Goal: Task Accomplishment & Management: Manage account settings

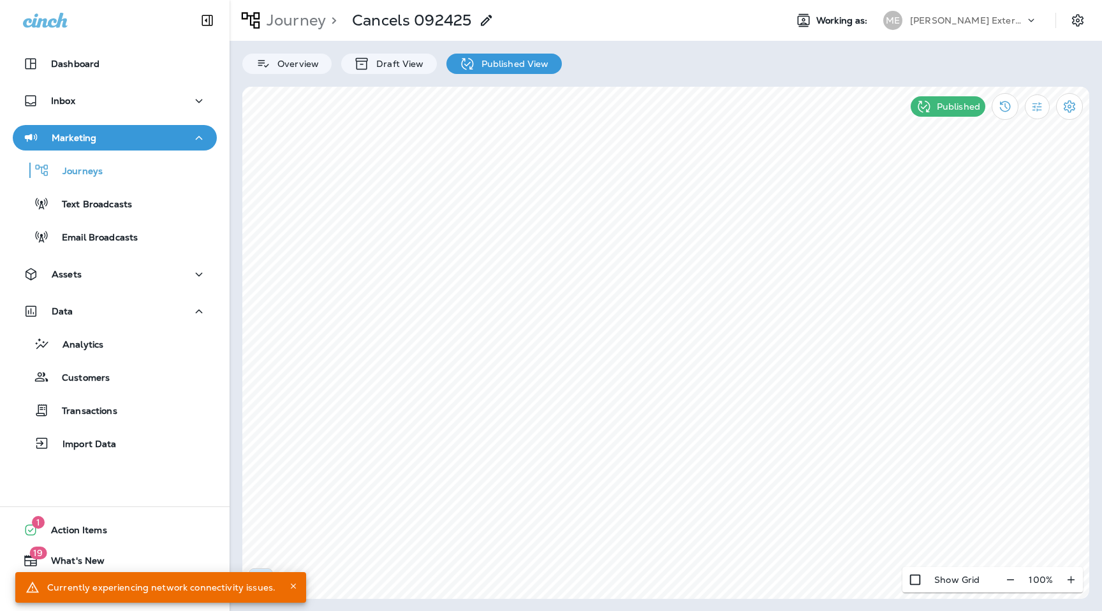
drag, startPoint x: 0, startPoint y: 0, endPoint x: 974, endPoint y: 23, distance: 973.8
click at [974, 23] on p "[PERSON_NAME] Exterminating" at bounding box center [967, 20] width 115 height 10
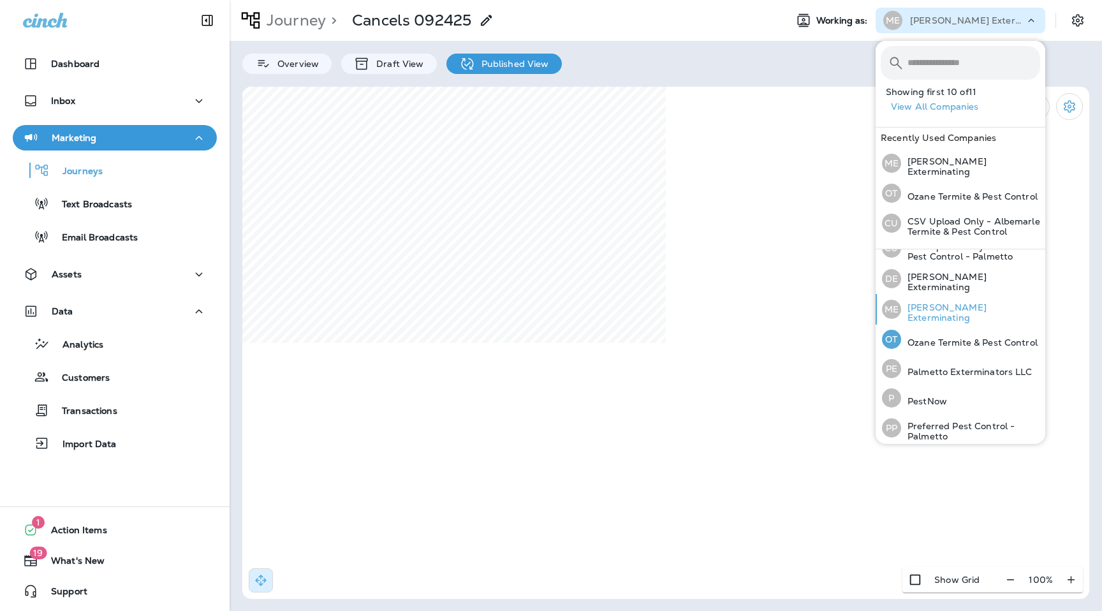
scroll to position [133, 0]
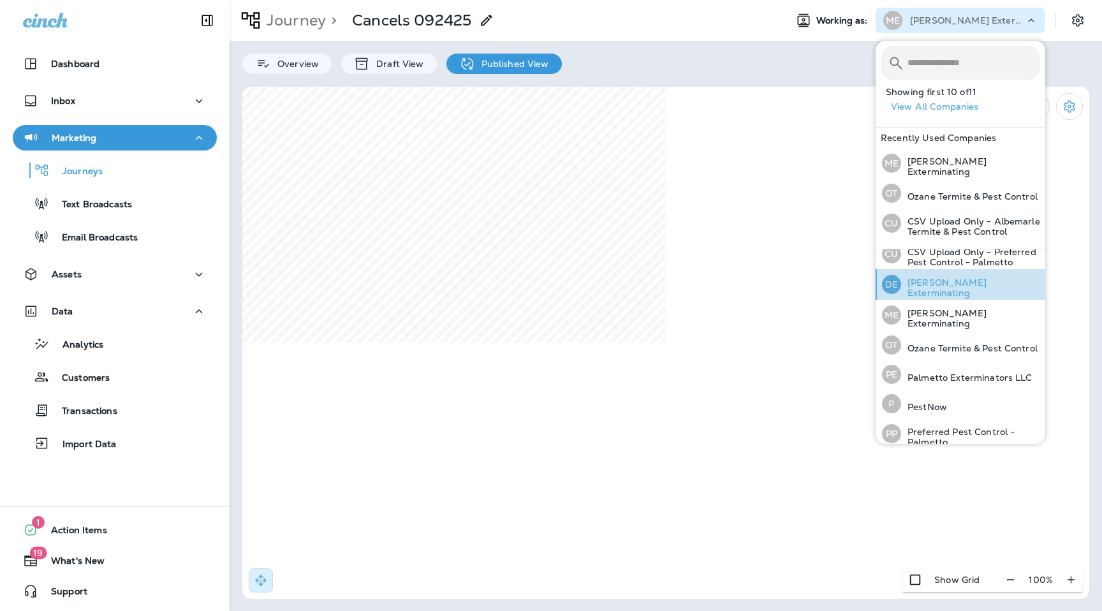
click at [938, 289] on p "[PERSON_NAME] Exterminating" at bounding box center [970, 288] width 139 height 20
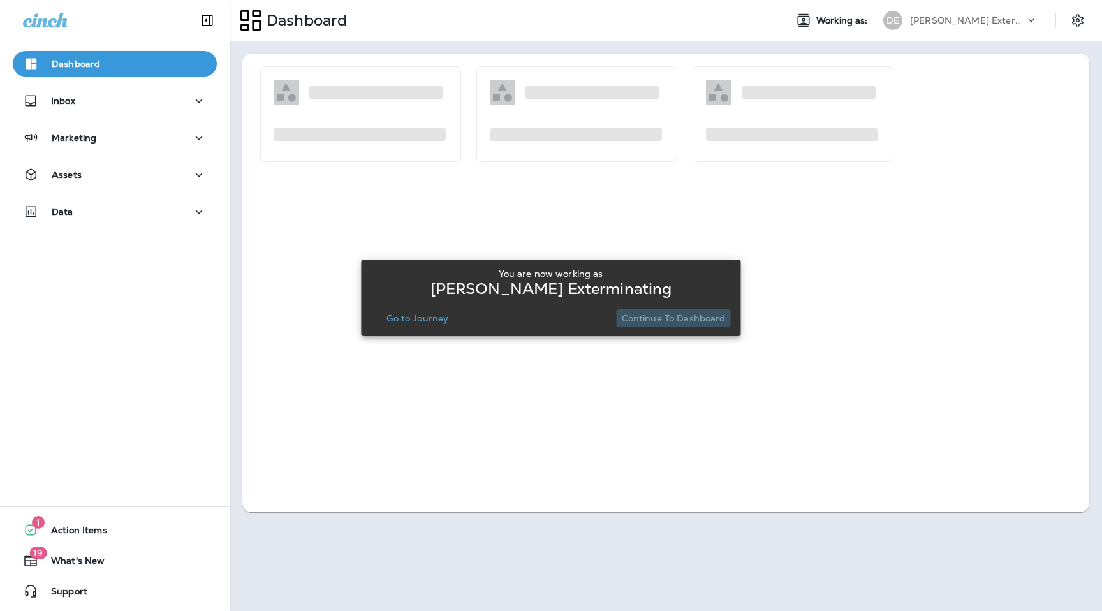
click at [683, 327] on button "Continue to Dashboard" at bounding box center [674, 318] width 114 height 18
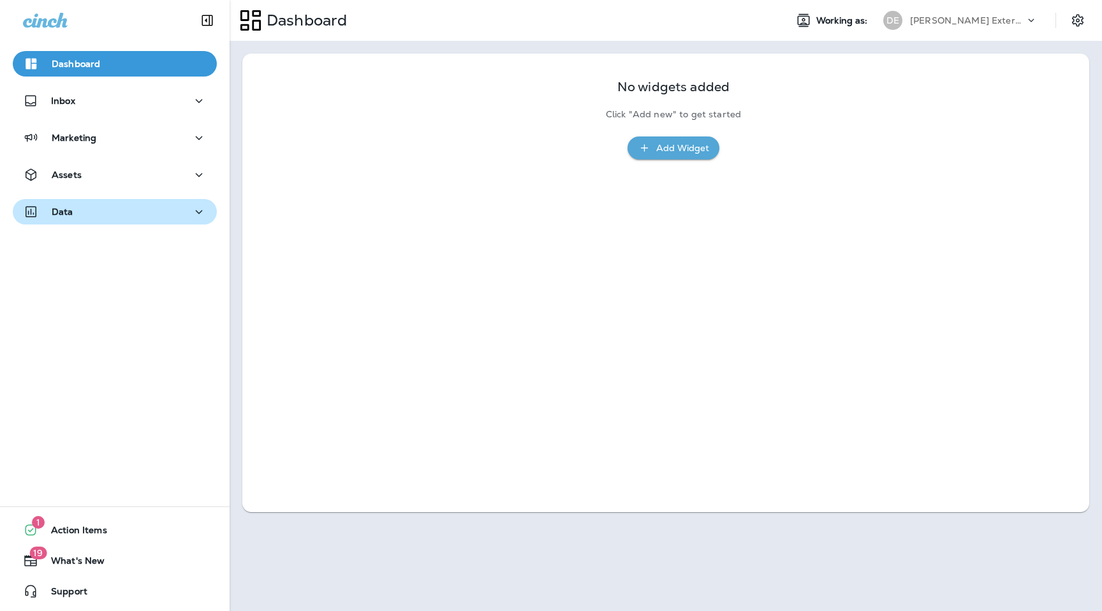
click at [174, 210] on div "Data" at bounding box center [115, 212] width 184 height 16
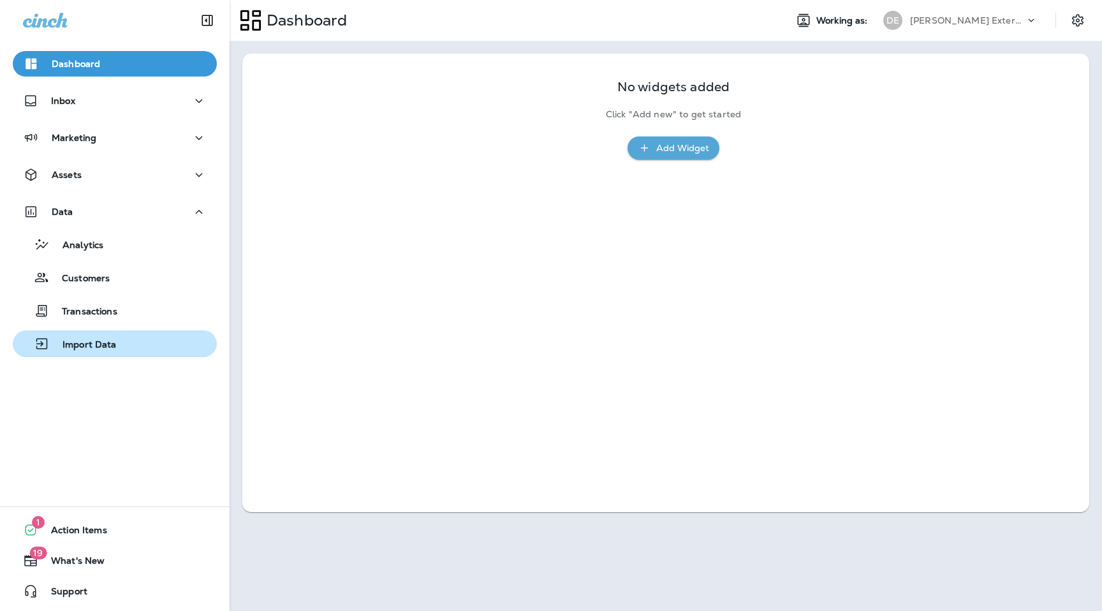
click at [140, 334] on div "Import Data" at bounding box center [115, 343] width 194 height 19
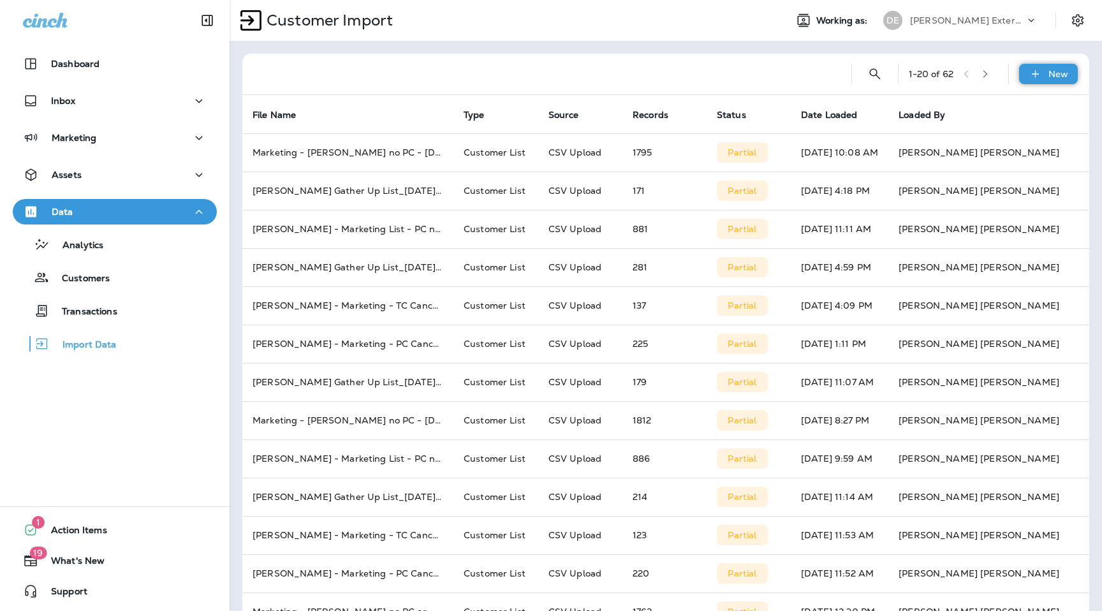
click at [1046, 72] on div "New" at bounding box center [1048, 74] width 59 height 20
click at [997, 108] on p "Customer list" at bounding box center [1010, 108] width 59 height 10
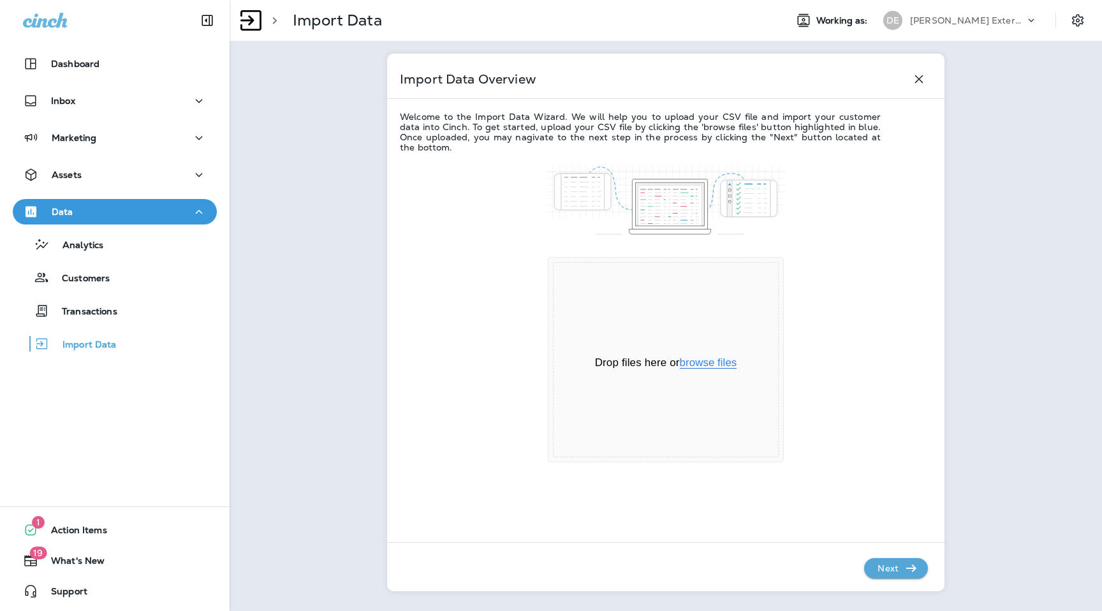
click at [693, 359] on button "browse files" at bounding box center [708, 362] width 57 height 11
click at [909, 566] on icon "button" at bounding box center [911, 568] width 15 height 15
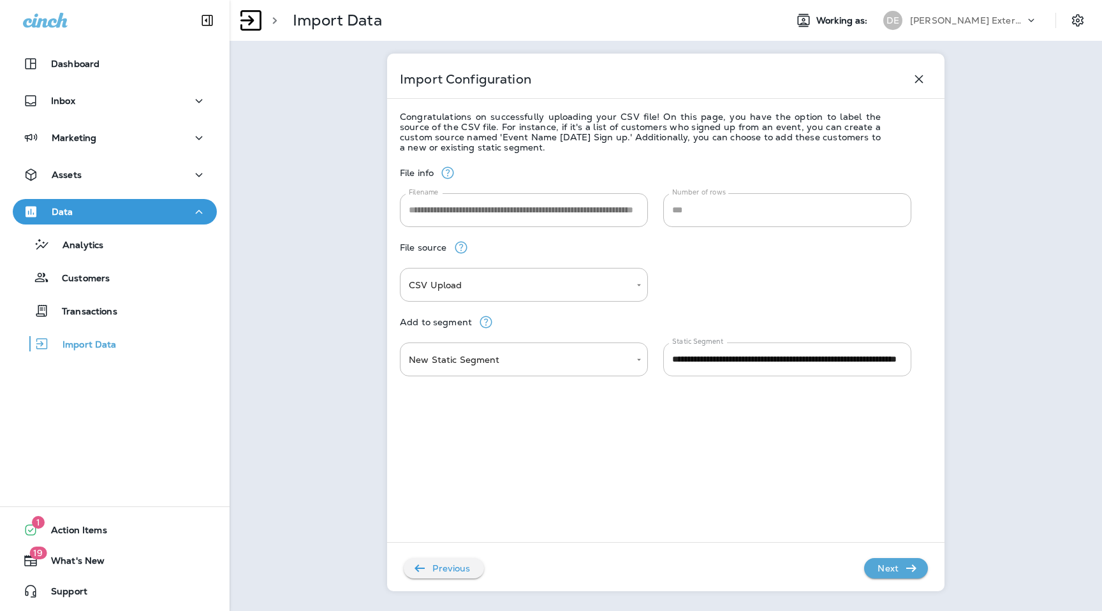
click at [748, 358] on input "**********" at bounding box center [787, 360] width 248 height 34
type input "**********"
click at [901, 570] on p "Next" at bounding box center [888, 568] width 31 height 20
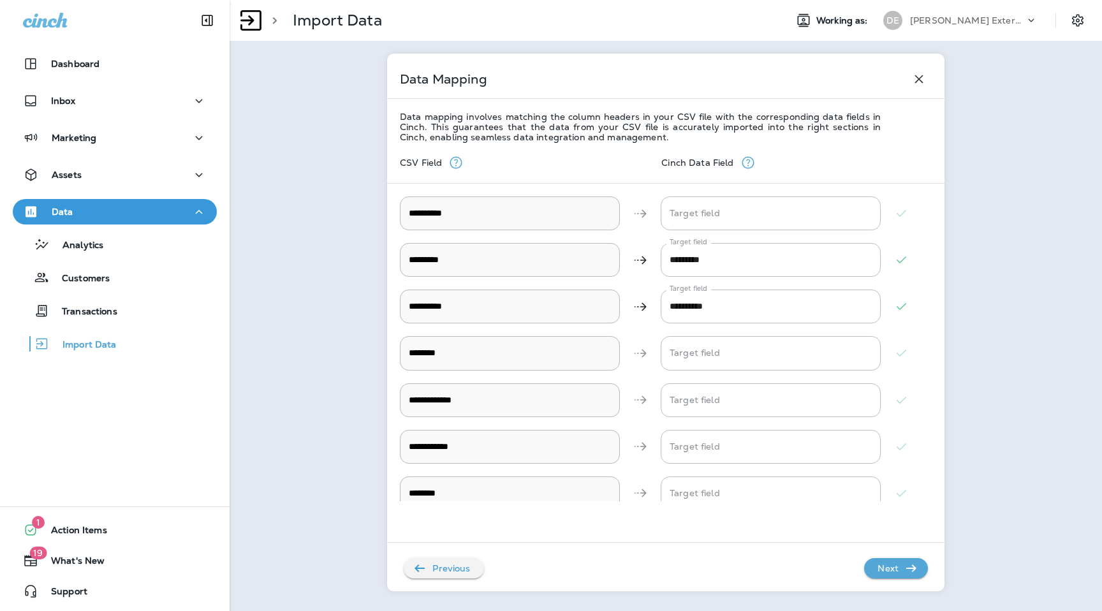
scroll to position [14, 0]
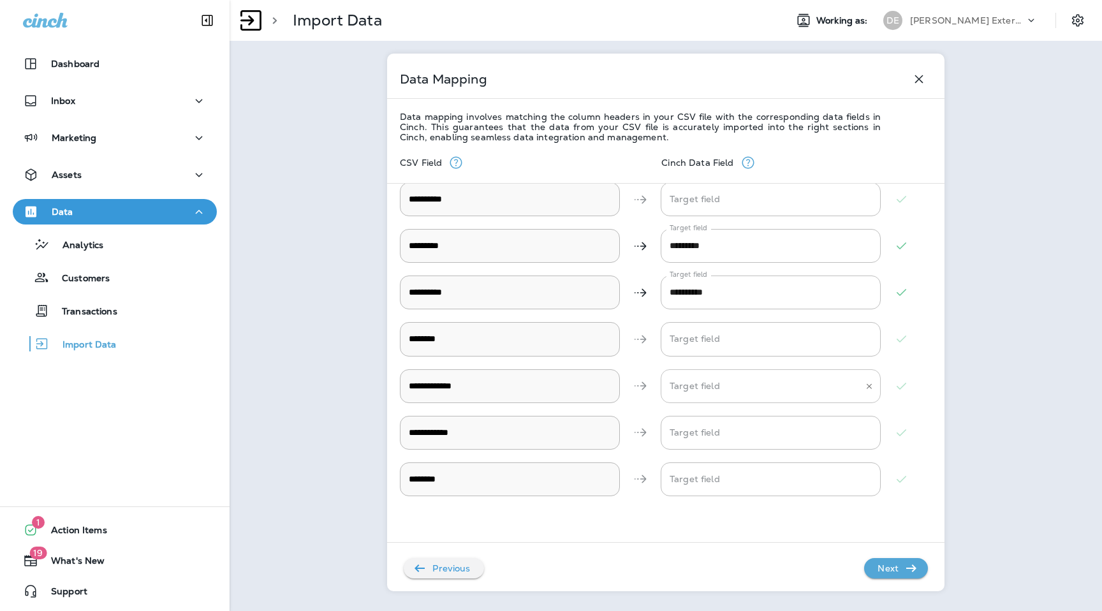
click at [727, 387] on Email "Target field" at bounding box center [761, 386] width 189 height 22
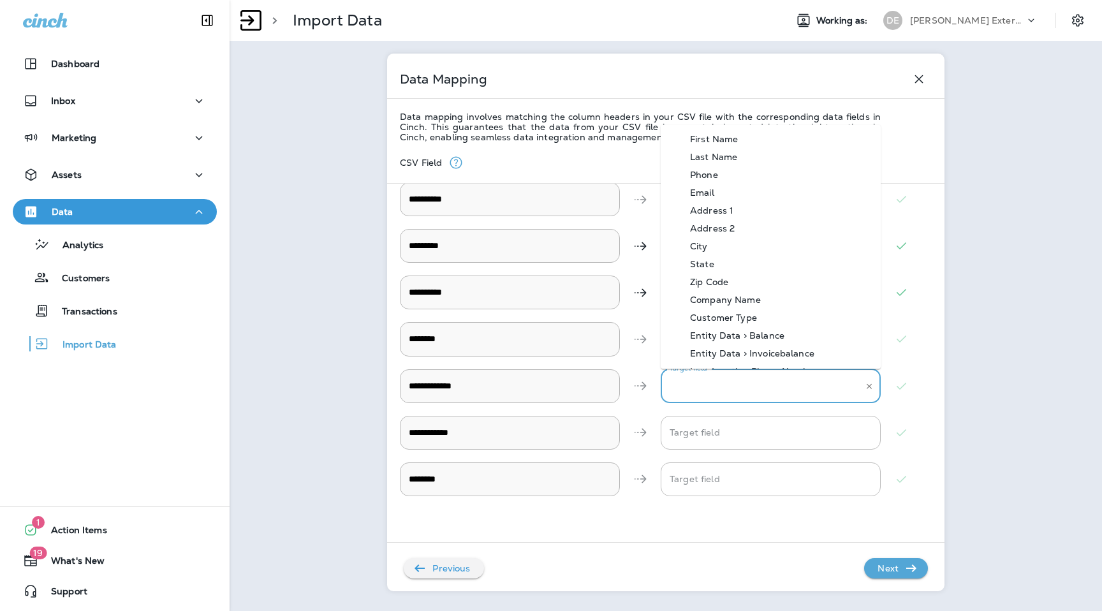
click at [728, 188] on div "Email" at bounding box center [702, 192] width 63 height 10
type Email "*****"
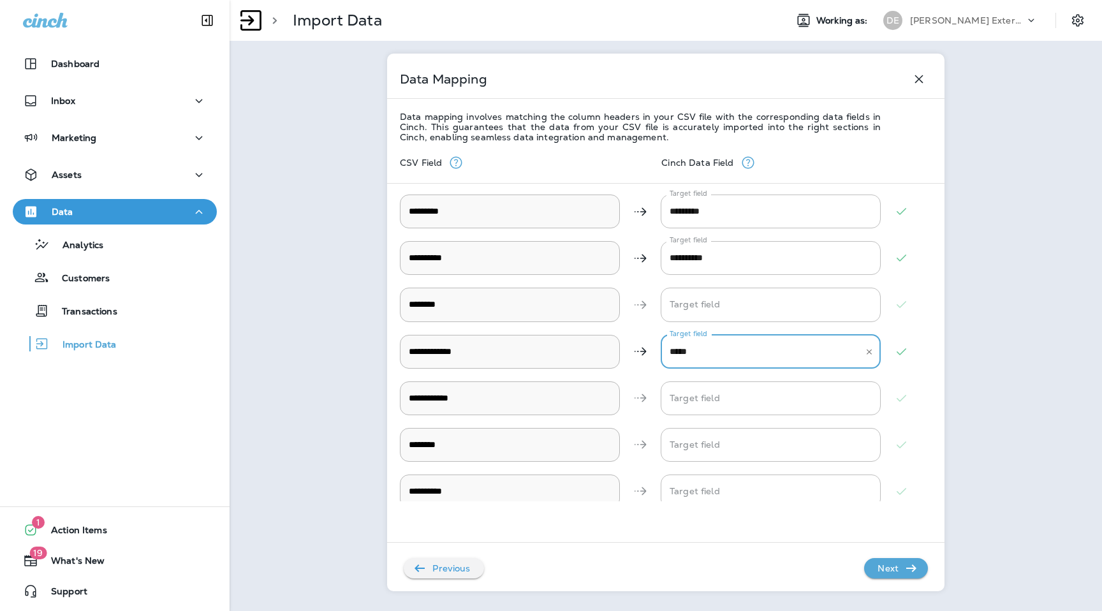
scroll to position [62, 0]
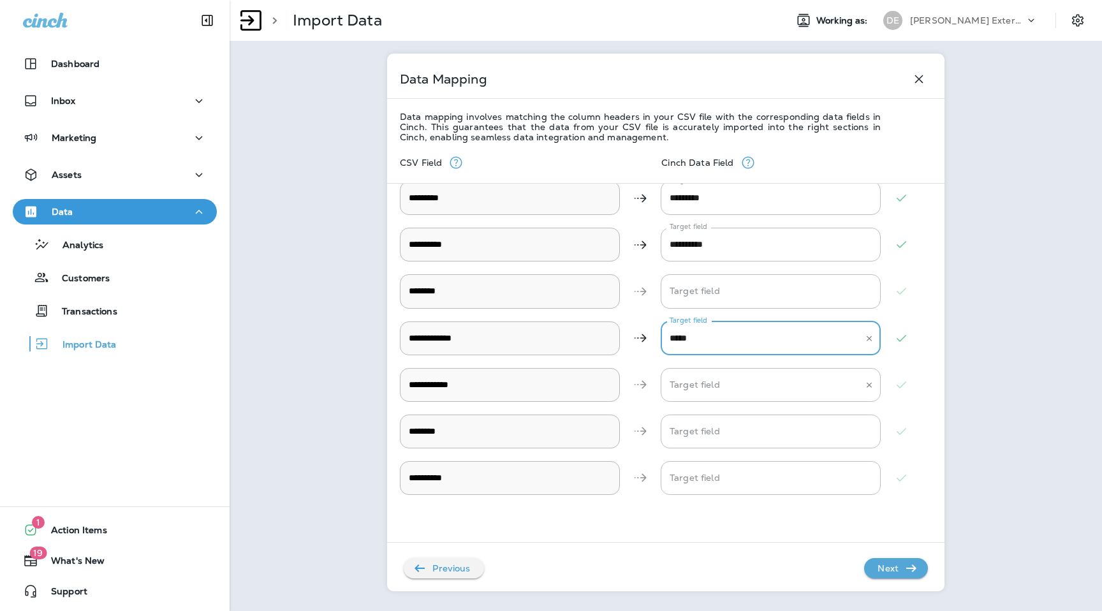
click at [718, 389] on input "Target field" at bounding box center [761, 385] width 189 height 22
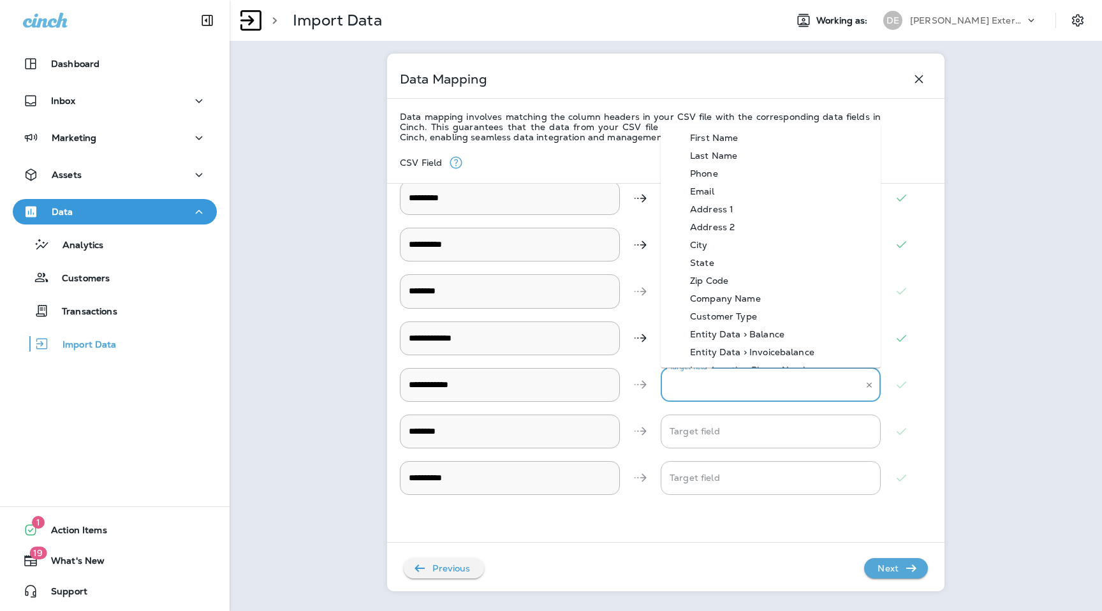
click at [709, 175] on div "Phone" at bounding box center [704, 173] width 66 height 10
type input "*****"
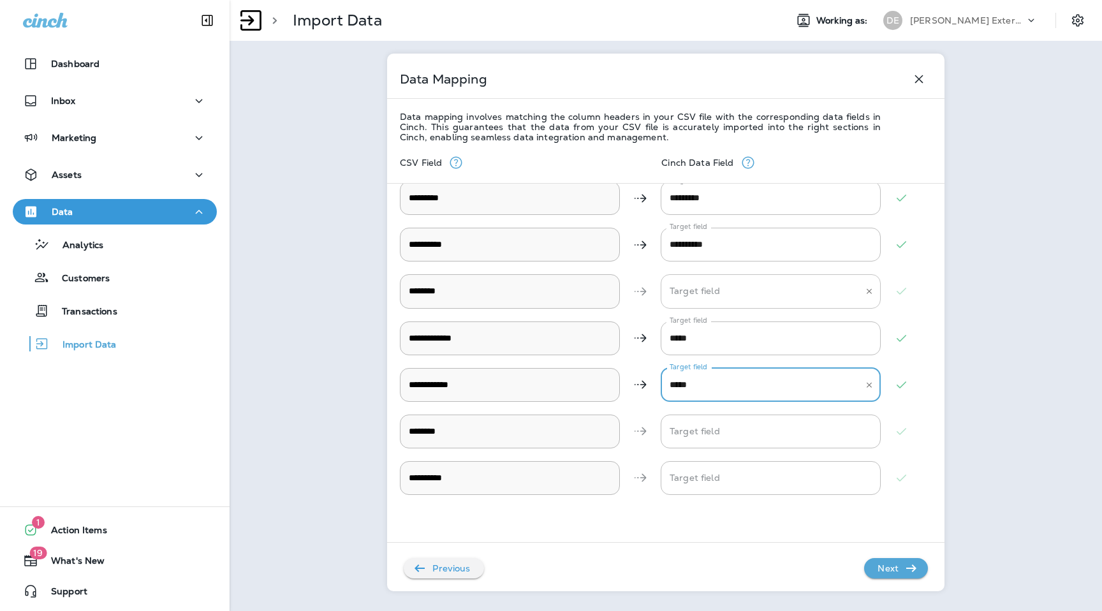
click at [734, 294] on input "Target field" at bounding box center [761, 291] width 189 height 22
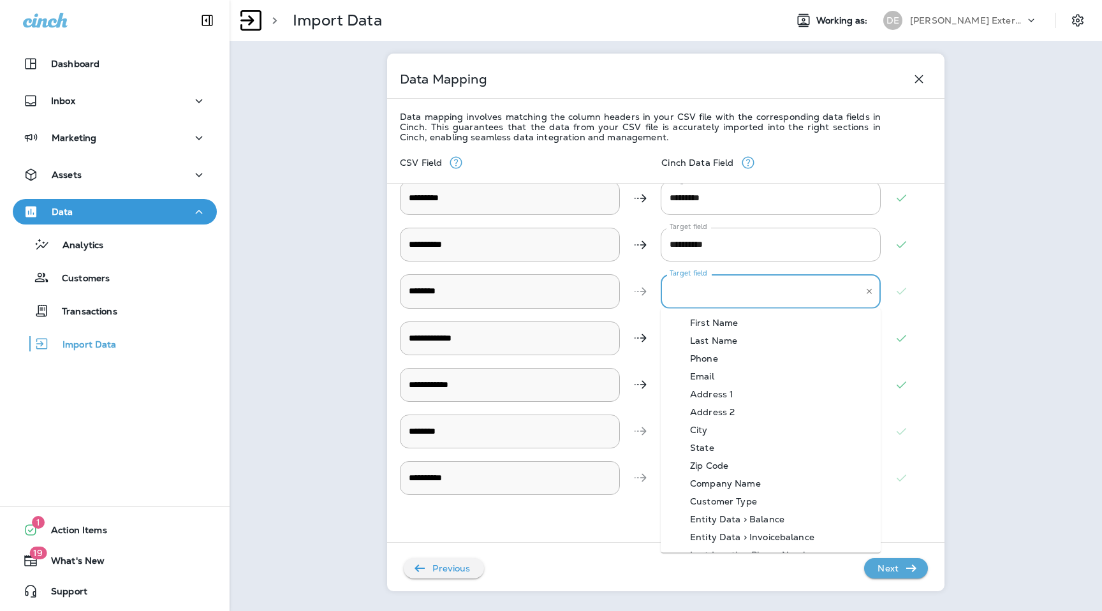
click at [737, 396] on div "Address 1" at bounding box center [712, 394] width 82 height 10
type input "*********"
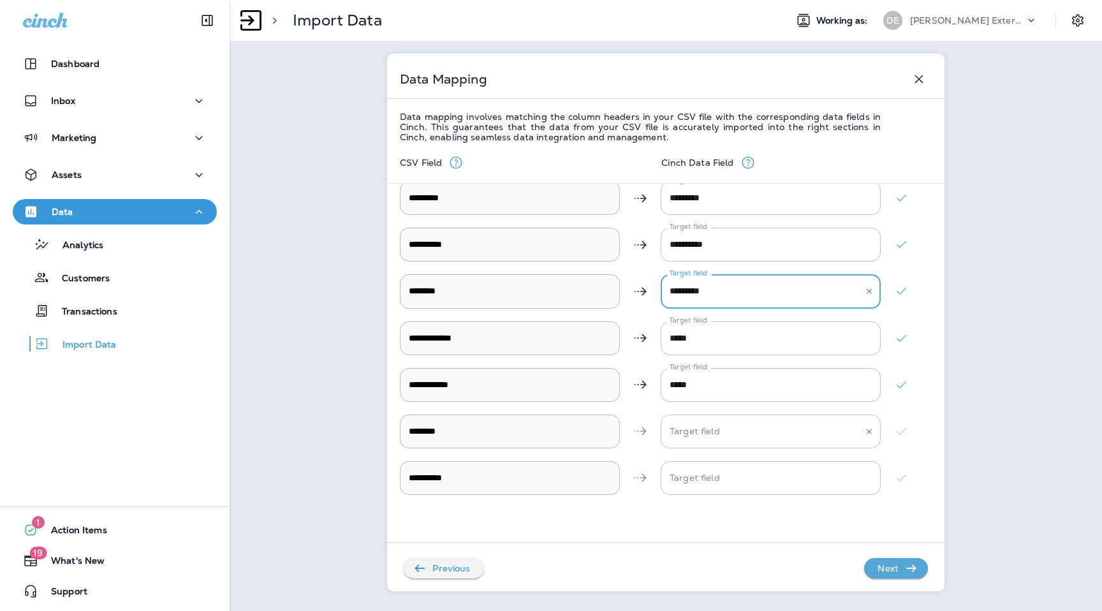
scroll to position [0, 0]
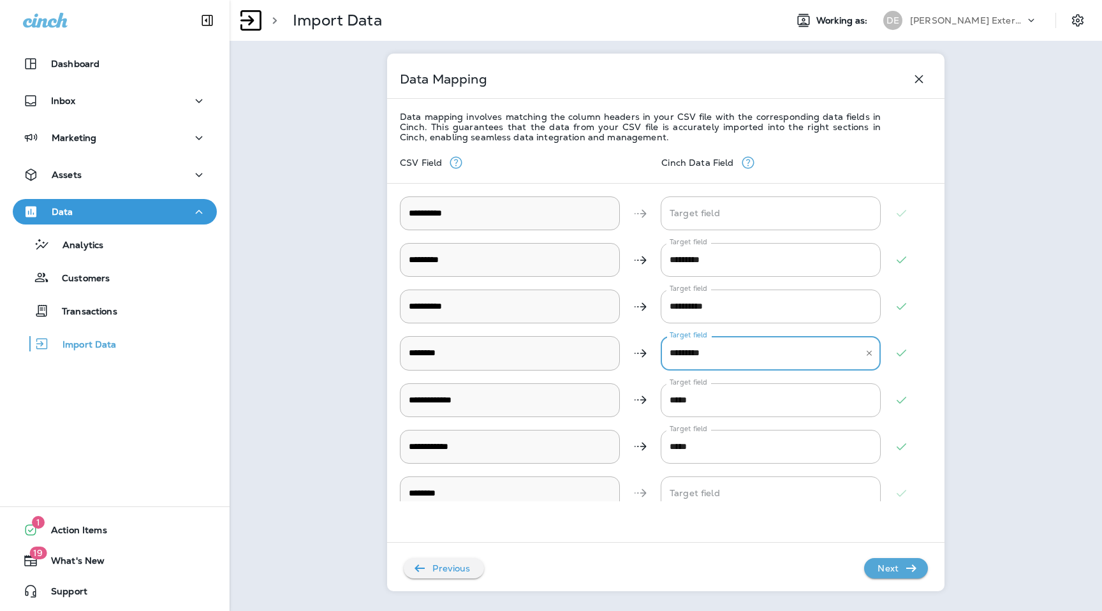
click at [881, 563] on p "Next" at bounding box center [888, 568] width 31 height 20
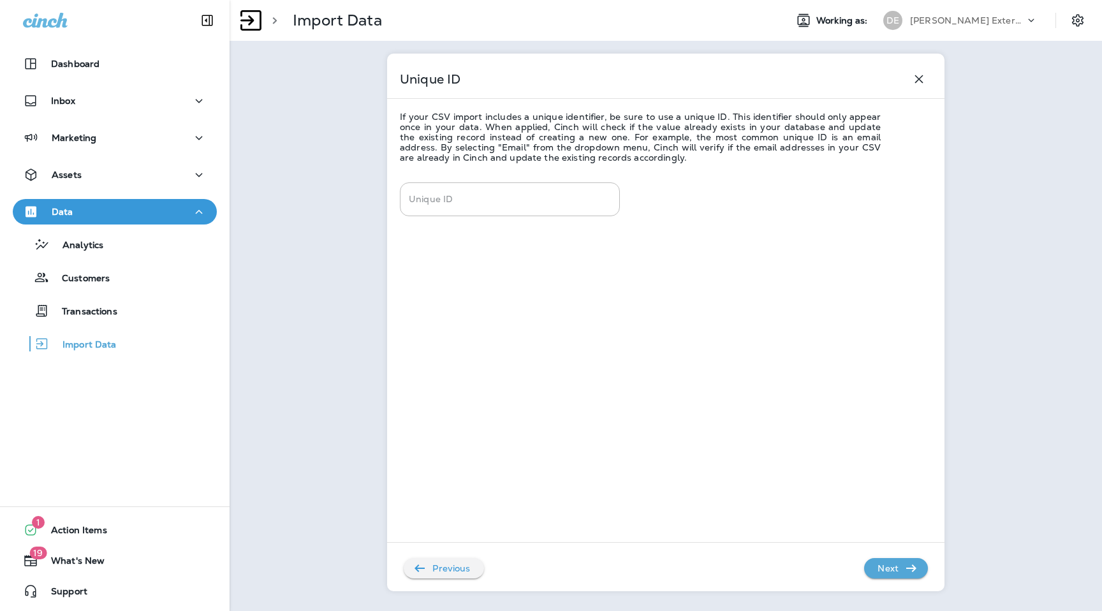
click at [881, 563] on p "Next" at bounding box center [888, 568] width 31 height 20
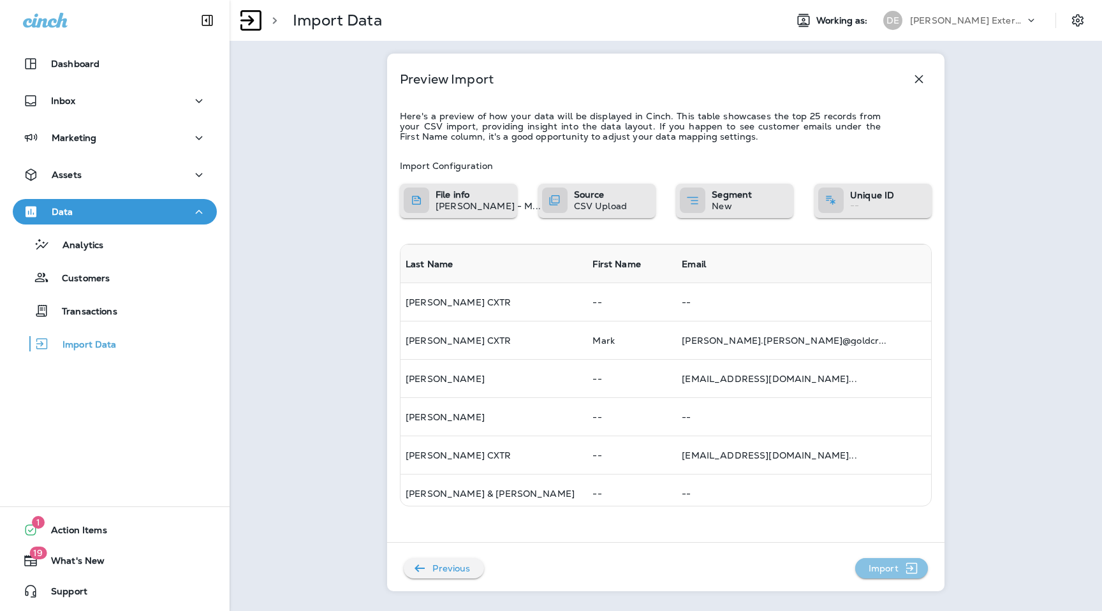
click at [881, 563] on p "Import" at bounding box center [884, 568] width 40 height 20
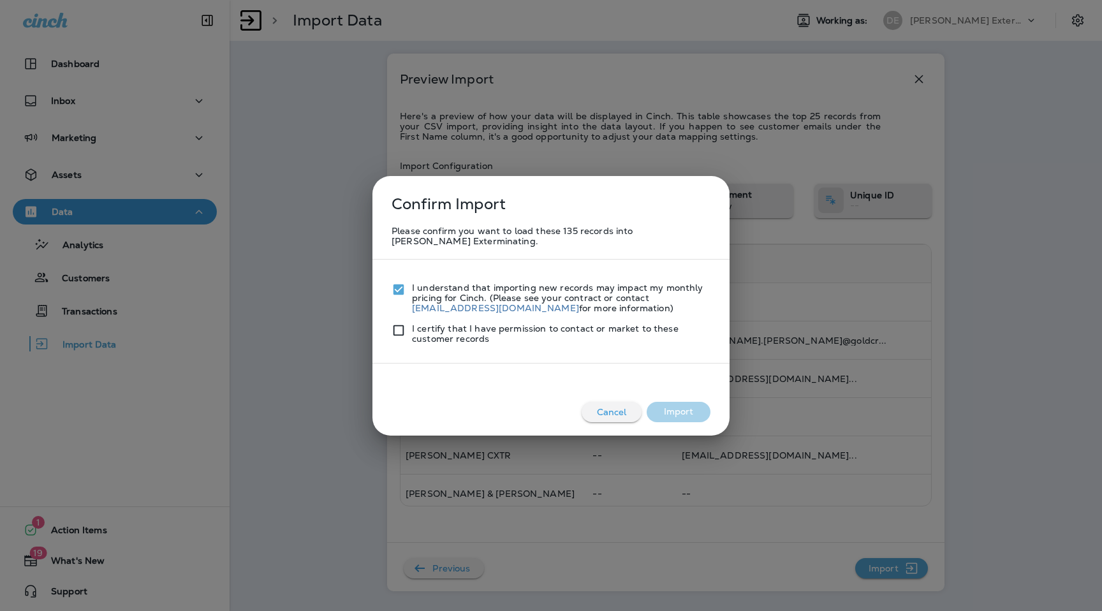
click at [396, 340] on div at bounding box center [402, 333] width 20 height 20
click at [682, 410] on button "Import" at bounding box center [679, 412] width 64 height 20
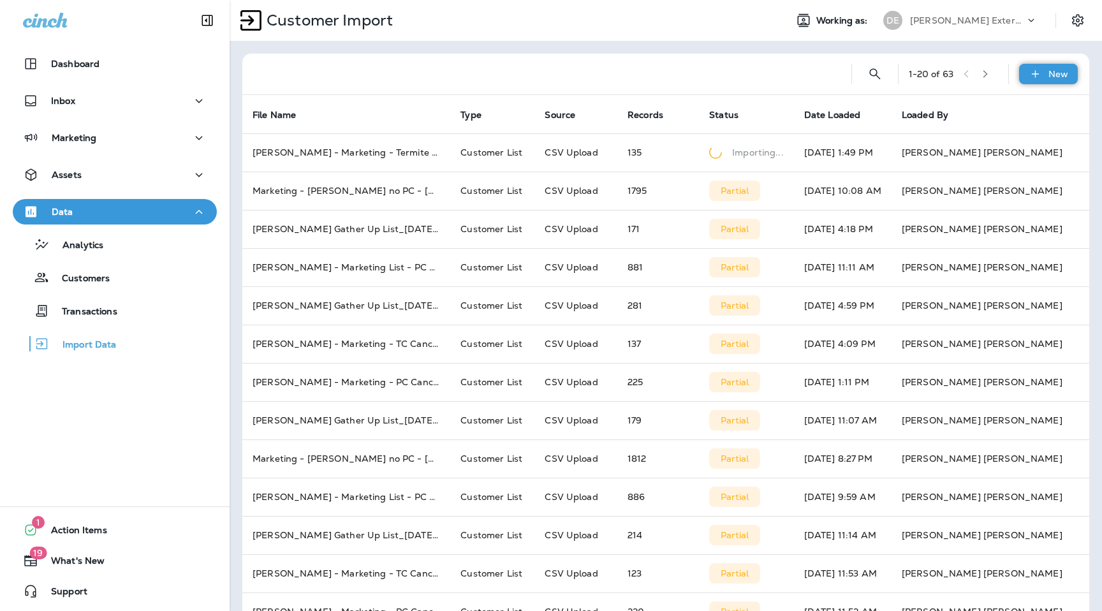
click at [1038, 68] on icon at bounding box center [1035, 74] width 13 height 13
click at [1014, 103] on p "Customer list" at bounding box center [1010, 108] width 59 height 10
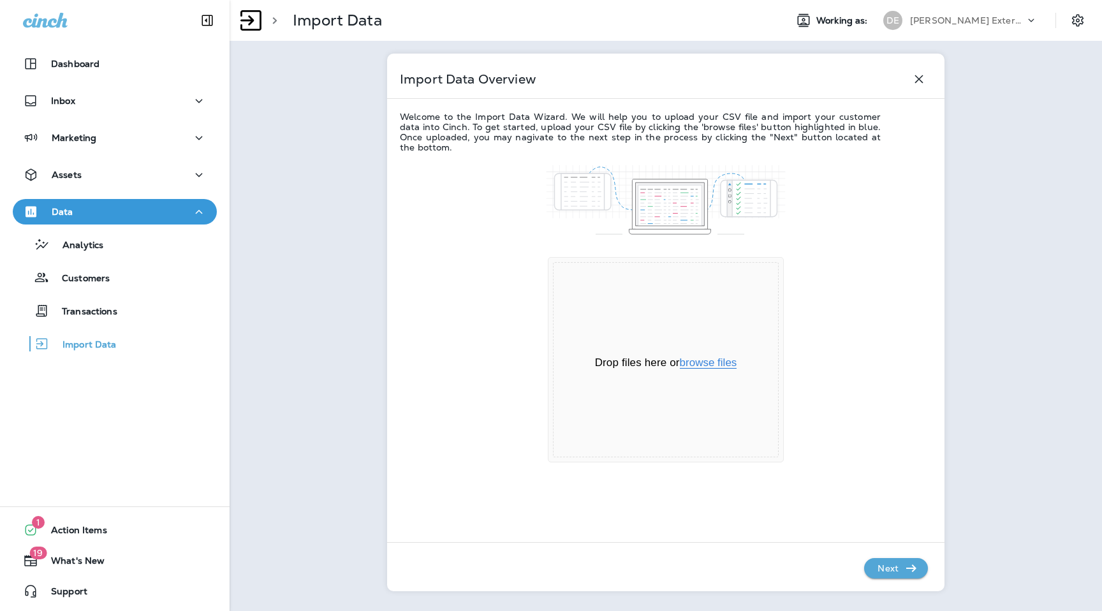
click at [728, 360] on button "browse files" at bounding box center [708, 362] width 57 height 11
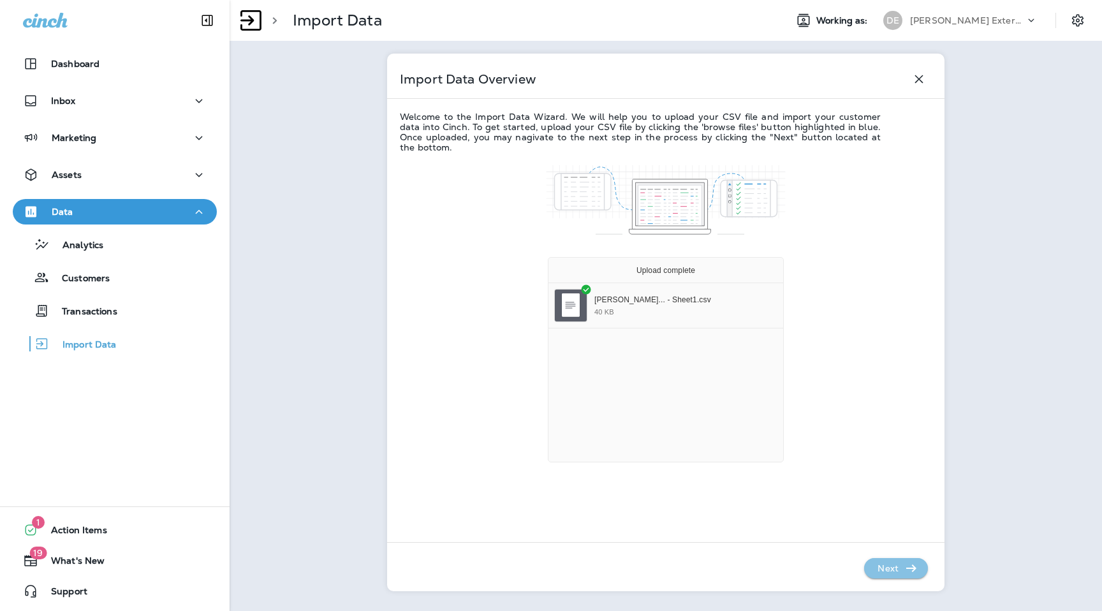
click at [898, 568] on p "Next" at bounding box center [888, 568] width 31 height 20
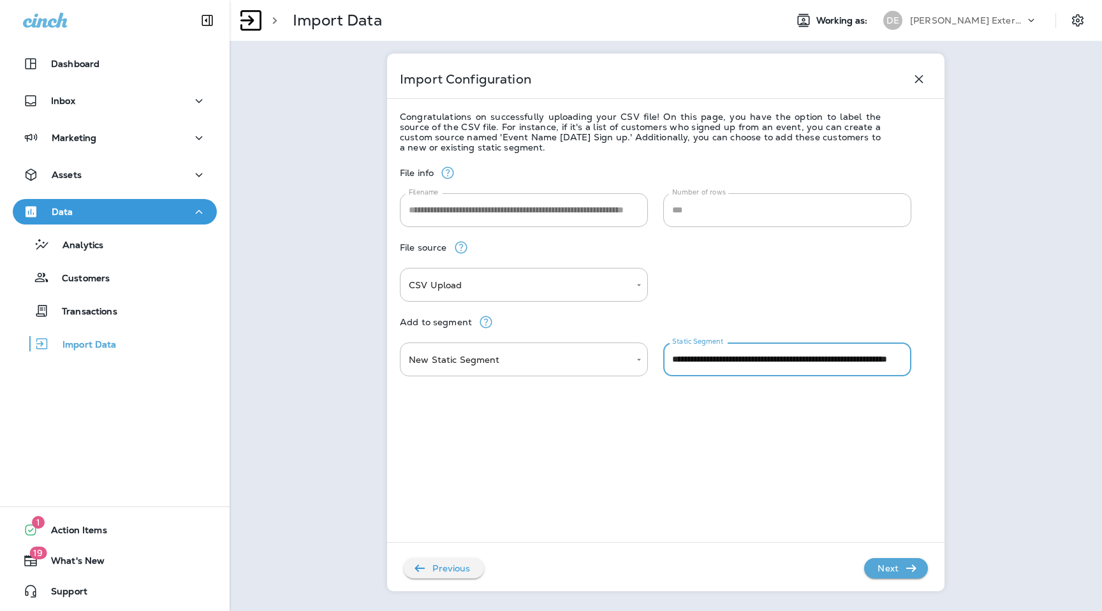
click at [800, 357] on input "**********" at bounding box center [787, 360] width 248 height 34
type input "**********"
click at [910, 565] on icon "button" at bounding box center [911, 568] width 15 height 15
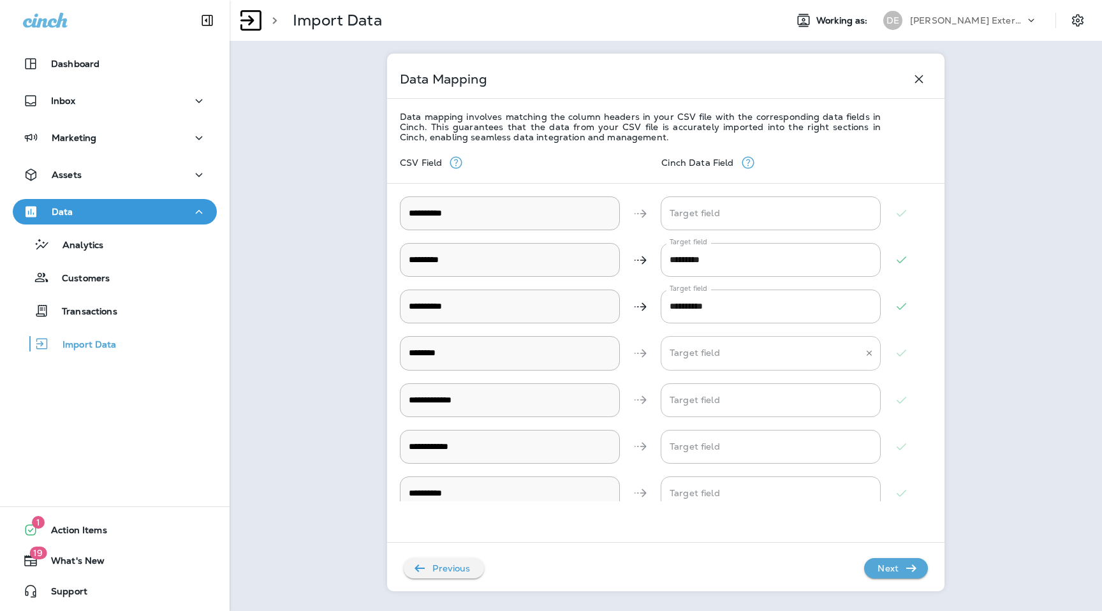
click at [727, 346] on input "Target field" at bounding box center [761, 353] width 189 height 22
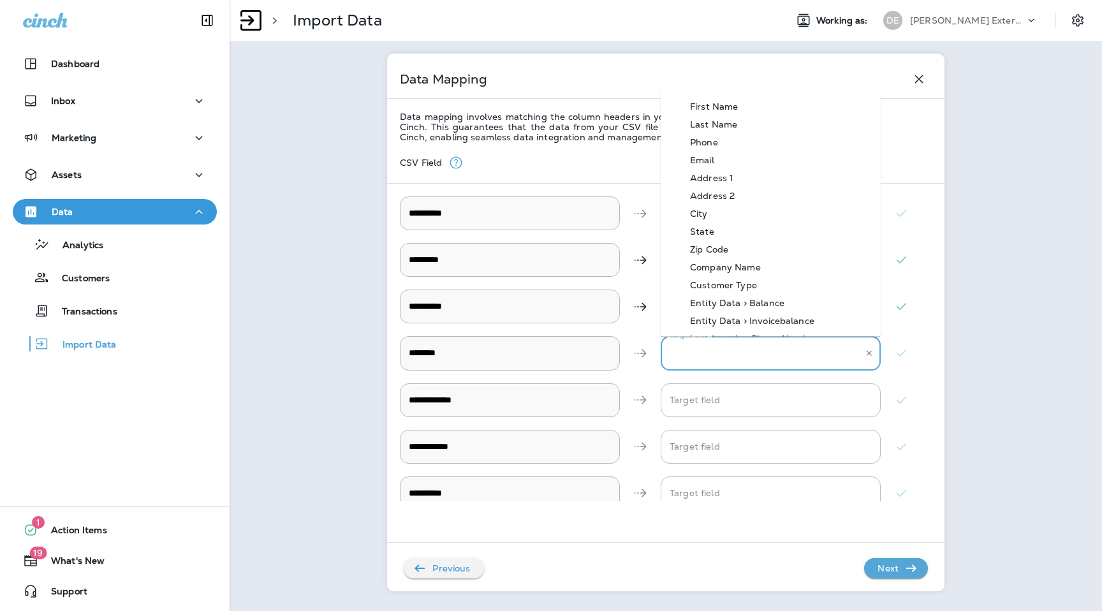
click at [732, 174] on div "Address 1" at bounding box center [712, 177] width 82 height 10
type input "*********"
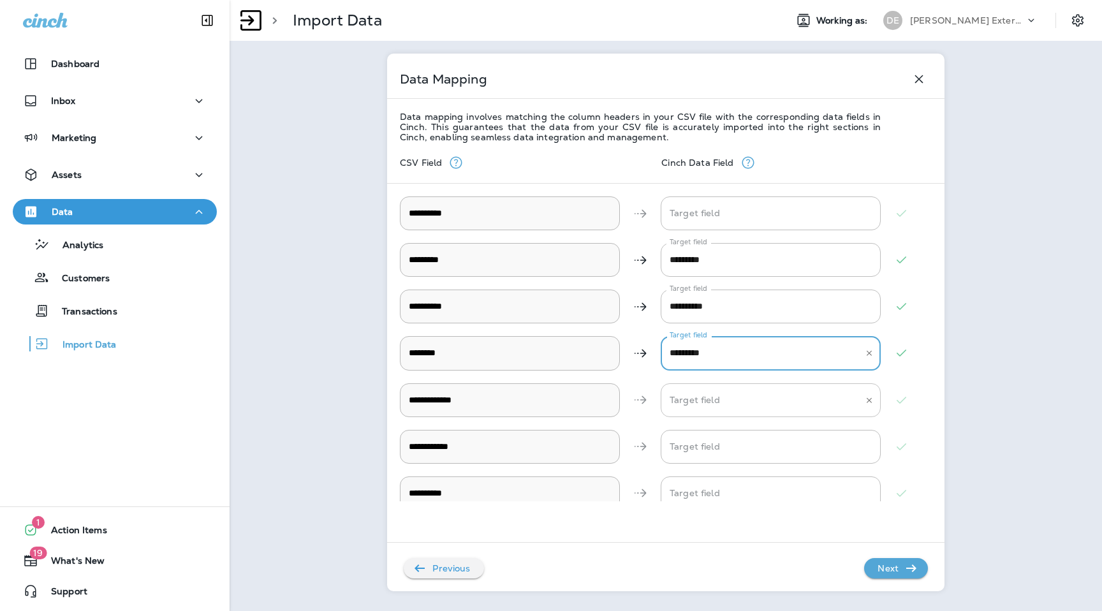
click at [720, 397] on Email "Target field" at bounding box center [761, 400] width 189 height 22
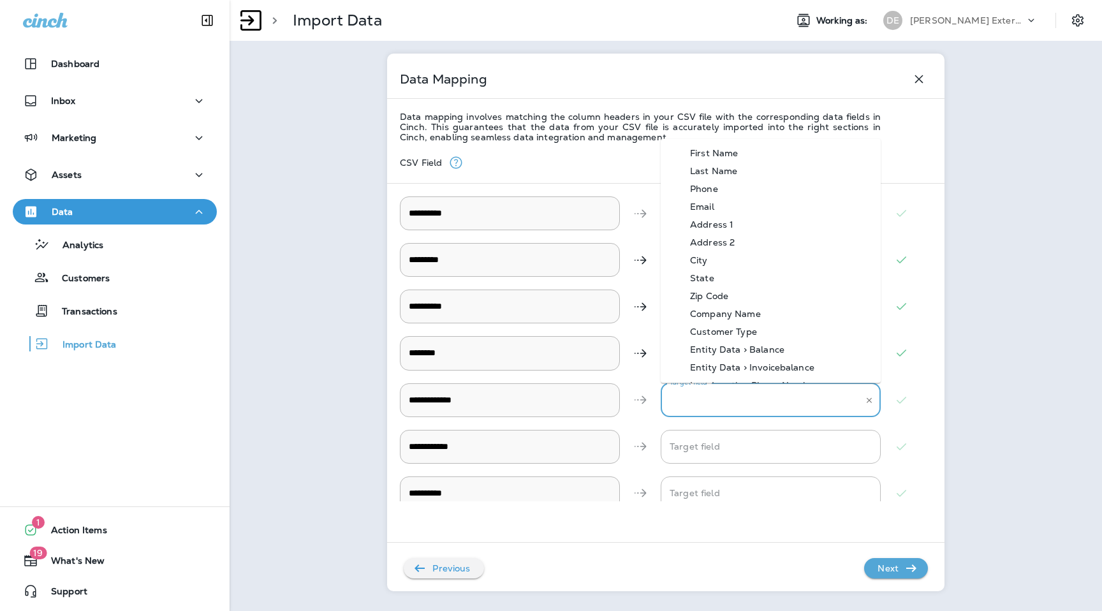
click at [717, 212] on Email-option-3 "Email" at bounding box center [771, 206] width 220 height 18
type Email "*****"
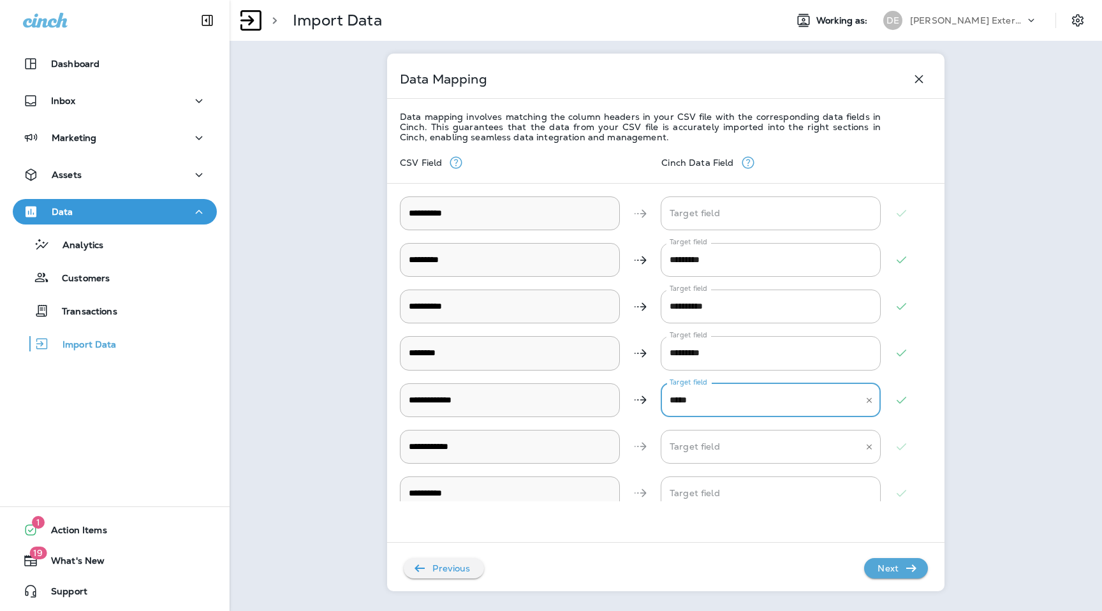
click at [718, 445] on input "Target field" at bounding box center [761, 447] width 189 height 22
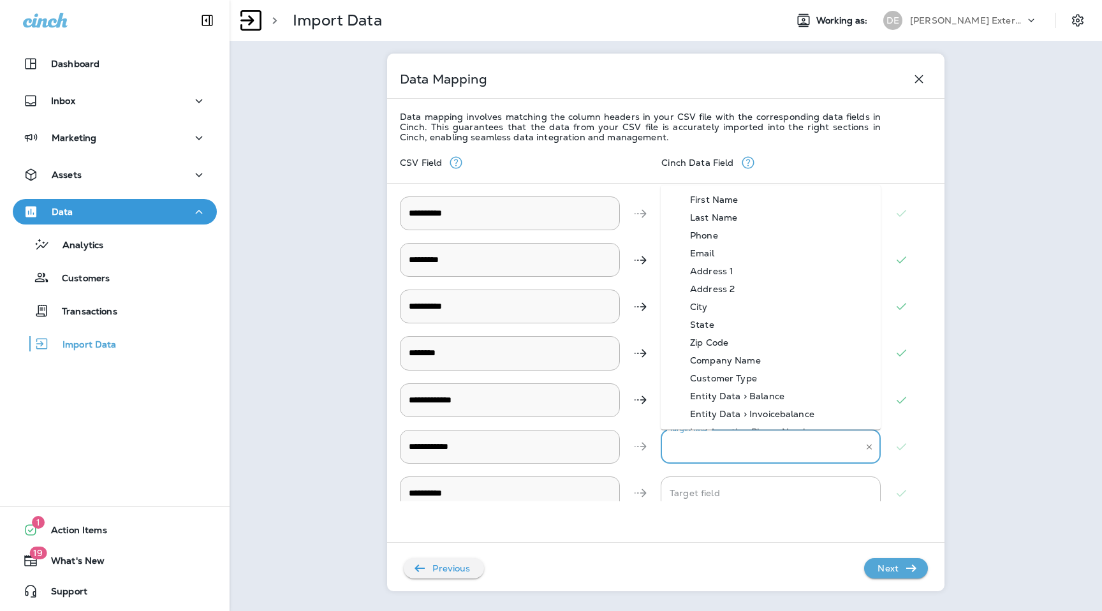
click at [735, 237] on div "Phone" at bounding box center [704, 235] width 66 height 10
type input "*****"
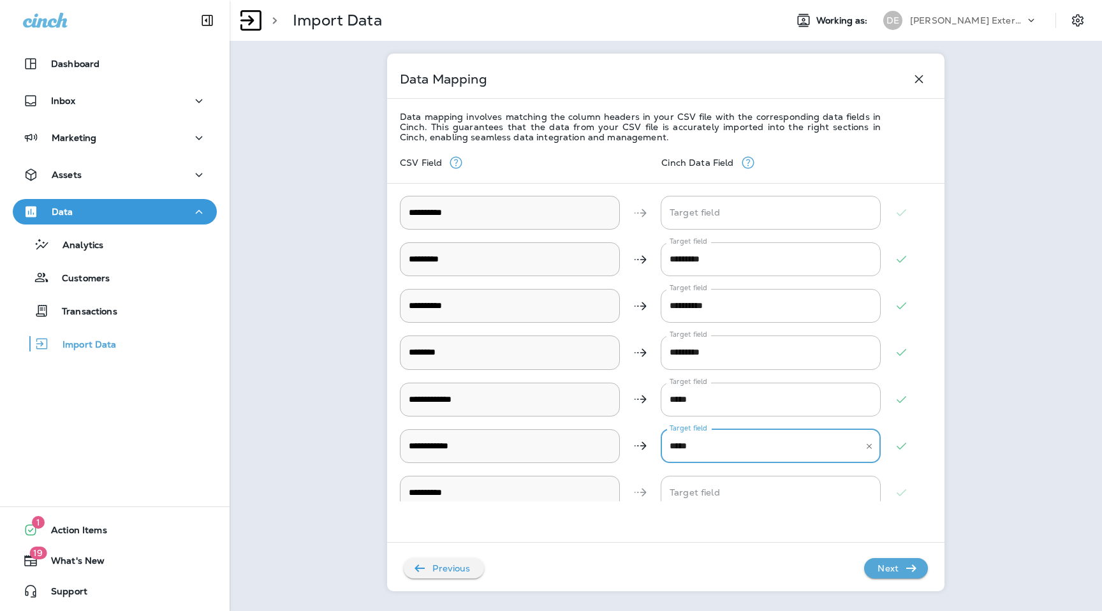
scroll to position [3, 0]
click at [910, 570] on icon "button" at bounding box center [911, 568] width 15 height 15
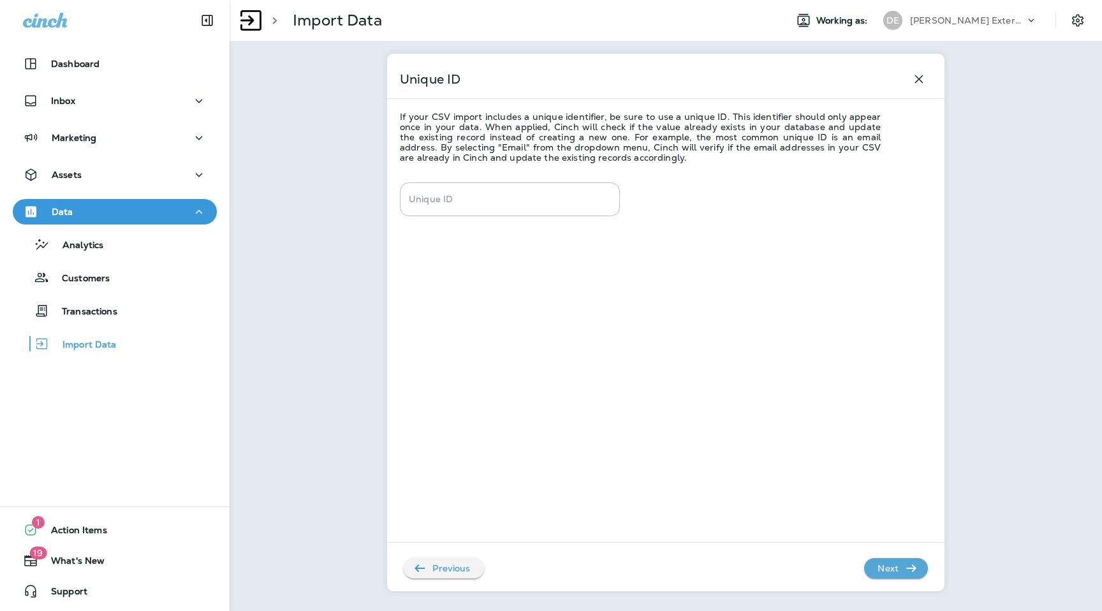
click at [910, 570] on icon "button" at bounding box center [911, 568] width 15 height 15
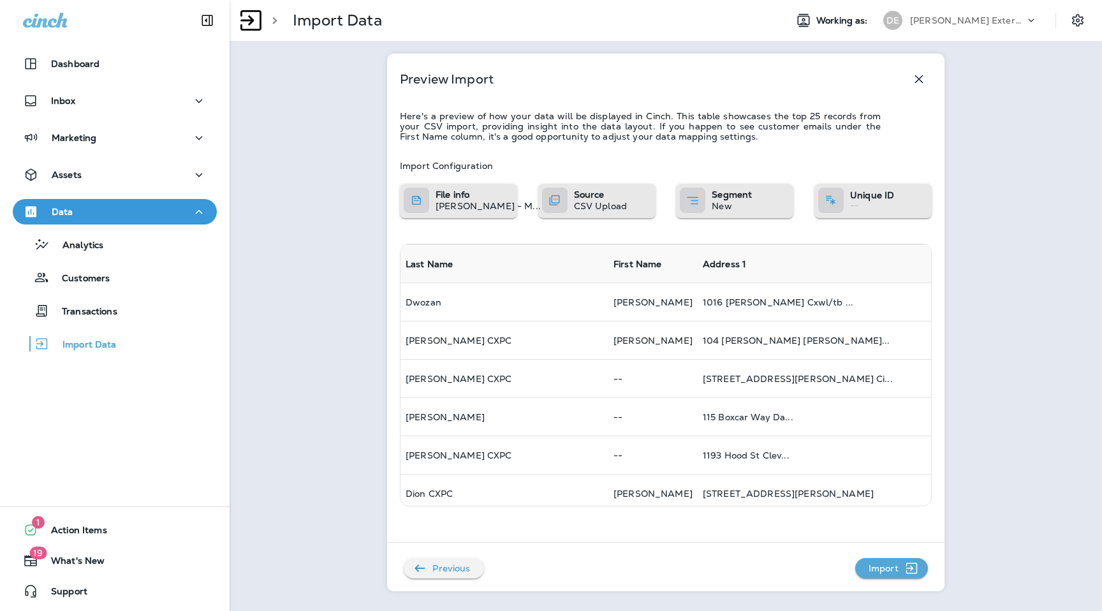
click at [910, 570] on icon "button" at bounding box center [912, 568] width 16 height 15
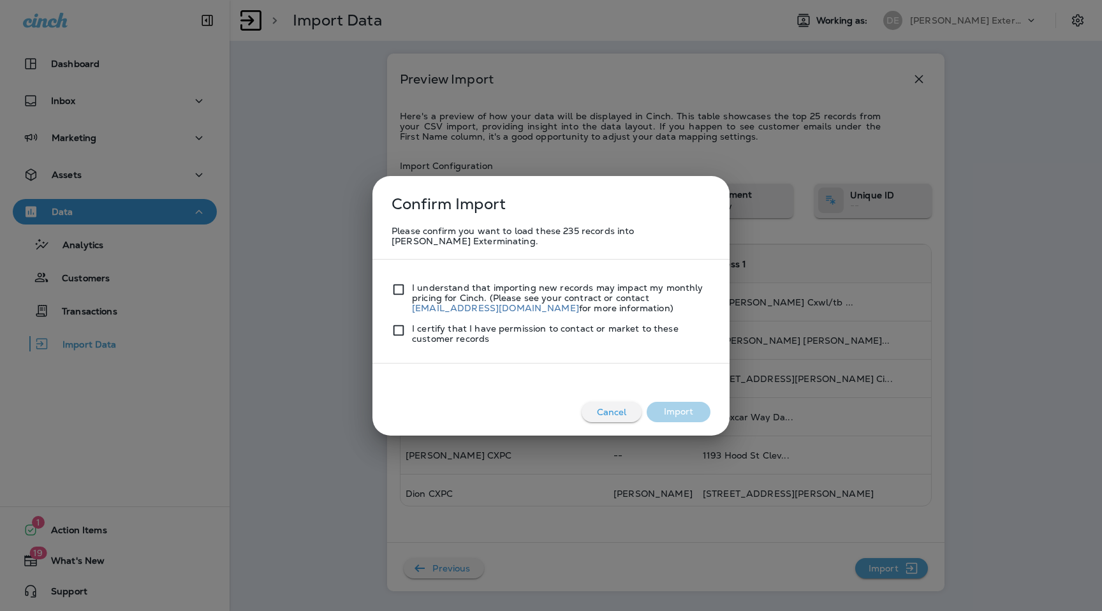
click at [385, 286] on div "Confirm Import Please confirm you want to load these 235 records into Duncan Ex…" at bounding box center [551, 308] width 357 height 264
click at [406, 336] on div at bounding box center [402, 333] width 20 height 20
click at [675, 415] on button "Import" at bounding box center [679, 412] width 64 height 20
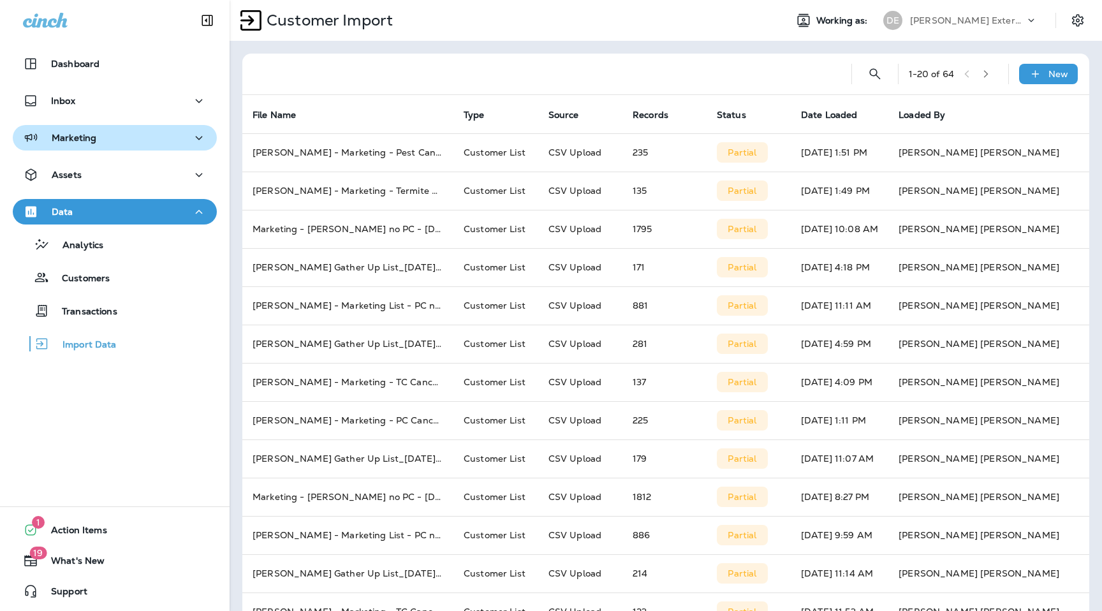
click at [118, 148] on button "Marketing" at bounding box center [115, 138] width 204 height 26
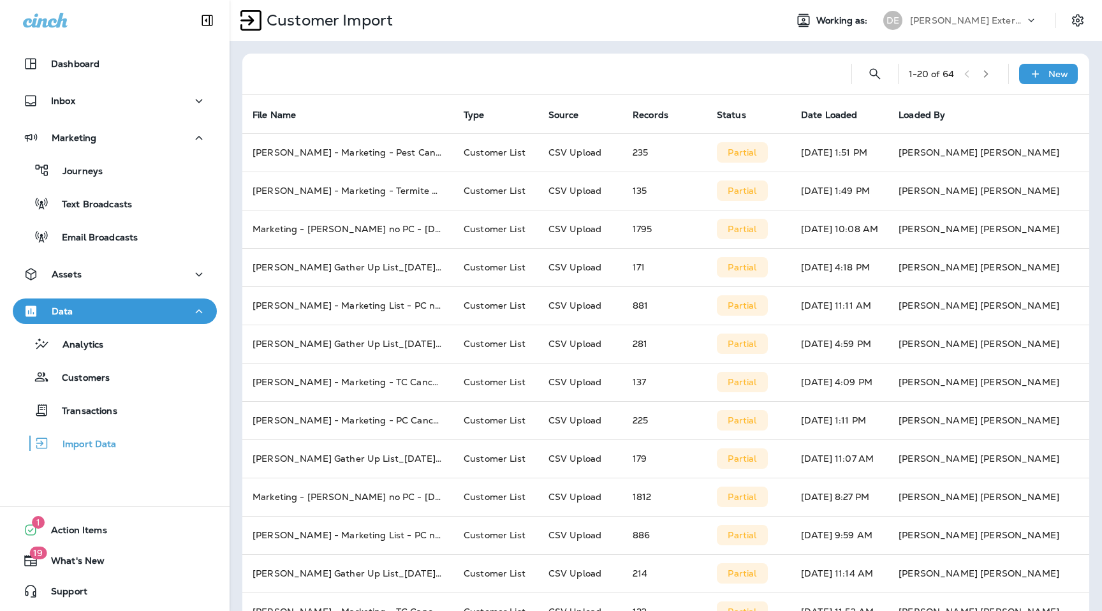
click at [115, 221] on div "Journeys Text Broadcasts Email Broadcasts" at bounding box center [115, 201] width 204 height 100
click at [115, 242] on p "Email Broadcasts" at bounding box center [93, 238] width 89 height 12
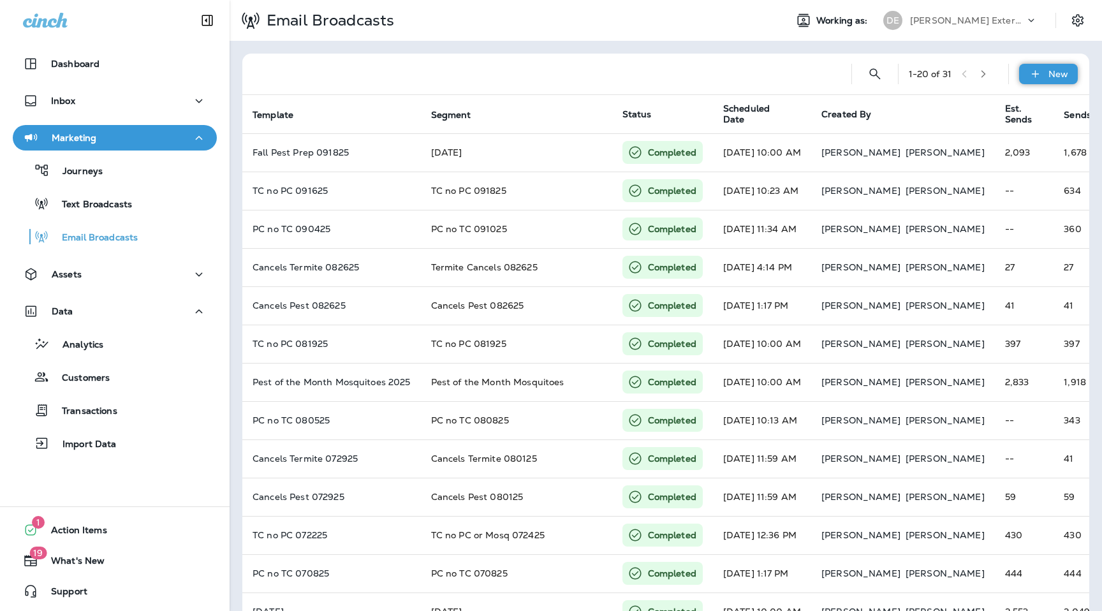
click at [1046, 78] on div "New" at bounding box center [1048, 74] width 59 height 20
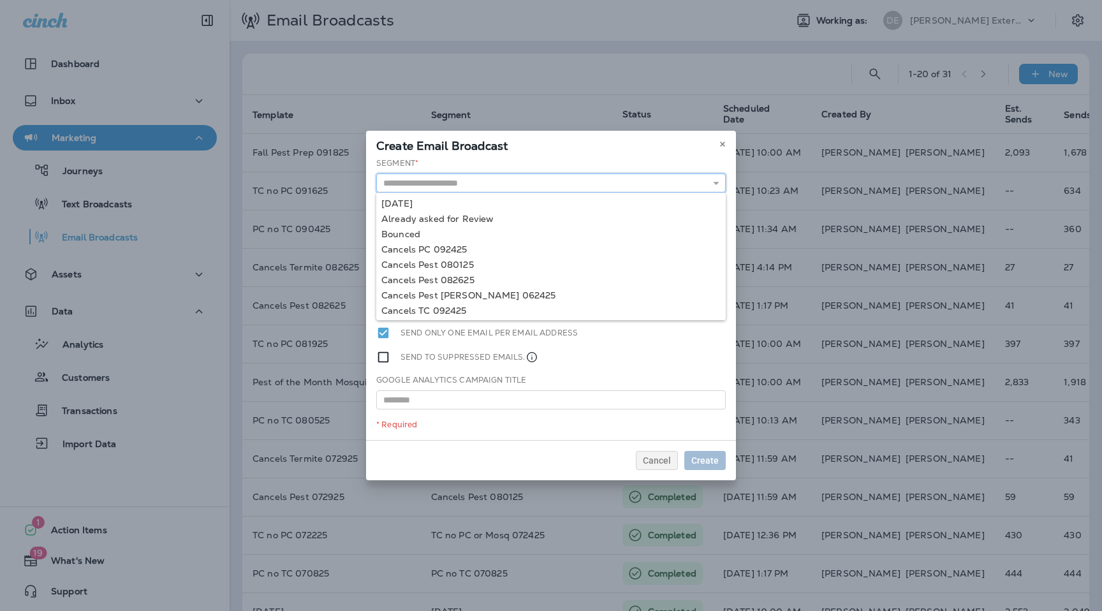
click at [490, 188] on input "text" at bounding box center [551, 183] width 350 height 19
type input "**********"
click at [457, 205] on div "**********" at bounding box center [551, 299] width 370 height 283
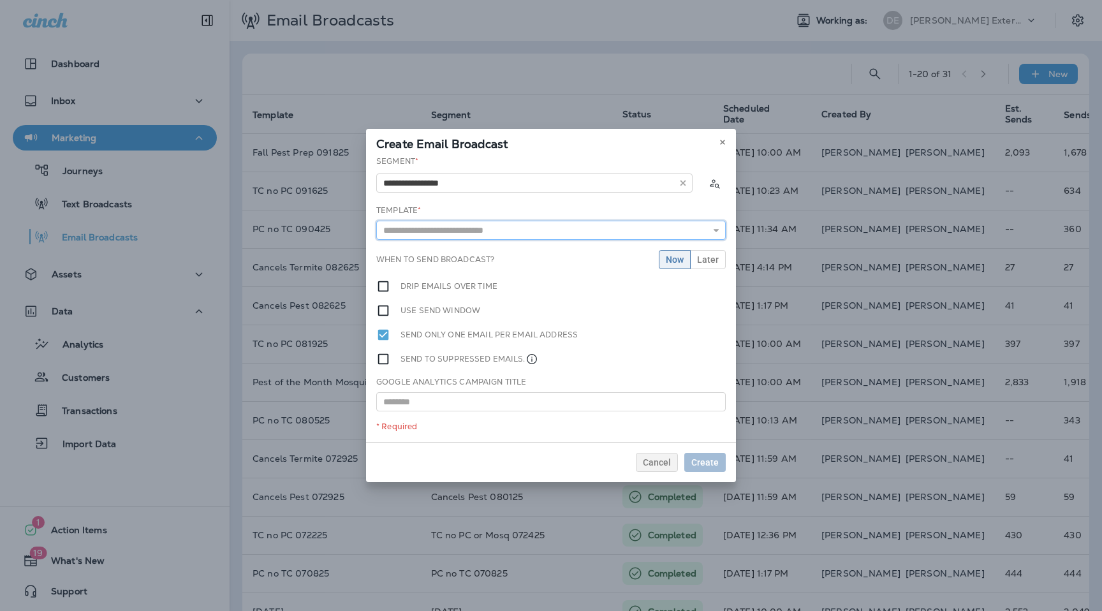
click at [451, 224] on input "text" at bounding box center [551, 230] width 350 height 19
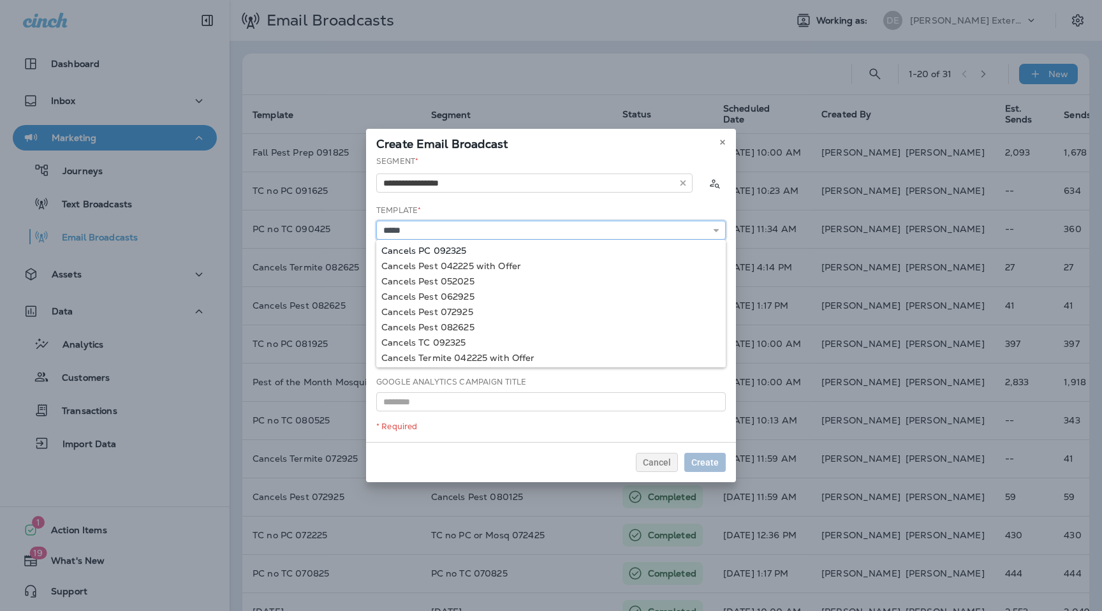
type input "**********"
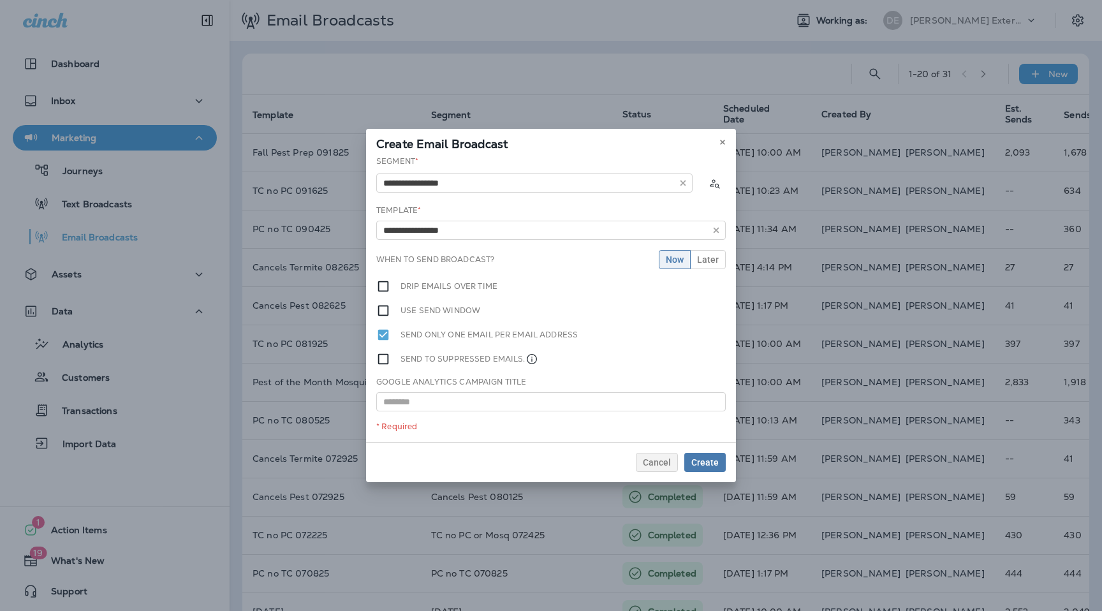
click at [454, 254] on div "**********" at bounding box center [551, 299] width 370 height 286
click at [712, 458] on span "Create" at bounding box center [705, 462] width 27 height 9
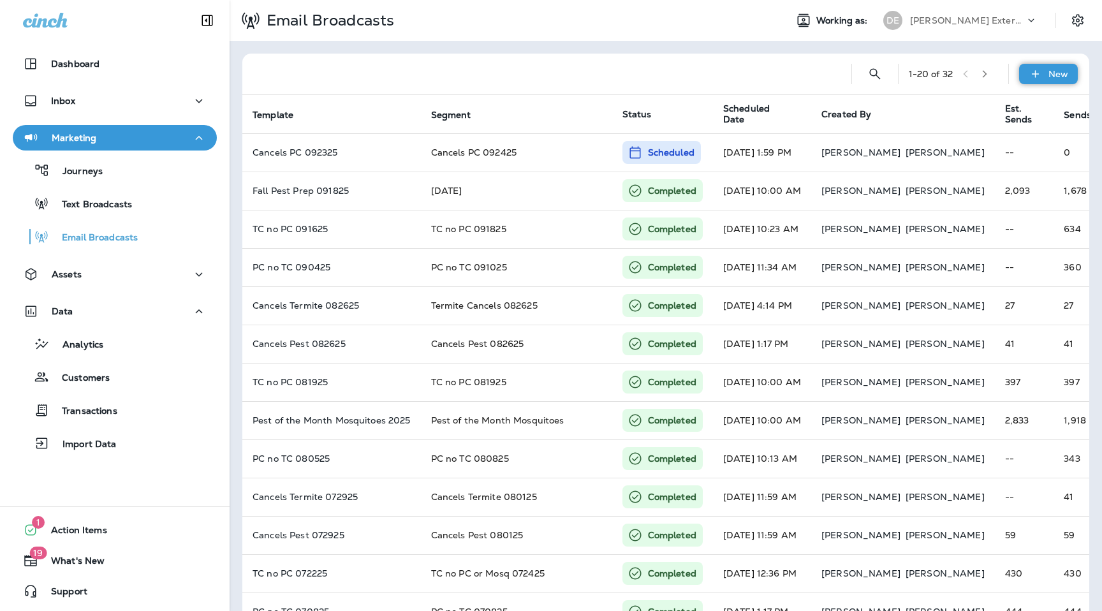
click at [1036, 78] on icon at bounding box center [1035, 74] width 13 height 13
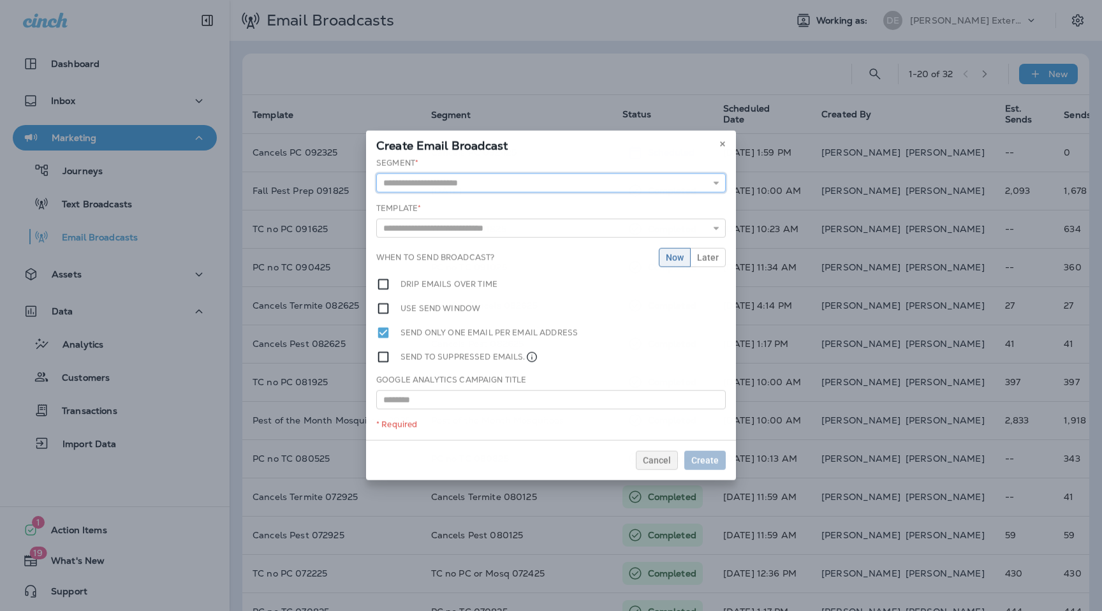
click at [531, 181] on input "text" at bounding box center [551, 183] width 350 height 19
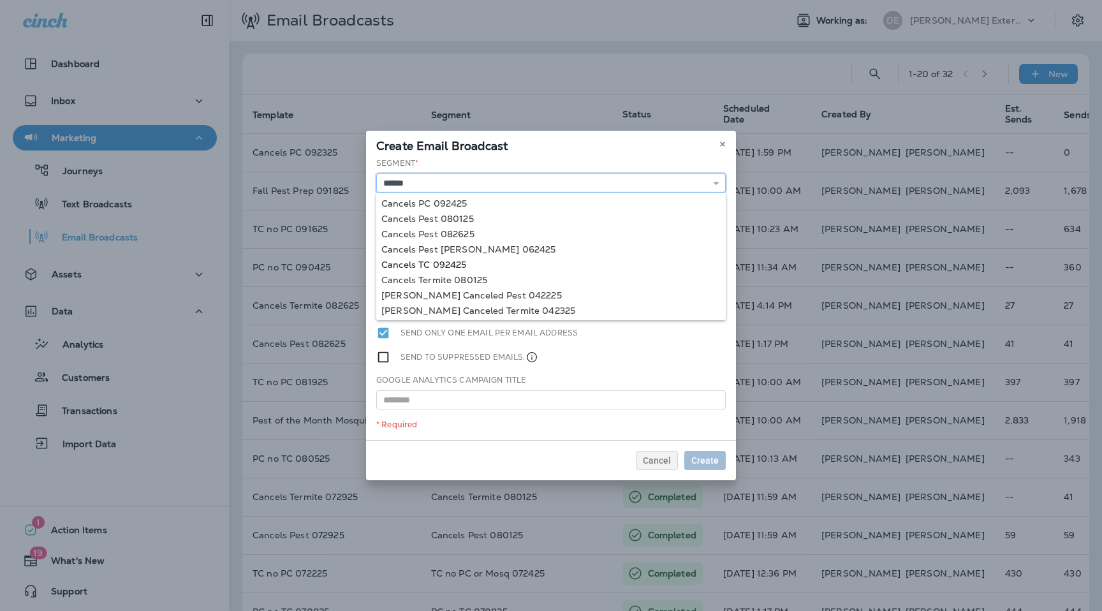
type input "**********"
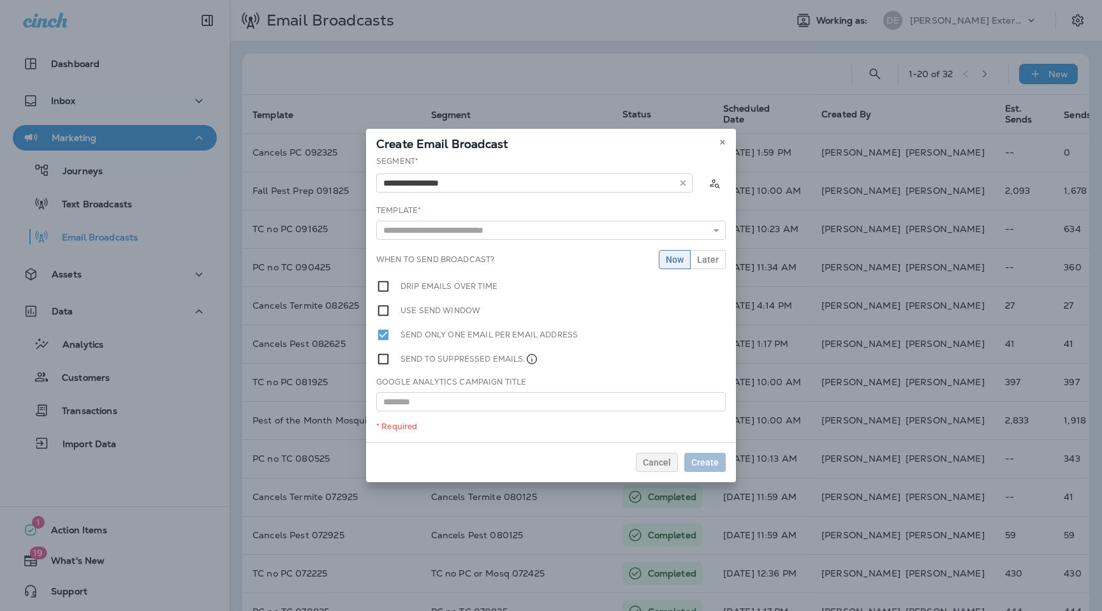
click at [446, 267] on div "**********" at bounding box center [551, 299] width 370 height 286
click at [453, 235] on input "text" at bounding box center [551, 230] width 350 height 19
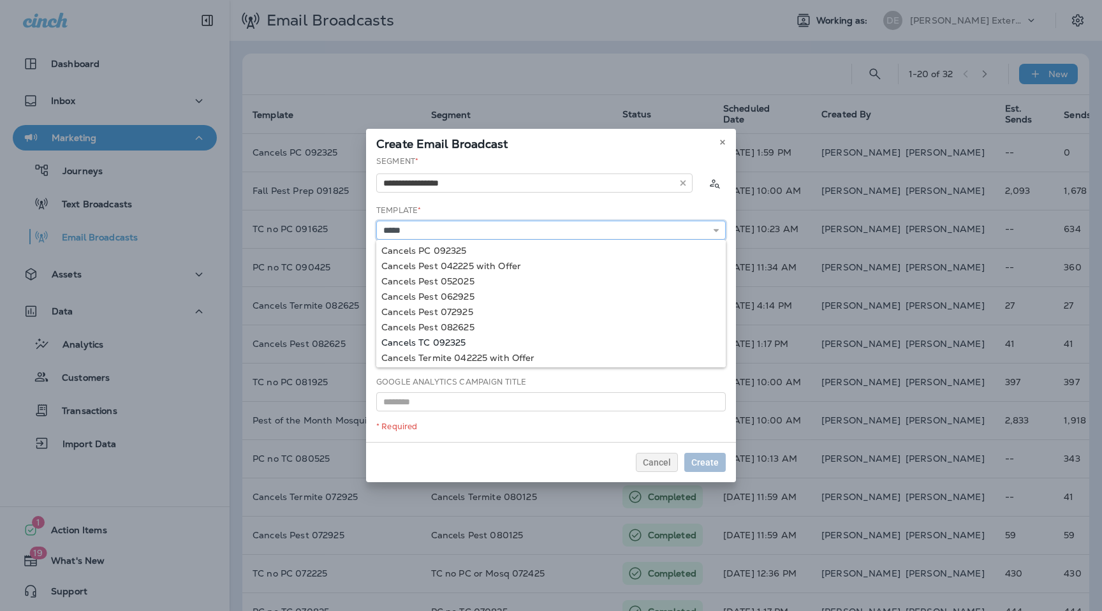
type input "**********"
click at [436, 342] on div "**********" at bounding box center [551, 299] width 370 height 286
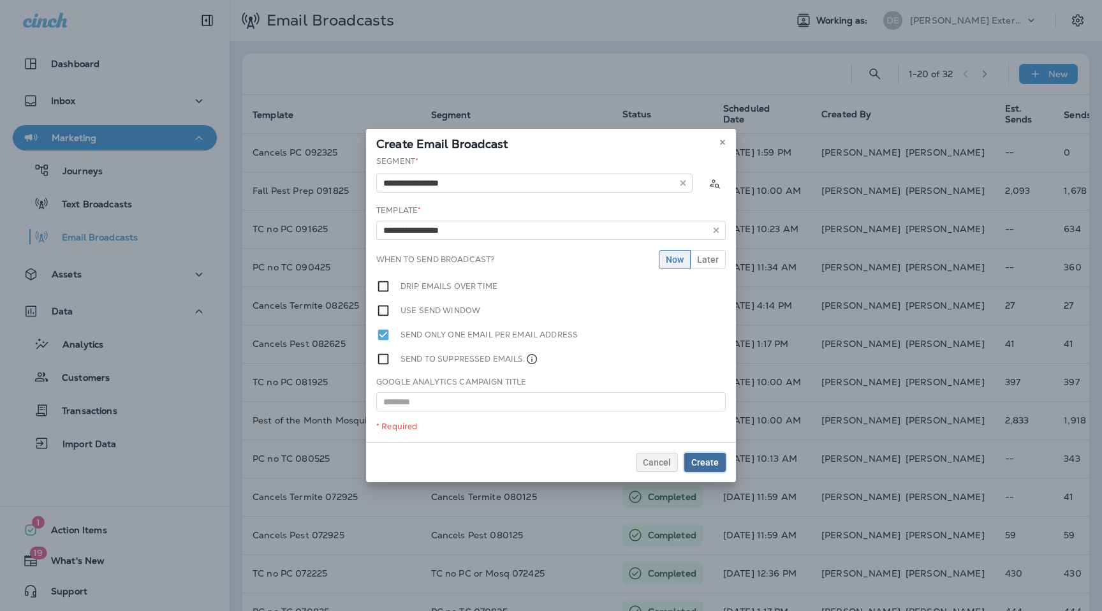
click at [712, 463] on span "Create" at bounding box center [705, 462] width 27 height 9
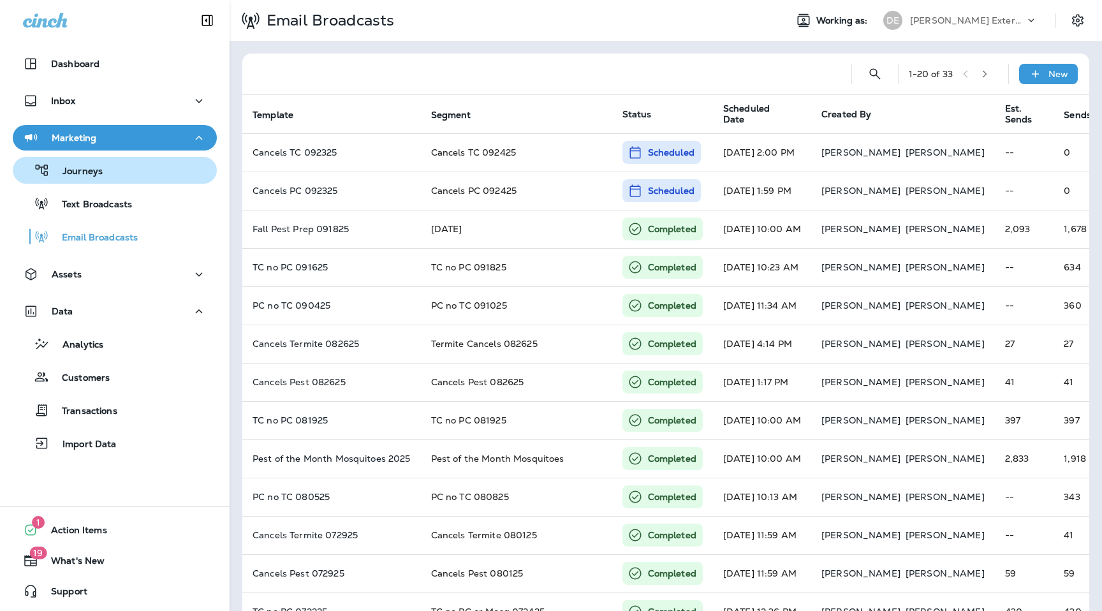
click at [130, 174] on div "Journeys" at bounding box center [115, 170] width 194 height 19
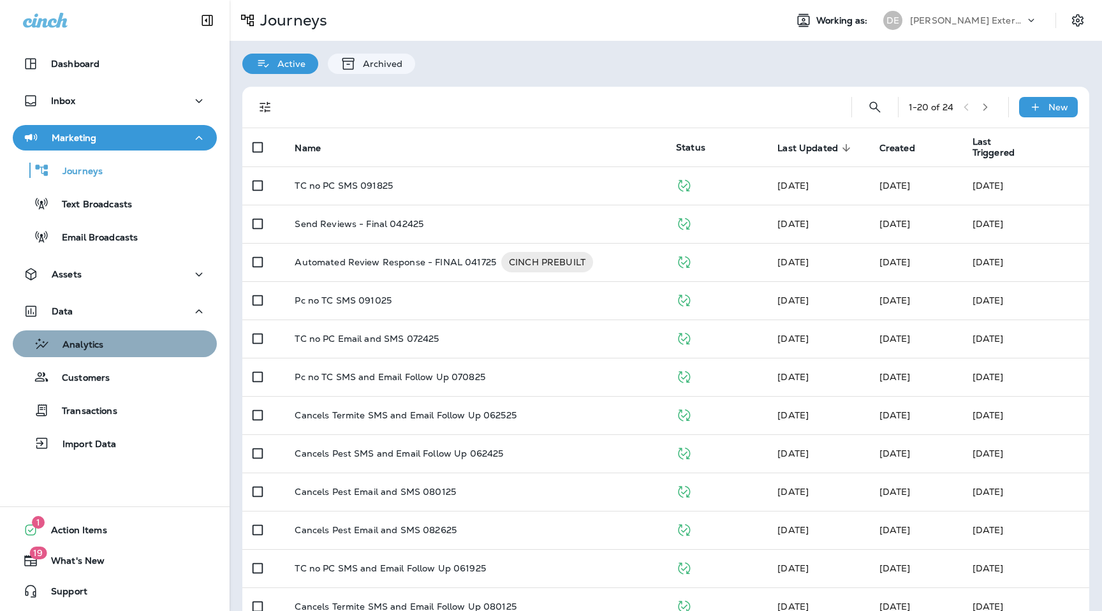
click at [105, 339] on div "Analytics" at bounding box center [115, 343] width 194 height 19
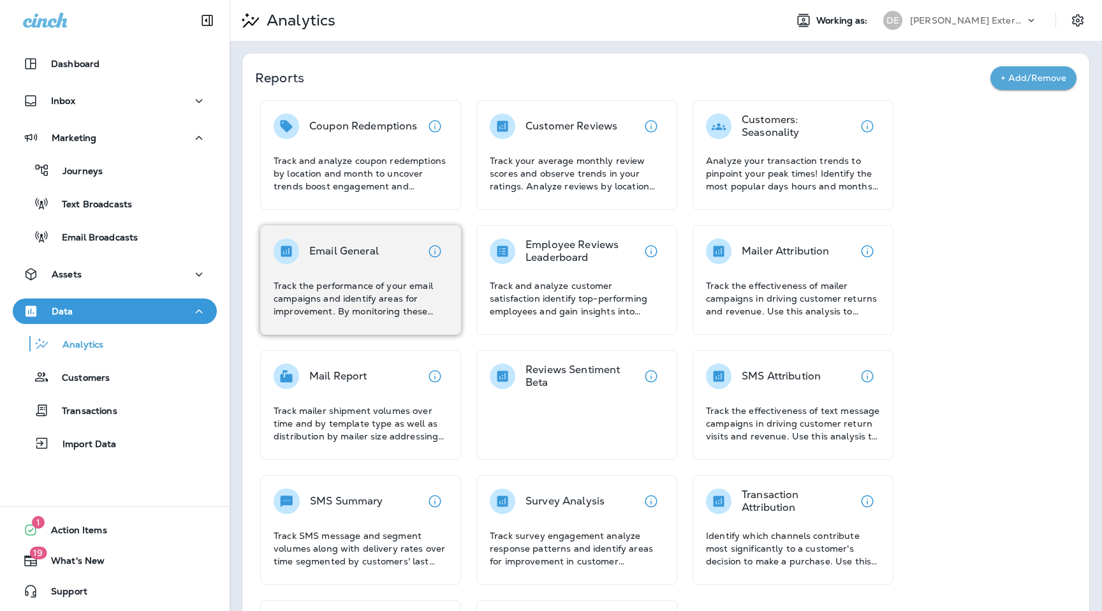
click at [353, 246] on p "Email General" at bounding box center [344, 251] width 70 height 13
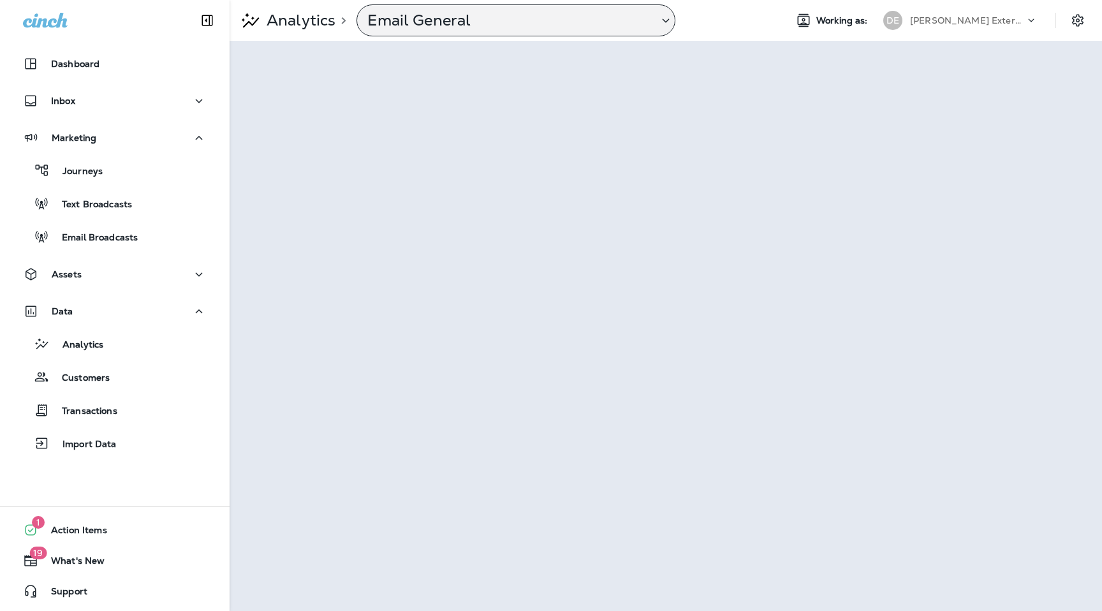
click at [448, 20] on p "Email General" at bounding box center [507, 20] width 281 height 19
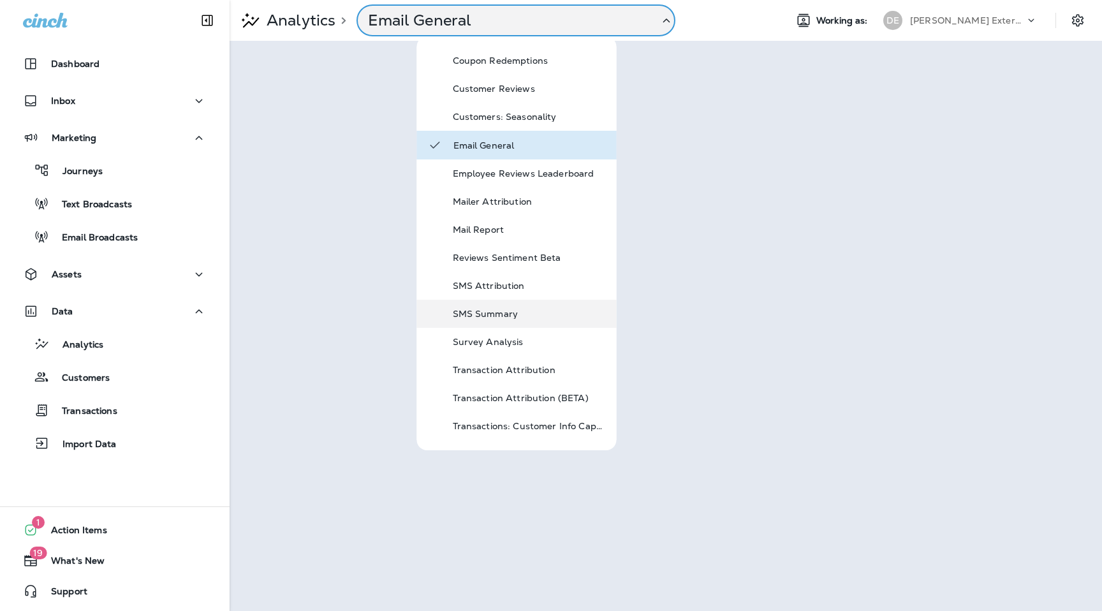
click at [468, 307] on div "SMS Summary" at bounding box center [529, 313] width 153 height 15
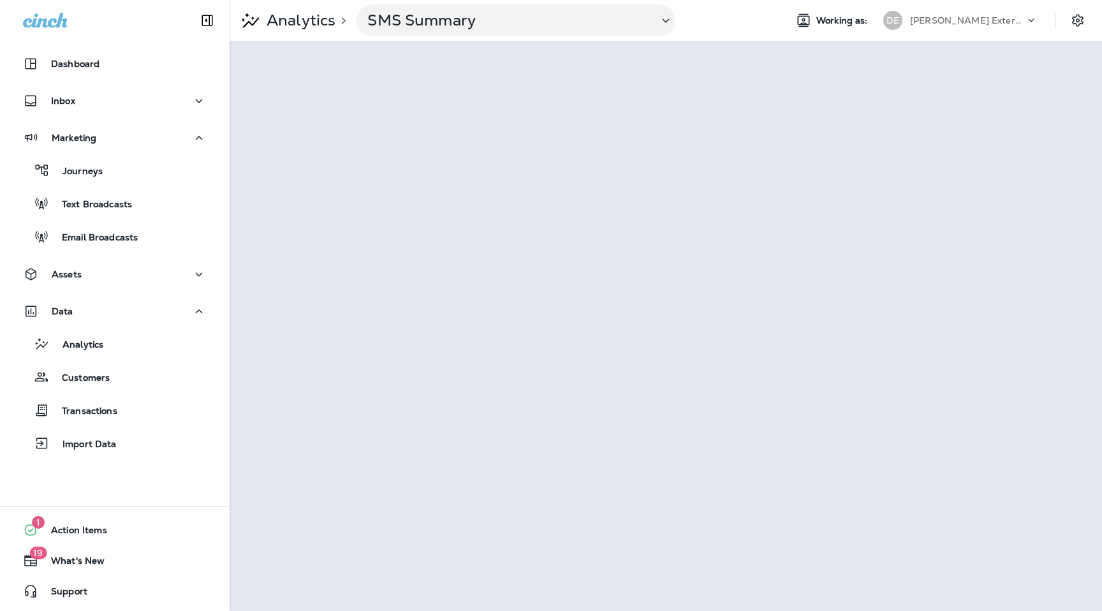
click at [1011, 12] on div "Duncan Exterminating" at bounding box center [967, 20] width 115 height 19
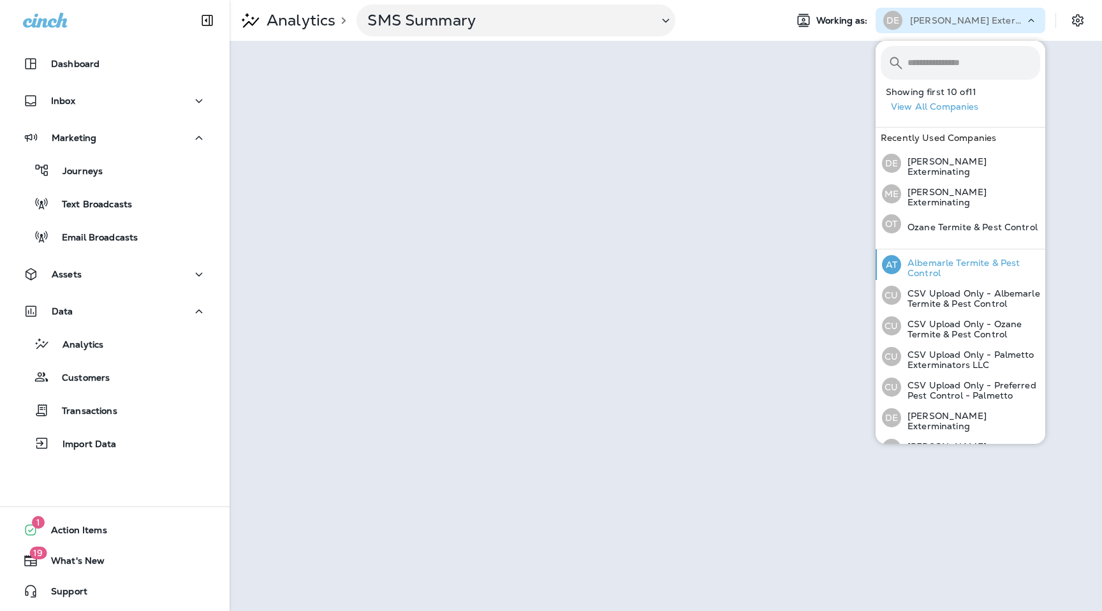
click at [937, 262] on p "Albemarle Termite & Pest Control" at bounding box center [970, 268] width 139 height 20
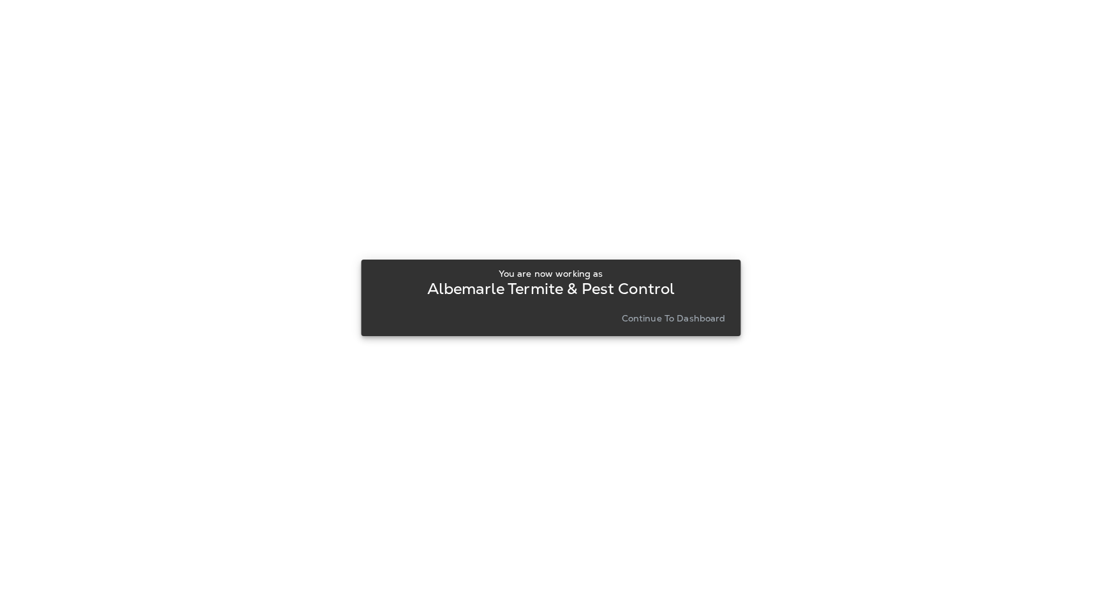
click at [679, 318] on p "Continue to Dashboard" at bounding box center [674, 318] width 104 height 10
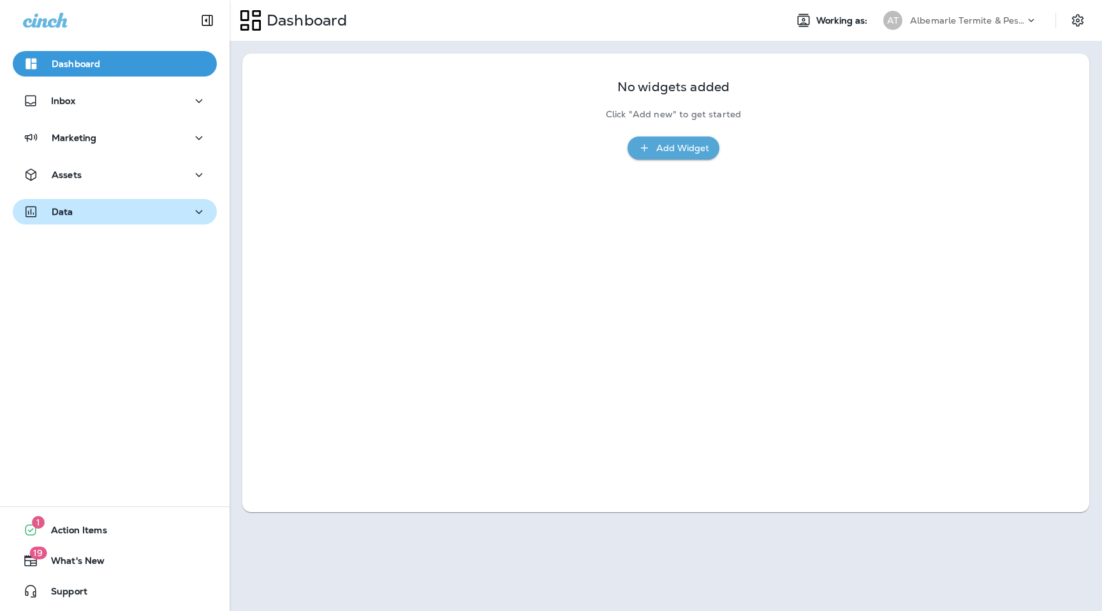
click at [147, 216] on div "Data" at bounding box center [115, 212] width 184 height 16
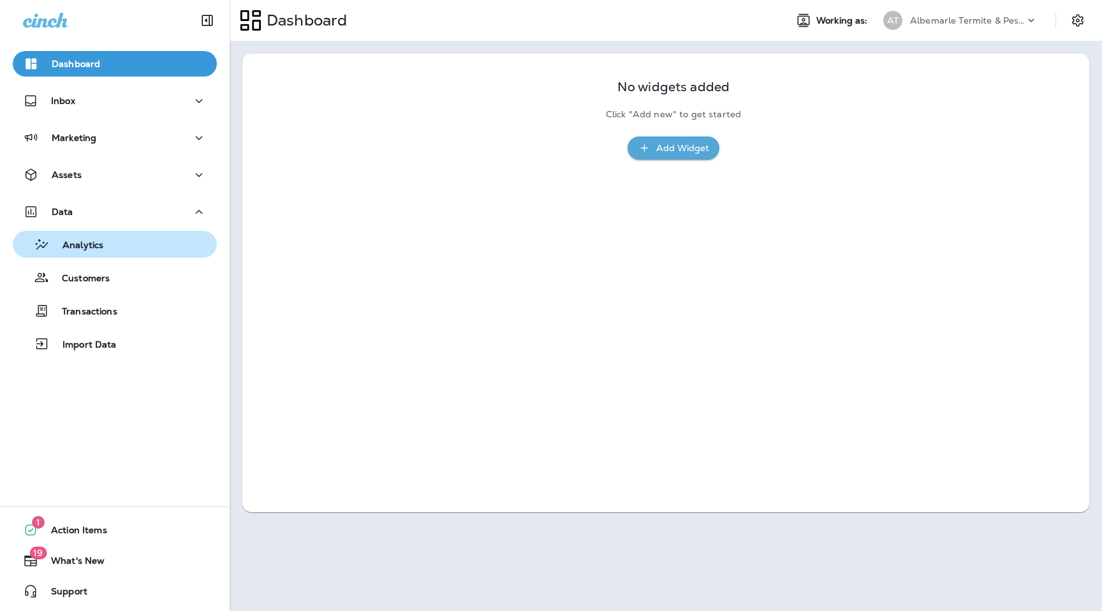
click at [138, 242] on div "Analytics" at bounding box center [115, 244] width 194 height 19
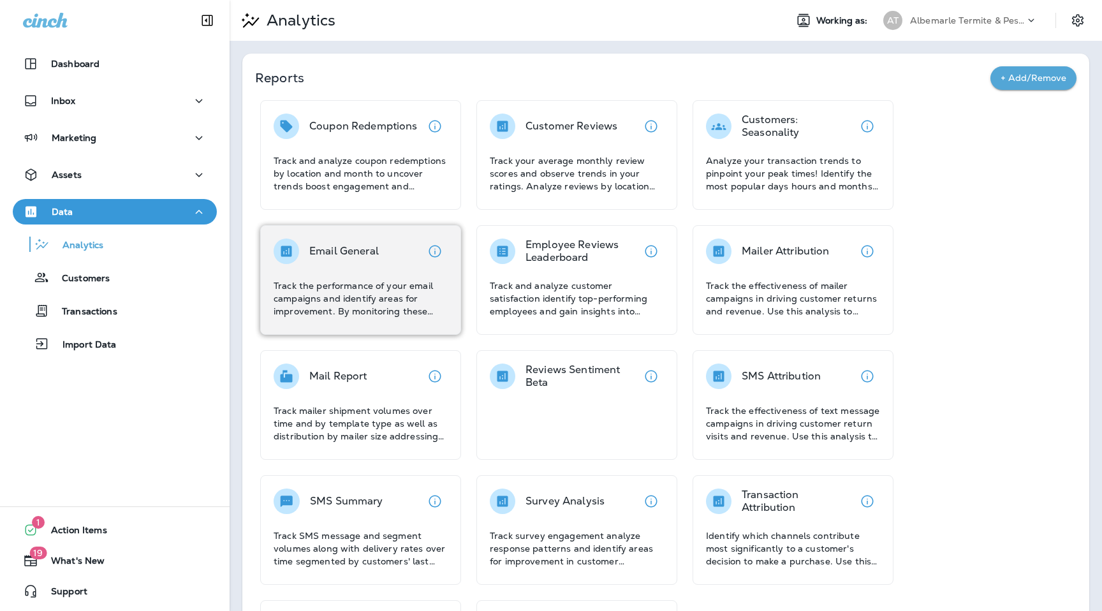
click at [325, 262] on div "Email General" at bounding box center [344, 252] width 70 height 26
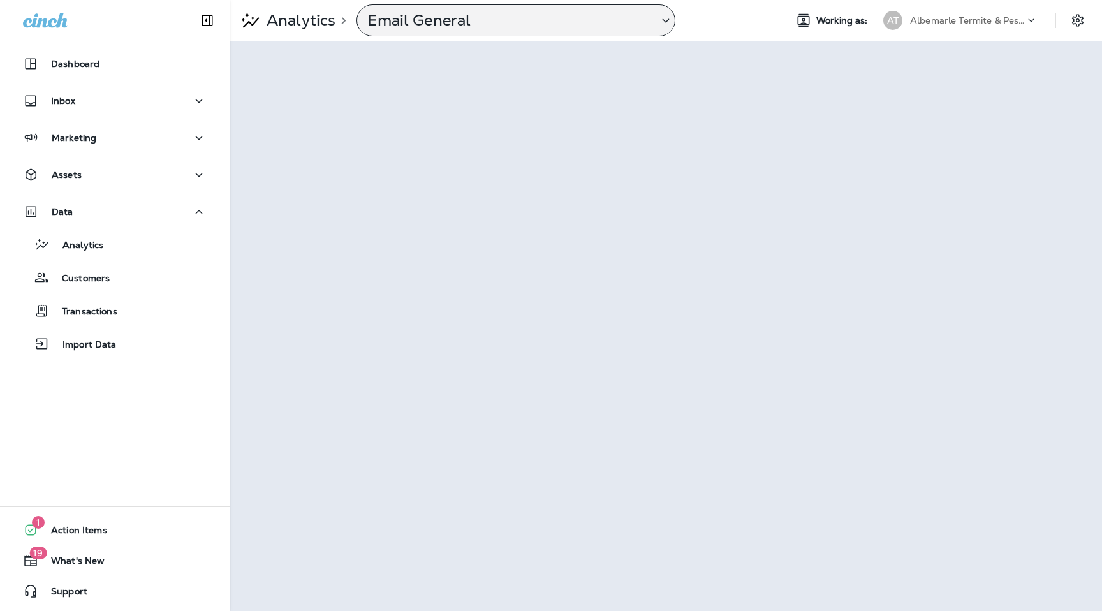
click at [544, 23] on p "Email General" at bounding box center [507, 20] width 281 height 19
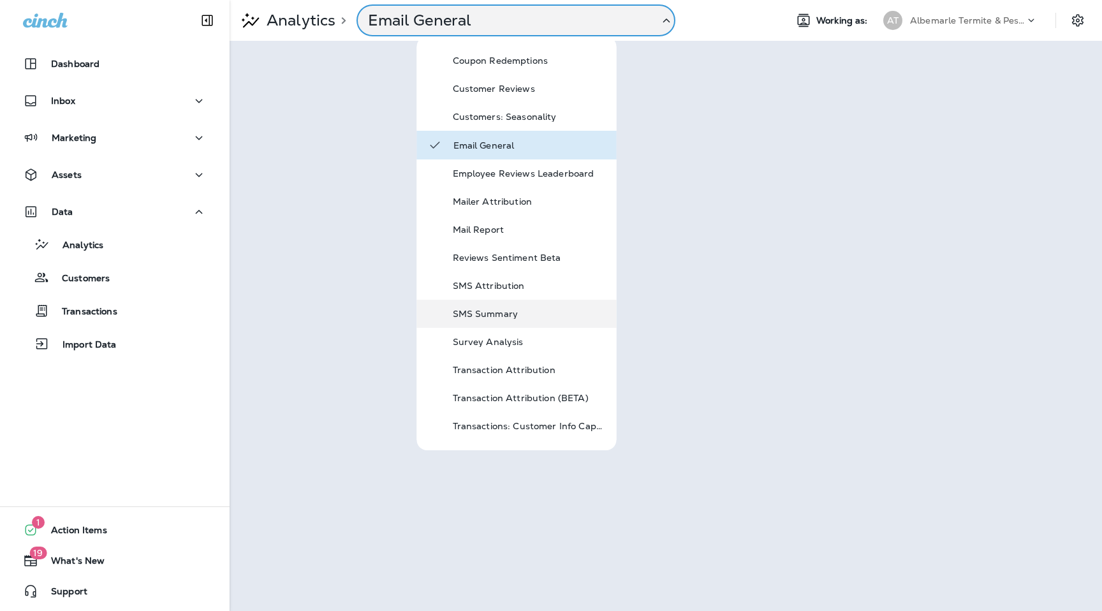
click at [480, 315] on p "SMS Summary" at bounding box center [529, 314] width 153 height 10
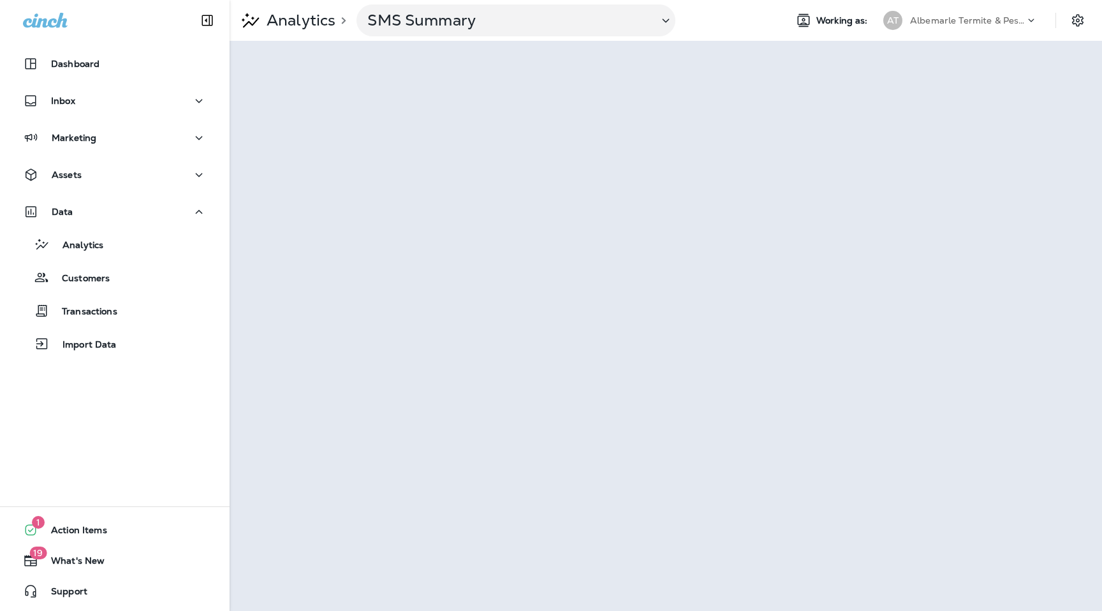
click at [1004, 39] on div "Analytics > SMS Summary Working as: AT Albemarle Termite & Pest Control" at bounding box center [666, 20] width 873 height 41
click at [1003, 31] on div "AT Albemarle Termite & Pest Control" at bounding box center [961, 21] width 170 height 26
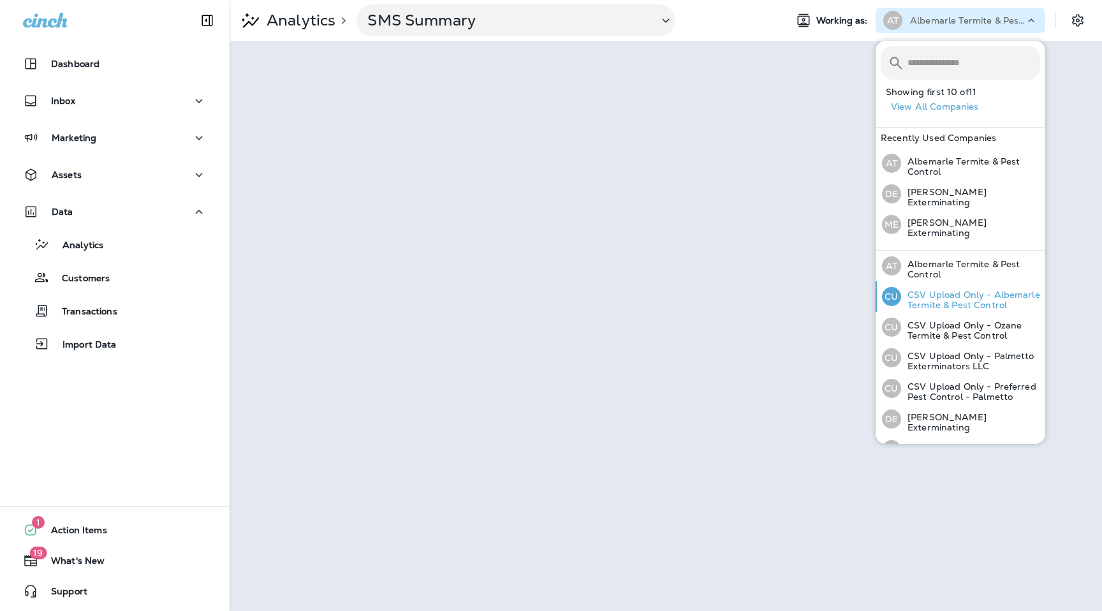
click at [957, 298] on p "CSV Upload Only - Albemarle Termite & Pest Control" at bounding box center [970, 300] width 139 height 20
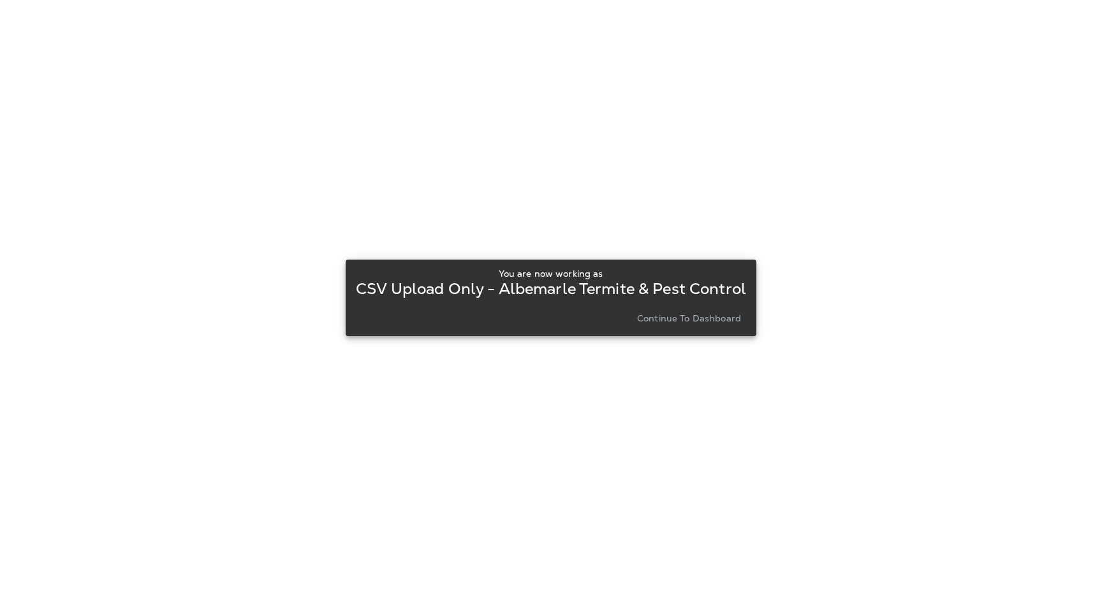
click at [708, 319] on p "Continue to Dashboard" at bounding box center [689, 318] width 104 height 10
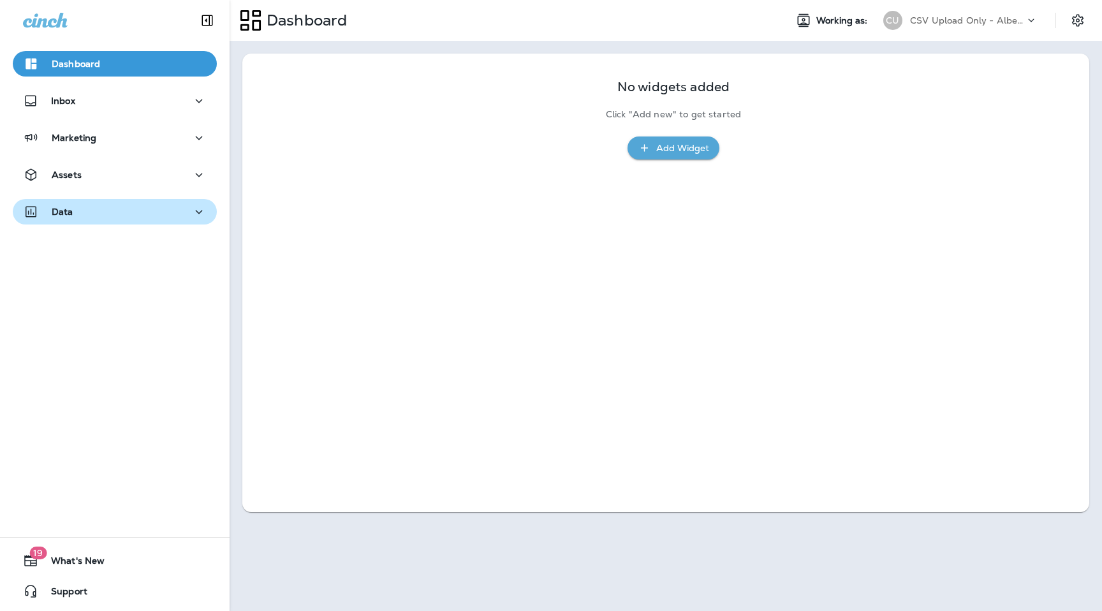
click at [128, 211] on div "Data" at bounding box center [115, 212] width 184 height 16
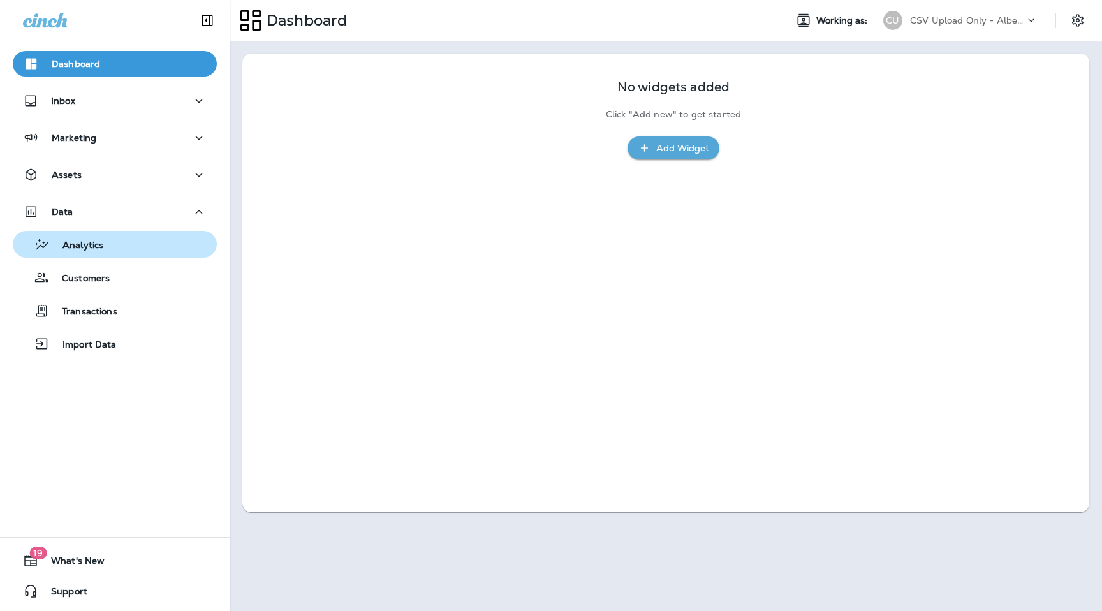
click at [115, 247] on div "Analytics" at bounding box center [115, 244] width 194 height 19
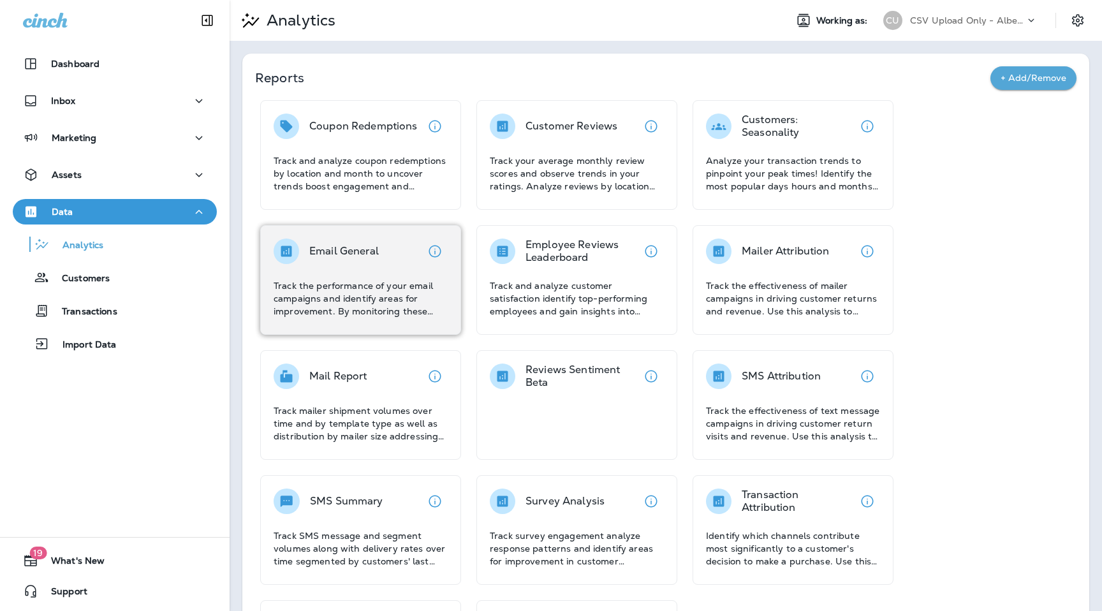
click at [366, 288] on p "Track the performance of your email campaigns and identify areas for improvemen…" at bounding box center [361, 298] width 174 height 38
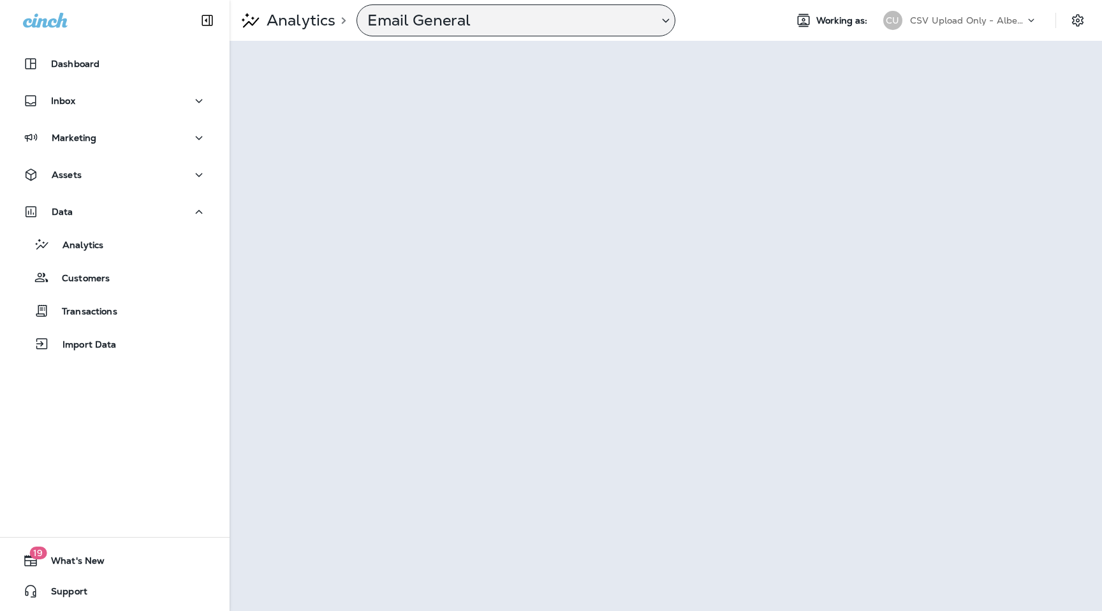
click at [485, 14] on p "Email General" at bounding box center [507, 20] width 281 height 19
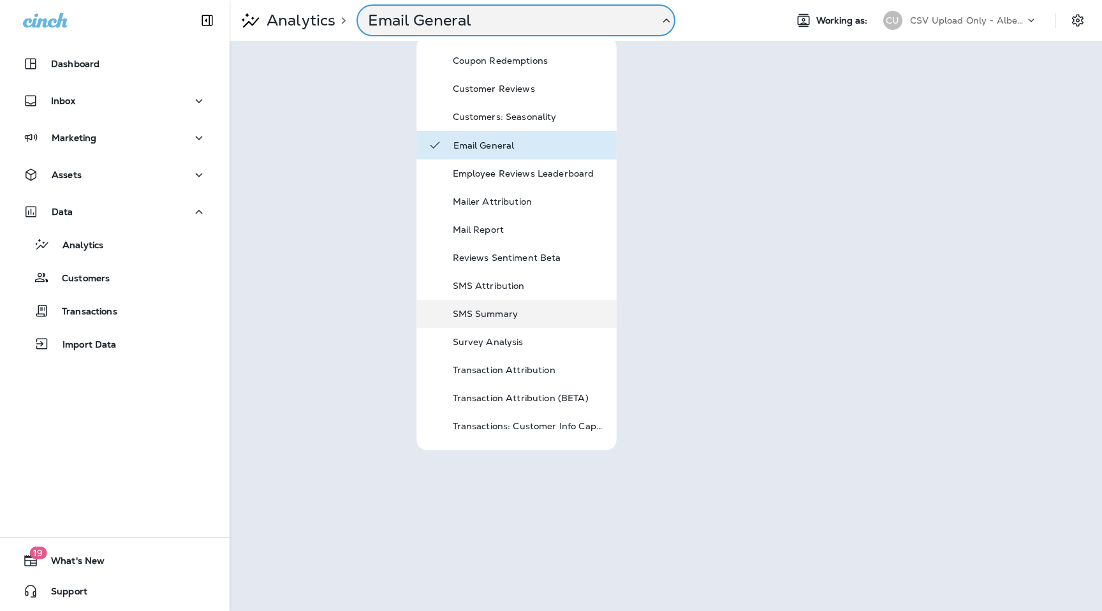
click at [501, 323] on div "SMS Summary" at bounding box center [517, 314] width 200 height 28
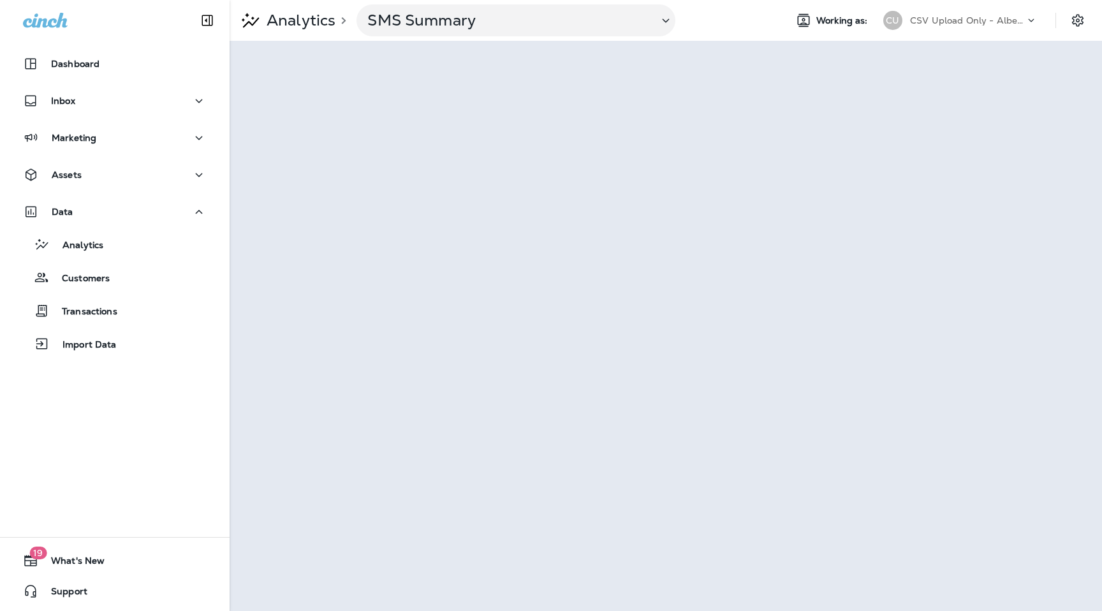
click at [1016, 21] on p "CSV Upload Only - Albemarle Termite & Pest Control" at bounding box center [967, 20] width 115 height 10
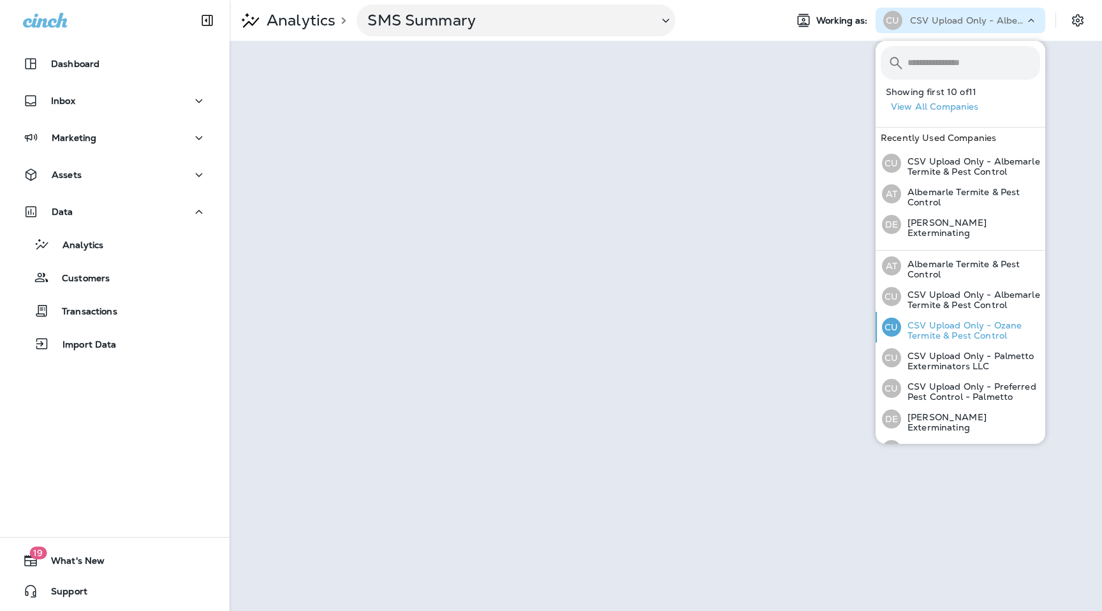
click at [982, 330] on p "CSV Upload Only - Ozane Termite & Pest Control" at bounding box center [970, 330] width 139 height 20
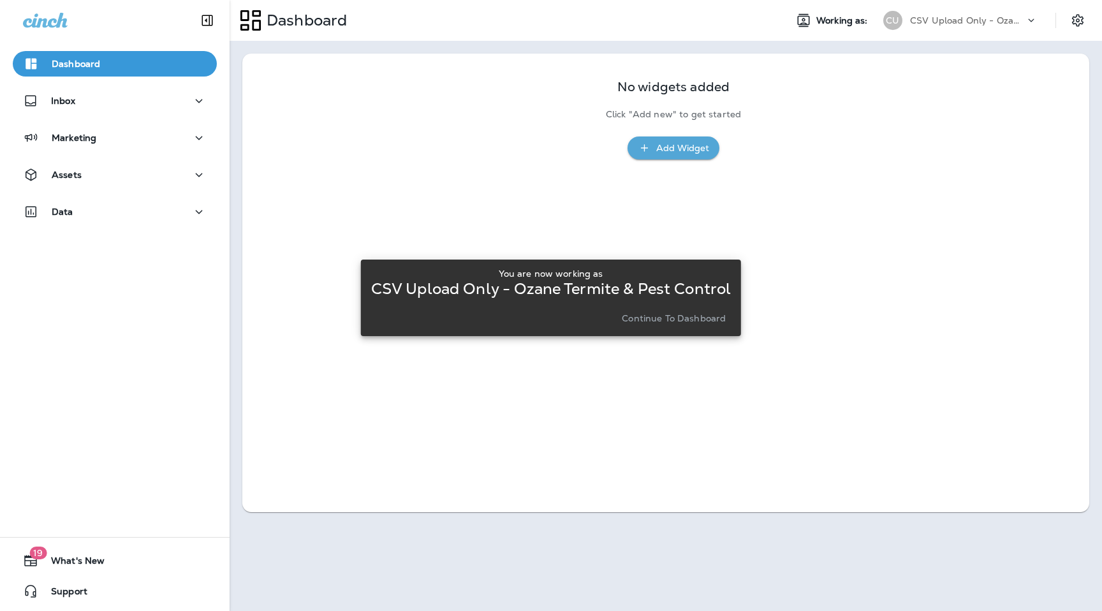
click at [665, 327] on div "You are now working as CSV Upload Only - Ozane Termite & Pest Control Continue …" at bounding box center [551, 297] width 360 height 69
click at [654, 313] on p "Continue to Dashboard" at bounding box center [674, 318] width 104 height 10
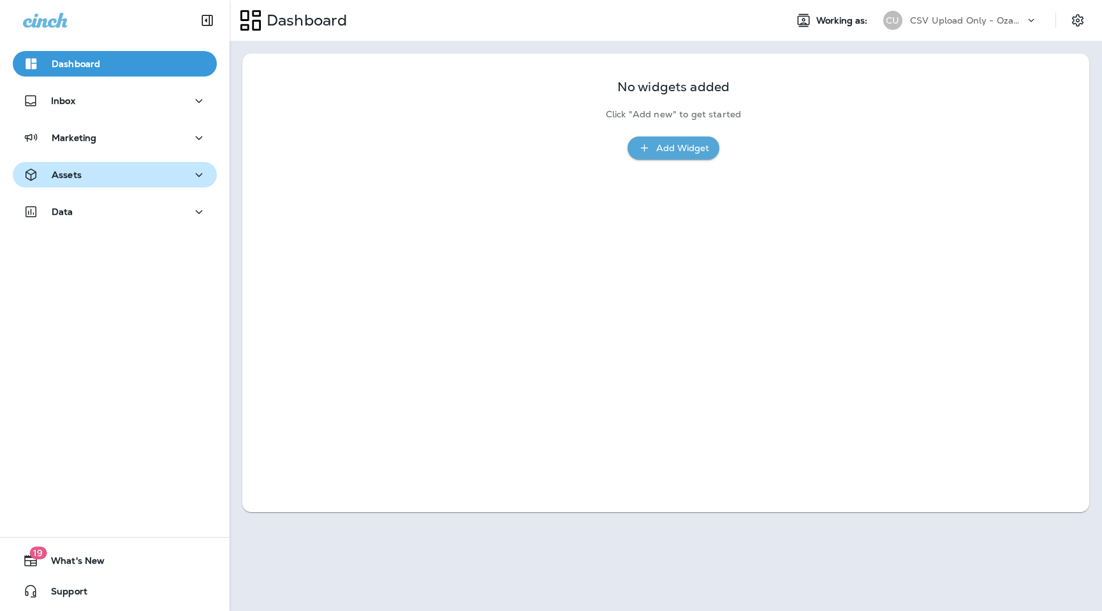
click at [123, 187] on button "Assets" at bounding box center [115, 175] width 204 height 26
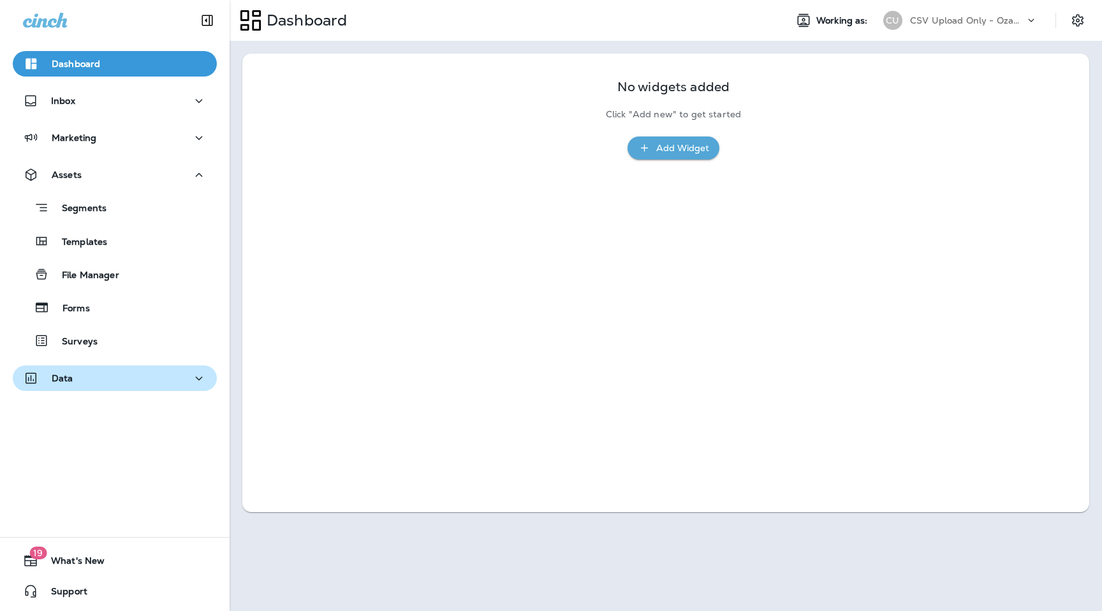
click at [144, 385] on div "Data" at bounding box center [115, 379] width 184 height 16
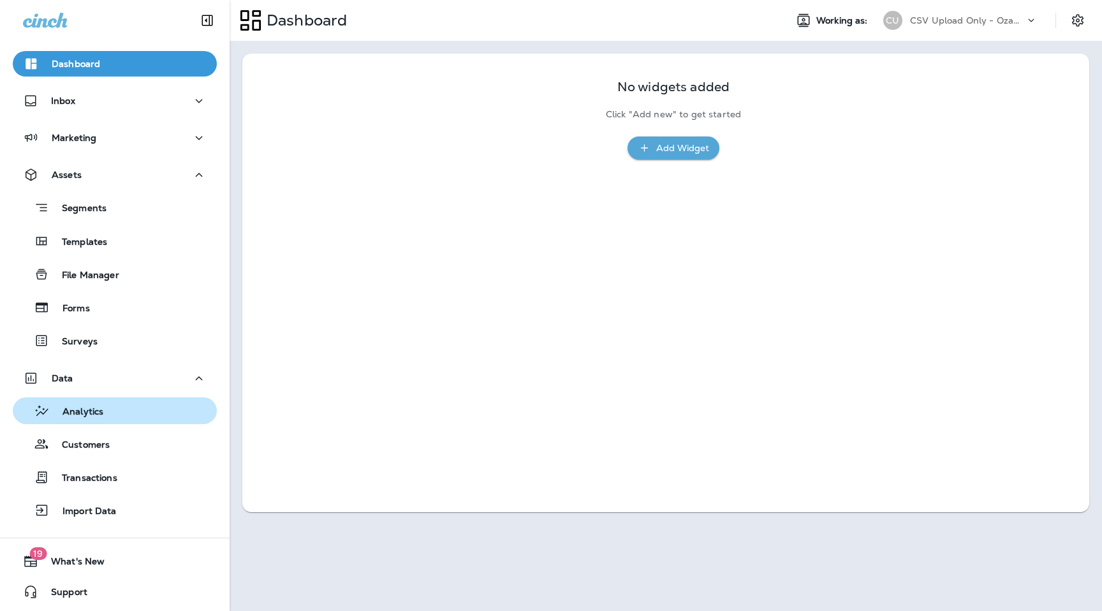
click at [126, 402] on div "Analytics" at bounding box center [115, 410] width 194 height 19
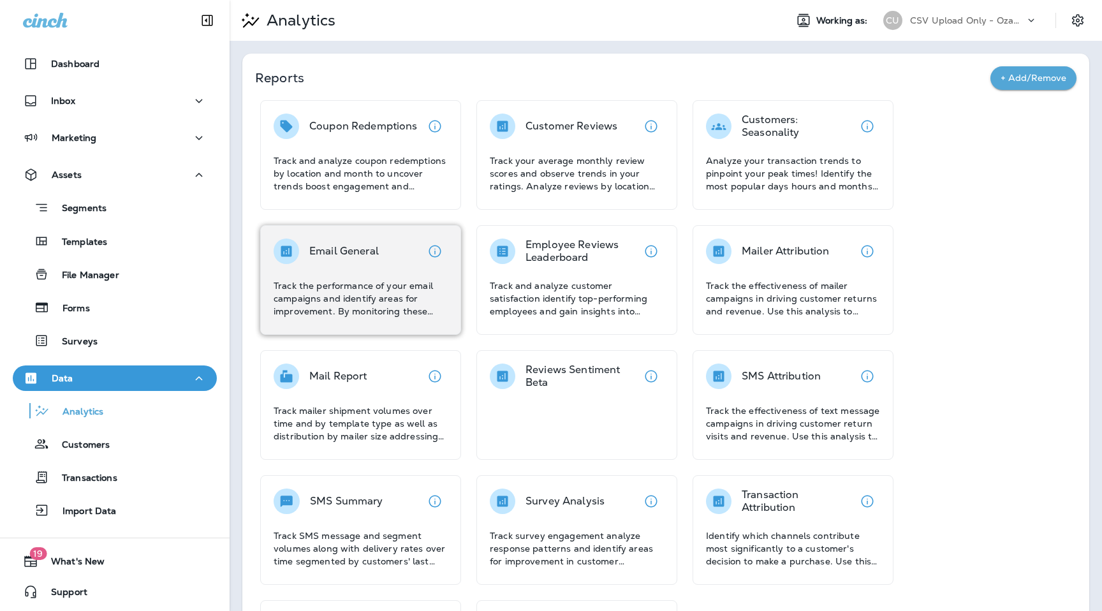
click at [378, 249] on p "Email General" at bounding box center [344, 251] width 70 height 13
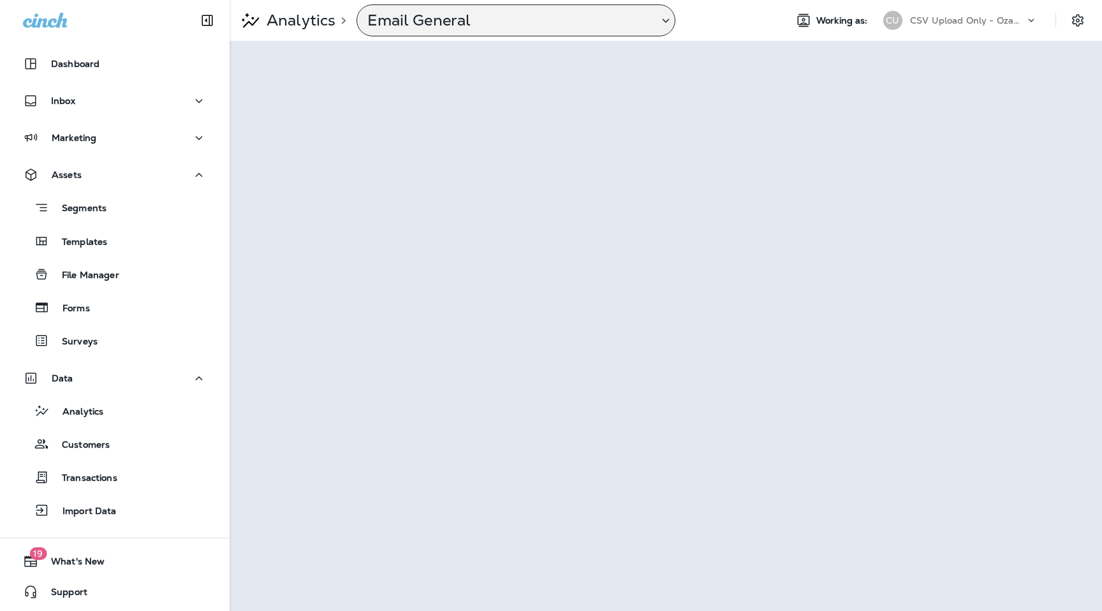
click at [577, 34] on div "Email General" at bounding box center [516, 20] width 319 height 32
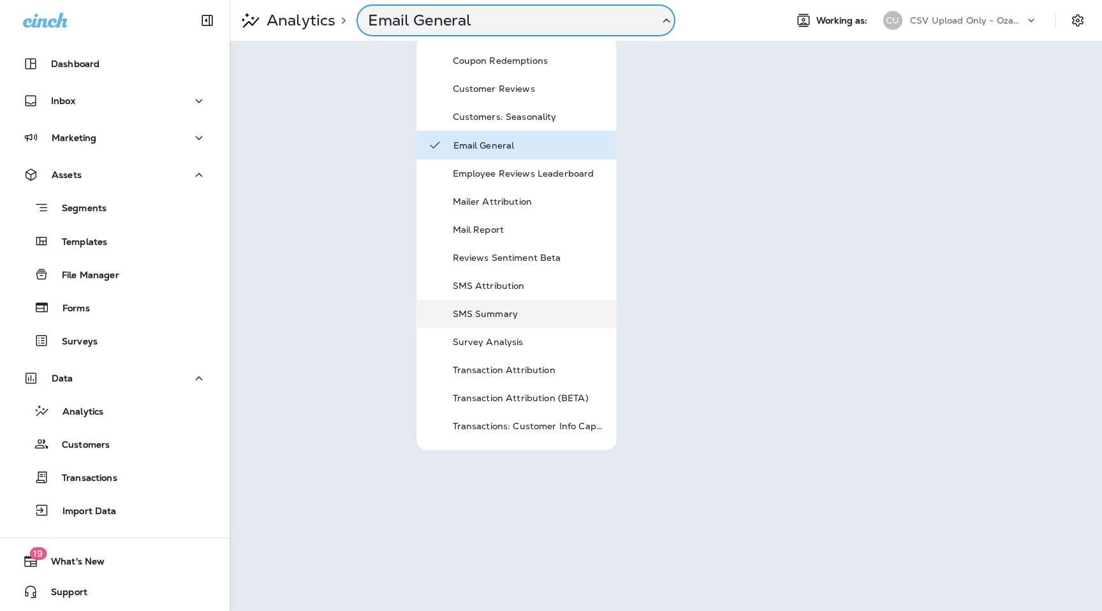
click at [533, 305] on div "SMS Summary" at bounding box center [517, 314] width 200 height 28
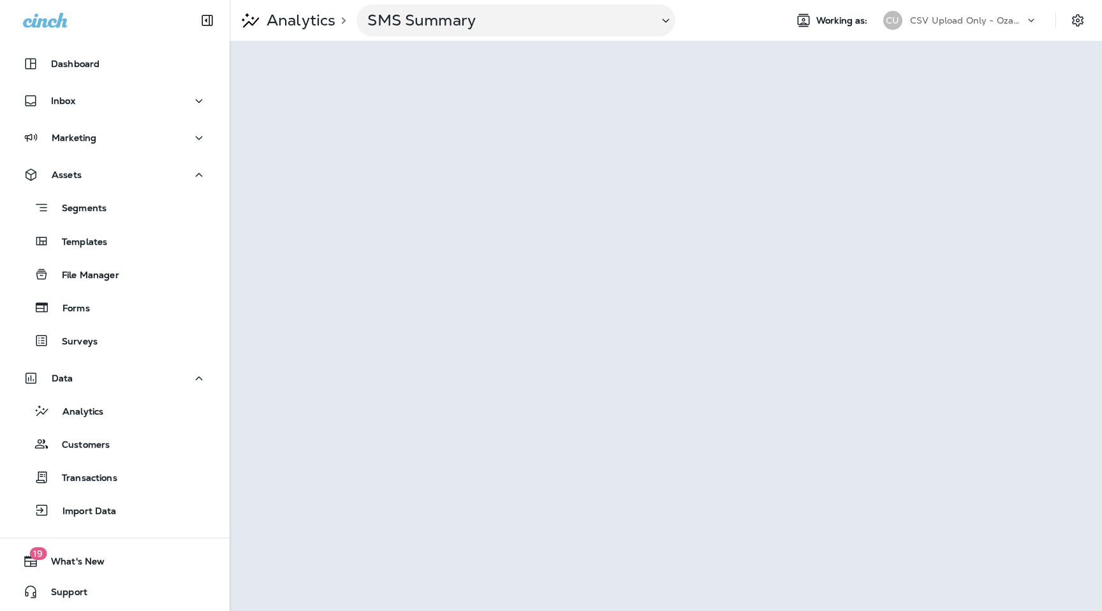
click at [1020, 27] on div "CSV Upload Only - Ozane Termite & Pest Control" at bounding box center [967, 20] width 115 height 19
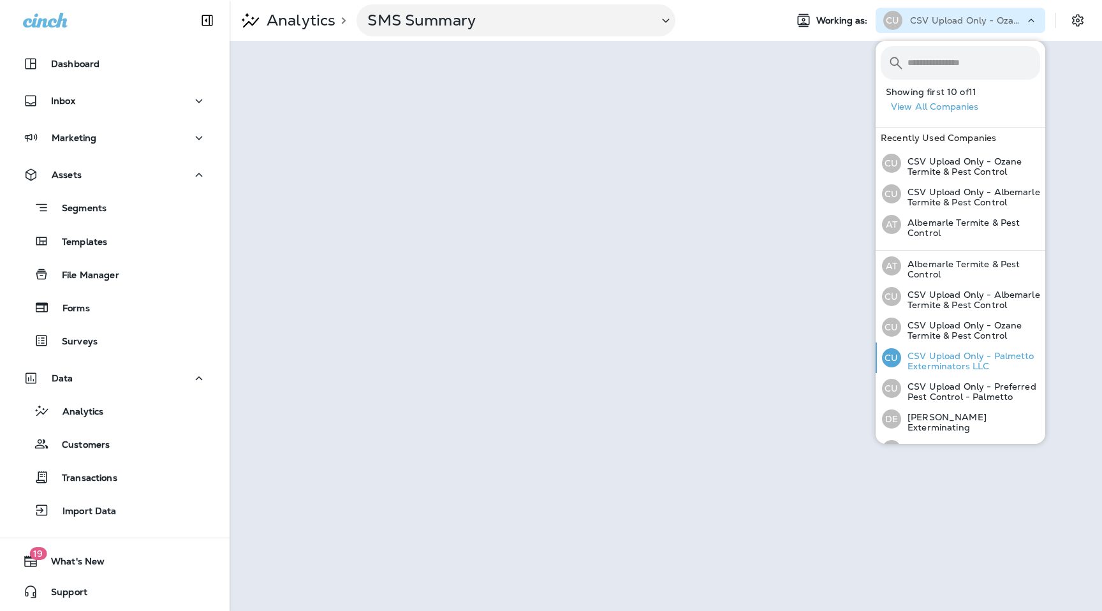
scroll to position [93, 0]
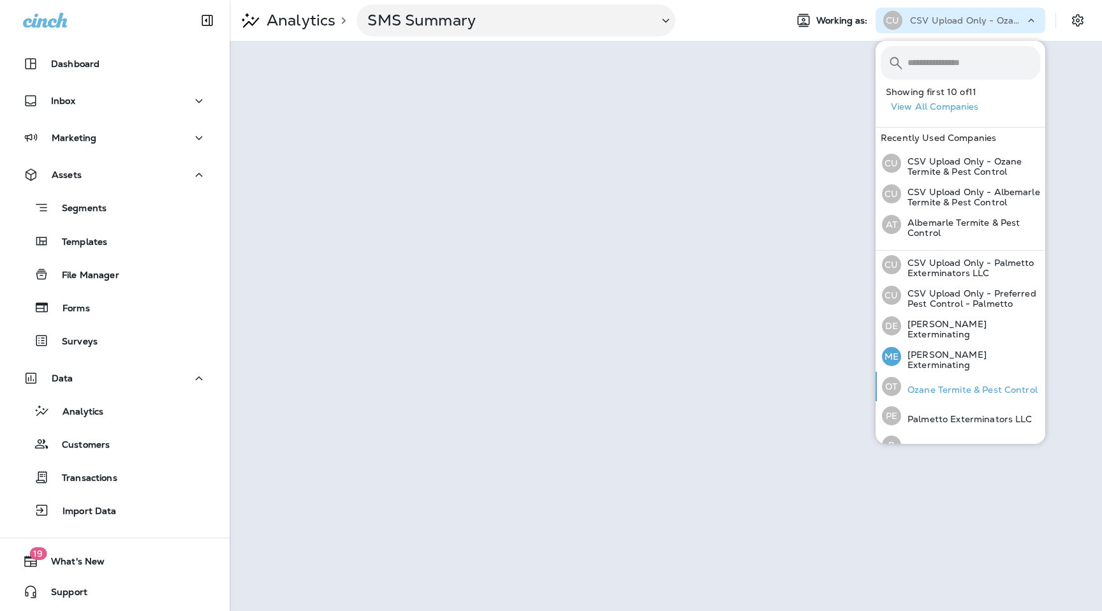
click at [945, 385] on p "Ozane Termite & Pest Control" at bounding box center [969, 390] width 137 height 10
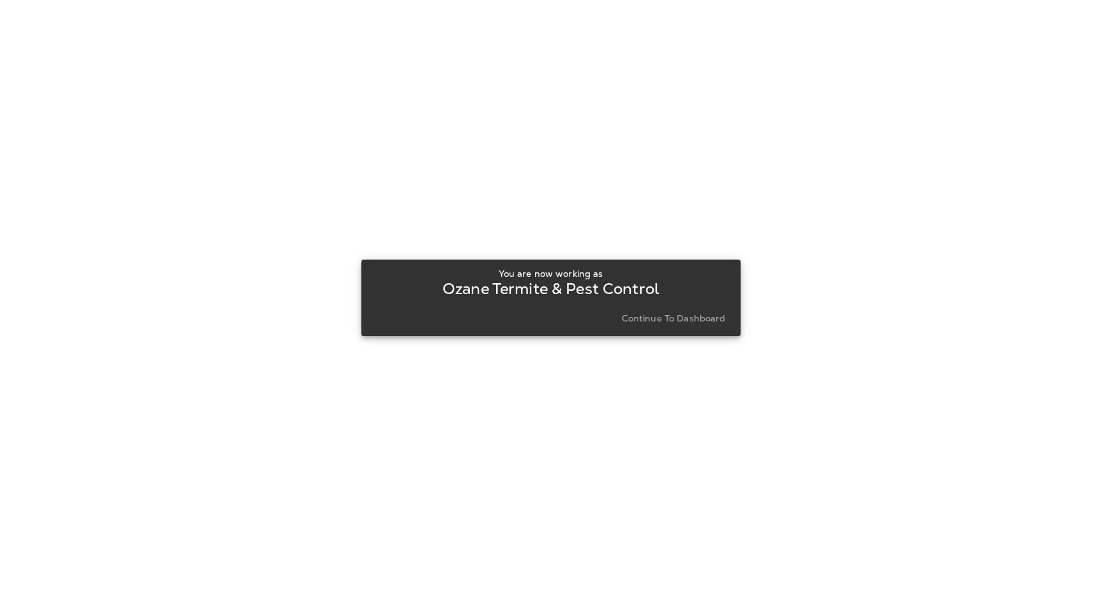
click at [651, 322] on p "Continue to Dashboard" at bounding box center [674, 318] width 104 height 10
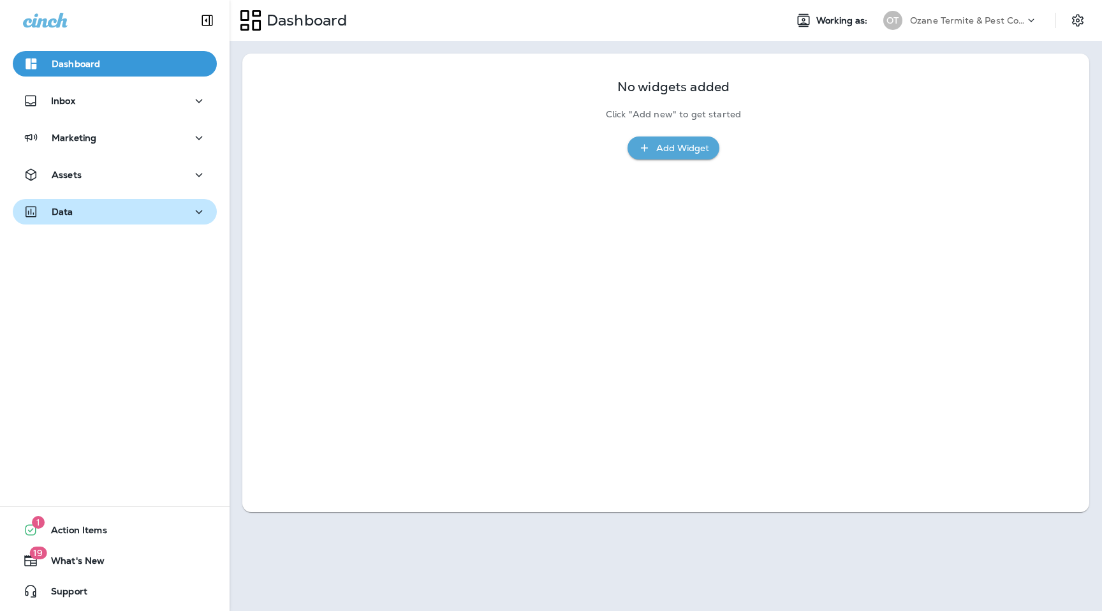
click at [147, 205] on div "Data" at bounding box center [115, 212] width 184 height 16
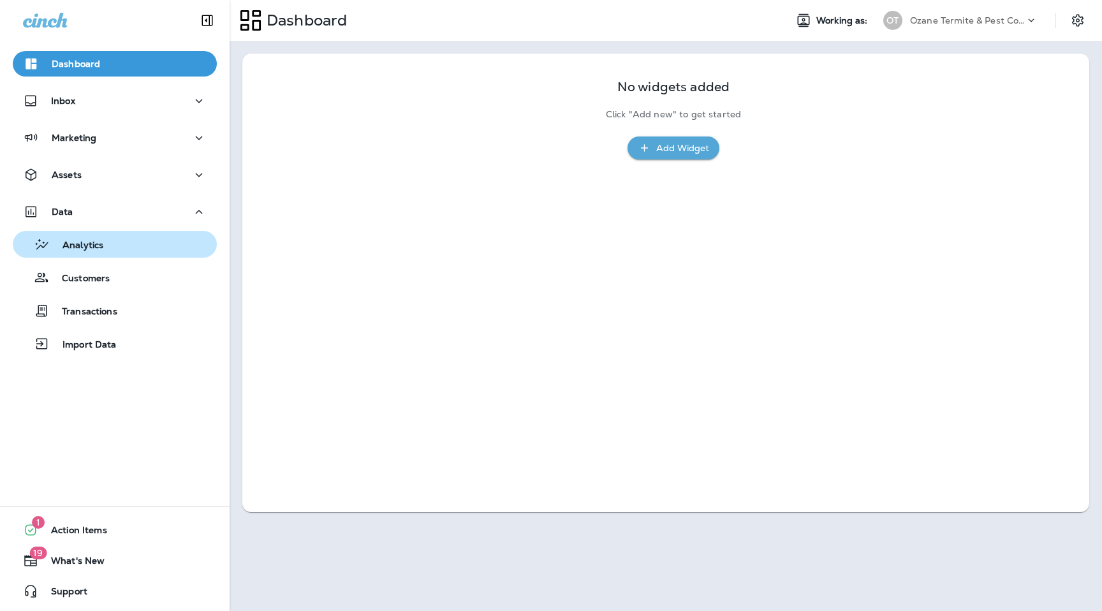
click at [127, 245] on div "Analytics" at bounding box center [115, 244] width 194 height 19
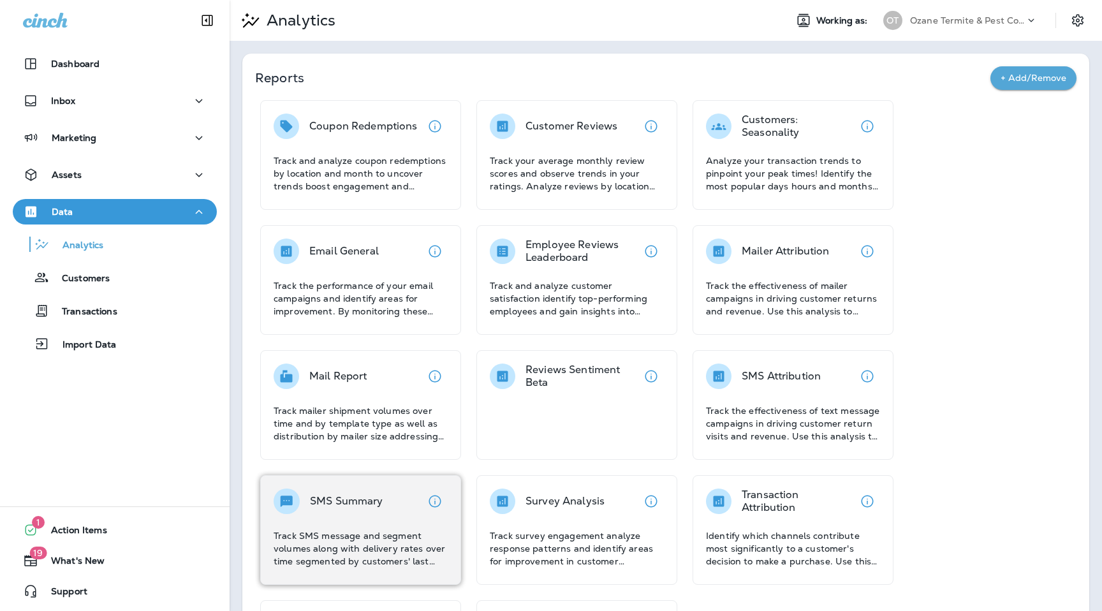
click at [383, 502] on p "SMS Summary" at bounding box center [346, 501] width 73 height 13
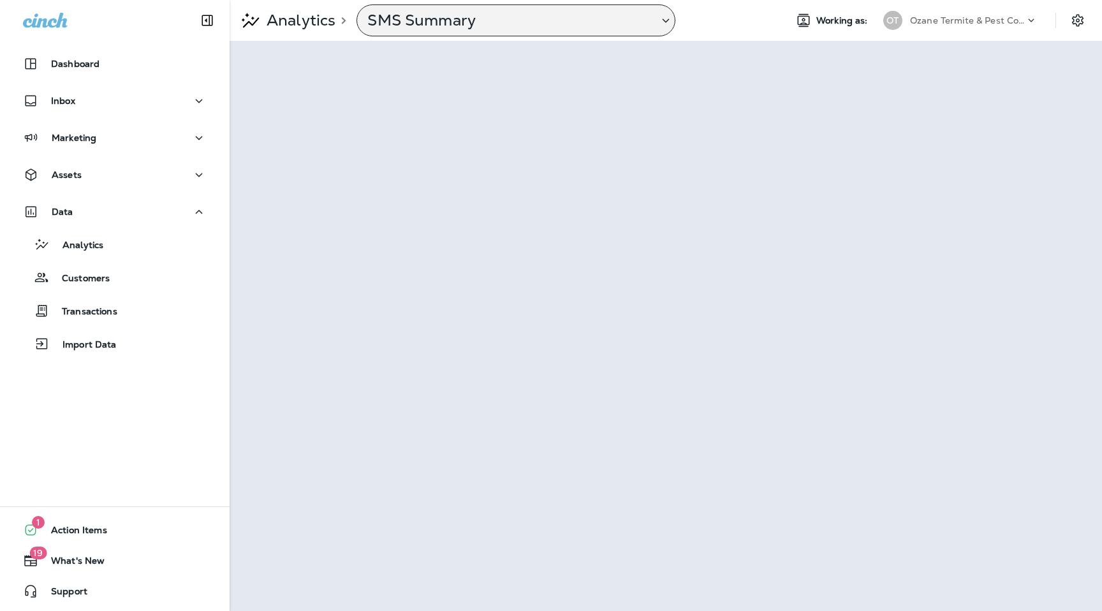
click at [497, 28] on p "SMS Summary" at bounding box center [507, 20] width 281 height 19
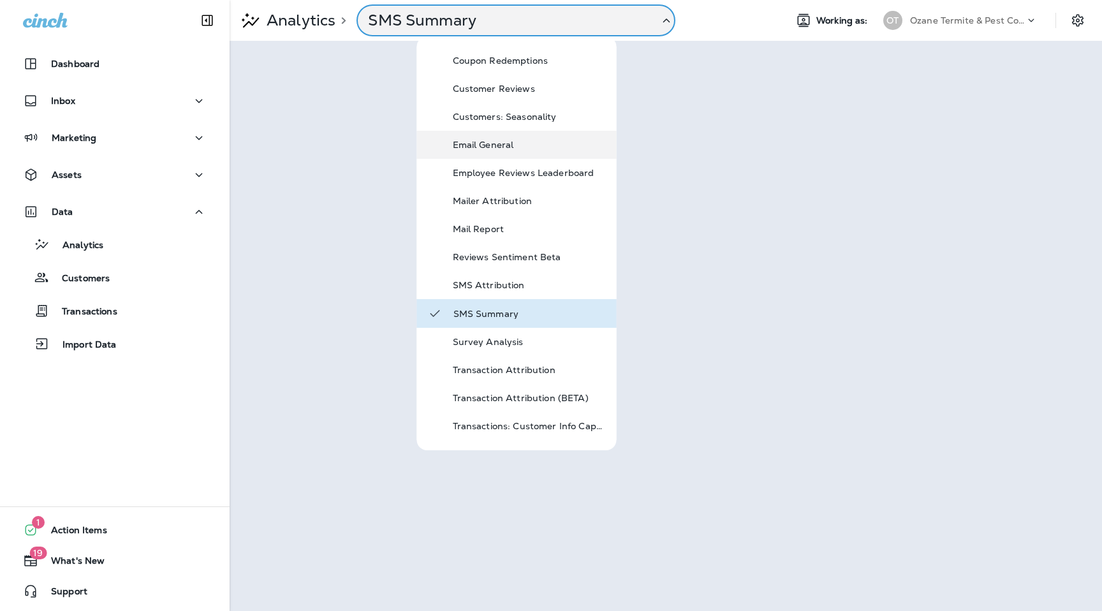
click at [515, 146] on p "Email General" at bounding box center [529, 145] width 153 height 10
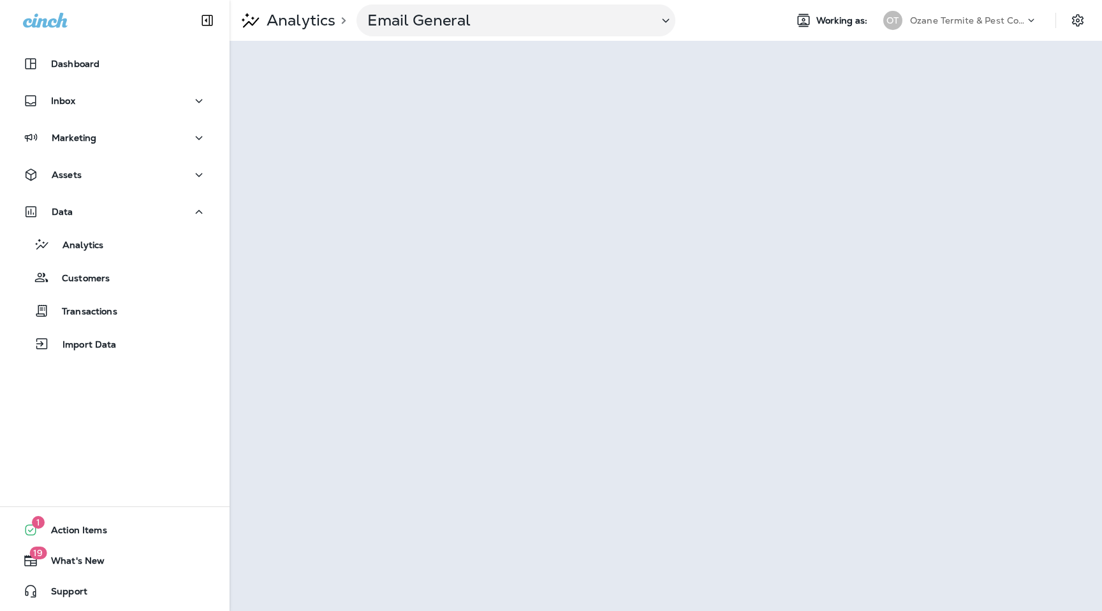
click at [1030, 27] on div at bounding box center [1037, 23] width 24 height 19
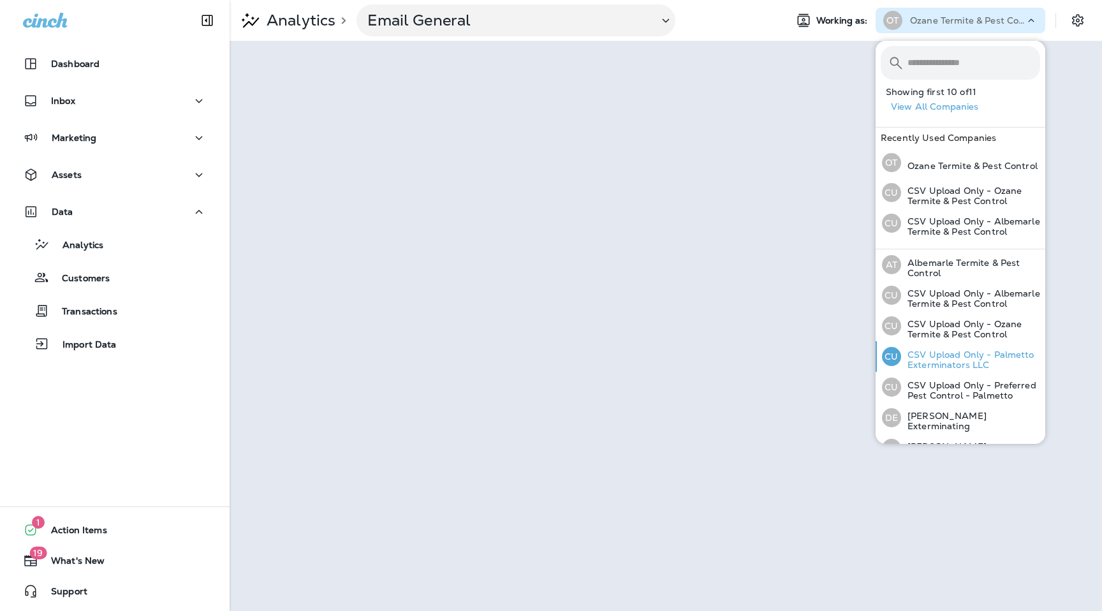
click at [971, 365] on p "CSV Upload Only - Palmetto Exterminators LLC" at bounding box center [970, 360] width 139 height 20
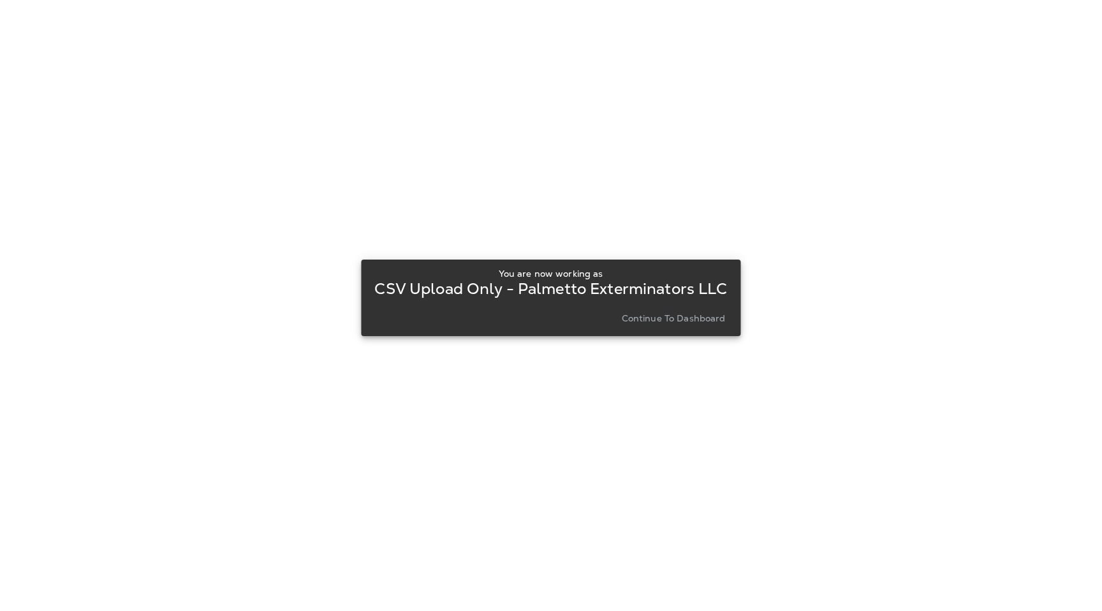
click at [674, 317] on p "Continue to Dashboard" at bounding box center [674, 318] width 104 height 10
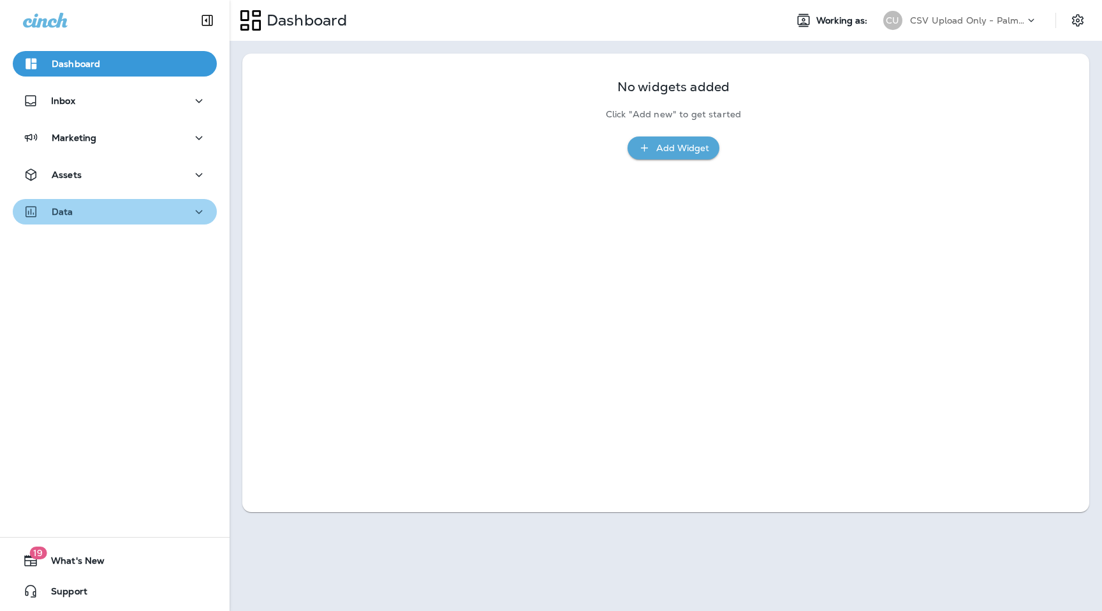
click at [135, 214] on div "Data" at bounding box center [115, 212] width 184 height 16
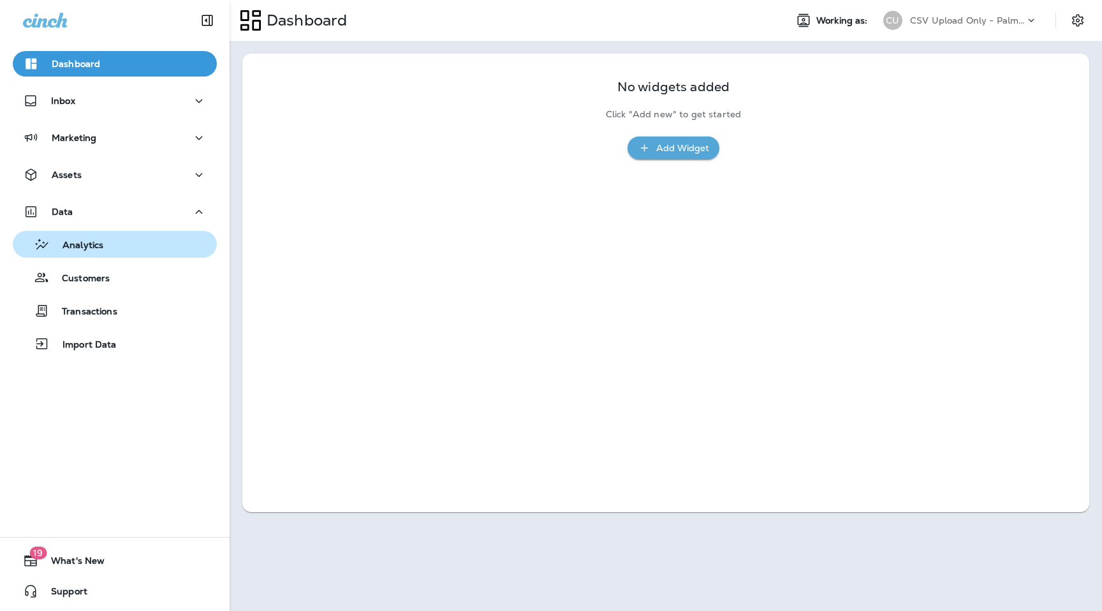
click at [124, 246] on div "Analytics" at bounding box center [115, 244] width 194 height 19
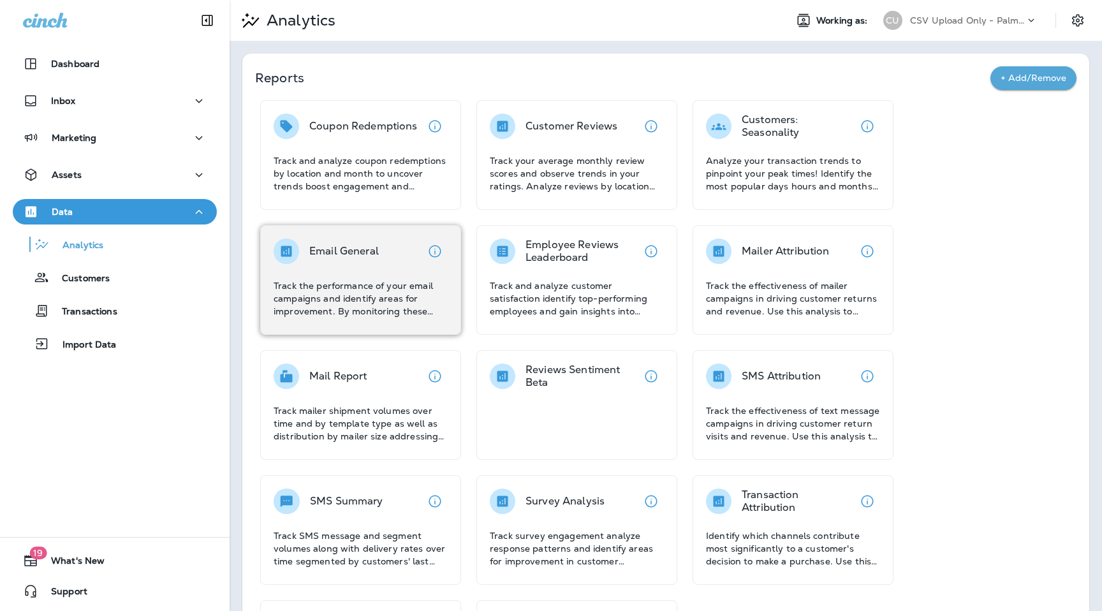
click at [351, 270] on div "Email General Track the performance of your email campaigns and identify areas …" at bounding box center [361, 278] width 174 height 79
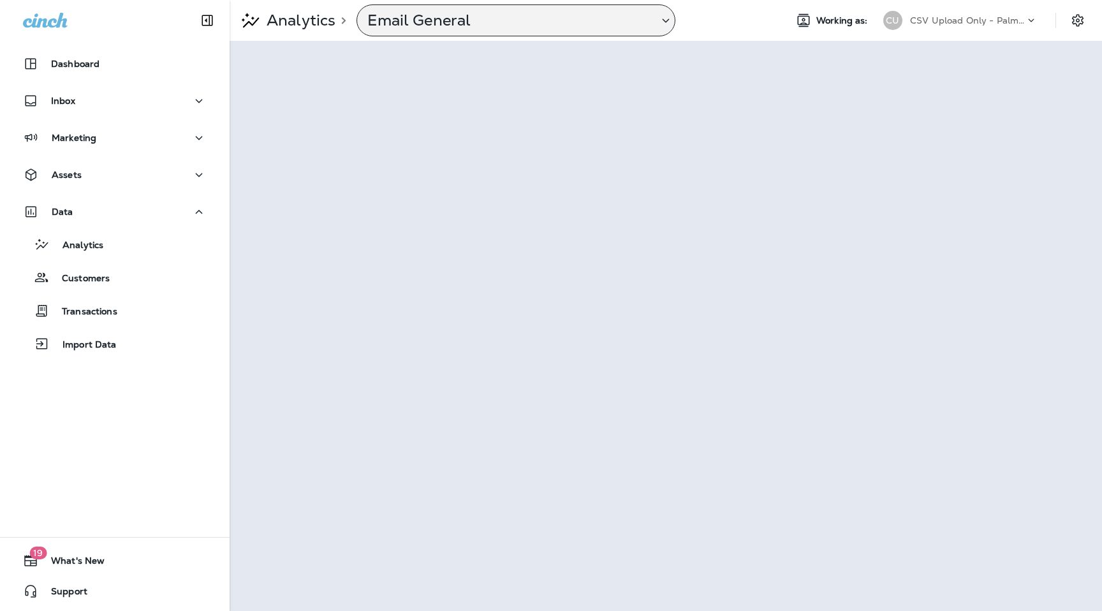
click at [490, 15] on p "Email General" at bounding box center [507, 20] width 281 height 19
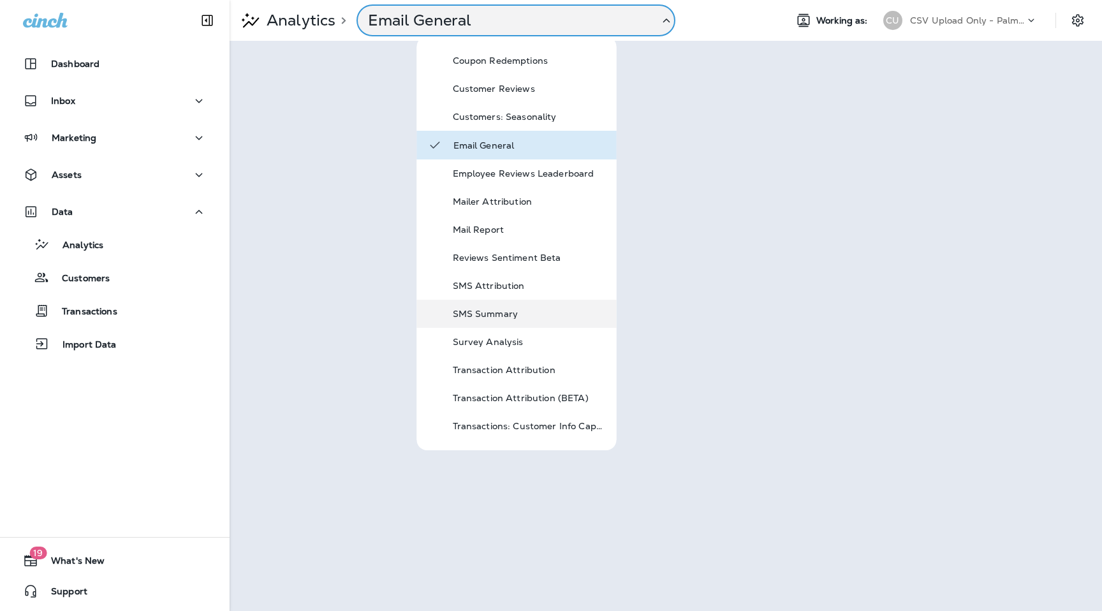
click at [503, 320] on div "SMS Summary" at bounding box center [529, 313] width 153 height 15
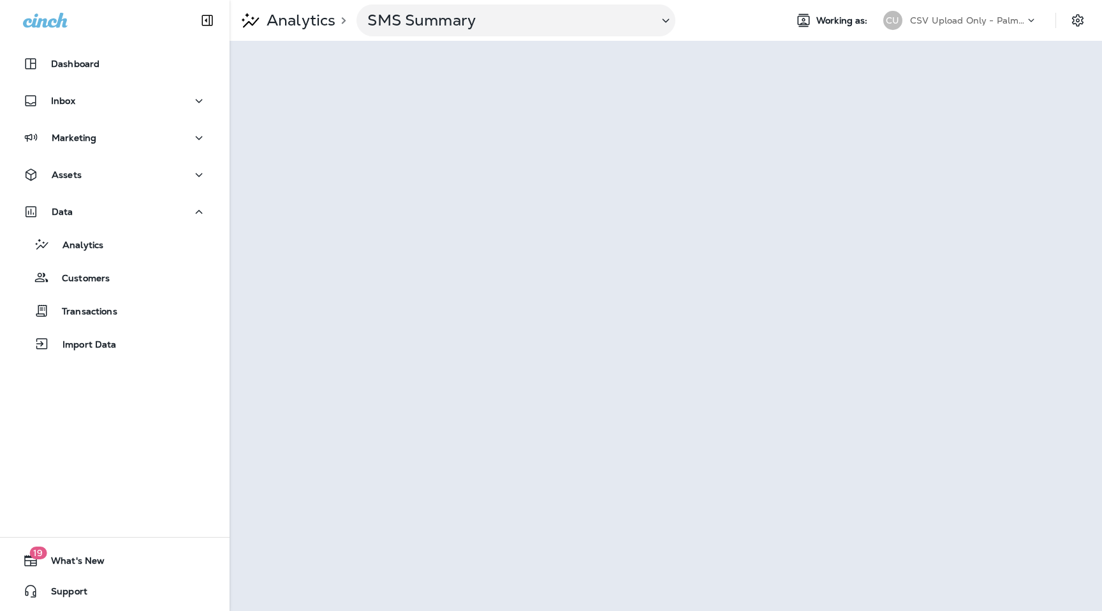
click at [1038, 21] on div at bounding box center [1037, 23] width 24 height 19
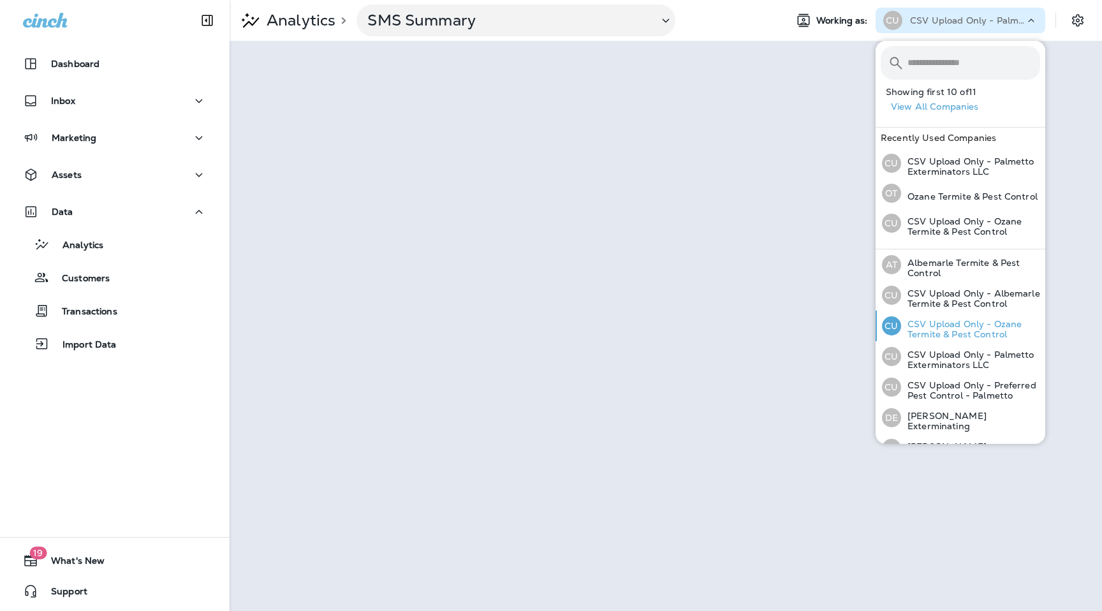
scroll to position [140, 0]
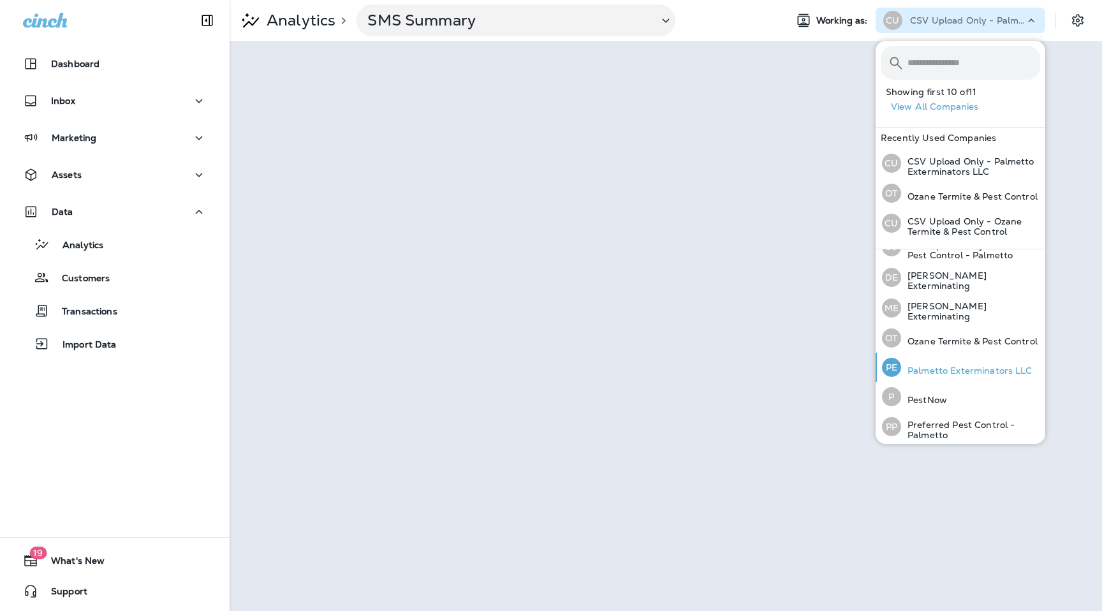
click at [958, 372] on p "Palmetto Exterminators LLC" at bounding box center [966, 371] width 131 height 10
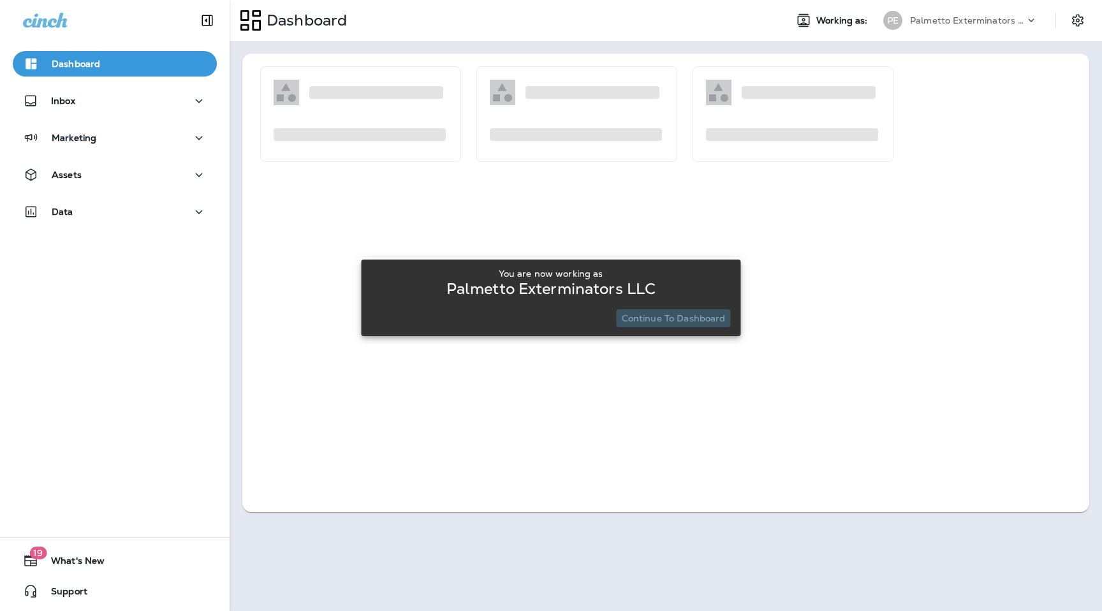
click at [678, 313] on p "Continue to Dashboard" at bounding box center [674, 318] width 104 height 10
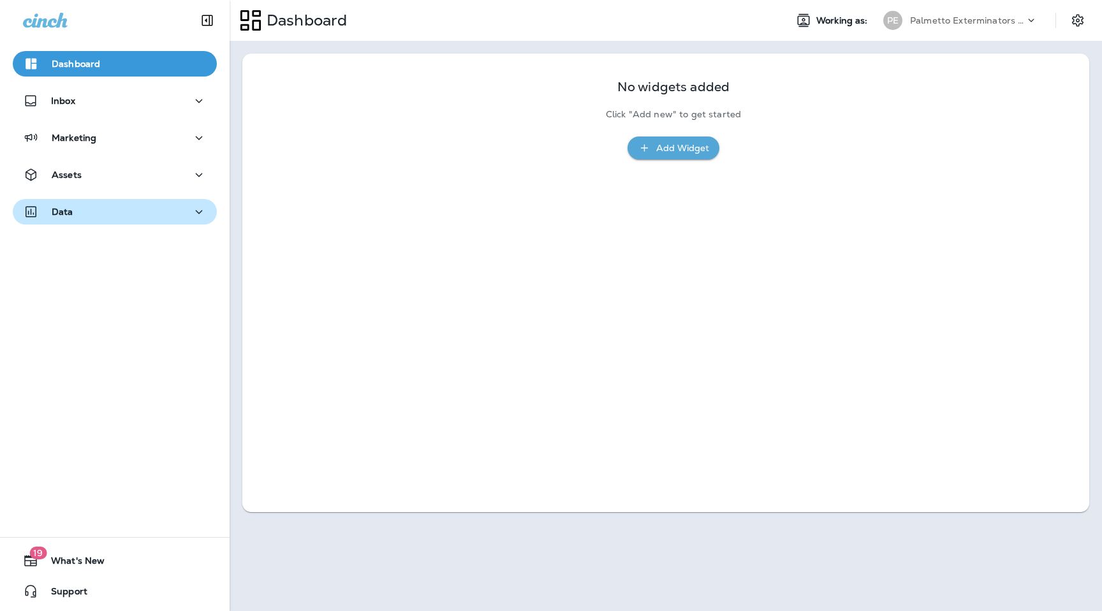
click at [147, 214] on div "Data" at bounding box center [115, 212] width 184 height 16
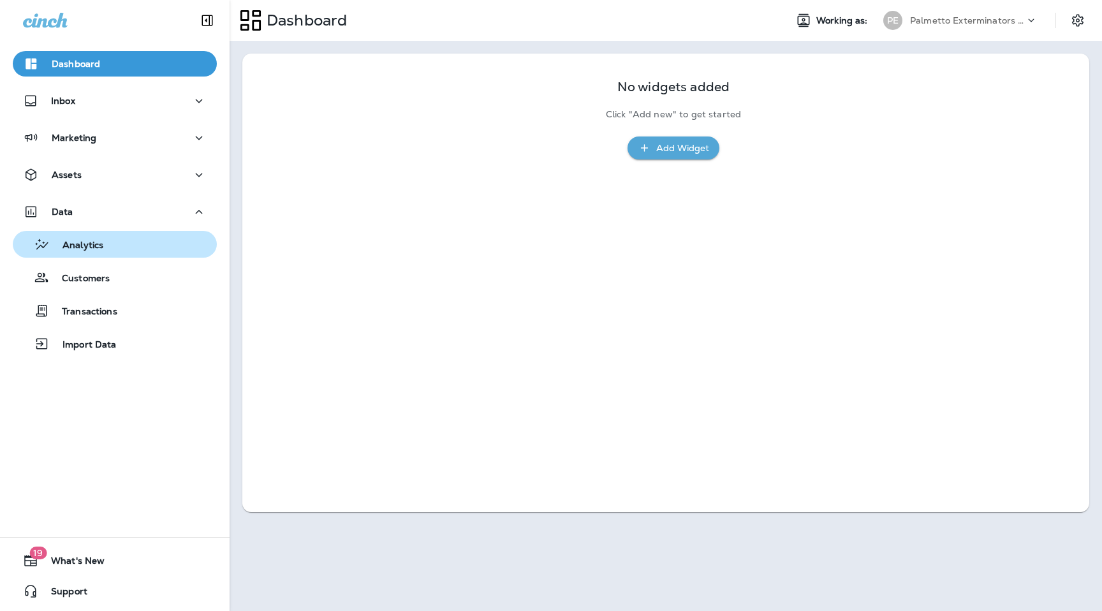
click at [124, 252] on div "Analytics" at bounding box center [115, 244] width 194 height 19
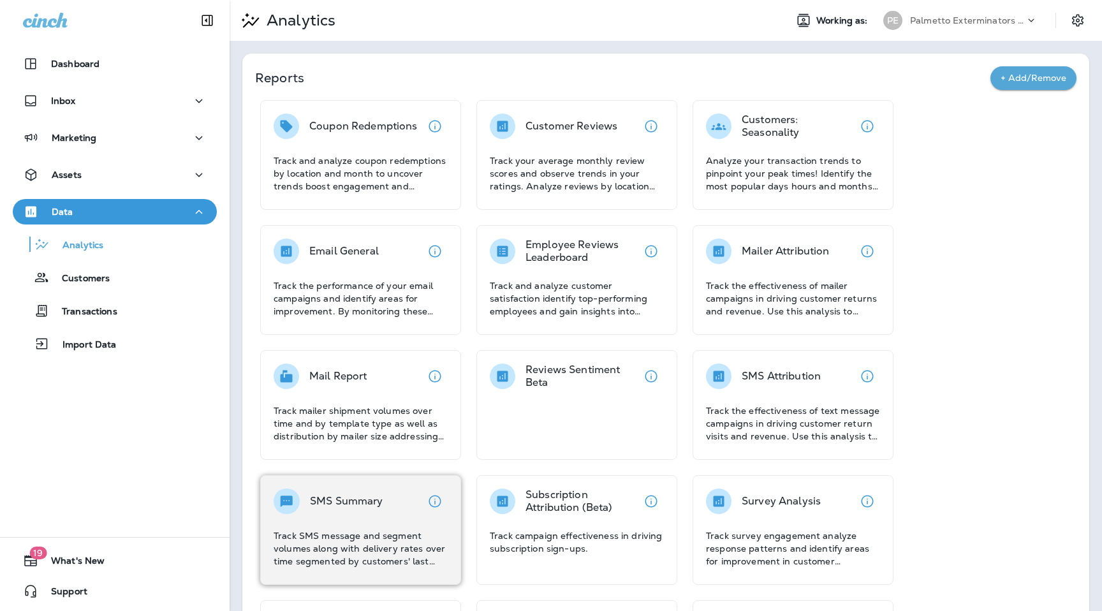
click at [371, 525] on div "SMS Summary Track SMS message and segment volumes along with delivery rates ove…" at bounding box center [361, 528] width 174 height 79
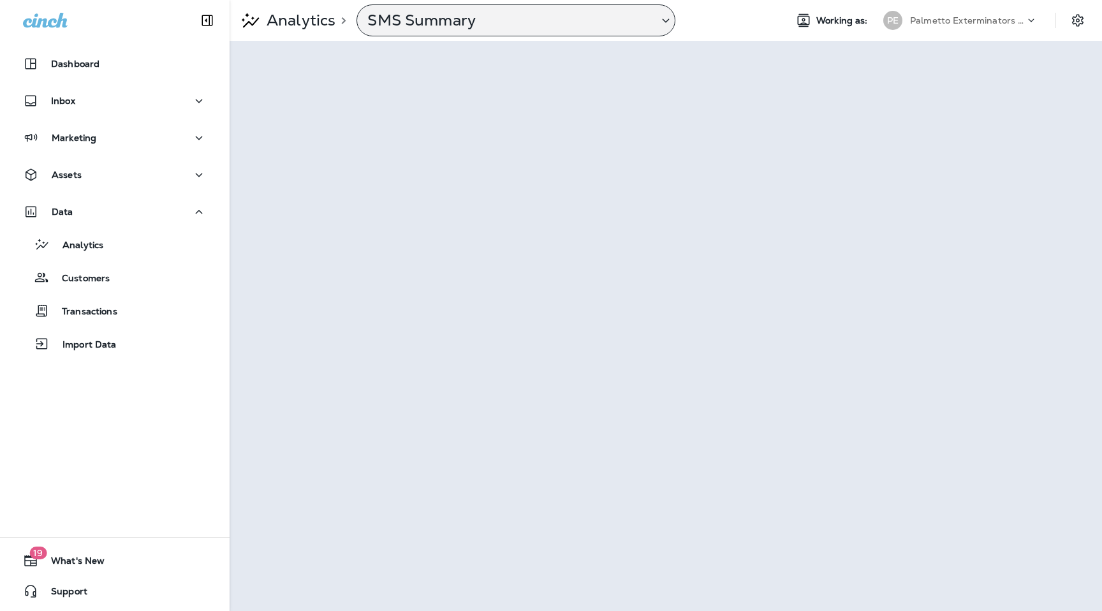
click at [498, 28] on p "SMS Summary" at bounding box center [507, 20] width 281 height 19
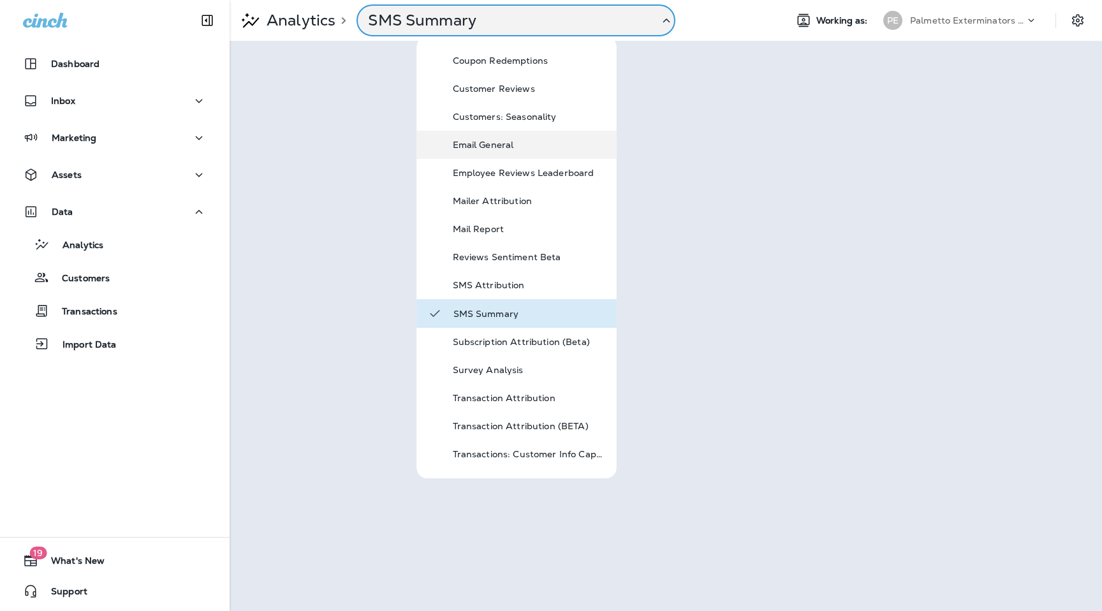
click at [508, 138] on div "Email General" at bounding box center [529, 144] width 153 height 15
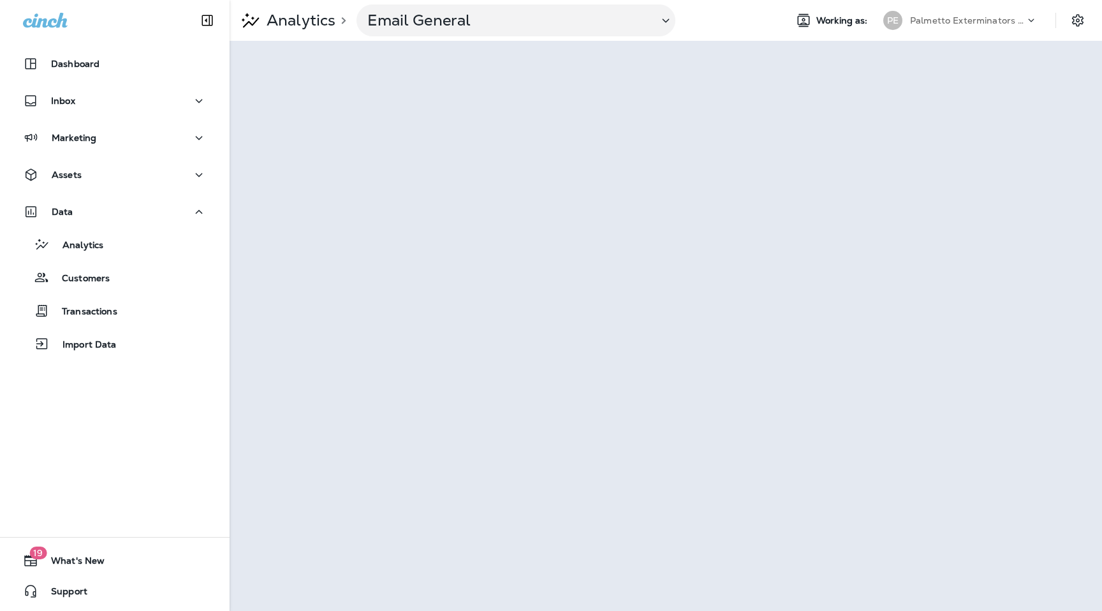
click at [1027, 19] on icon at bounding box center [1031, 20] width 13 height 13
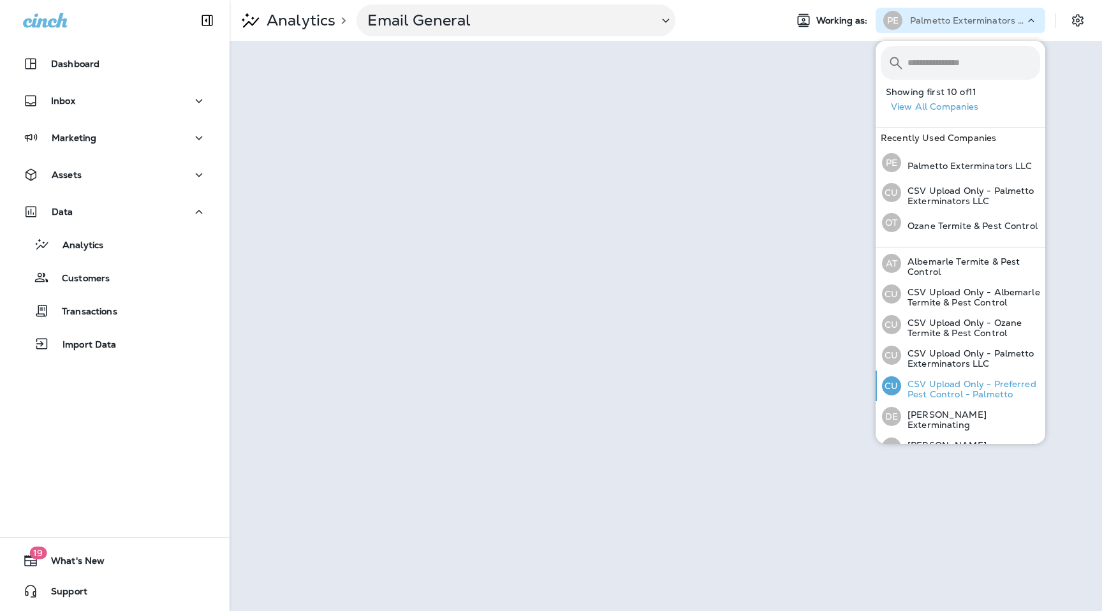
click at [989, 392] on p "CSV Upload Only - Preferred Pest Control - Palmetto" at bounding box center [970, 389] width 139 height 20
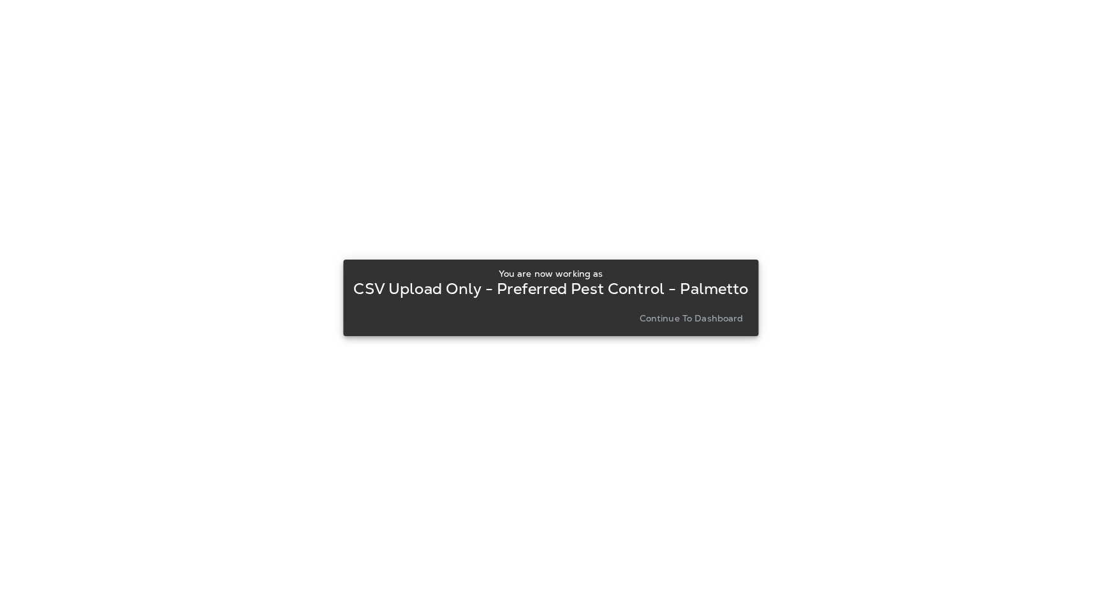
click at [679, 322] on p "Continue to Dashboard" at bounding box center [692, 318] width 104 height 10
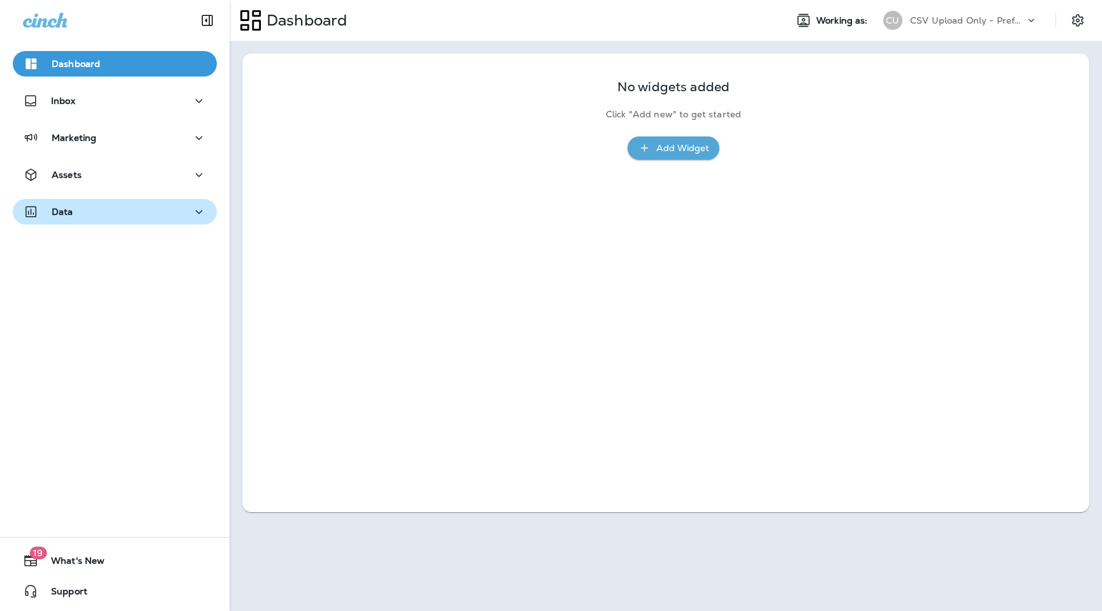
click at [101, 224] on div "Data" at bounding box center [115, 215] width 230 height 32
click at [100, 226] on div "Data" at bounding box center [115, 215] width 230 height 32
click at [103, 212] on div "Data" at bounding box center [115, 212] width 184 height 16
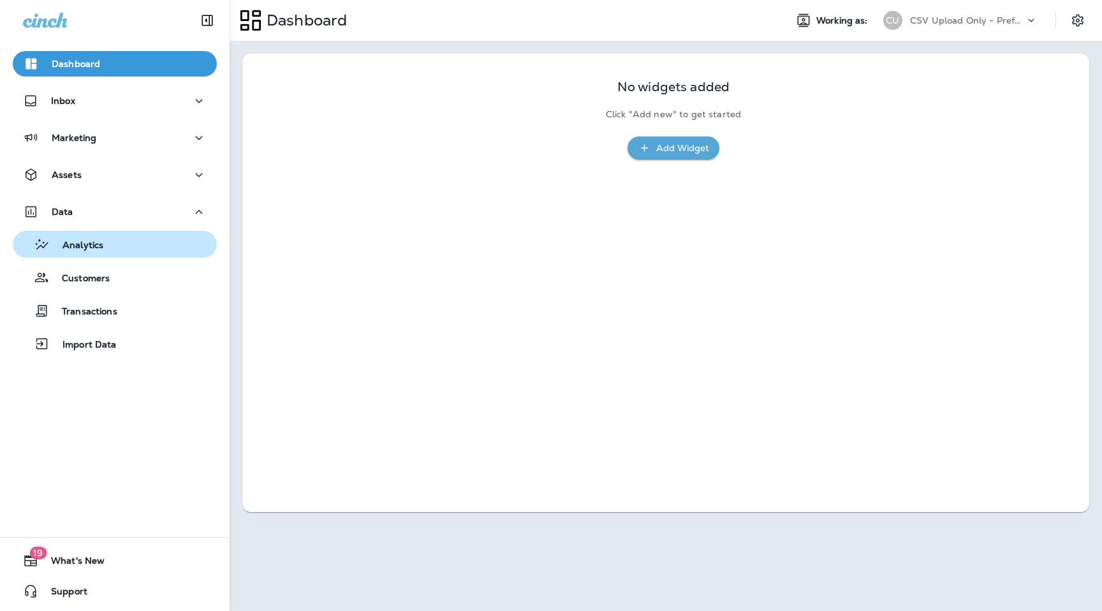
click at [101, 249] on p "Analytics" at bounding box center [77, 246] width 54 height 12
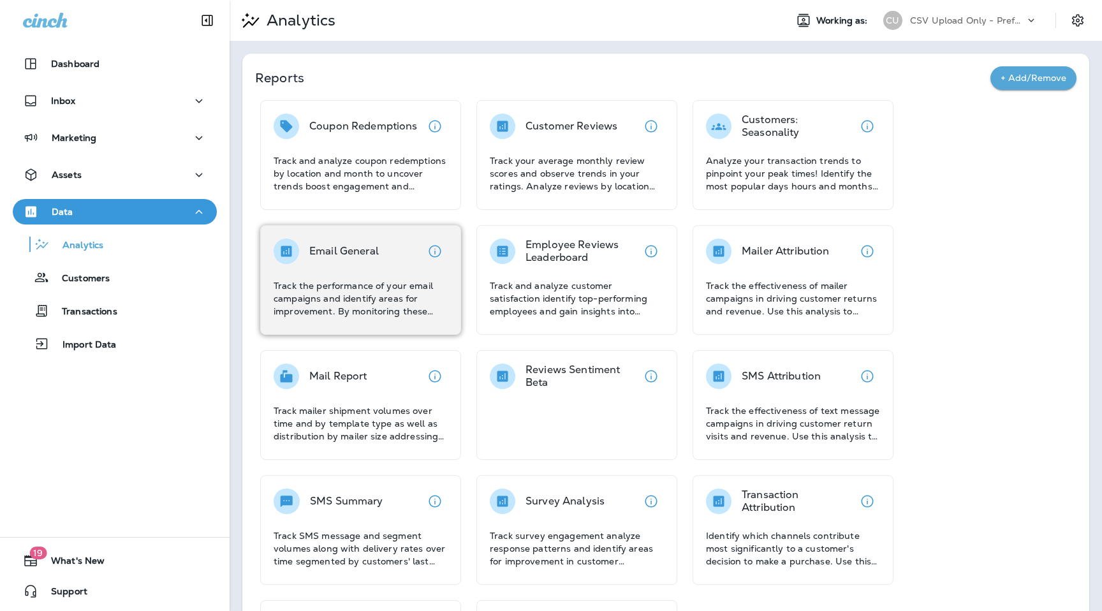
click at [353, 283] on p "Track the performance of your email campaigns and identify areas for improvemen…" at bounding box center [361, 298] width 174 height 38
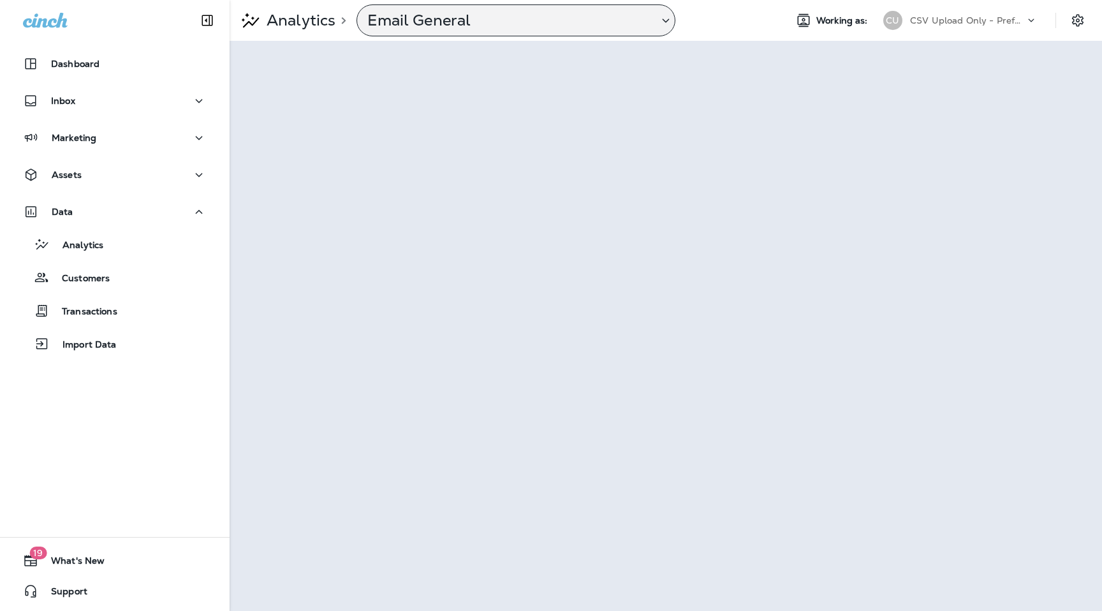
click at [508, 31] on div "Email General" at bounding box center [516, 20] width 319 height 32
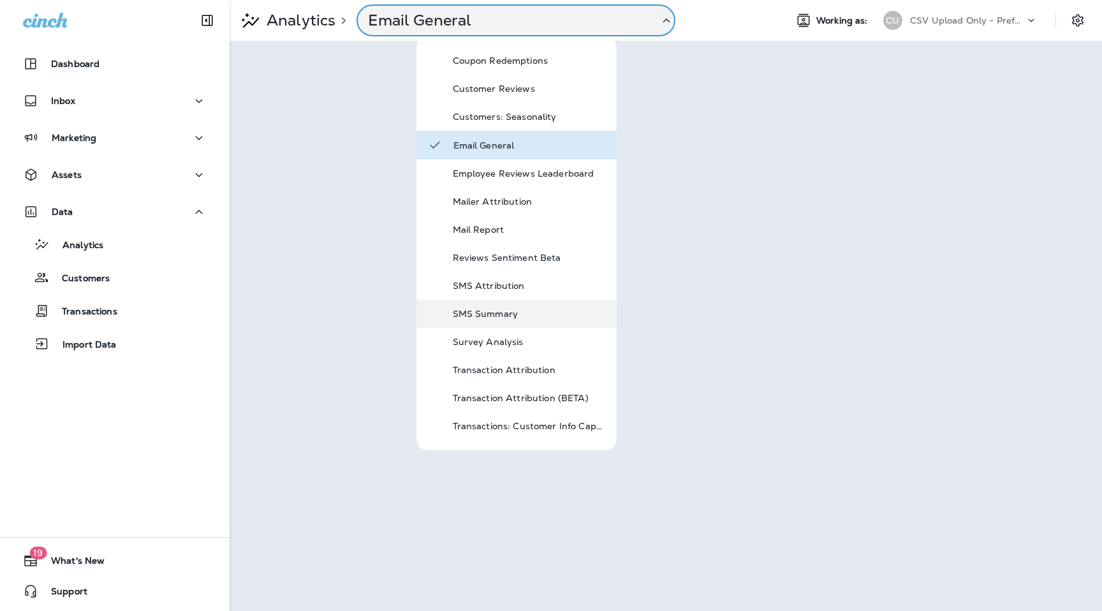
click at [495, 313] on p "SMS Summary" at bounding box center [529, 314] width 153 height 10
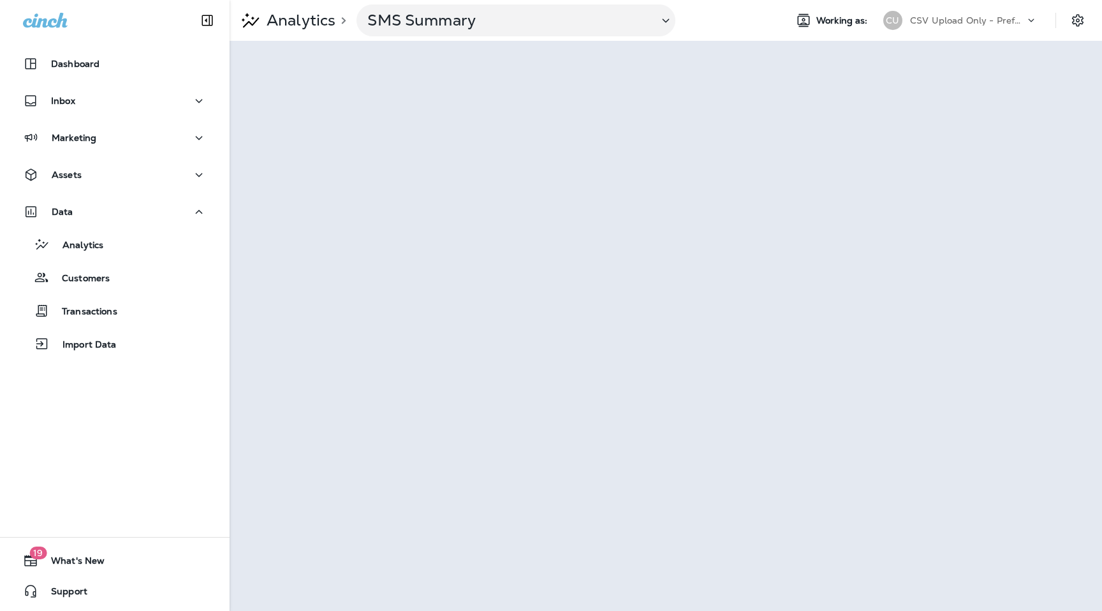
click at [986, 10] on div "CU CSV Upload Only - Preferred Pest Control - Palmetto" at bounding box center [961, 21] width 170 height 26
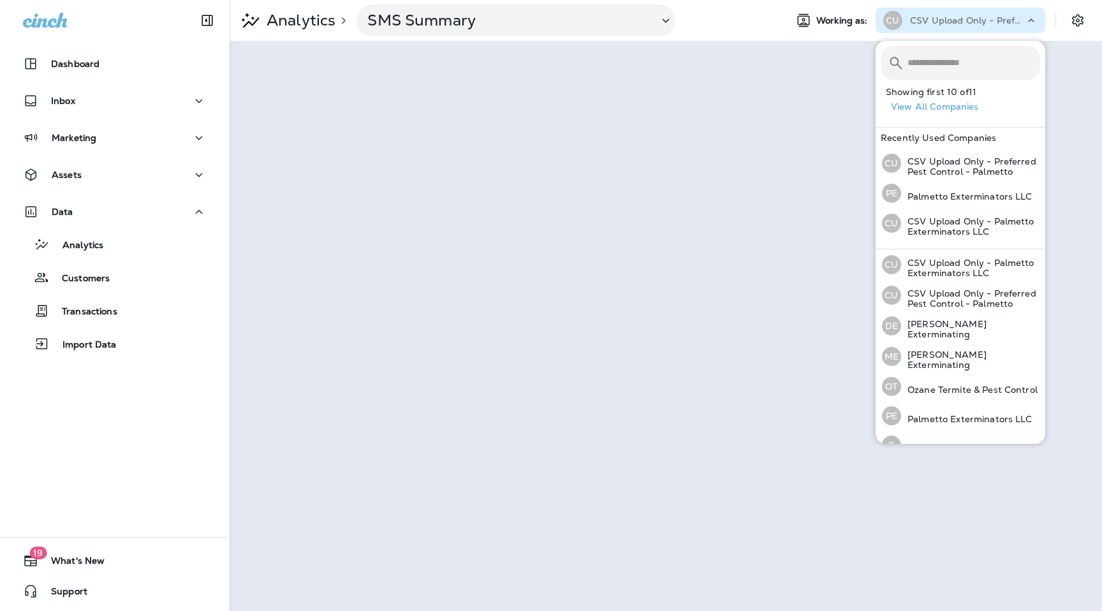
scroll to position [140, 0]
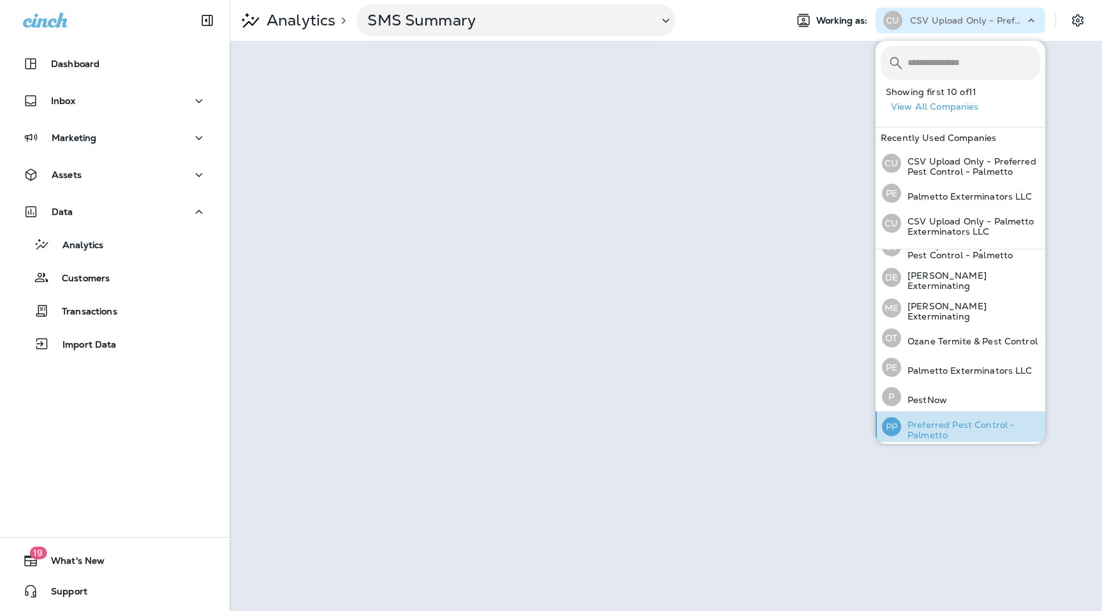
click at [943, 422] on p "Preferred Pest Control - Palmetto" at bounding box center [970, 430] width 139 height 20
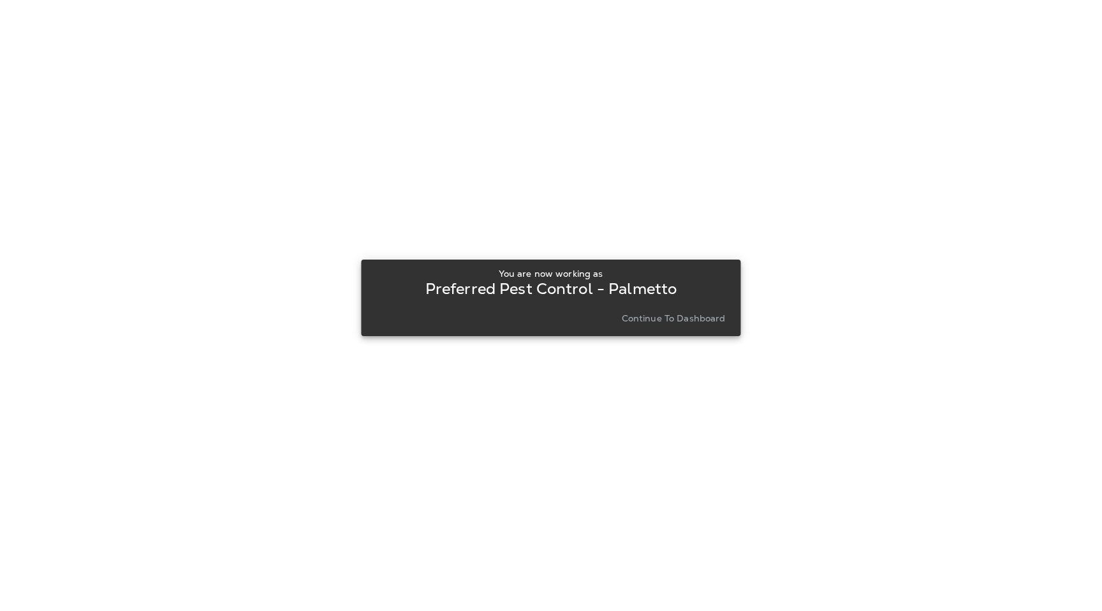
click at [651, 323] on p "Continue to Dashboard" at bounding box center [674, 318] width 104 height 10
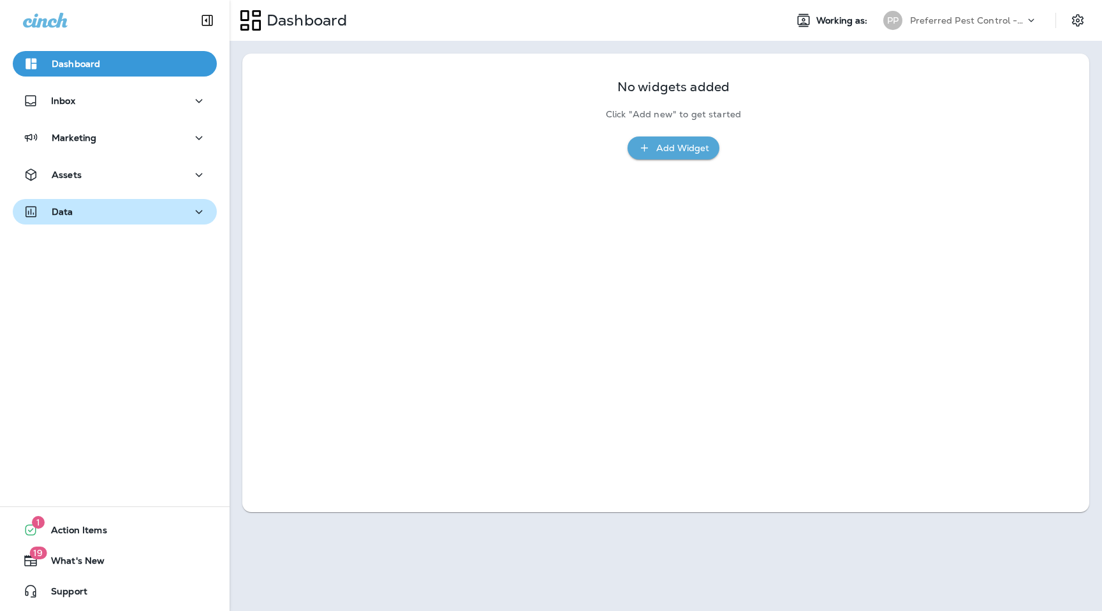
click at [114, 205] on div "Data" at bounding box center [115, 212] width 184 height 16
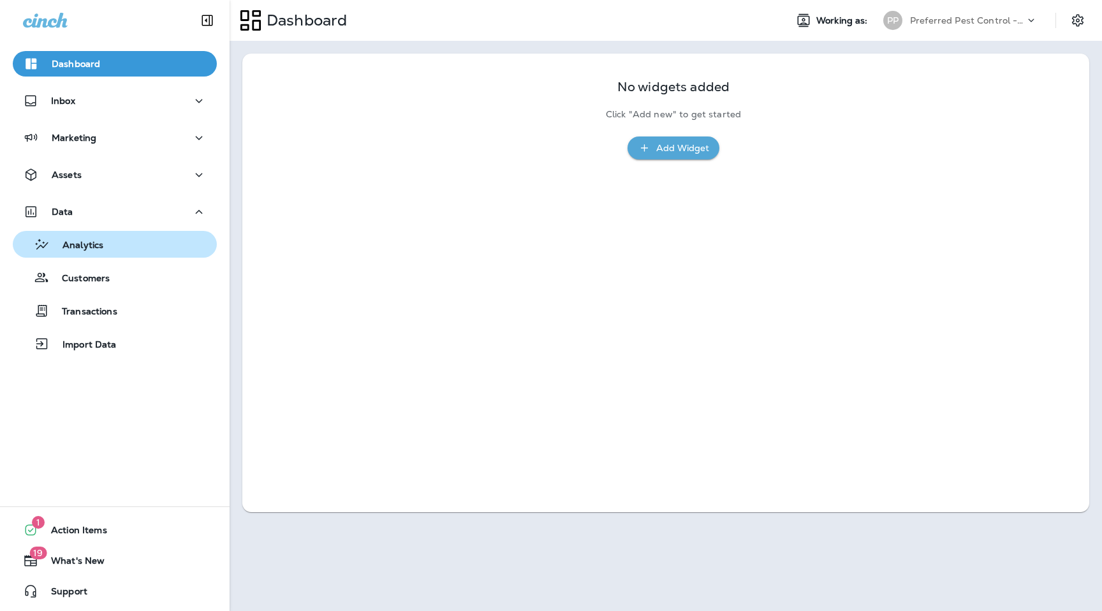
click at [104, 246] on div "Analytics" at bounding box center [115, 244] width 194 height 19
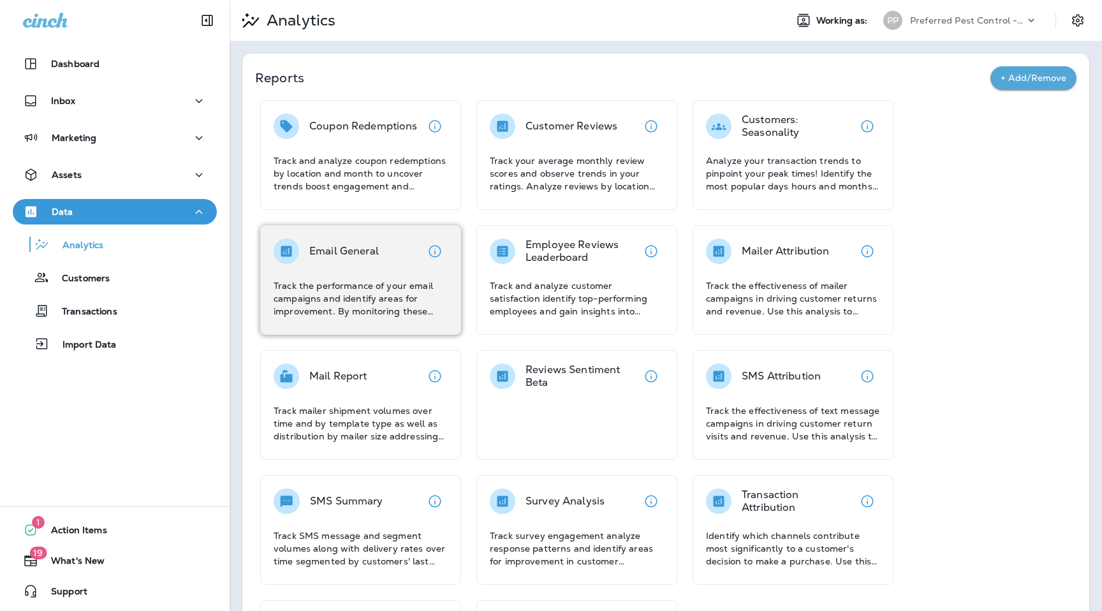
click at [378, 285] on p "Track the performance of your email campaigns and identify areas for improvemen…" at bounding box center [361, 298] width 174 height 38
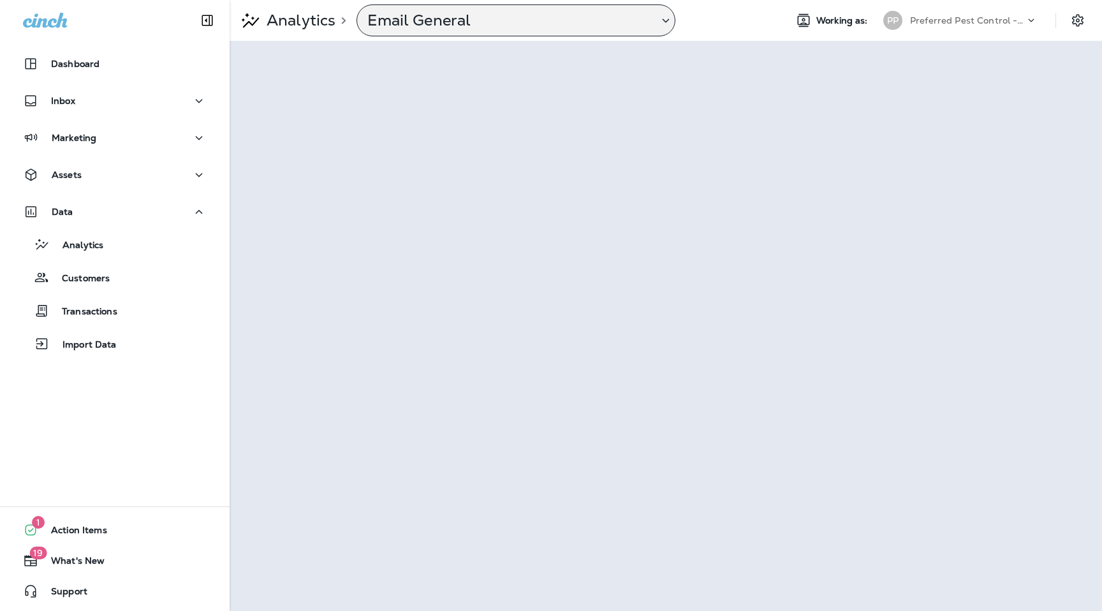
click at [661, 21] on icon at bounding box center [665, 21] width 15 height 16
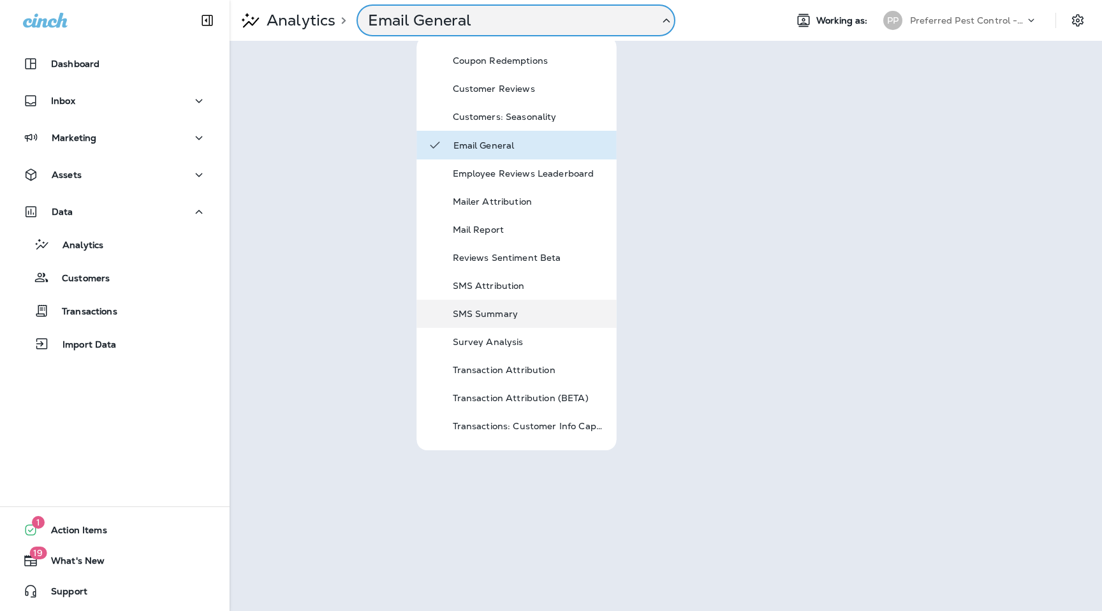
click at [487, 307] on div "SMS Summary" at bounding box center [529, 313] width 153 height 15
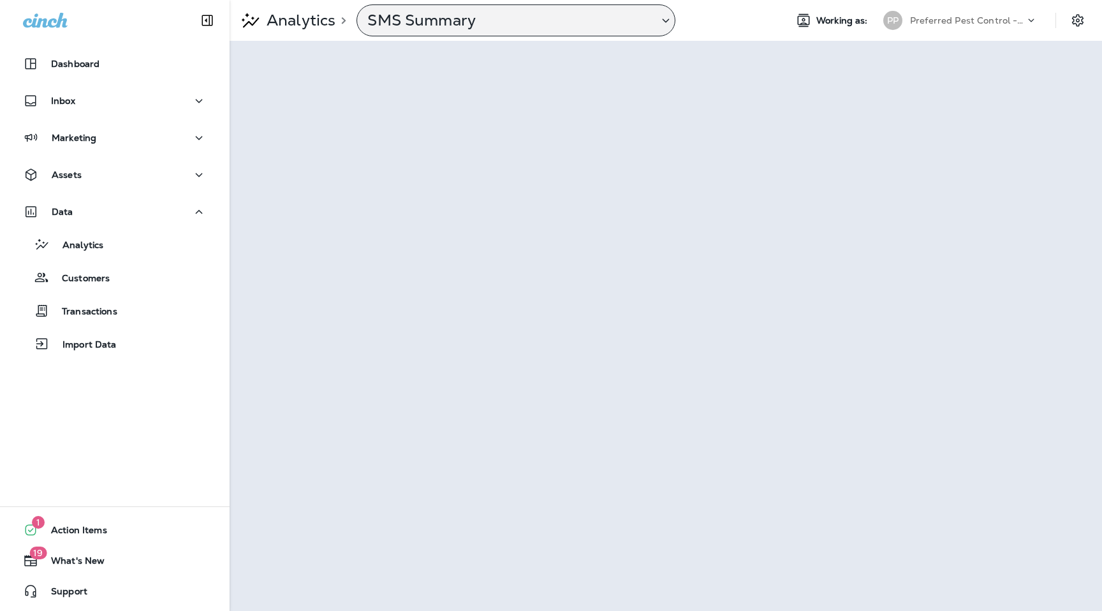
click at [526, 31] on div "SMS Summary" at bounding box center [516, 20] width 319 height 32
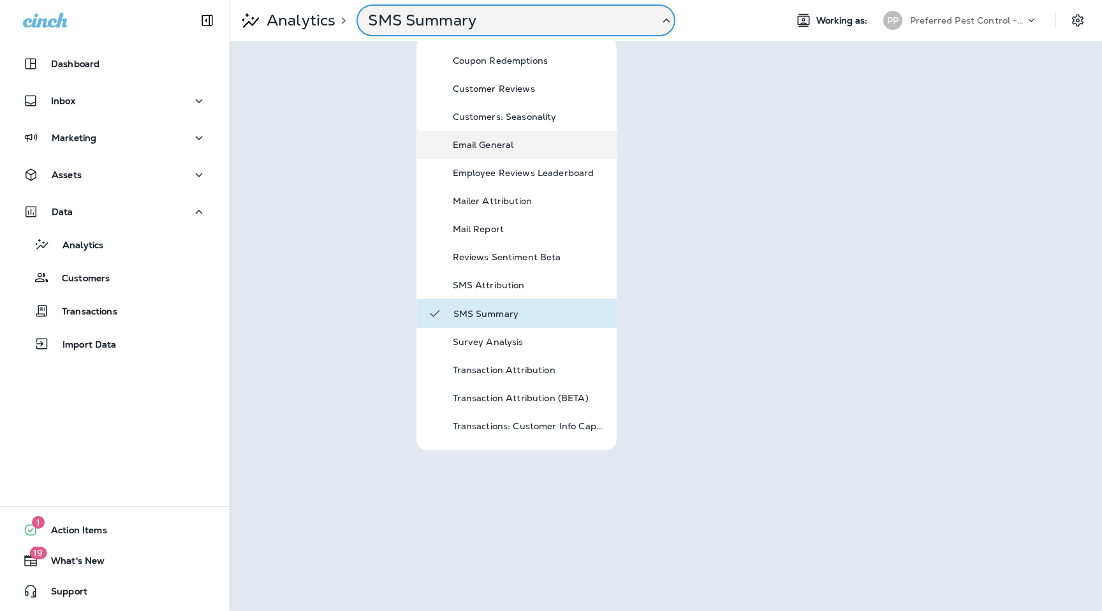
click at [499, 144] on p "Email General" at bounding box center [529, 145] width 153 height 10
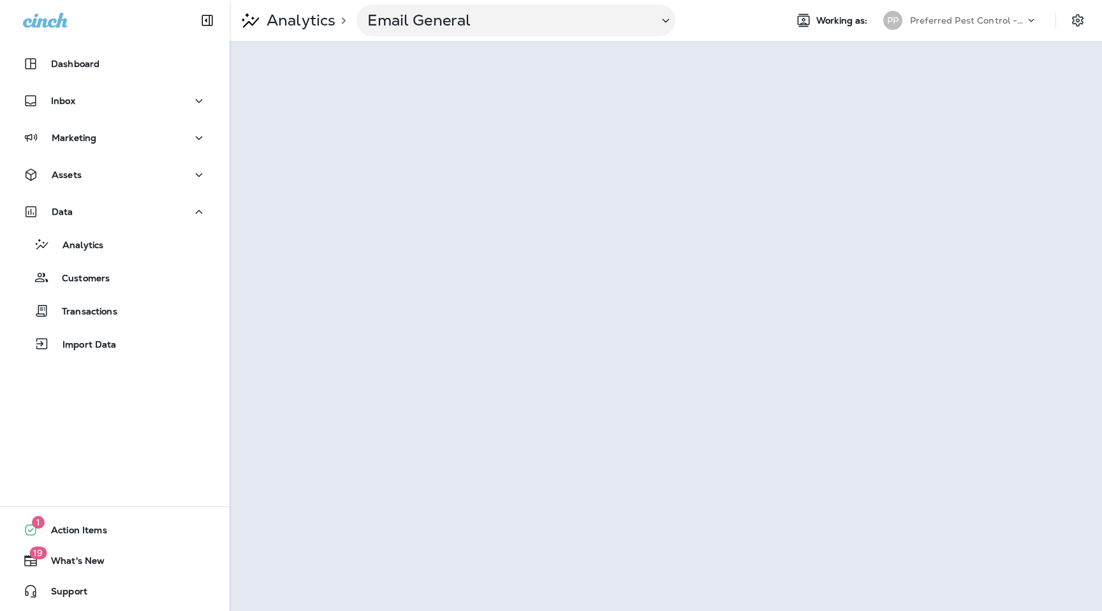
click at [1037, 11] on div "PP Preferred Pest Control - Palmetto" at bounding box center [963, 20] width 174 height 19
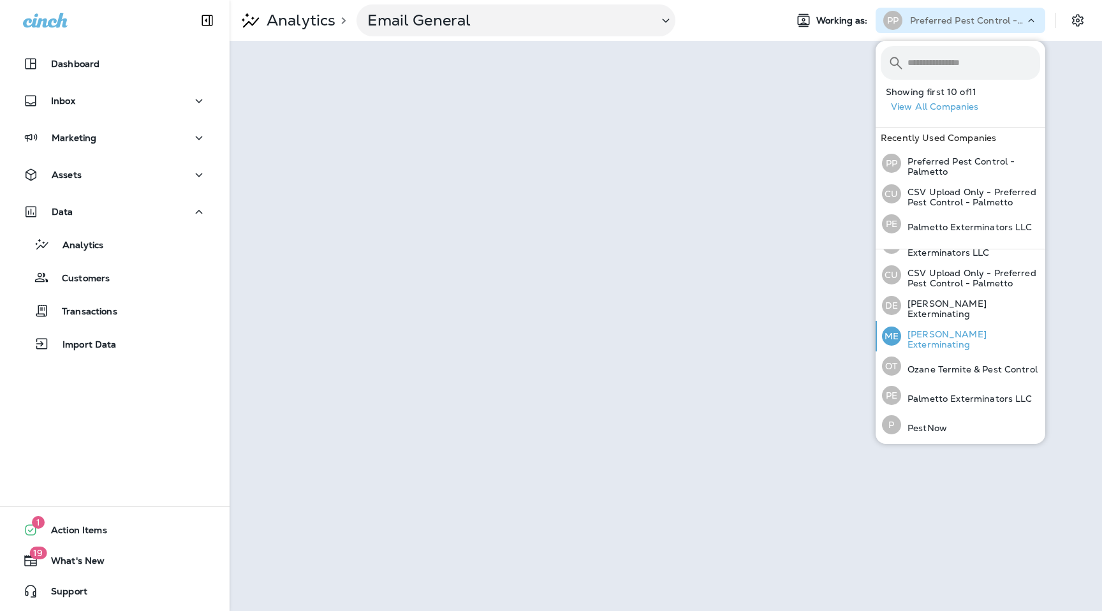
scroll to position [140, 0]
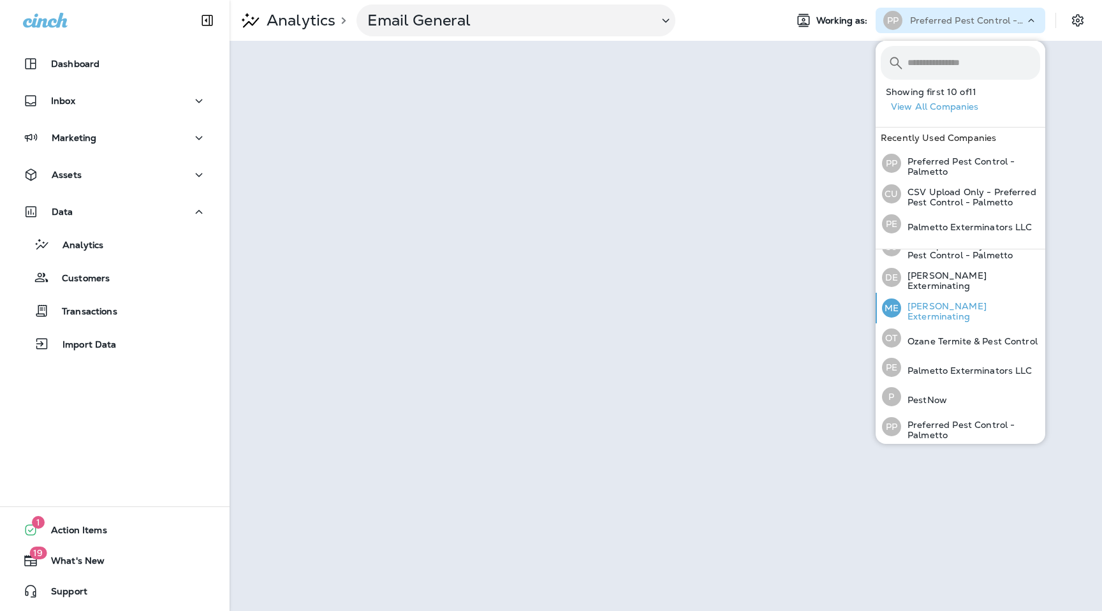
click at [958, 307] on p "Mares Exterminating" at bounding box center [970, 311] width 139 height 20
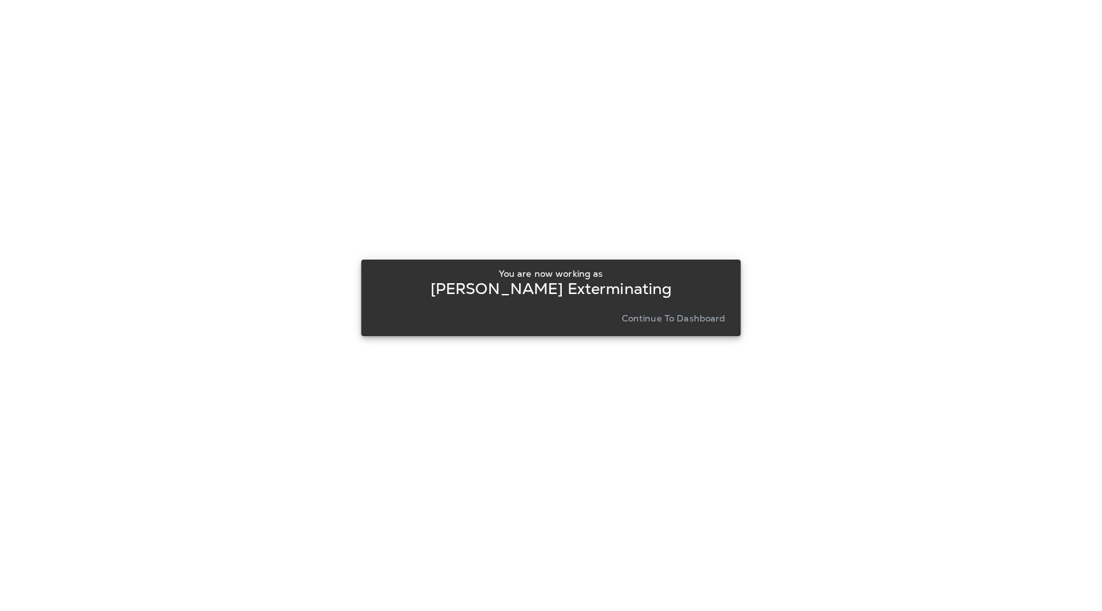
click at [729, 323] on div "You are now working as Mares Exterminating Continue to Dashboard" at bounding box center [551, 298] width 380 height 77
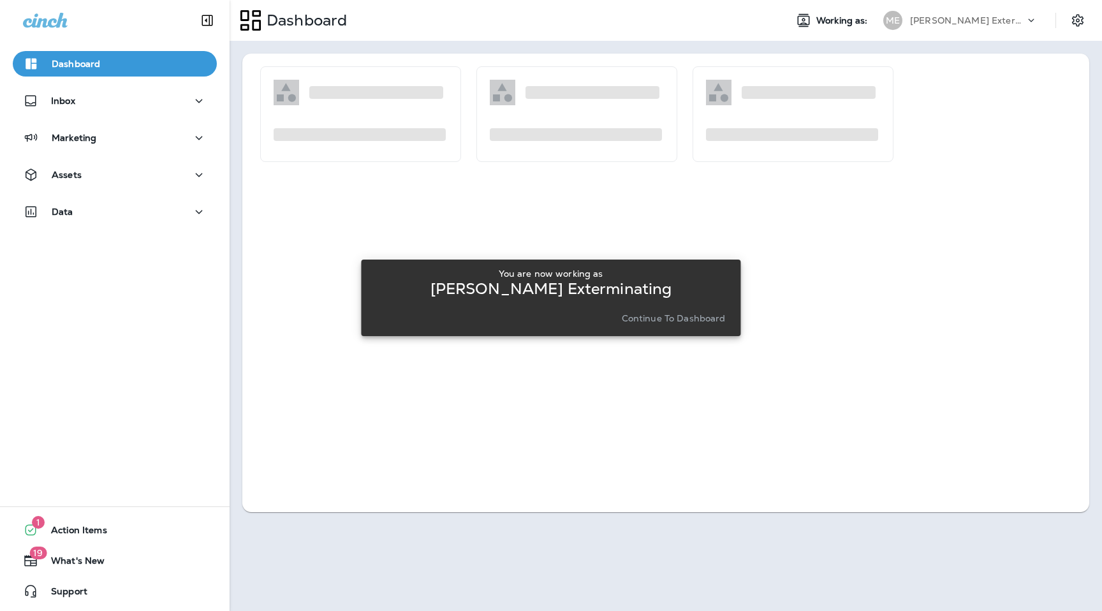
click at [698, 318] on p "Continue to Dashboard" at bounding box center [674, 318] width 104 height 10
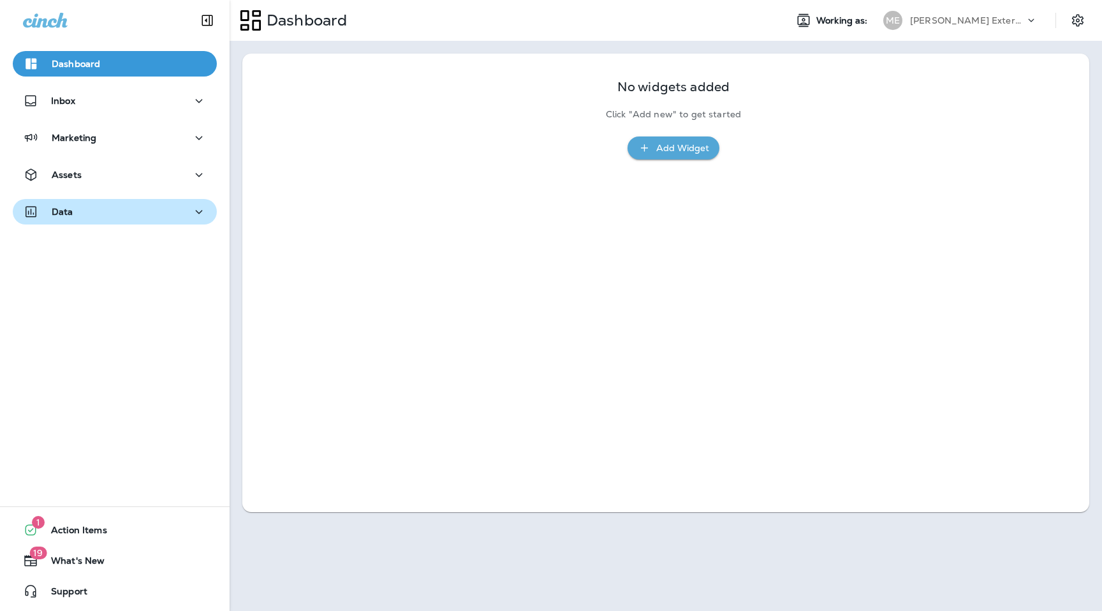
click at [140, 219] on div "Data" at bounding box center [115, 212] width 184 height 16
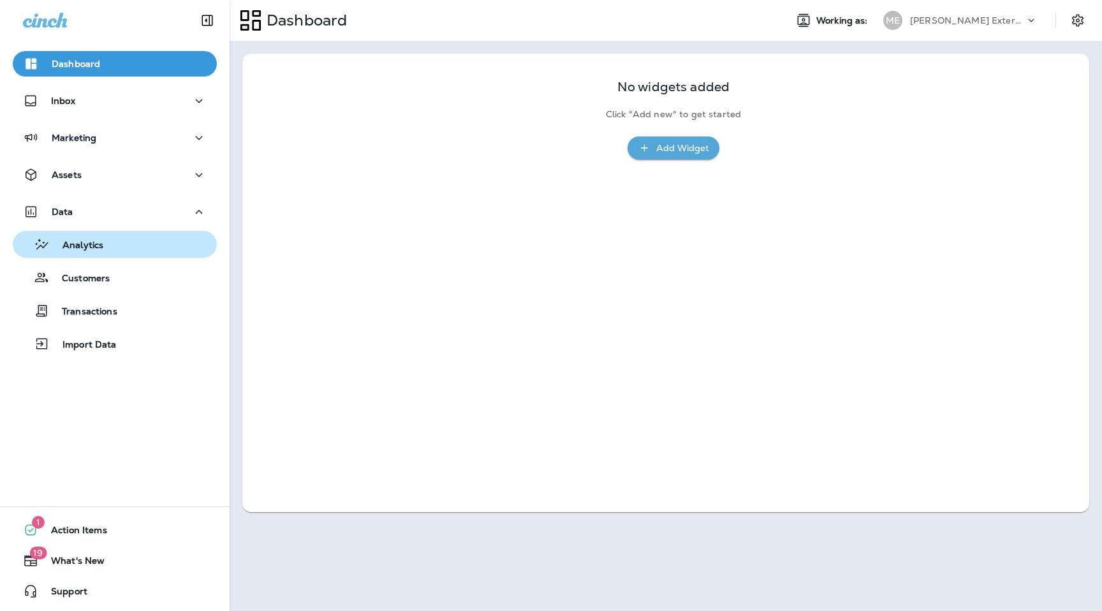
click at [124, 248] on div "Analytics" at bounding box center [115, 244] width 194 height 19
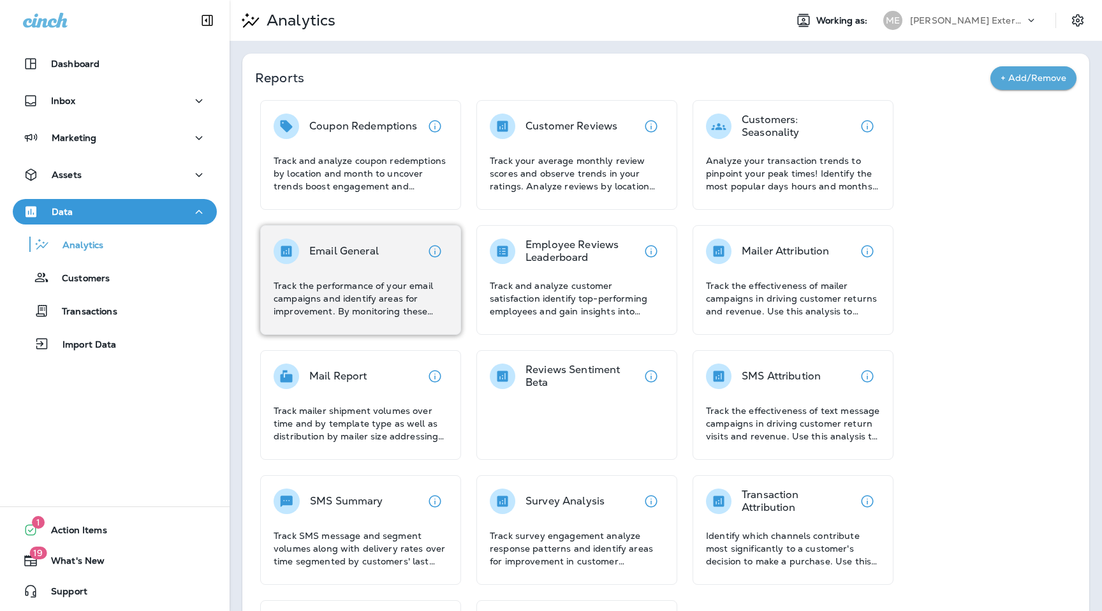
click at [371, 288] on p "Track the performance of your email campaigns and identify areas for improvemen…" at bounding box center [361, 298] width 174 height 38
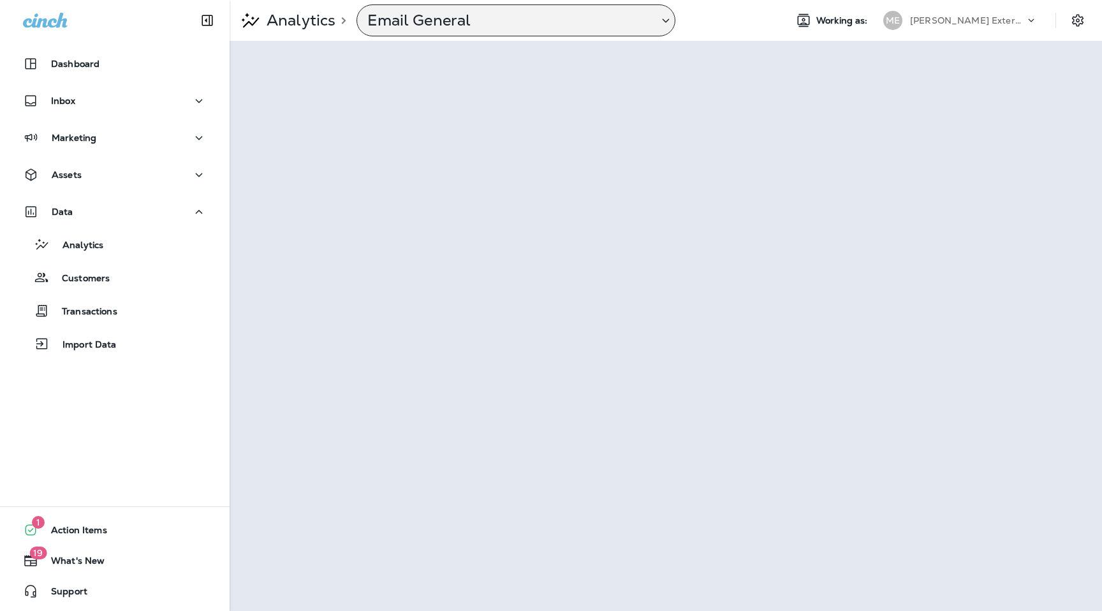
click at [663, 30] on div "Email General" at bounding box center [516, 20] width 319 height 32
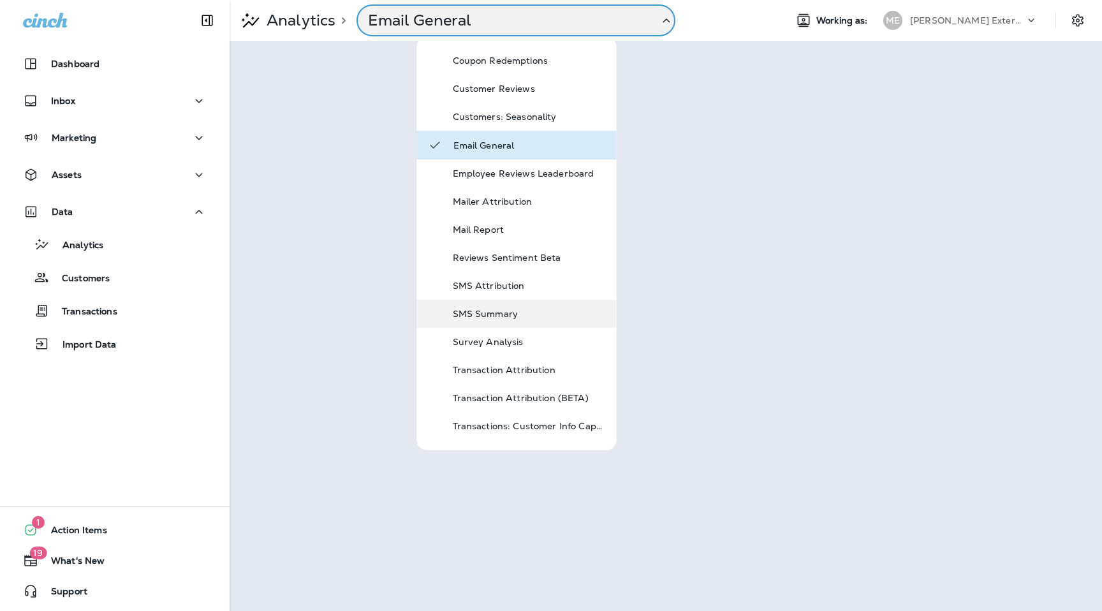
click at [523, 312] on p "SMS Summary" at bounding box center [529, 314] width 153 height 10
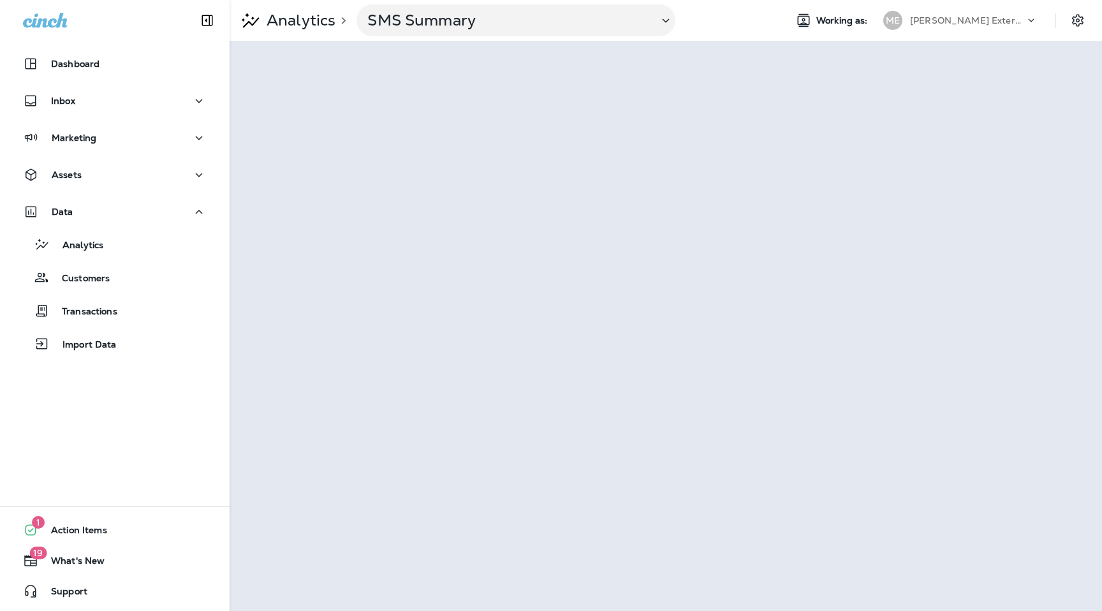
click at [1034, 22] on icon at bounding box center [1031, 20] width 13 height 13
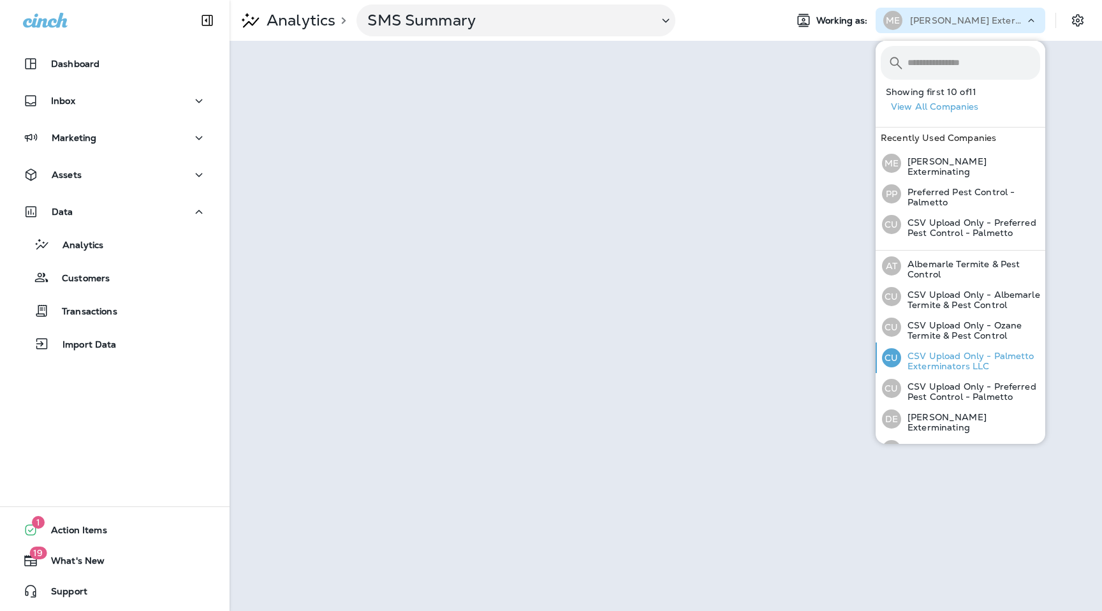
scroll to position [140, 0]
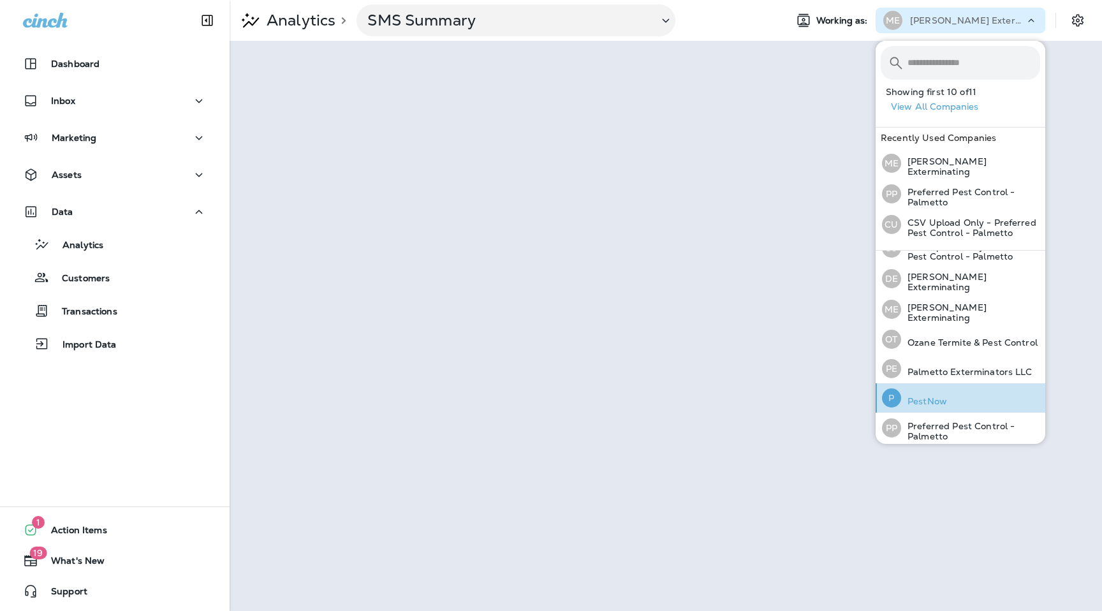
click at [928, 396] on p "PestNow" at bounding box center [924, 401] width 46 height 10
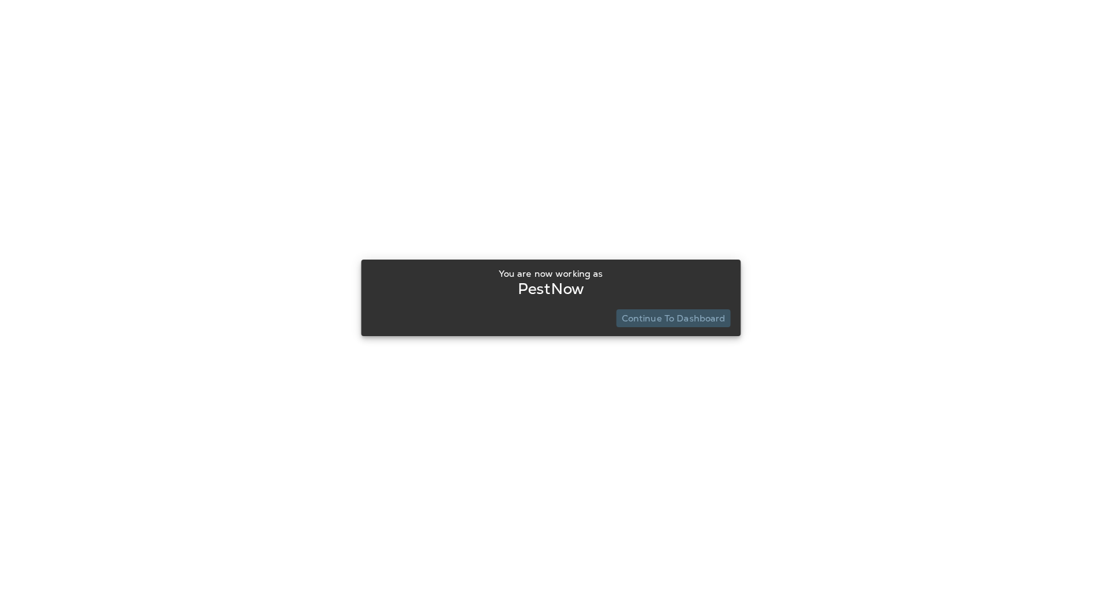
click at [715, 310] on button "Continue to Dashboard" at bounding box center [674, 318] width 114 height 18
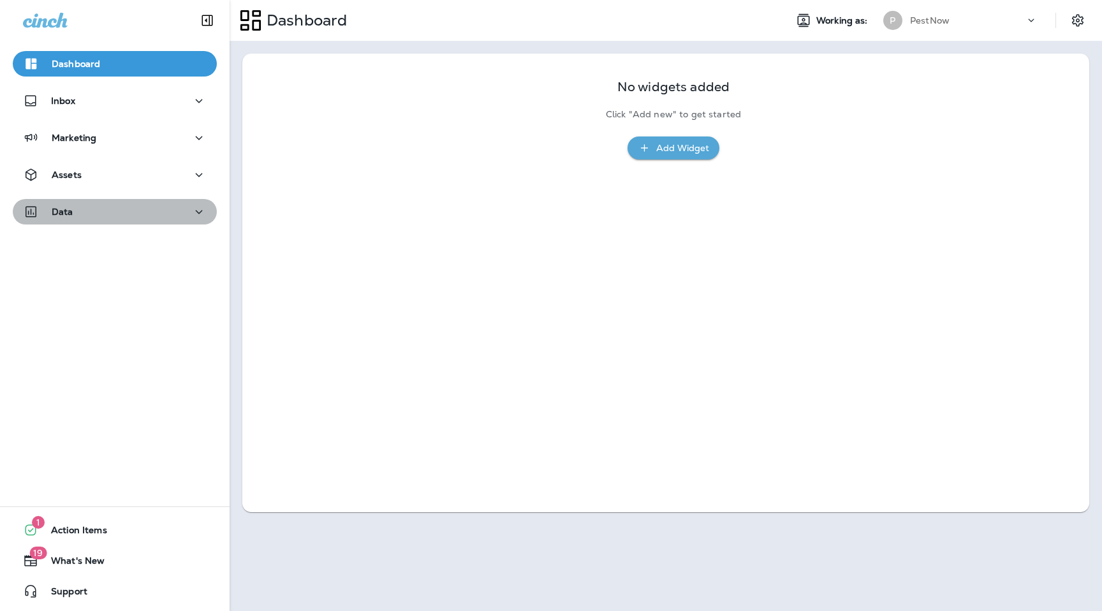
click at [175, 211] on div "Data" at bounding box center [115, 212] width 184 height 16
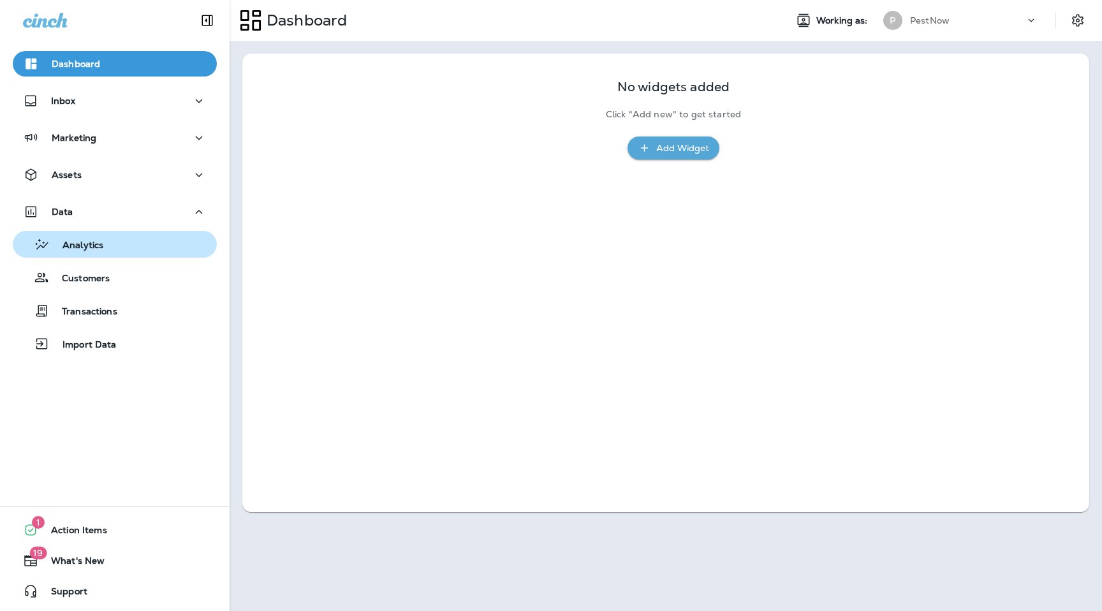
click at [121, 250] on div "Analytics" at bounding box center [115, 244] width 194 height 19
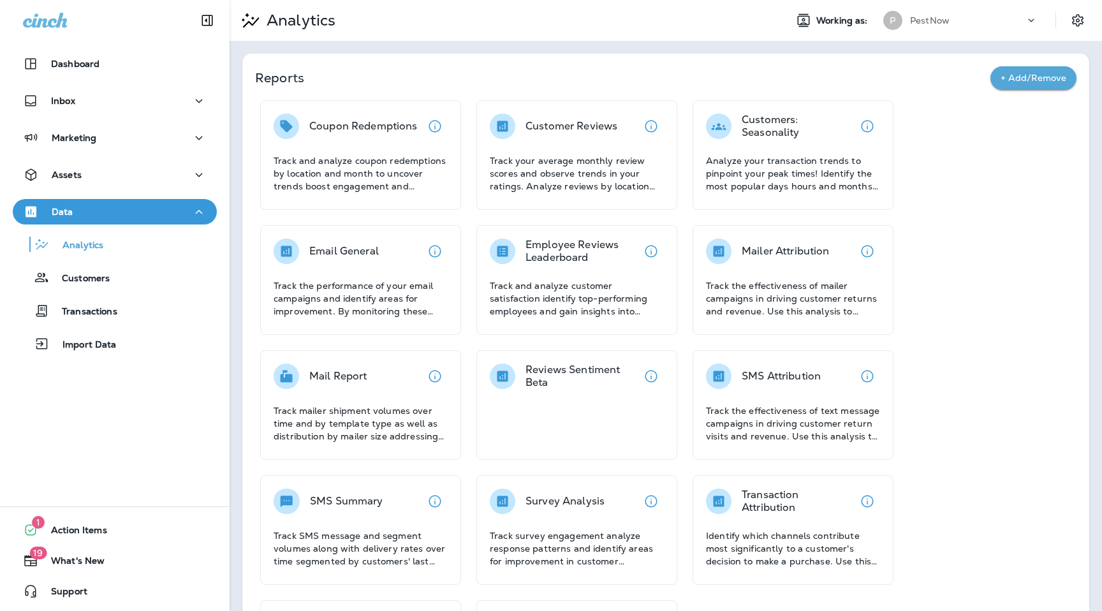
click at [414, 276] on div "Email General Track the performance of your email campaigns and identify areas …" at bounding box center [361, 278] width 174 height 79
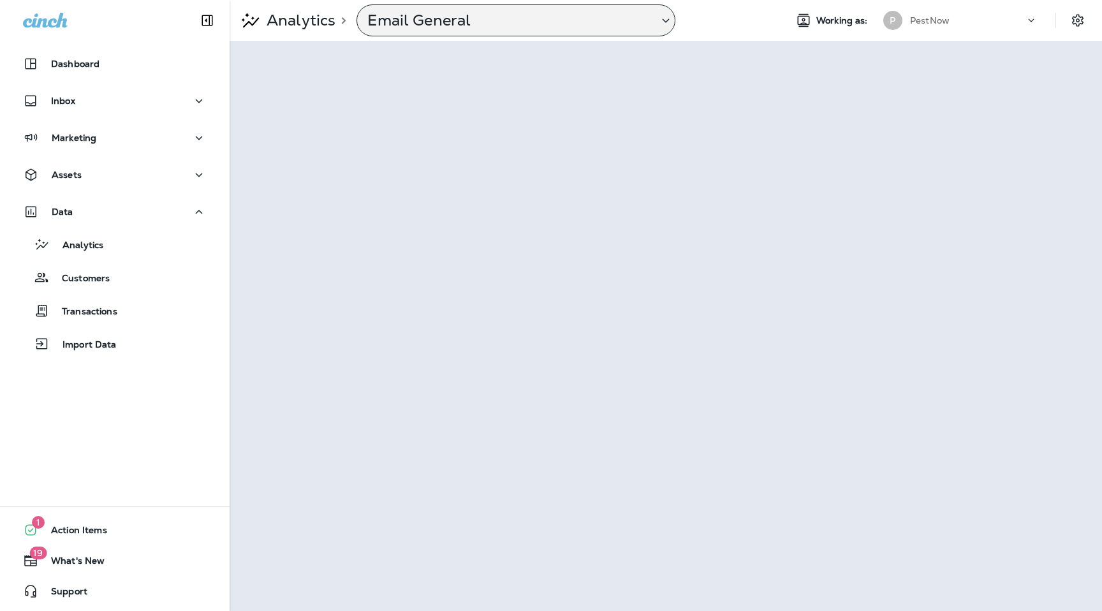
click at [554, 29] on p "Email General" at bounding box center [507, 20] width 281 height 19
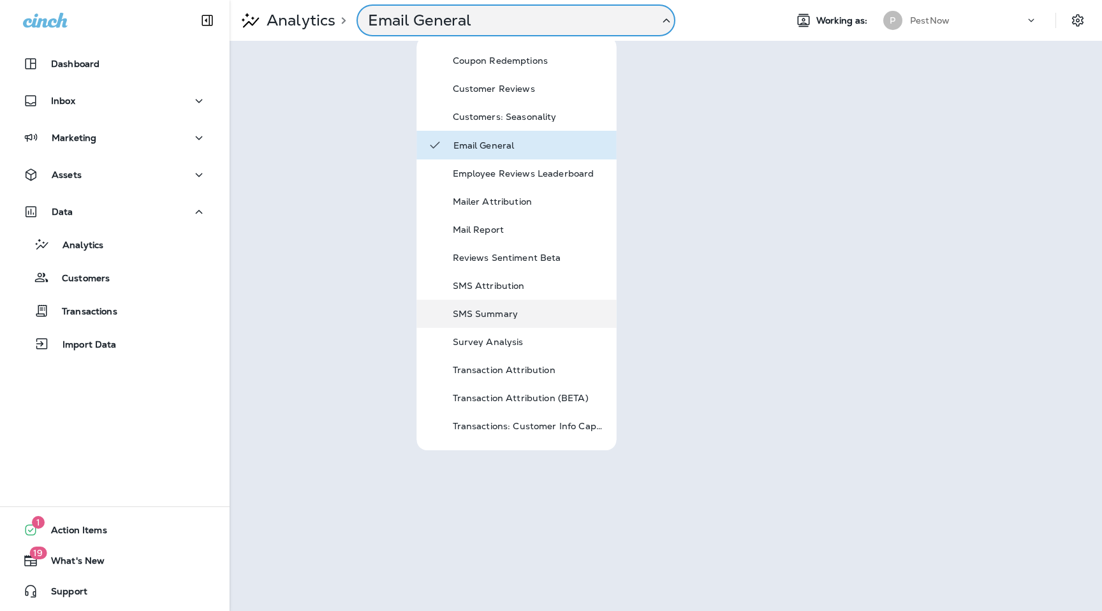
click at [508, 305] on div "SMS Summary" at bounding box center [517, 314] width 200 height 28
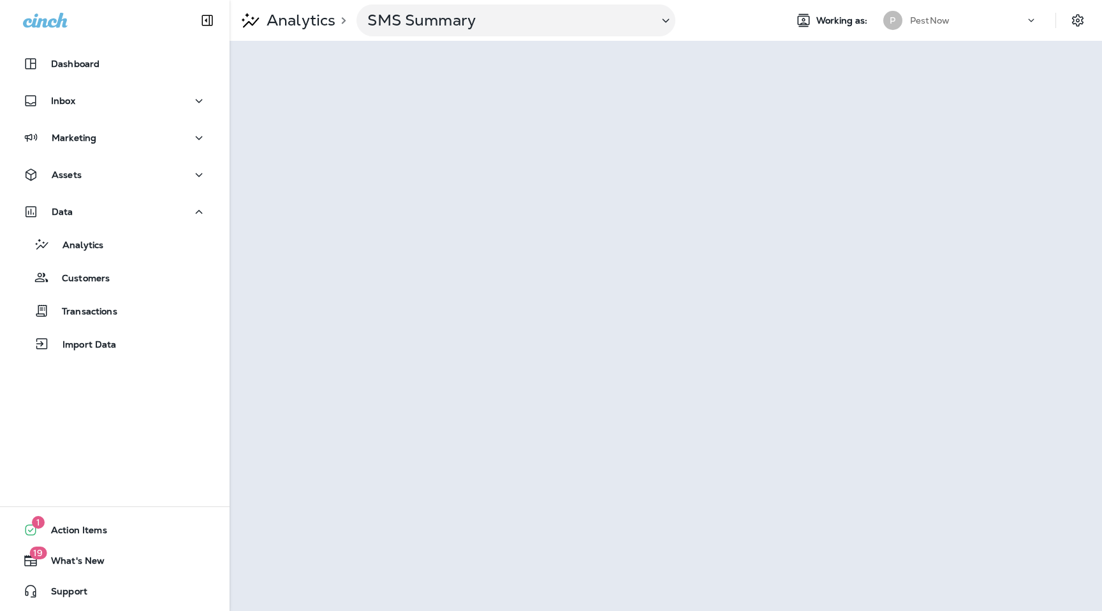
click at [964, 22] on div "PestNow" at bounding box center [967, 20] width 115 height 19
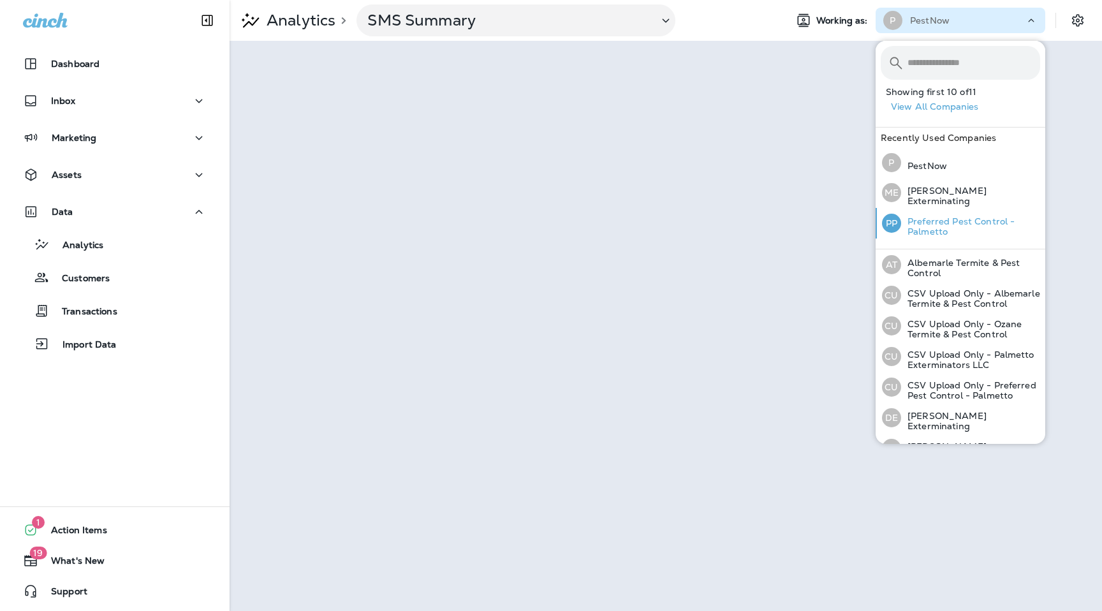
scroll to position [139, 0]
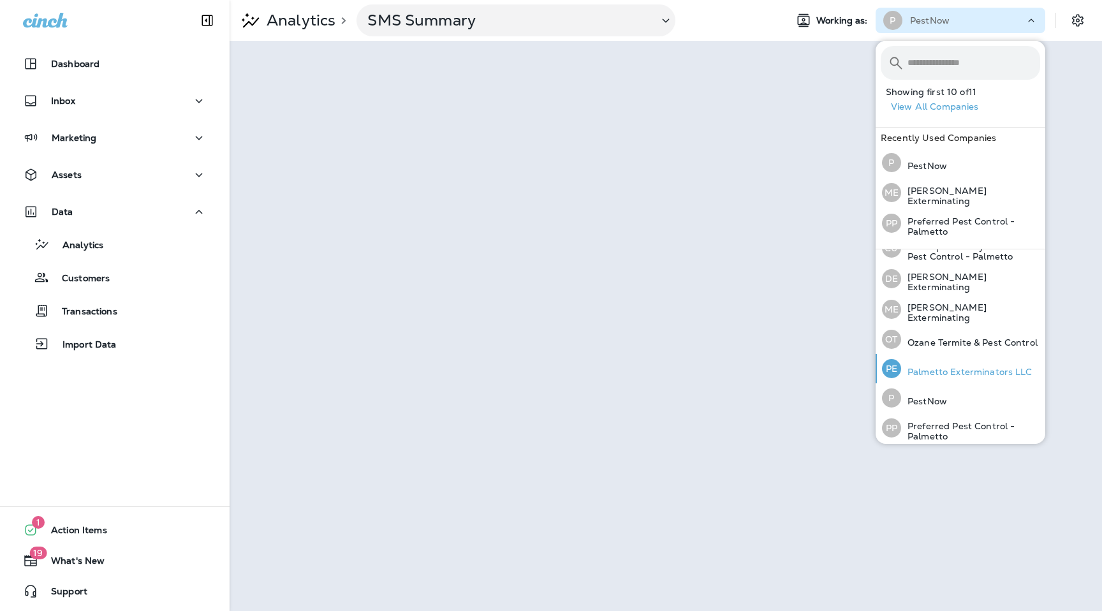
click at [946, 367] on p "Palmetto Exterminators LLC" at bounding box center [966, 372] width 131 height 10
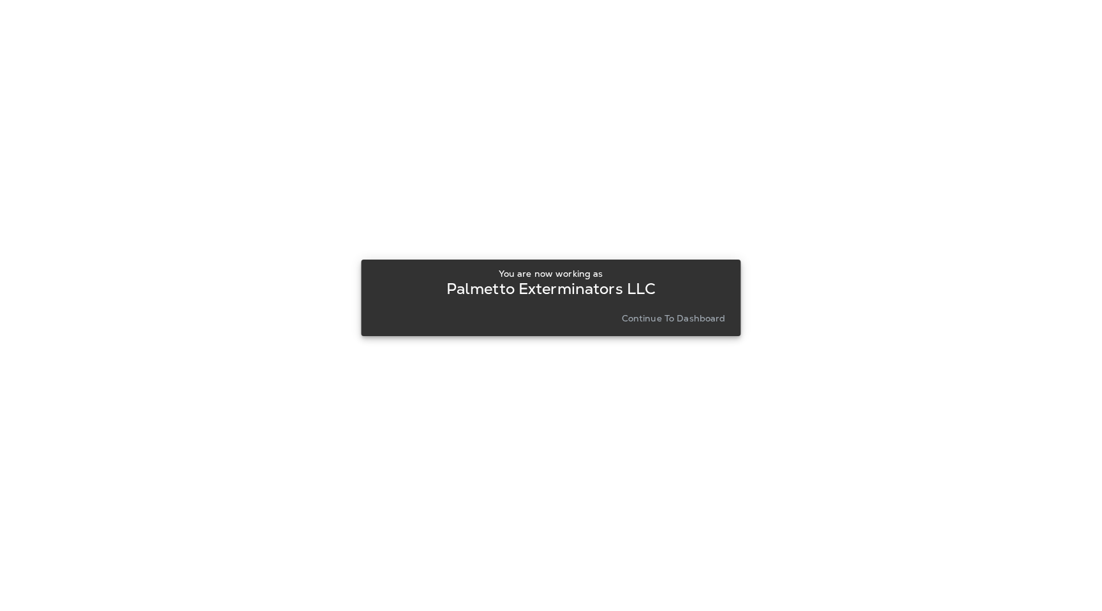
click at [674, 322] on p "Continue to Dashboard" at bounding box center [674, 318] width 104 height 10
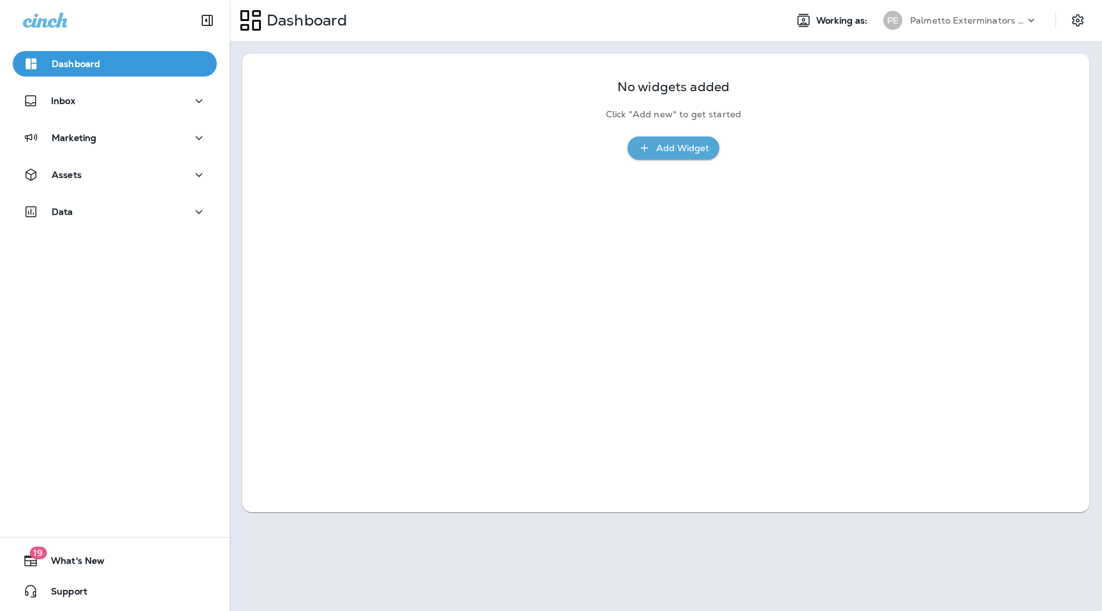
click at [1038, 20] on div at bounding box center [1037, 23] width 24 height 19
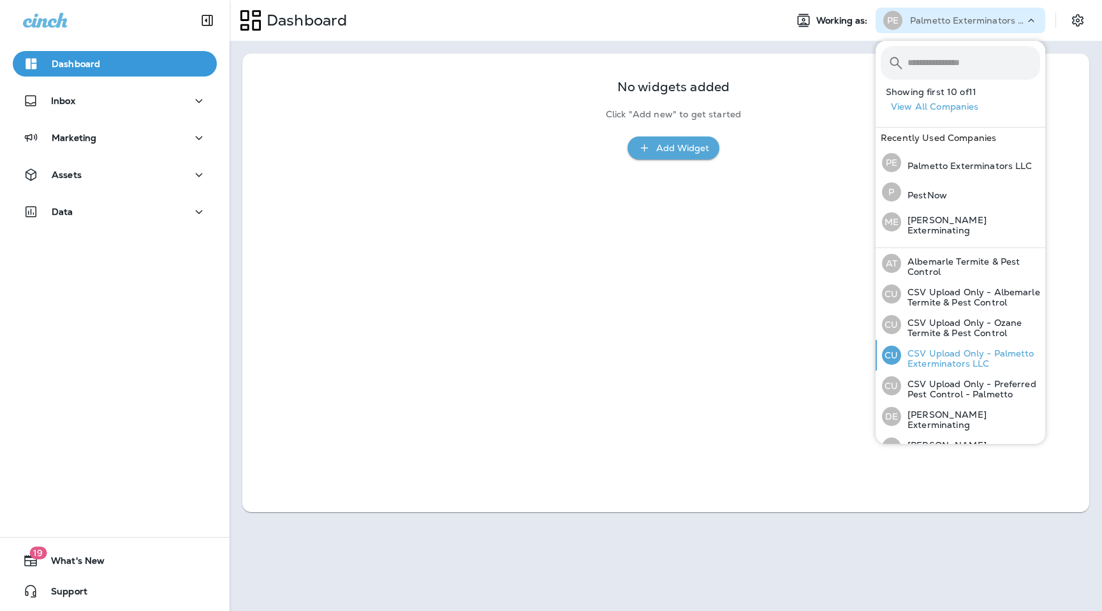
click at [961, 355] on p "CSV Upload Only - Palmetto Exterminators LLC" at bounding box center [970, 358] width 139 height 20
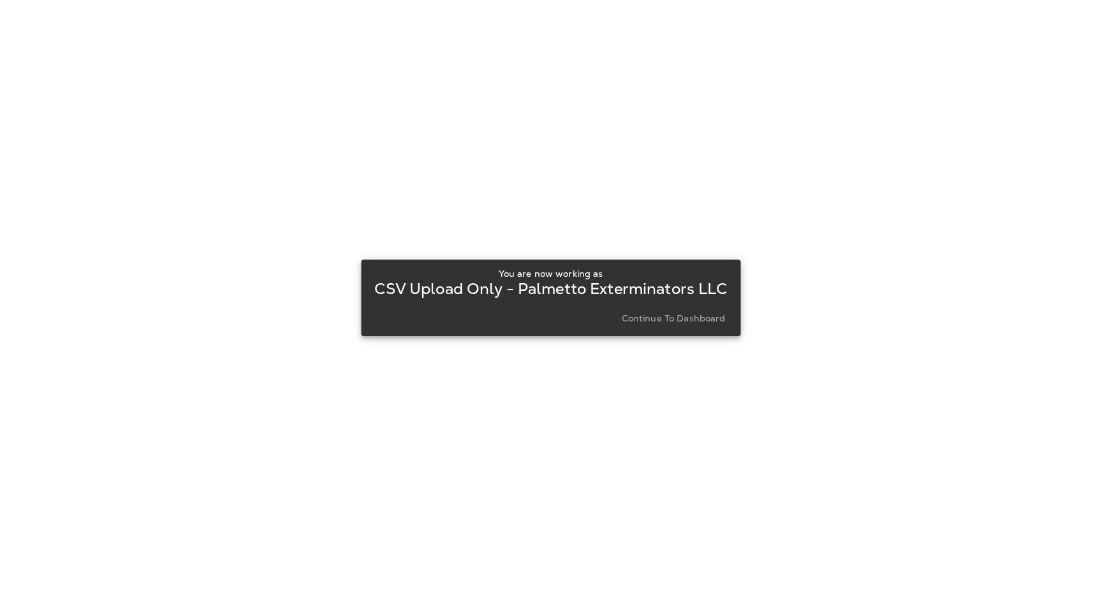
click at [693, 318] on p "Continue to Dashboard" at bounding box center [674, 318] width 104 height 10
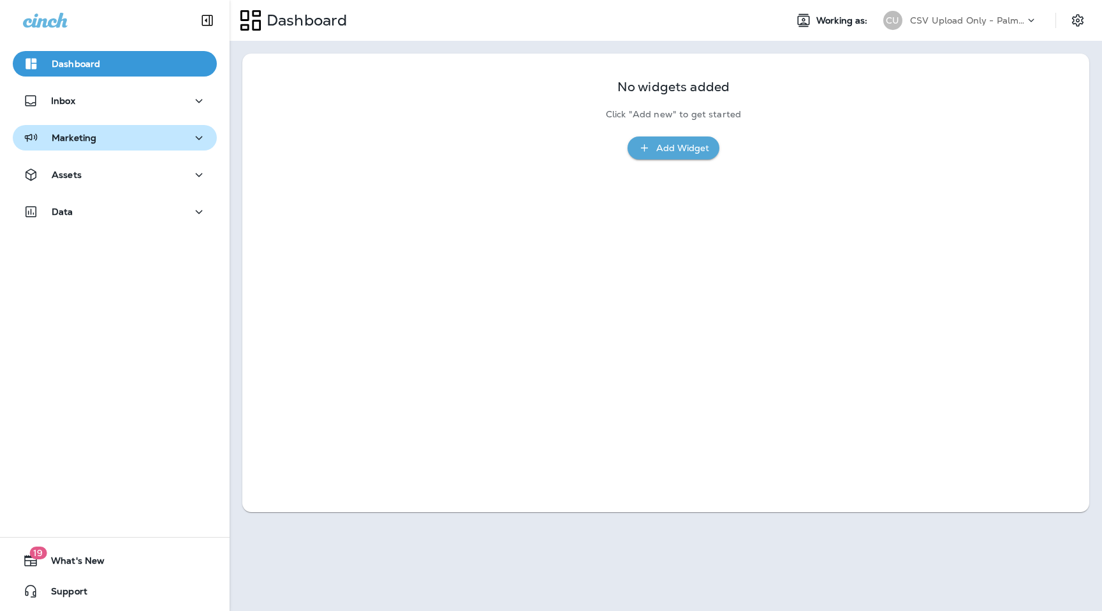
click at [186, 149] on button "Marketing" at bounding box center [115, 138] width 204 height 26
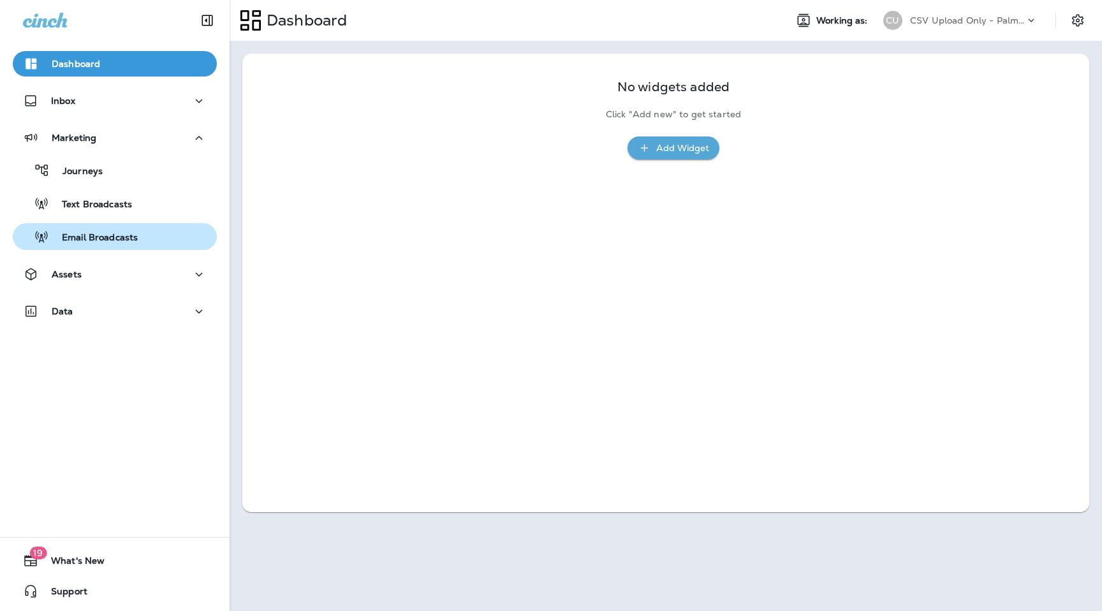
click at [145, 242] on div "Email Broadcasts" at bounding box center [115, 236] width 194 height 19
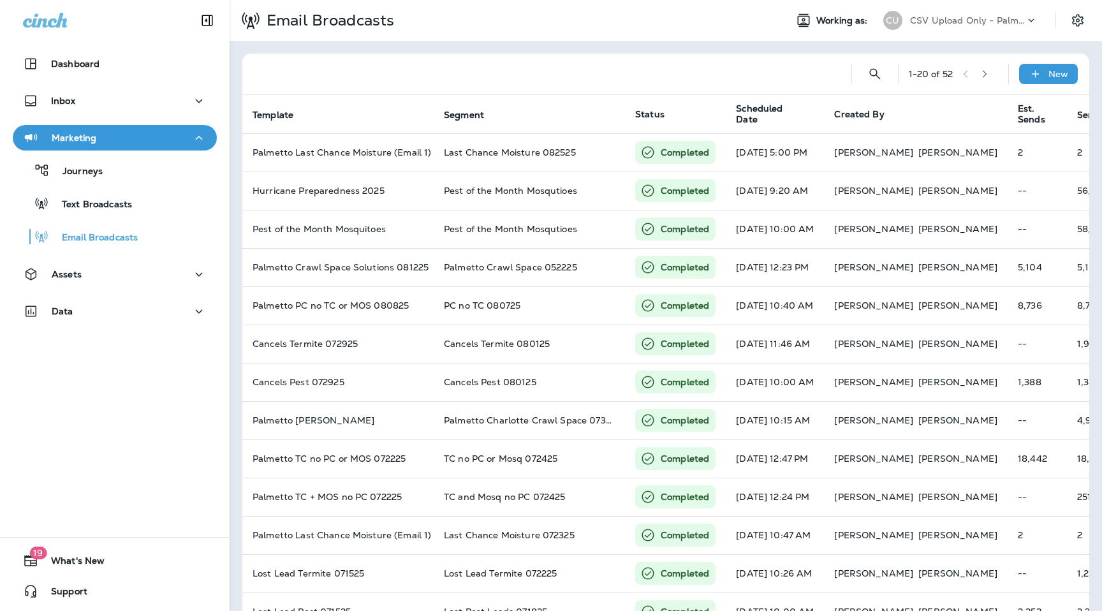
click at [989, 73] on icon "button" at bounding box center [985, 74] width 9 height 9
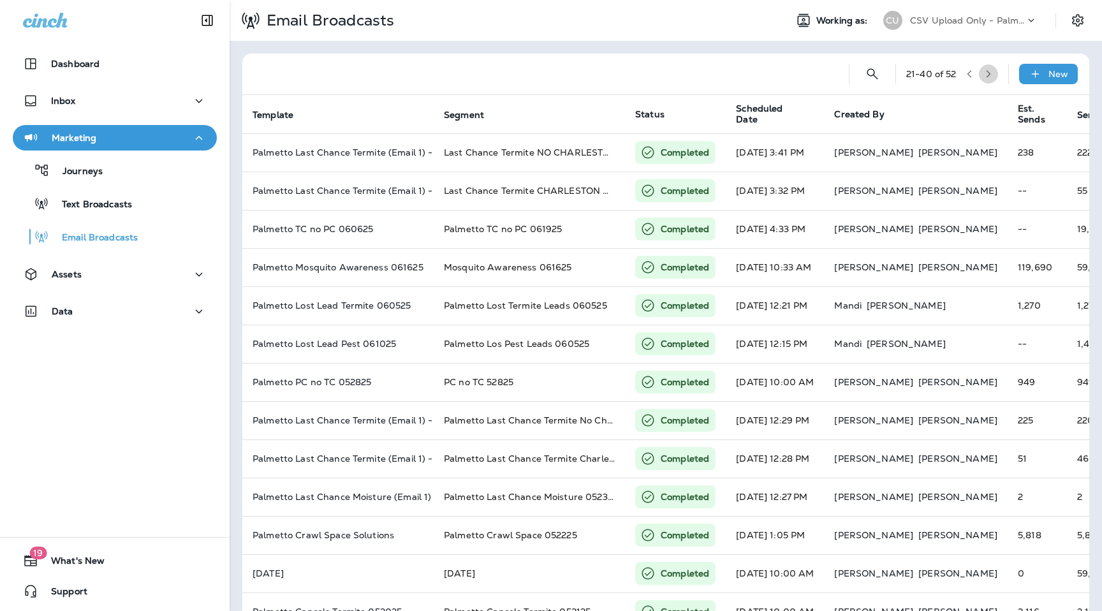
click at [989, 67] on button "button" at bounding box center [988, 73] width 19 height 19
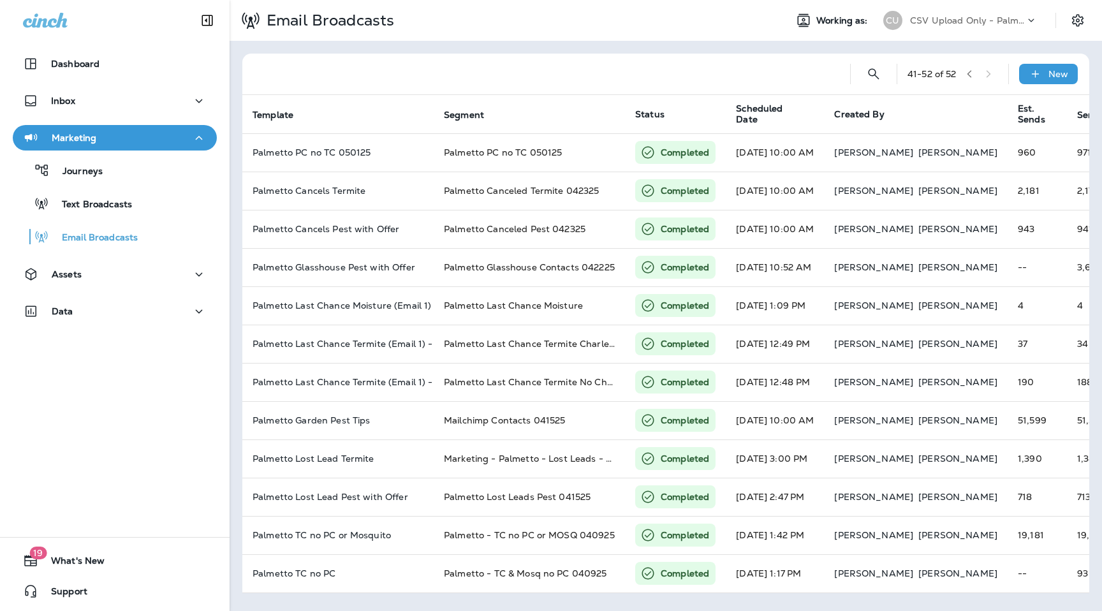
click at [949, 26] on div "CSV Upload Only - Palmetto Exterminators LLC" at bounding box center [967, 20] width 115 height 19
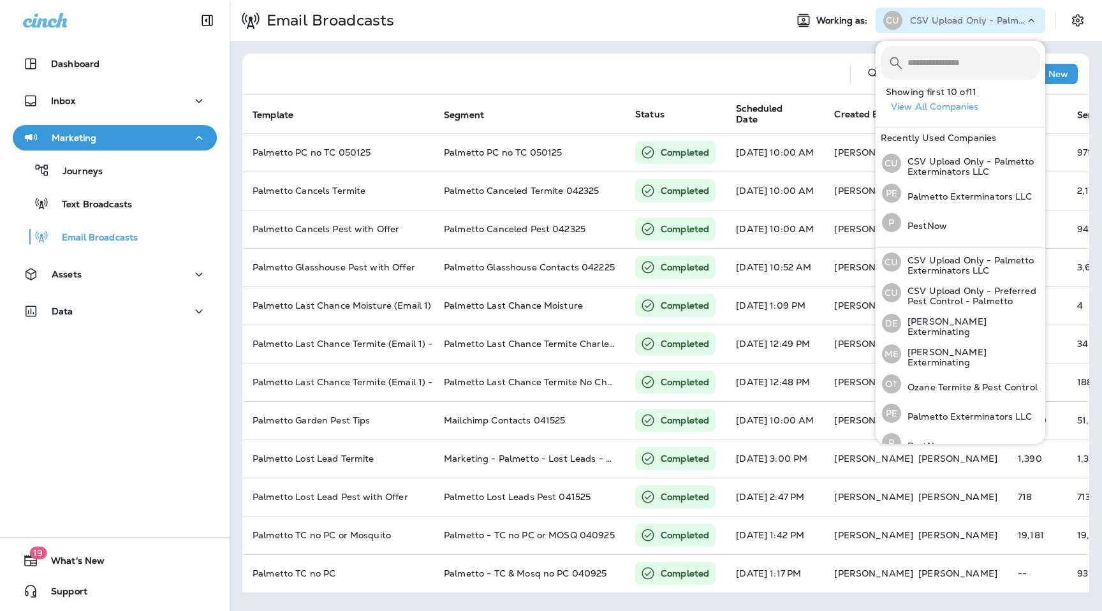
scroll to position [110, 0]
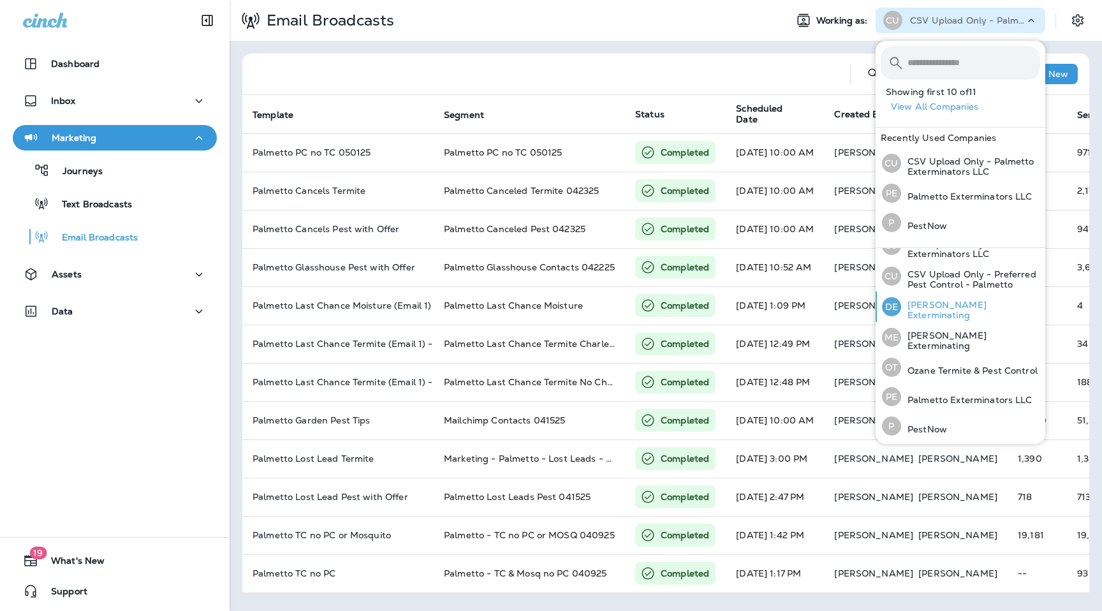
click at [945, 310] on p "Duncan Exterminating" at bounding box center [970, 310] width 139 height 20
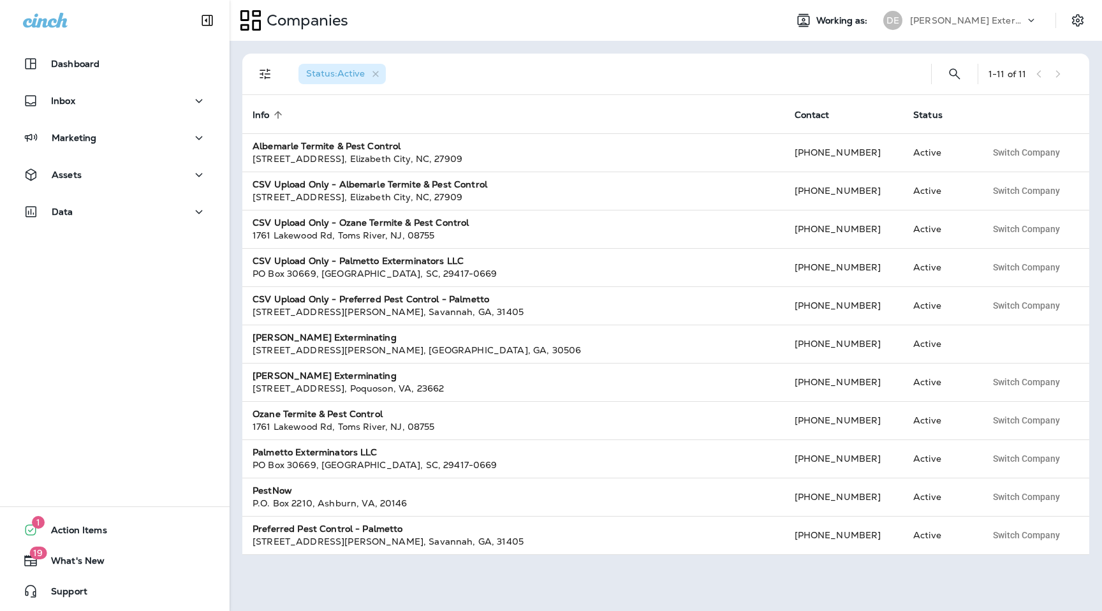
click at [965, 17] on p "[PERSON_NAME] Exterminating" at bounding box center [967, 20] width 115 height 10
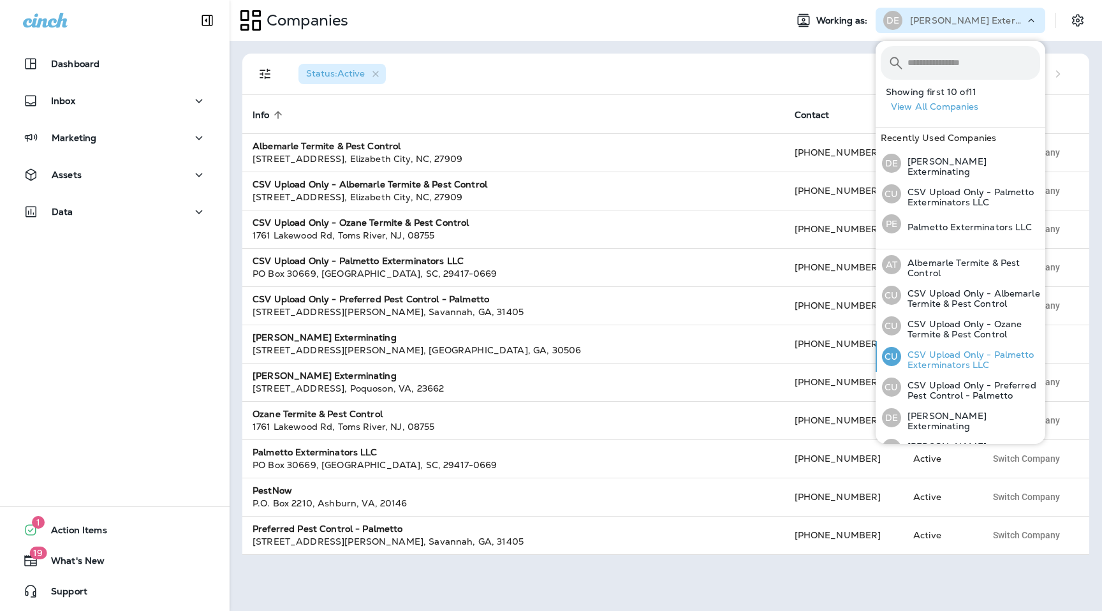
scroll to position [139, 0]
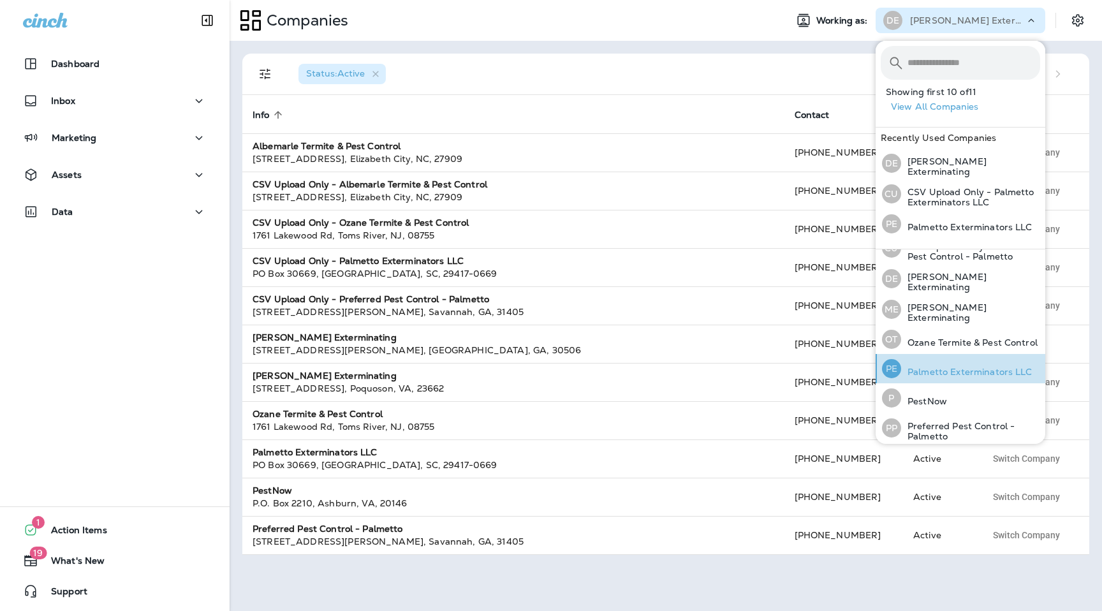
click at [951, 374] on div "PE Palmetto Exterminators LLC" at bounding box center [957, 368] width 161 height 29
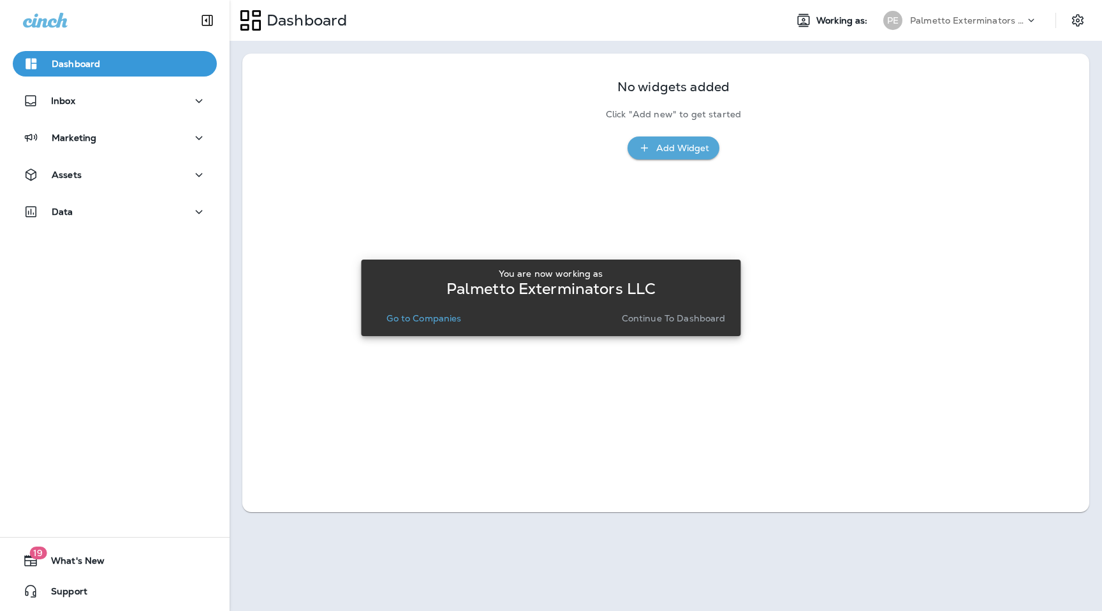
click at [669, 322] on p "Continue to Dashboard" at bounding box center [674, 318] width 104 height 10
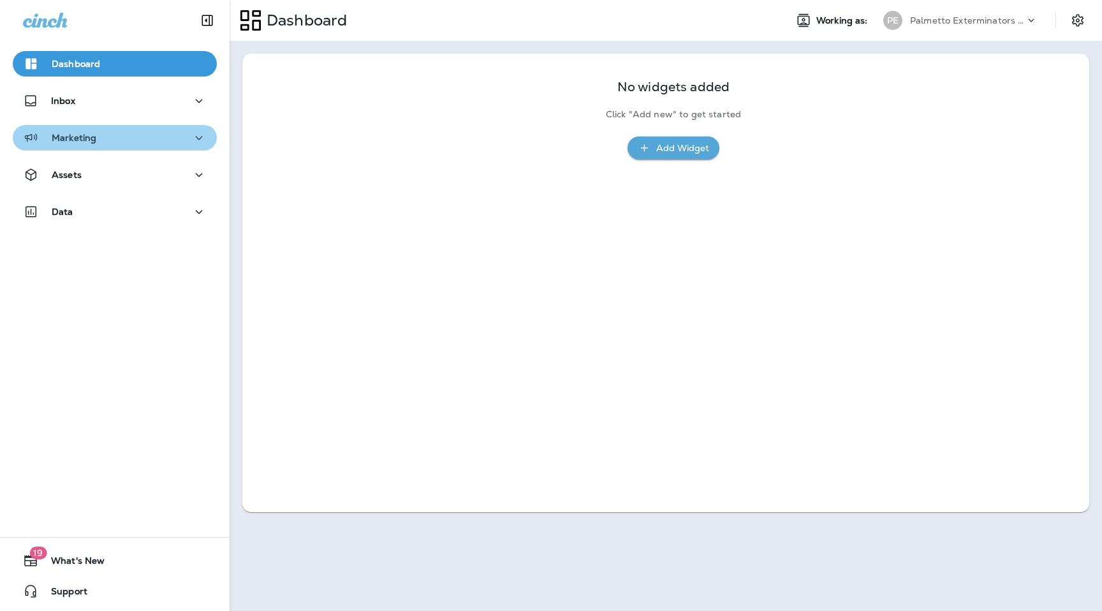
click at [59, 143] on p "Marketing" at bounding box center [74, 138] width 45 height 10
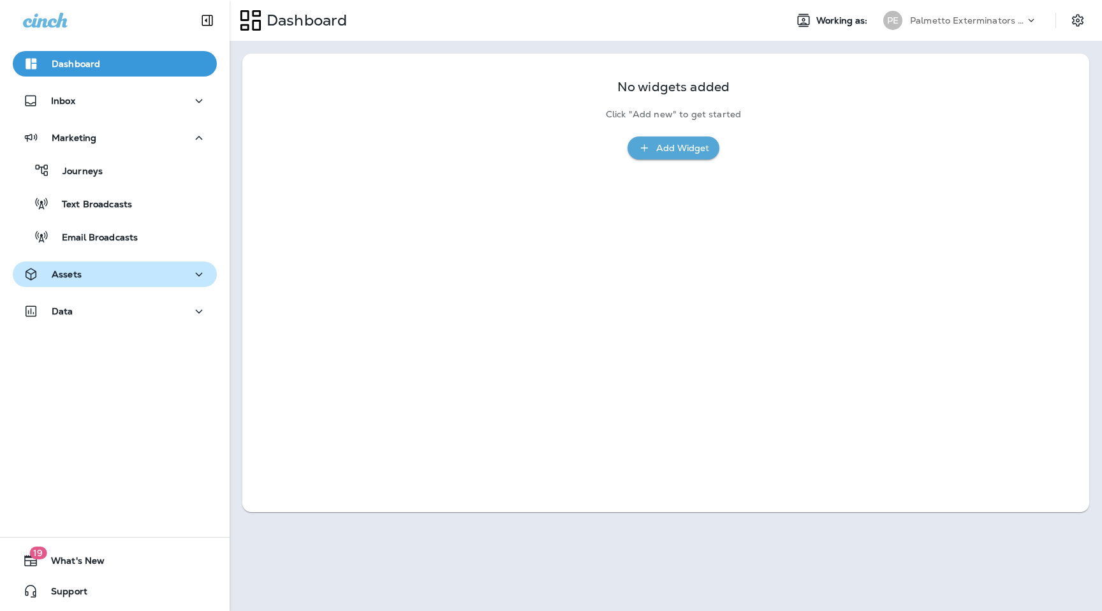
click at [114, 267] on div "Assets" at bounding box center [115, 275] width 184 height 16
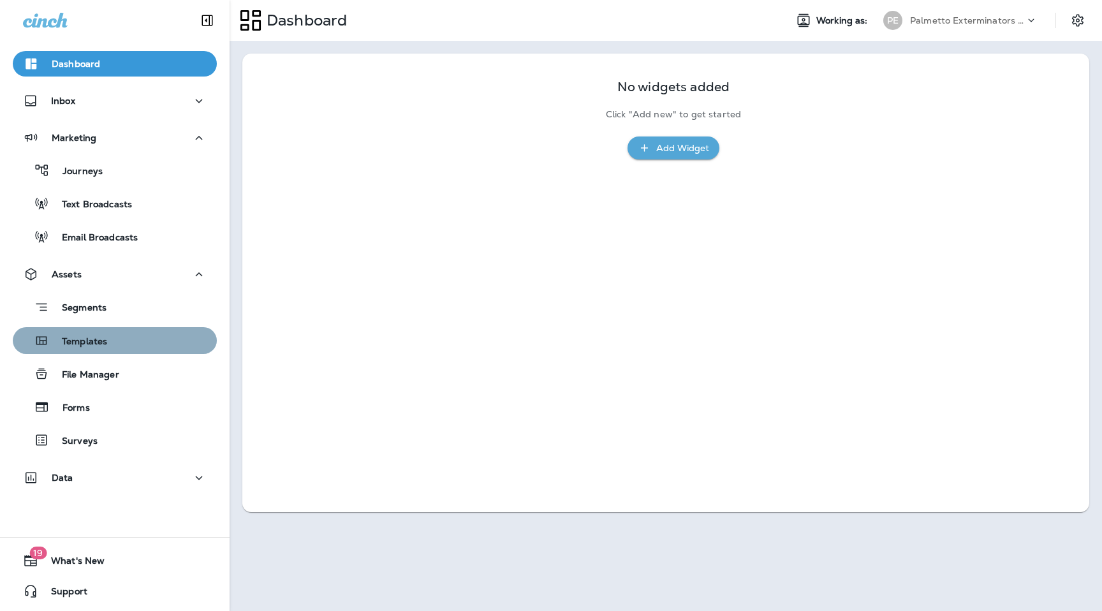
click at [111, 346] on div "Templates" at bounding box center [115, 340] width 194 height 19
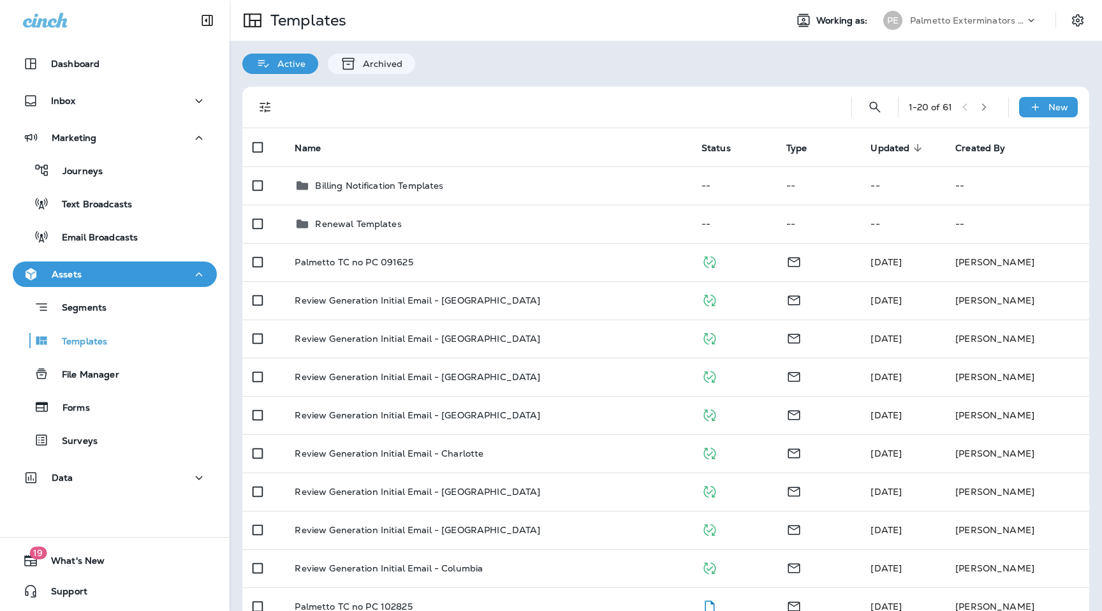
click at [464, 93] on div at bounding box center [559, 107] width 543 height 41
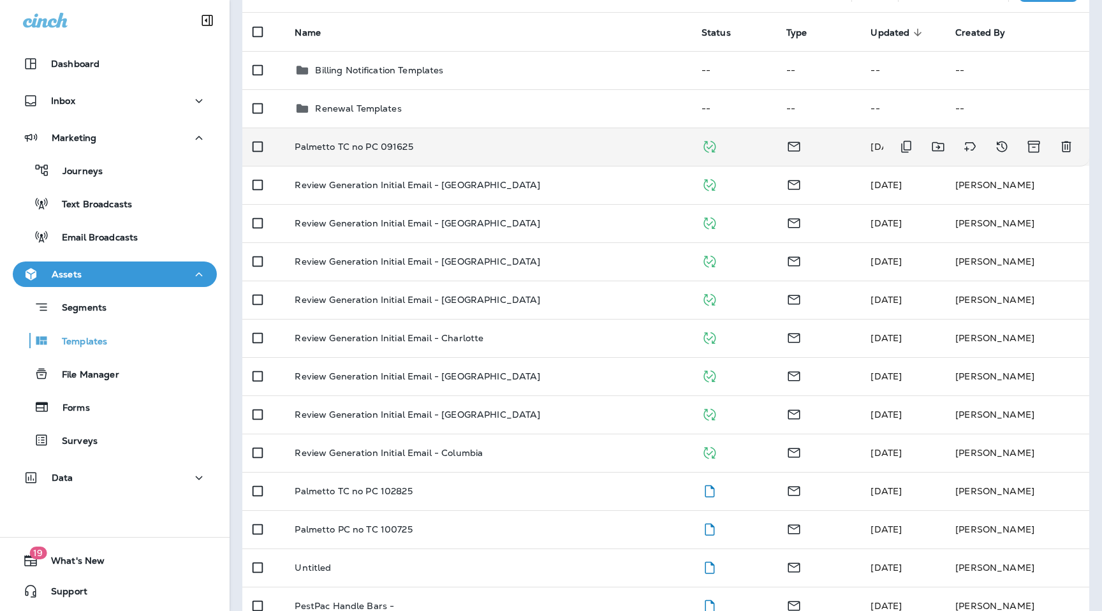
scroll to position [124, 0]
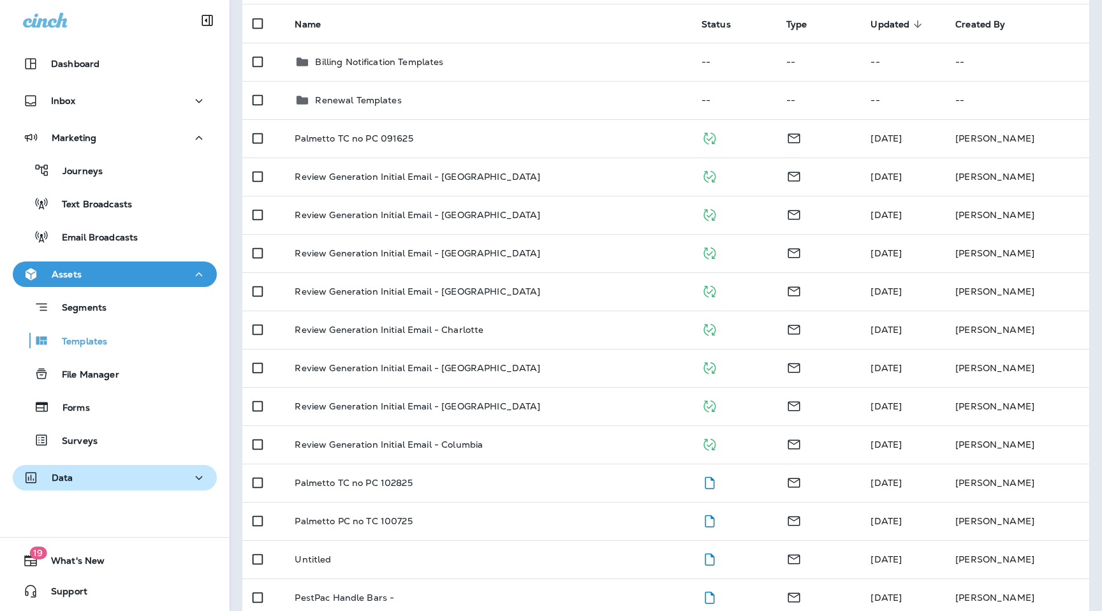
click at [100, 482] on div "Data" at bounding box center [115, 478] width 184 height 16
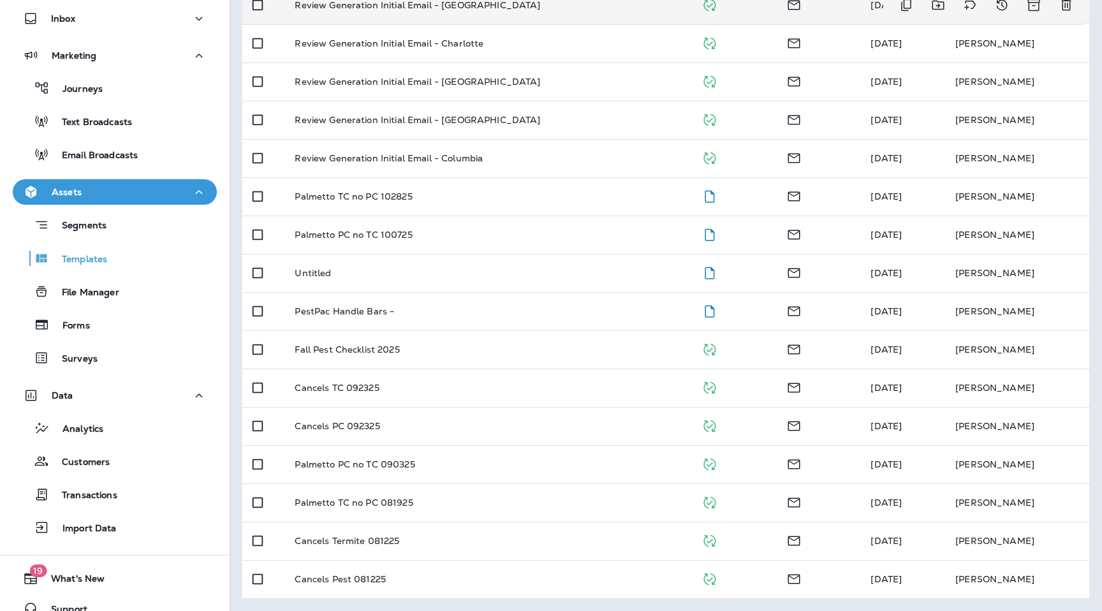
scroll to position [0, 0]
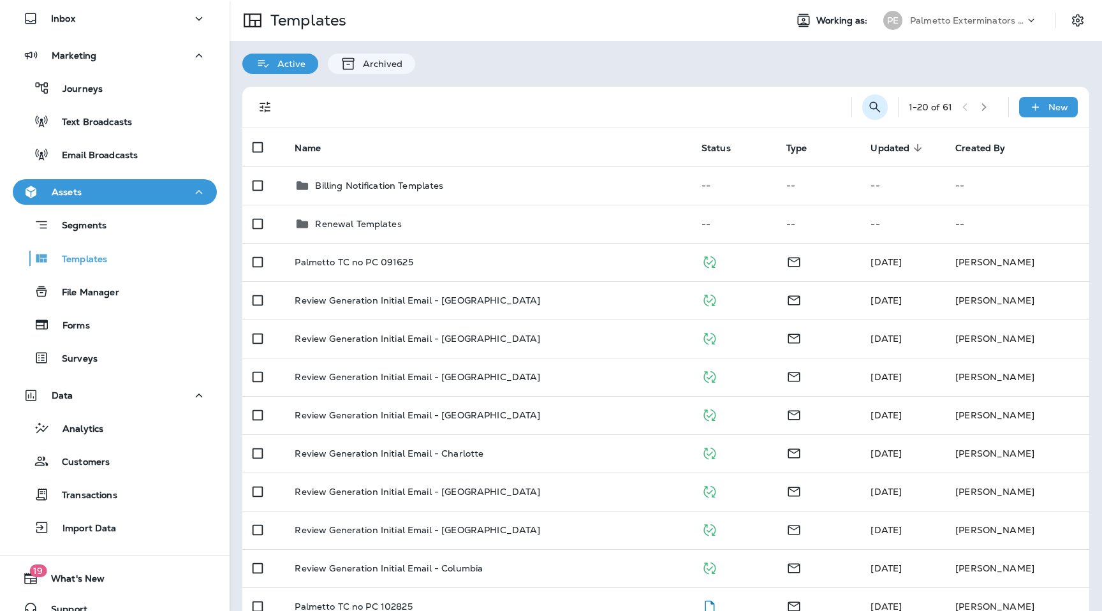
click at [875, 112] on icon "Search Templates" at bounding box center [875, 107] width 15 height 15
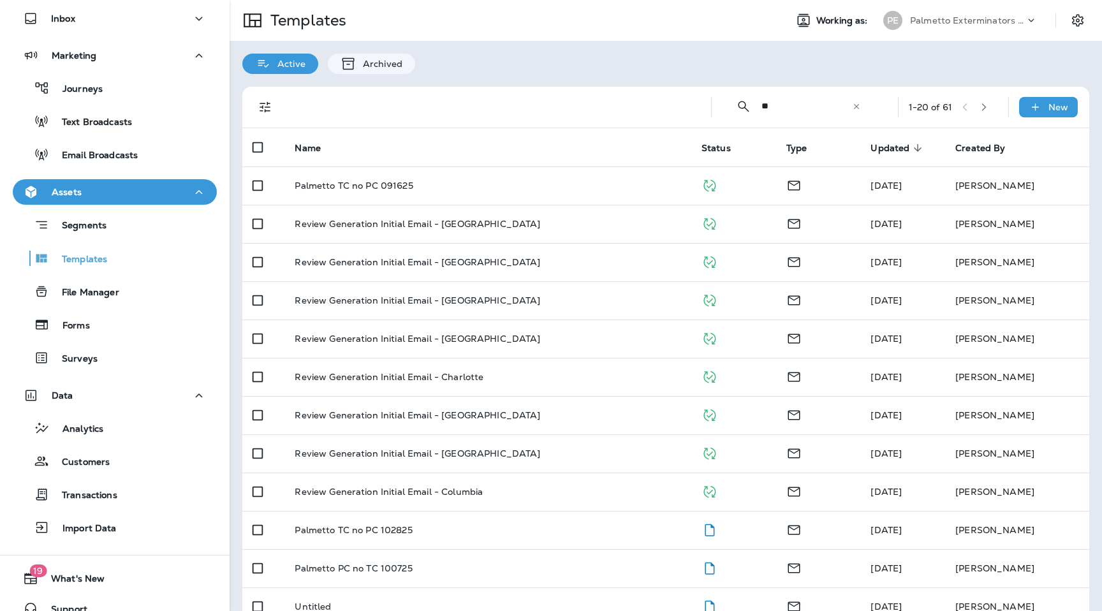
type input "*"
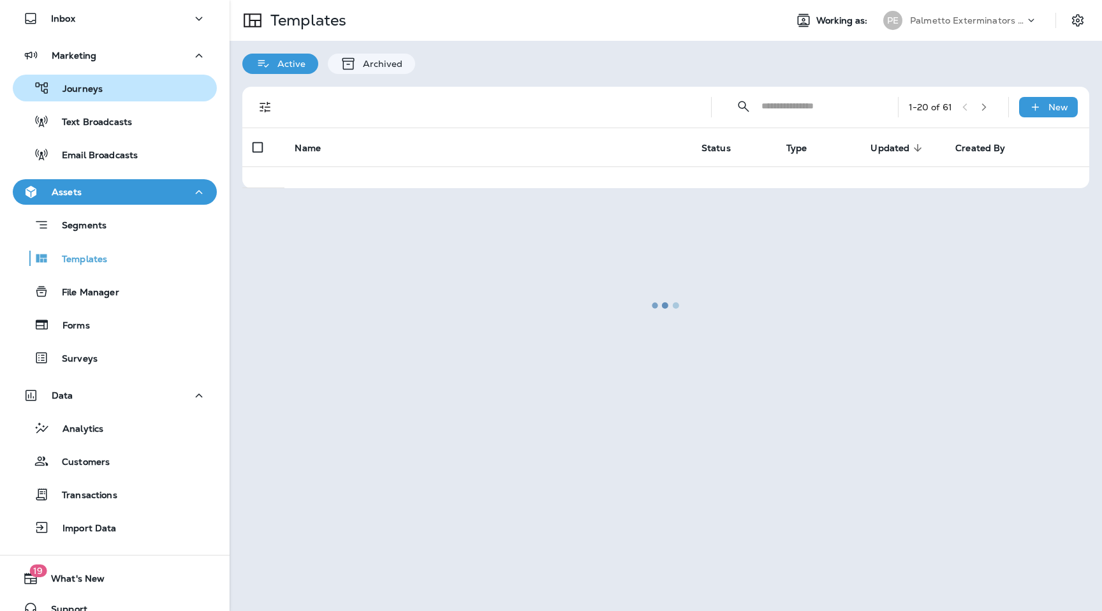
click at [126, 91] on div "Journeys" at bounding box center [115, 87] width 194 height 19
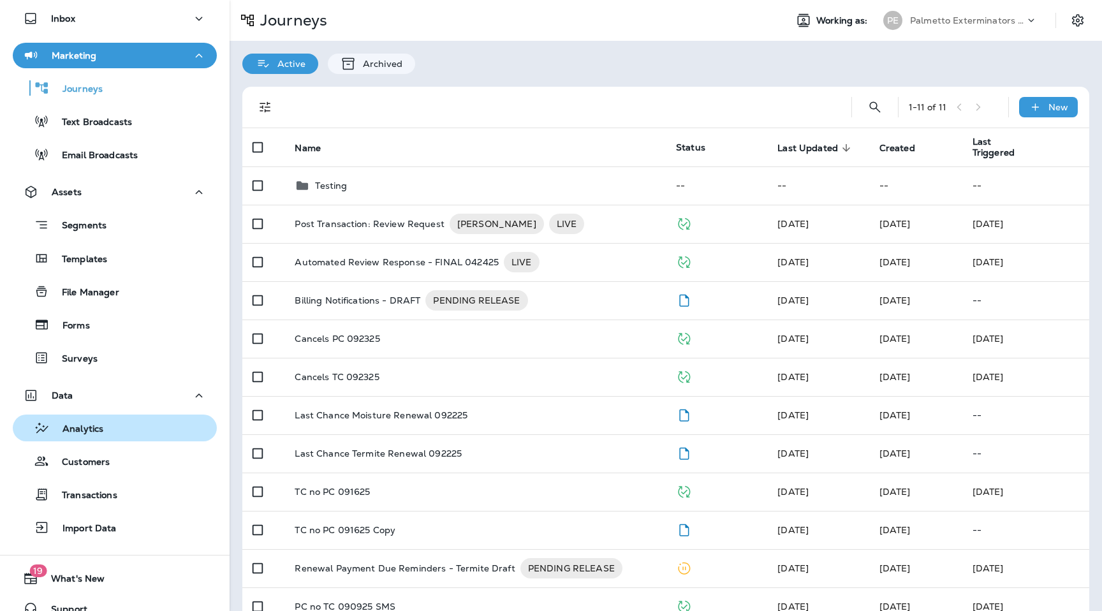
scroll to position [100, 0]
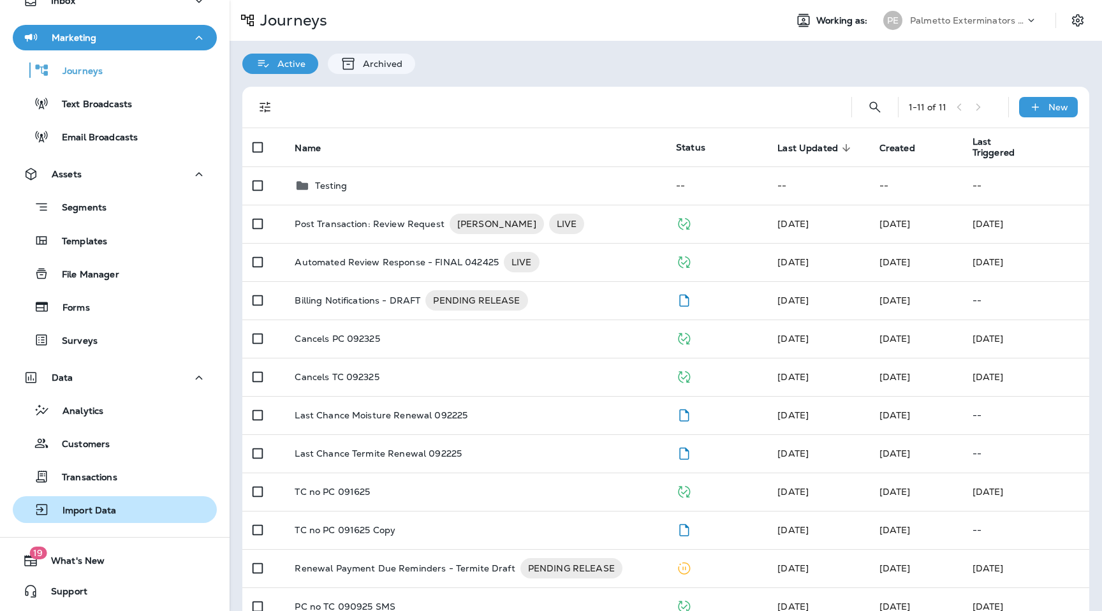
click at [123, 510] on div "Import Data" at bounding box center [115, 509] width 194 height 19
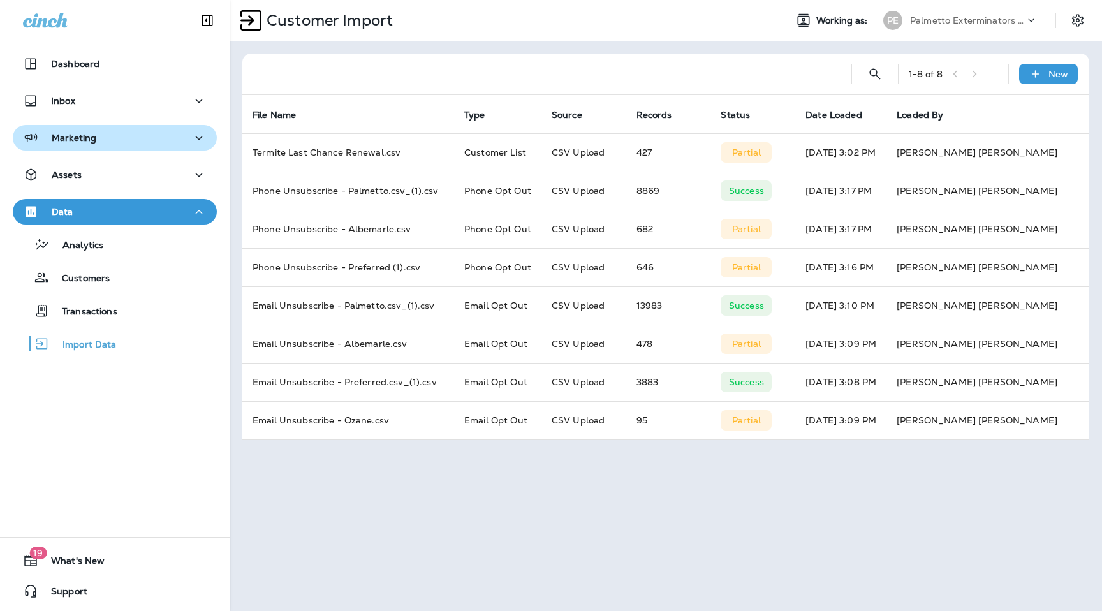
click at [124, 136] on div "Marketing" at bounding box center [115, 138] width 184 height 16
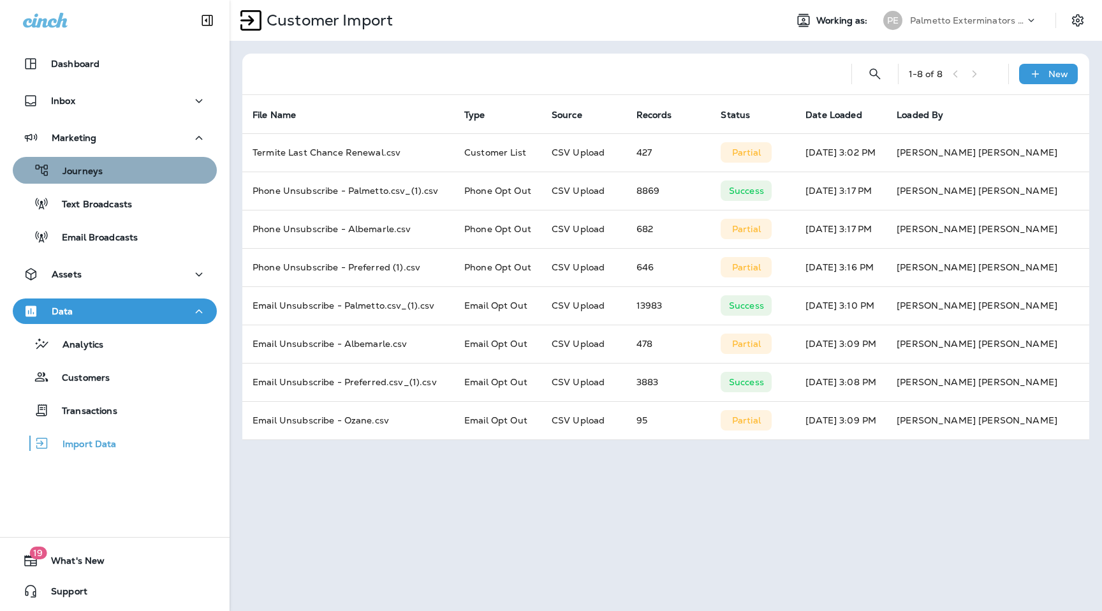
click at [122, 172] on div "Journeys" at bounding box center [115, 170] width 194 height 19
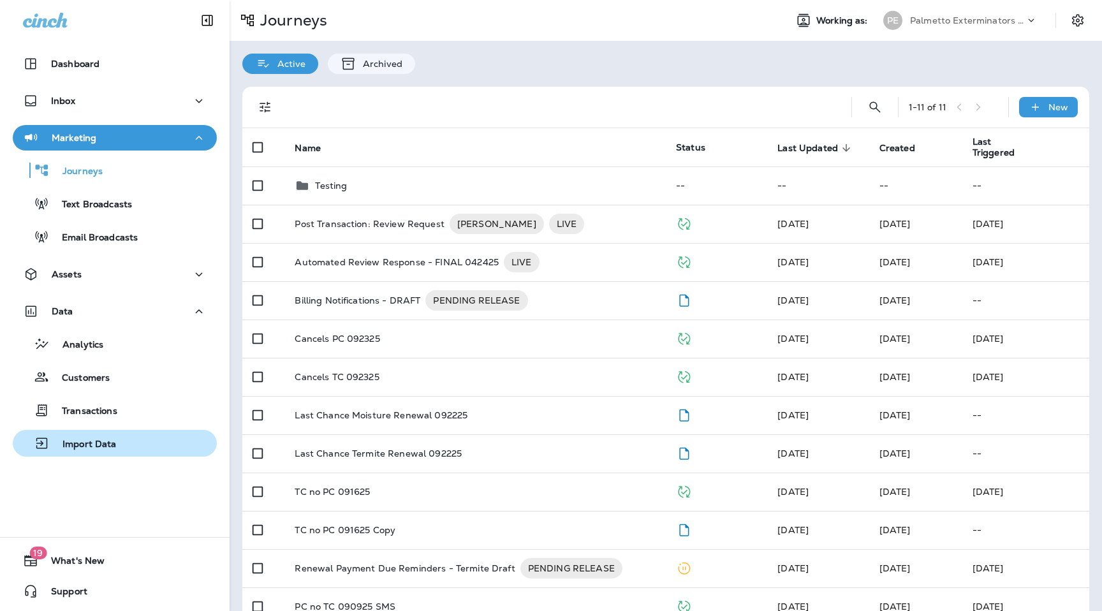
click at [102, 450] on p "Import Data" at bounding box center [83, 445] width 67 height 12
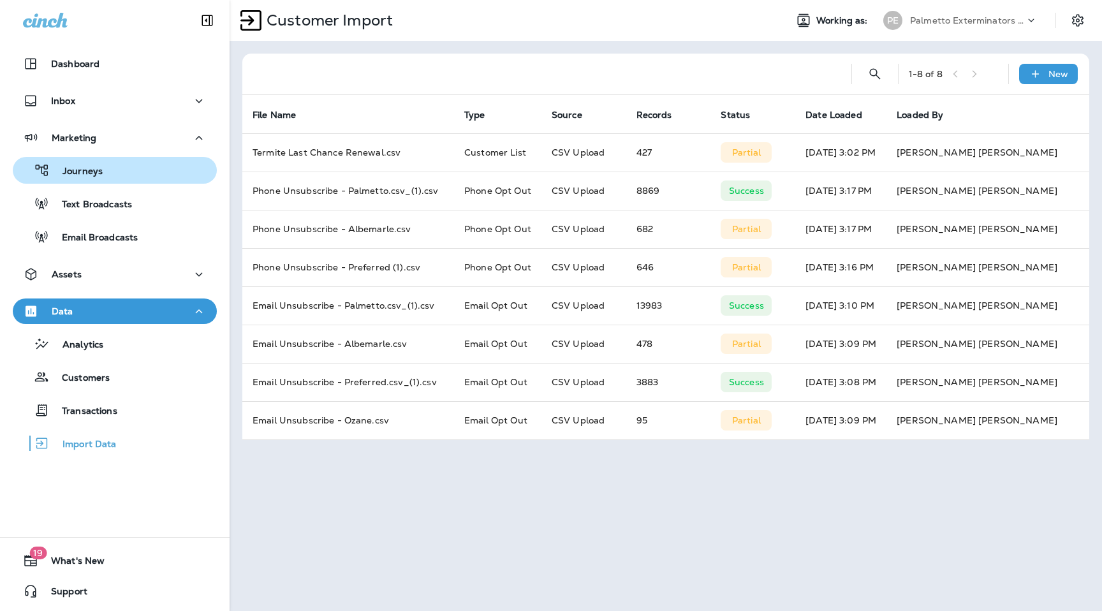
click at [93, 172] on p "Journeys" at bounding box center [76, 172] width 53 height 12
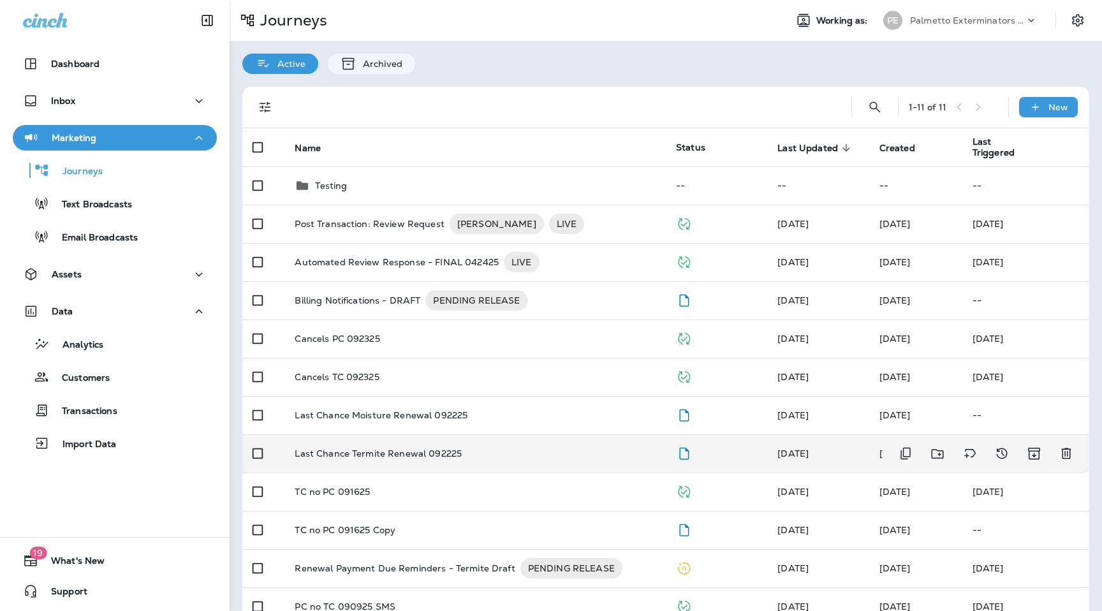
click at [419, 453] on p "Last Chance Termite Renewal 092225" at bounding box center [378, 453] width 167 height 10
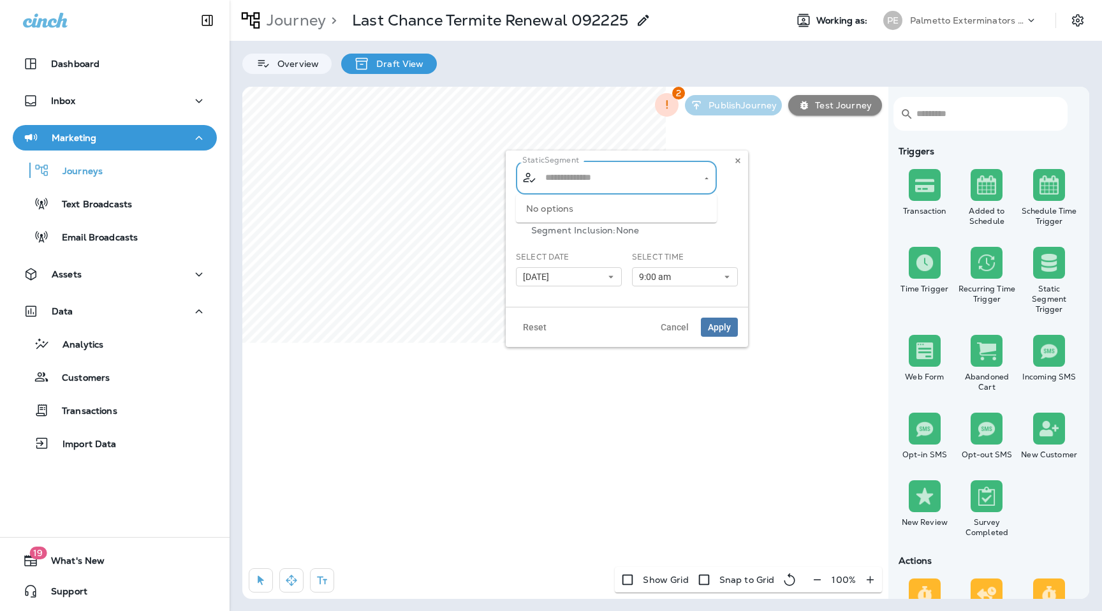
click at [626, 175] on input "text" at bounding box center [617, 178] width 150 height 22
type input "*"
type input "**********"
click at [600, 233] on span "Termite Last Chance Renewal" at bounding box center [613, 235] width 131 height 10
type input "**********"
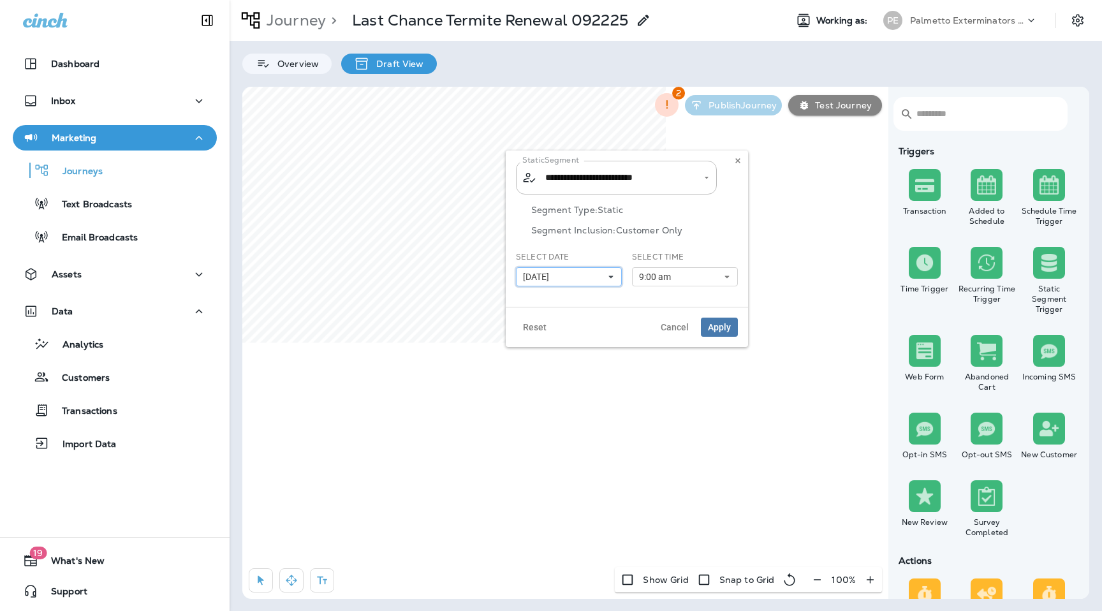
click at [576, 280] on button "09/23/25" at bounding box center [569, 276] width 106 height 19
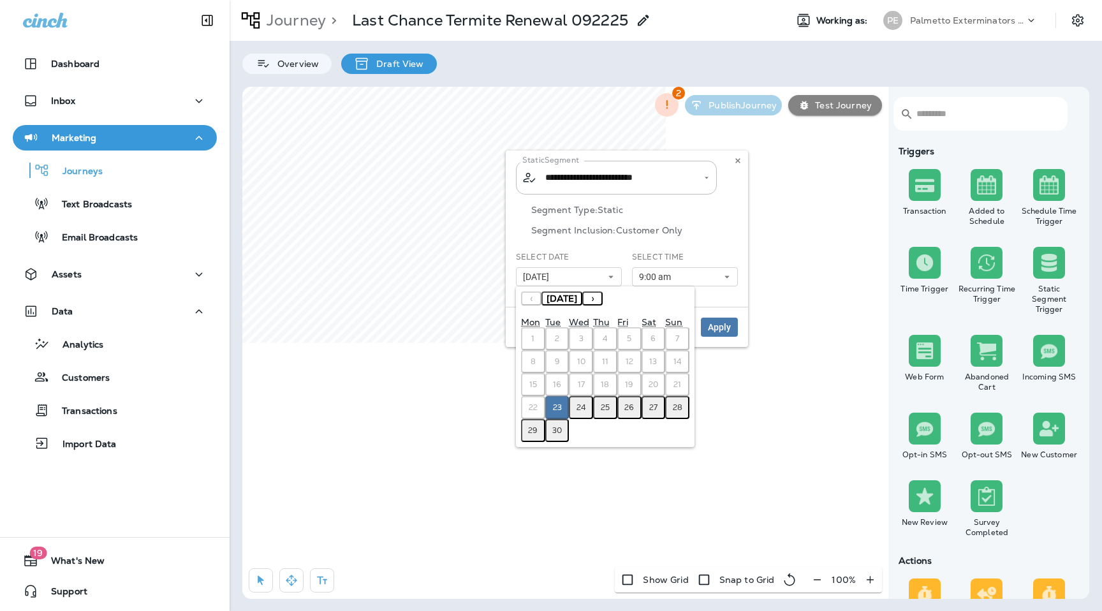
click at [582, 410] on abbr "24" at bounding box center [582, 408] width 10 height 10
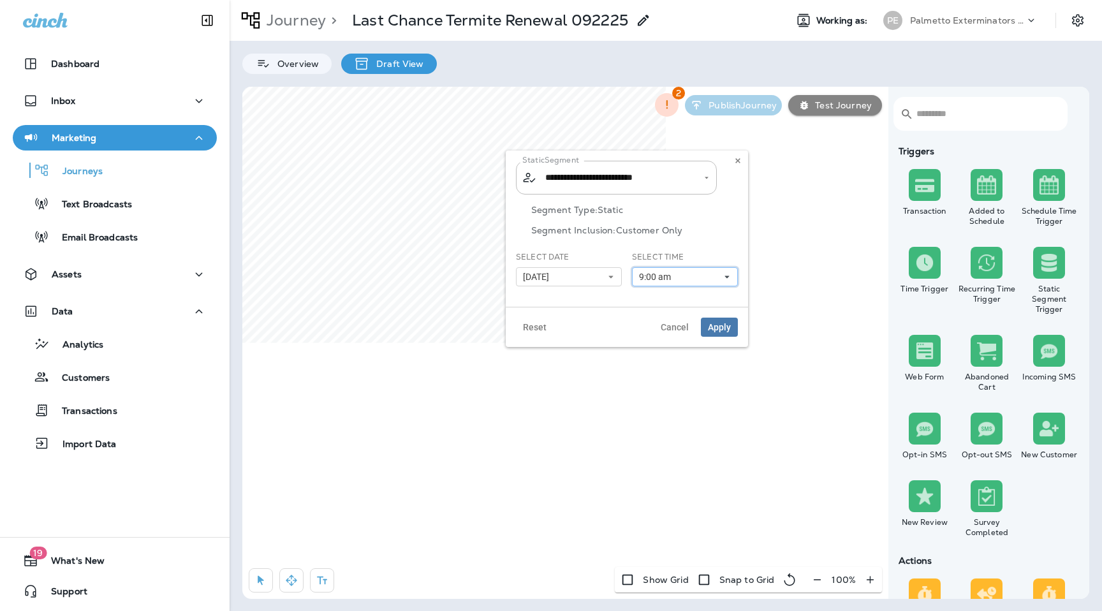
click at [706, 280] on button "9:00 am" at bounding box center [685, 276] width 106 height 19
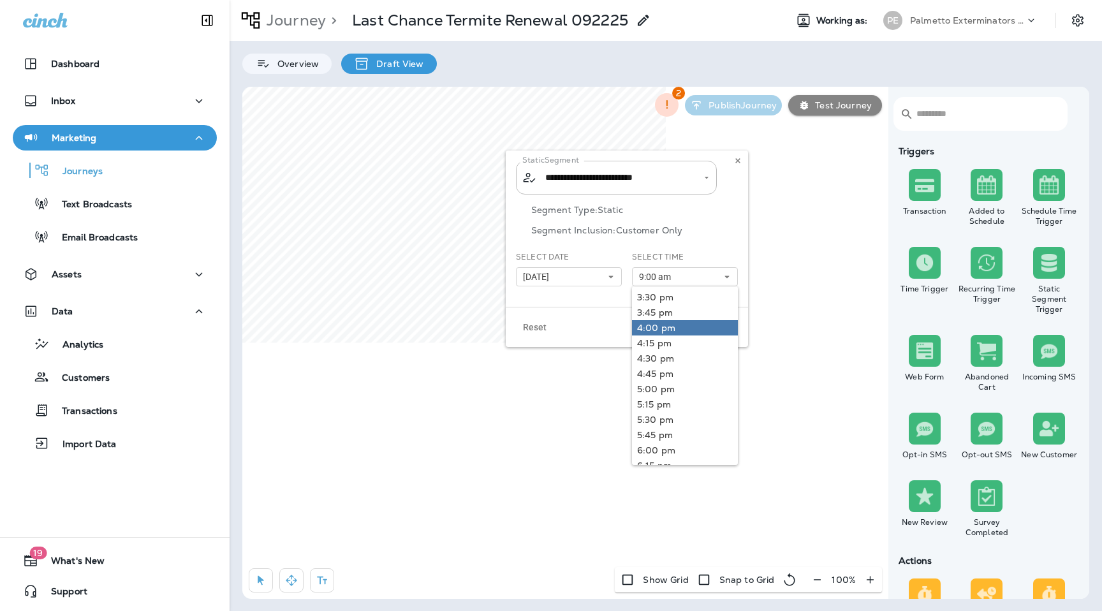
click at [679, 323] on link "4:00 pm" at bounding box center [685, 327] width 106 height 15
click at [714, 241] on div "Segment Type: Static Segment Inclusion: Customer Only" at bounding box center [627, 228] width 222 height 47
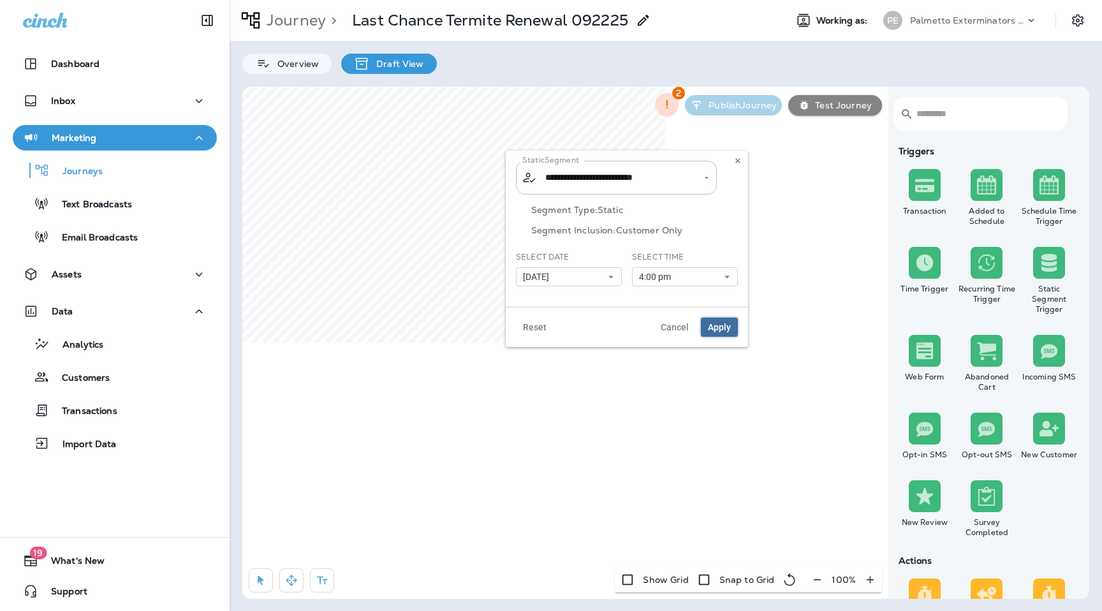
click at [717, 332] on span "Apply" at bounding box center [719, 327] width 23 height 9
select select "*"
select select "**"
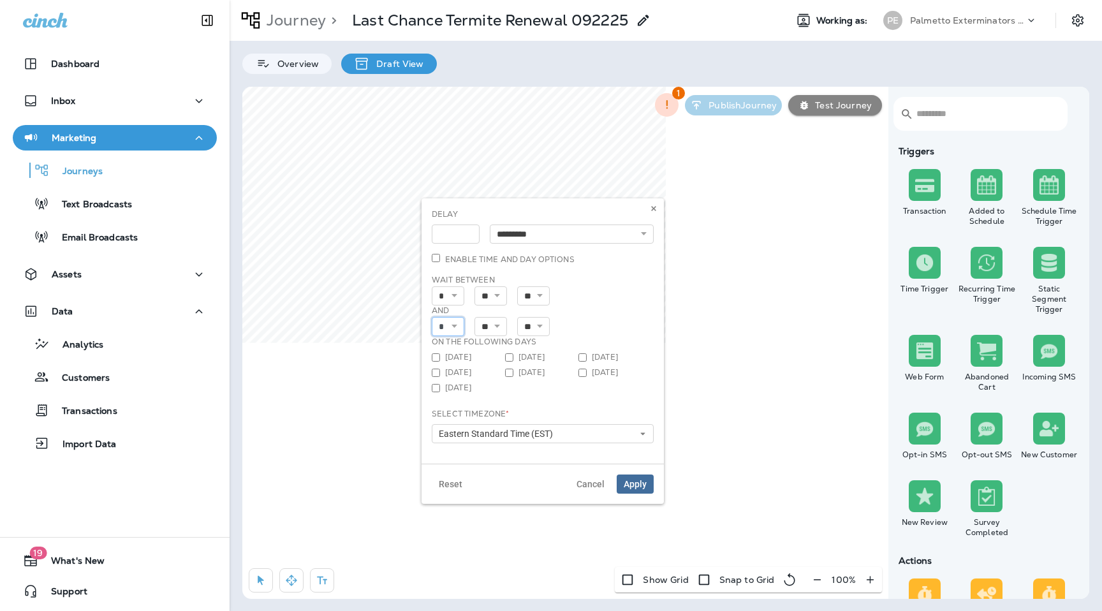
click at [453, 326] on select "* * * * * * * * * ** ** **" at bounding box center [448, 326] width 33 height 19
click at [432, 317] on select "* * * * * * * * * ** ** **" at bounding box center [448, 326] width 33 height 19
click at [453, 325] on select "* * * * * * * * * ** ** **" at bounding box center [448, 326] width 33 height 19
select select "*"
click at [432, 317] on select "* * * * * * * * * ** ** **" at bounding box center [448, 326] width 33 height 19
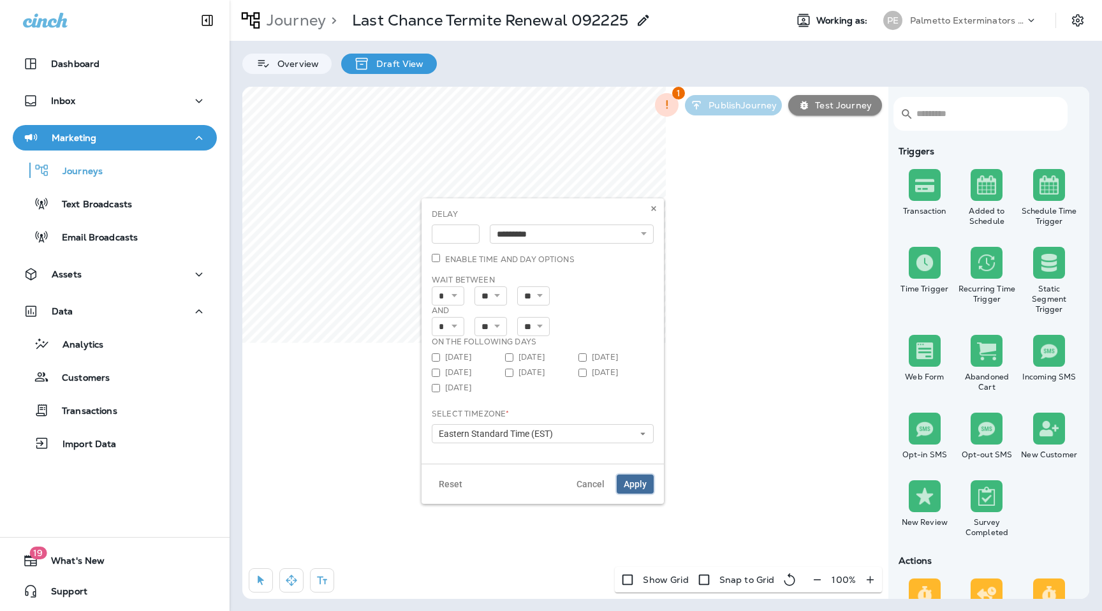
click at [638, 482] on span "Apply" at bounding box center [635, 484] width 23 height 9
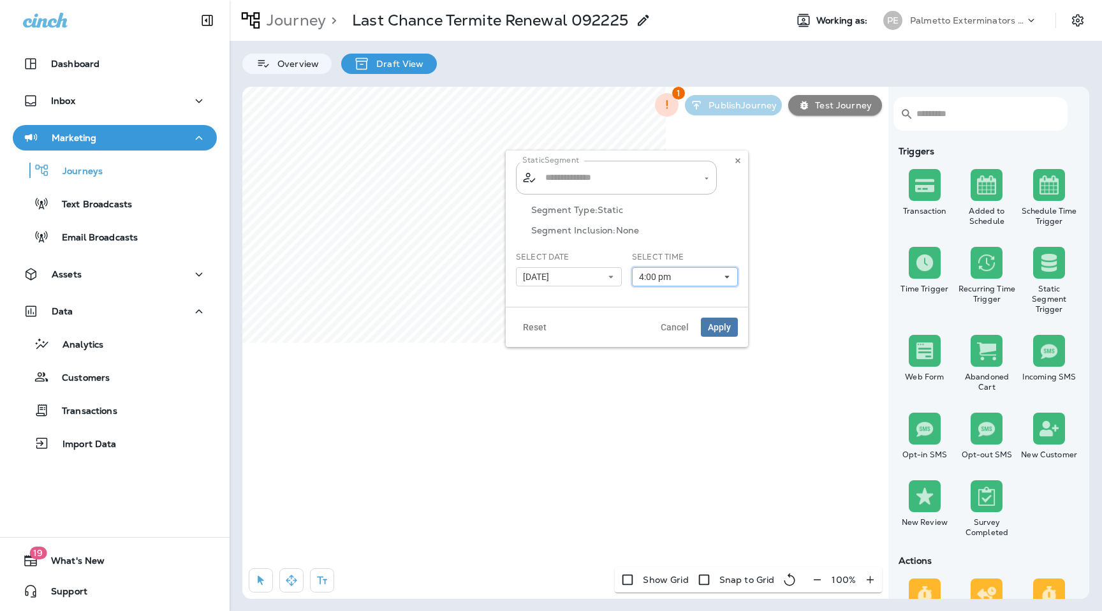
type input "**********"
click at [708, 278] on button "4:00 pm" at bounding box center [685, 276] width 106 height 19
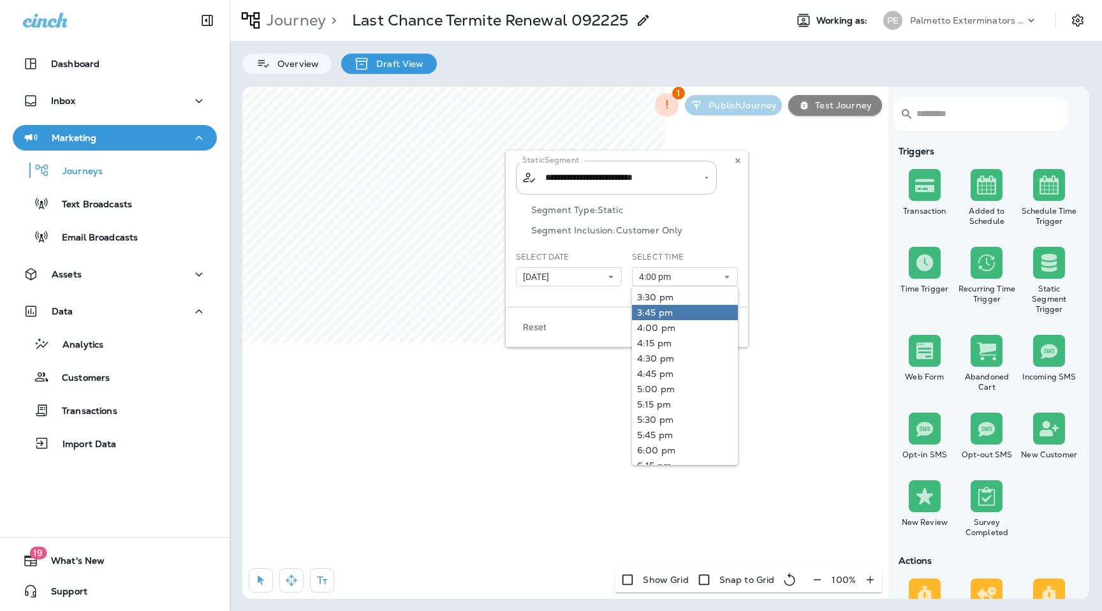
click at [690, 309] on link "3:45 pm" at bounding box center [685, 312] width 106 height 15
click at [722, 219] on div "Segment Type: Static Segment Inclusion: Customer Only" at bounding box center [627, 228] width 222 height 47
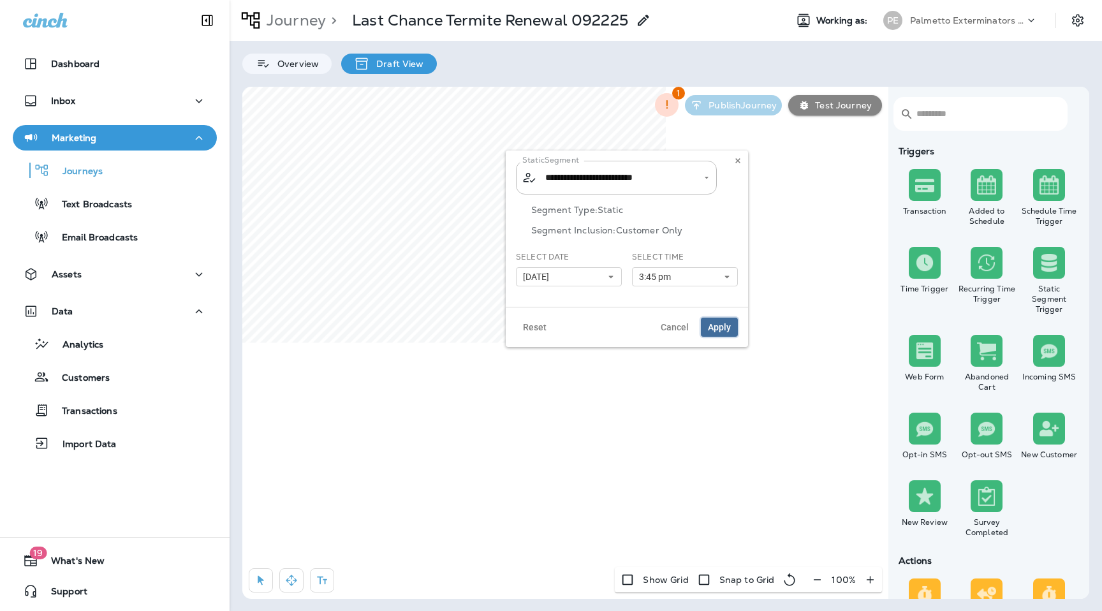
click at [721, 332] on button "Apply" at bounding box center [719, 327] width 37 height 19
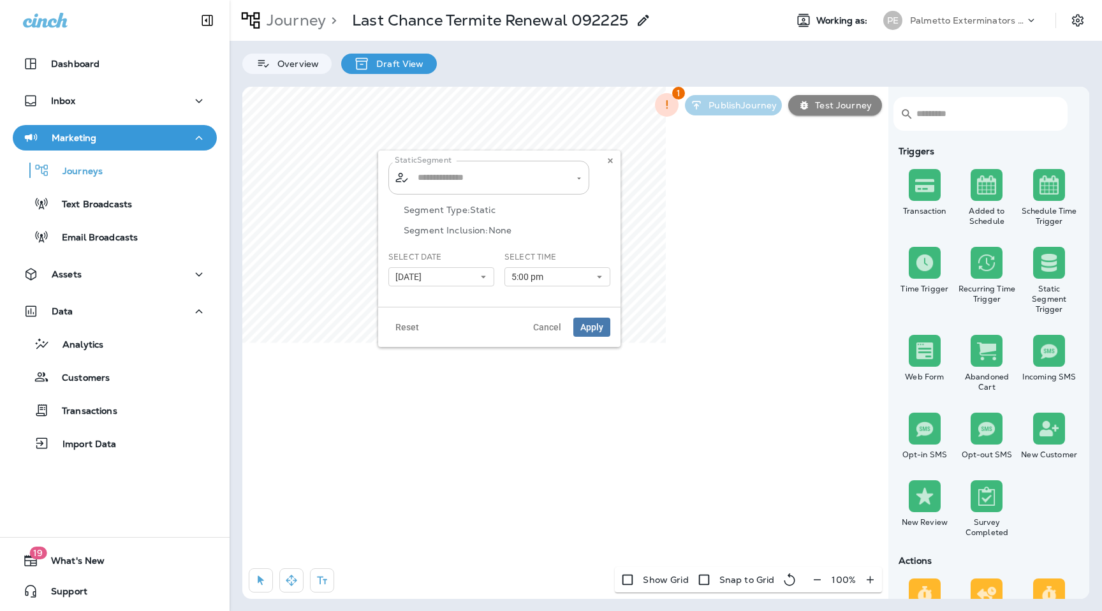
click at [520, 176] on input "text" at bounding box center [490, 178] width 150 height 22
click at [533, 235] on span "Termite Last Chance Renewal" at bounding box center [485, 235] width 131 height 10
type input "**********"
click at [477, 276] on button "[DATE]" at bounding box center [442, 276] width 106 height 19
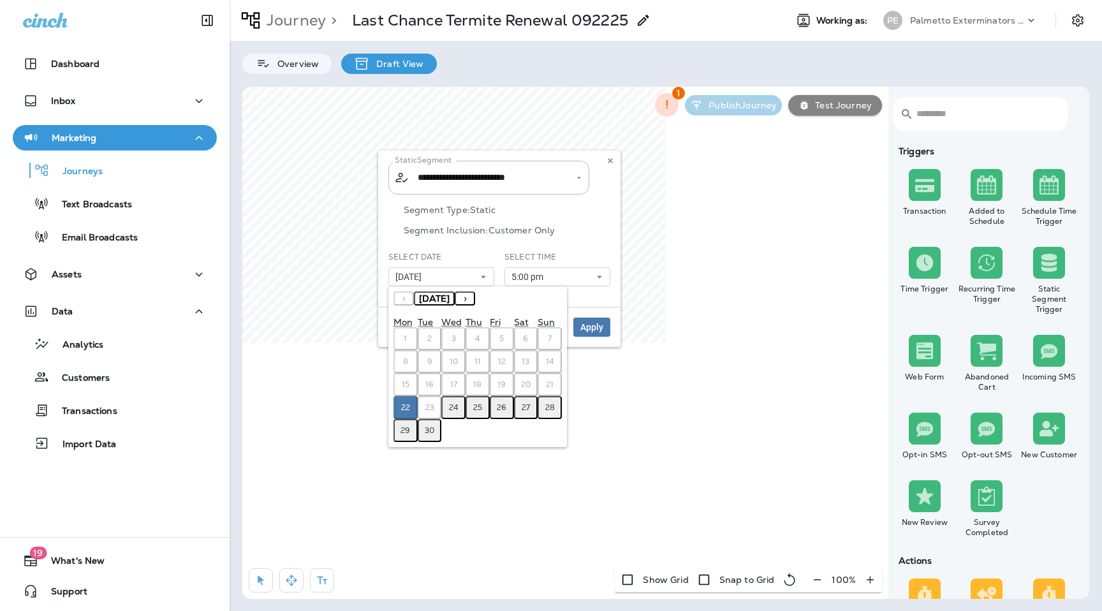
click at [475, 406] on abbr "25" at bounding box center [477, 408] width 9 height 10
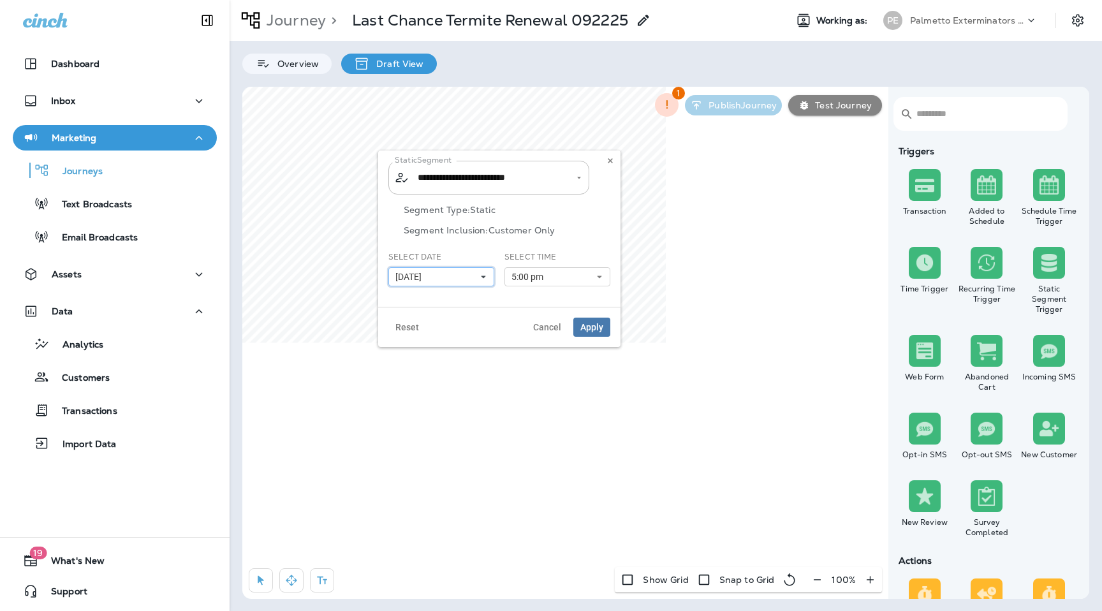
click at [466, 280] on button "09/25/25" at bounding box center [442, 276] width 106 height 19
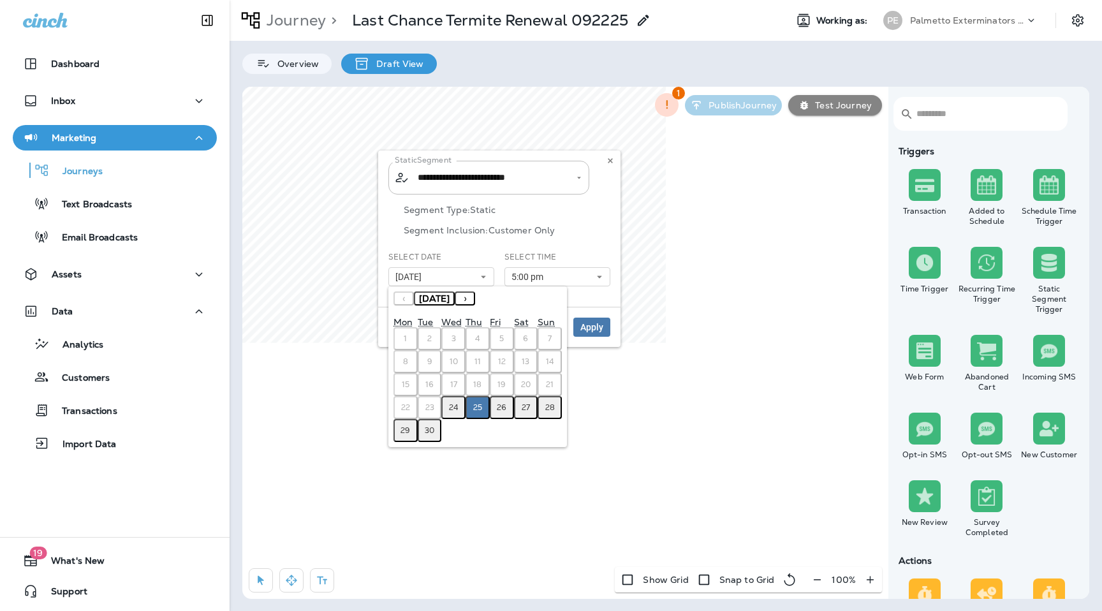
click at [454, 402] on button "24" at bounding box center [453, 407] width 24 height 23
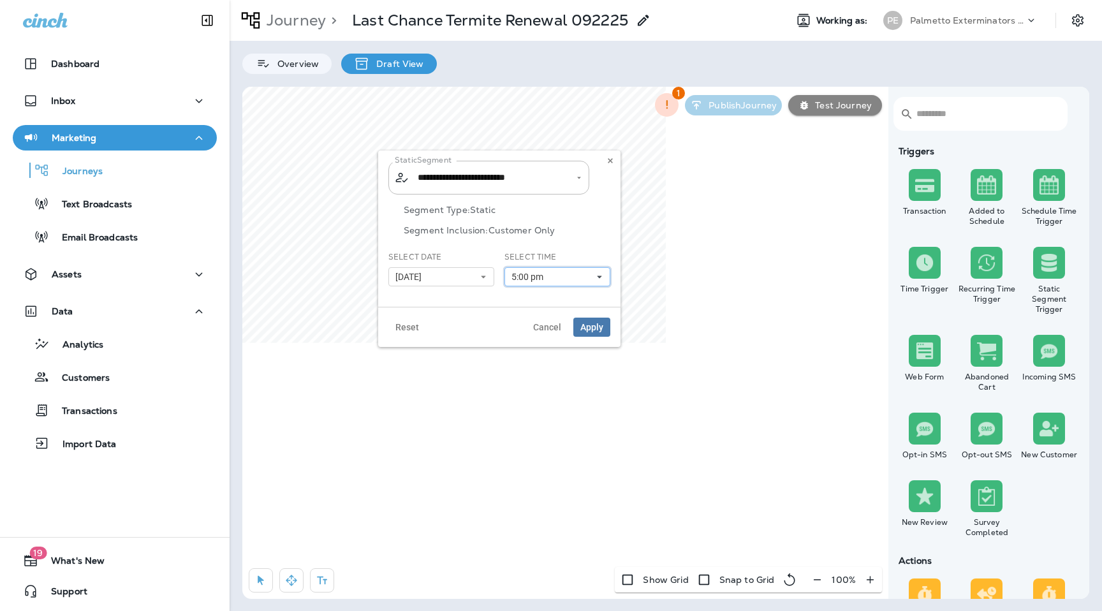
click at [561, 271] on button "5:00 pm" at bounding box center [558, 276] width 106 height 19
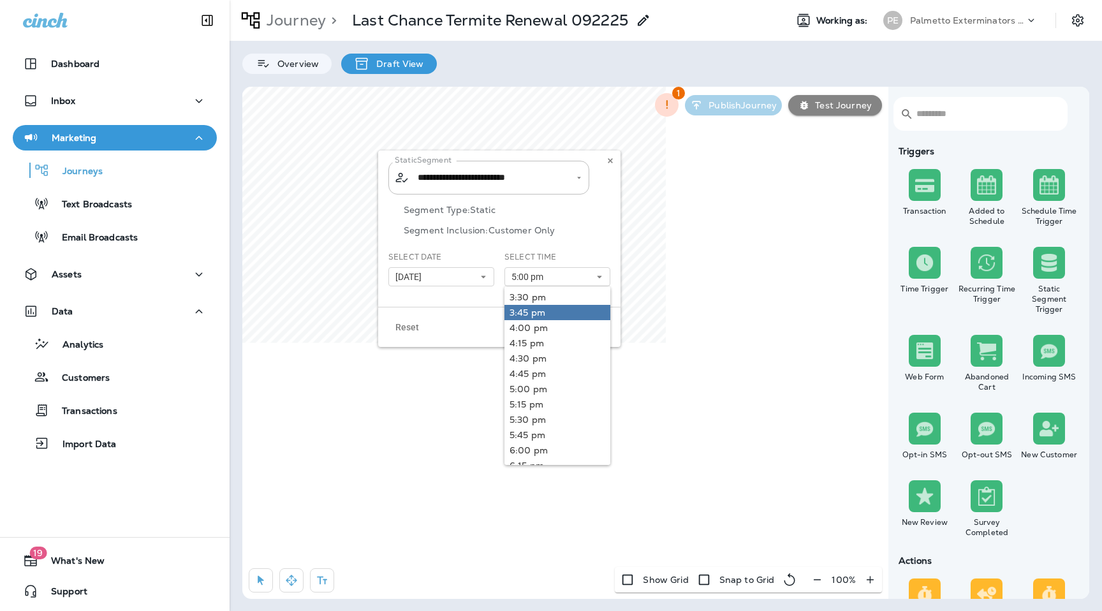
click at [556, 312] on link "3:45 pm" at bounding box center [558, 312] width 106 height 15
click at [597, 241] on div "Segment Type: Static Segment Inclusion: Customer Only" at bounding box center [500, 228] width 222 height 47
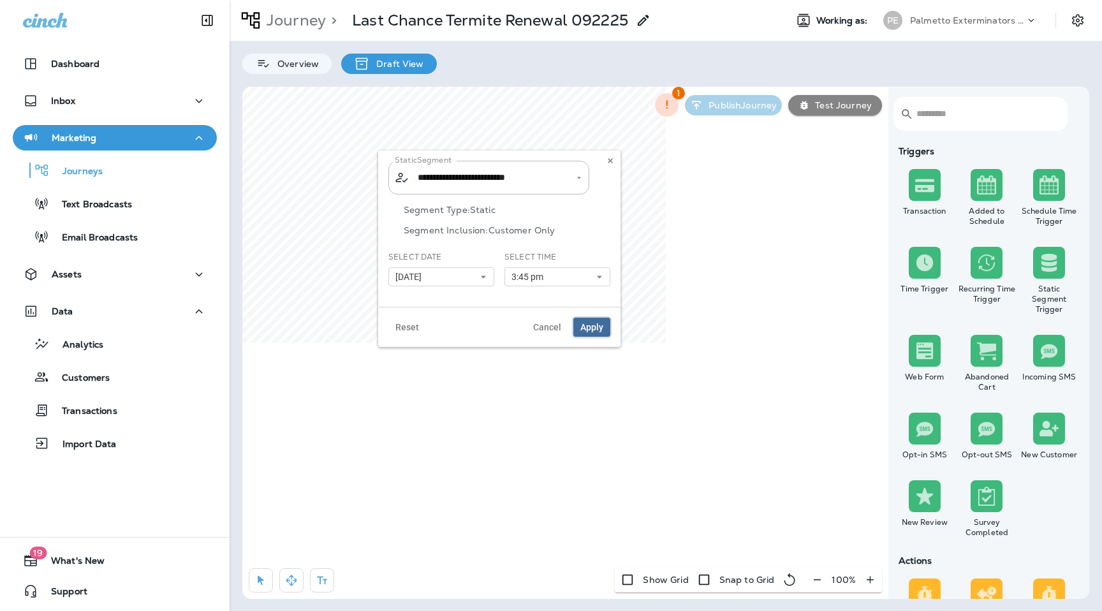
click at [597, 324] on span "Apply" at bounding box center [592, 327] width 23 height 9
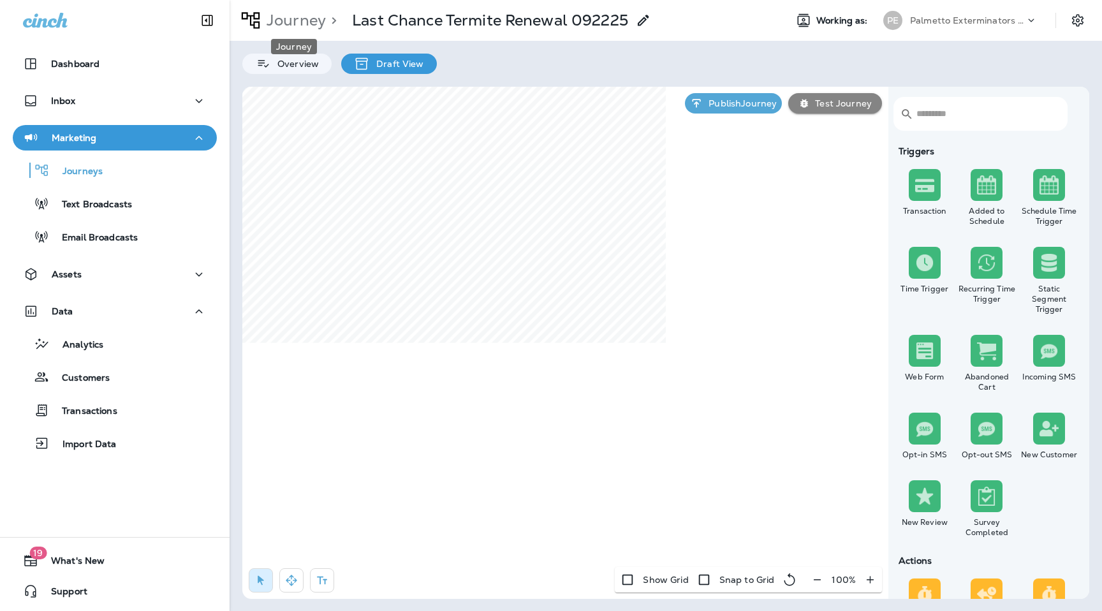
click at [301, 21] on p "Journey" at bounding box center [294, 20] width 64 height 19
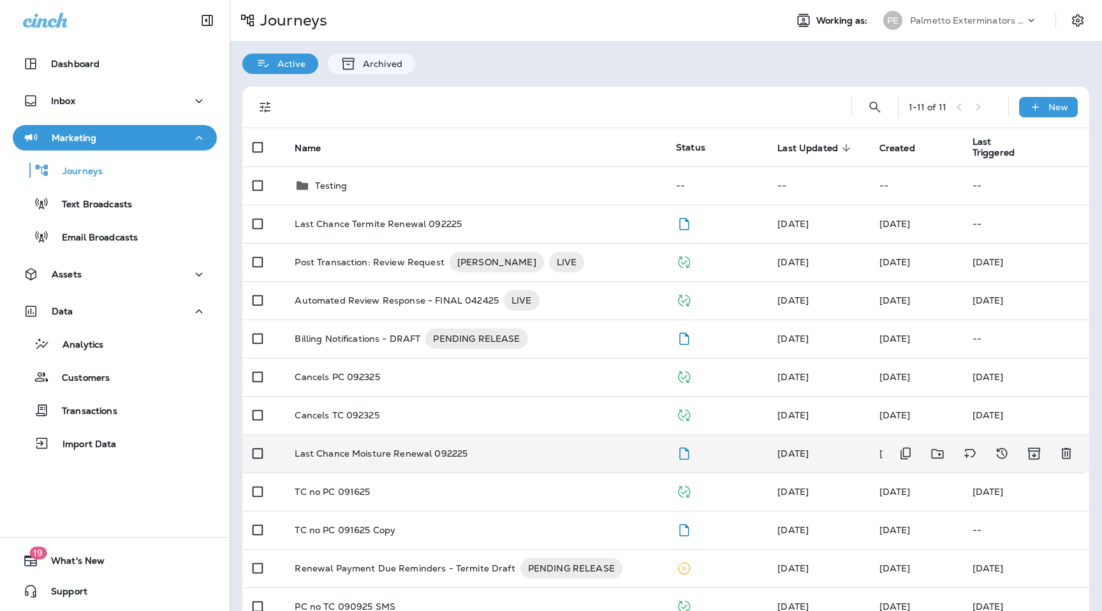
click at [383, 454] on p "Last Chance Moisture Renewal 092225" at bounding box center [381, 453] width 173 height 10
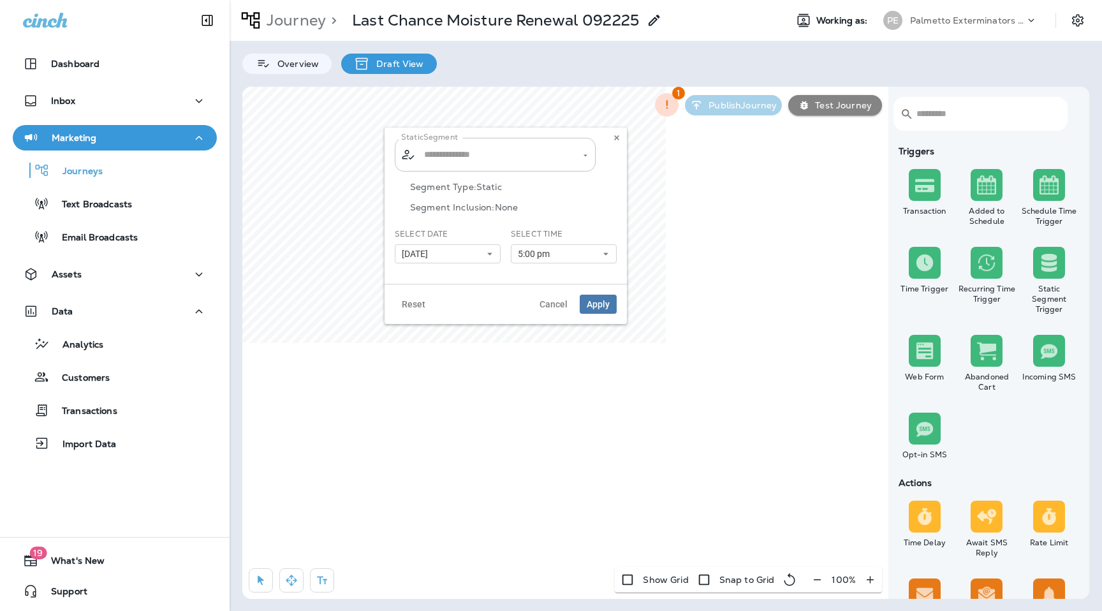
click at [491, 170] on div "​ ​" at bounding box center [495, 155] width 201 height 34
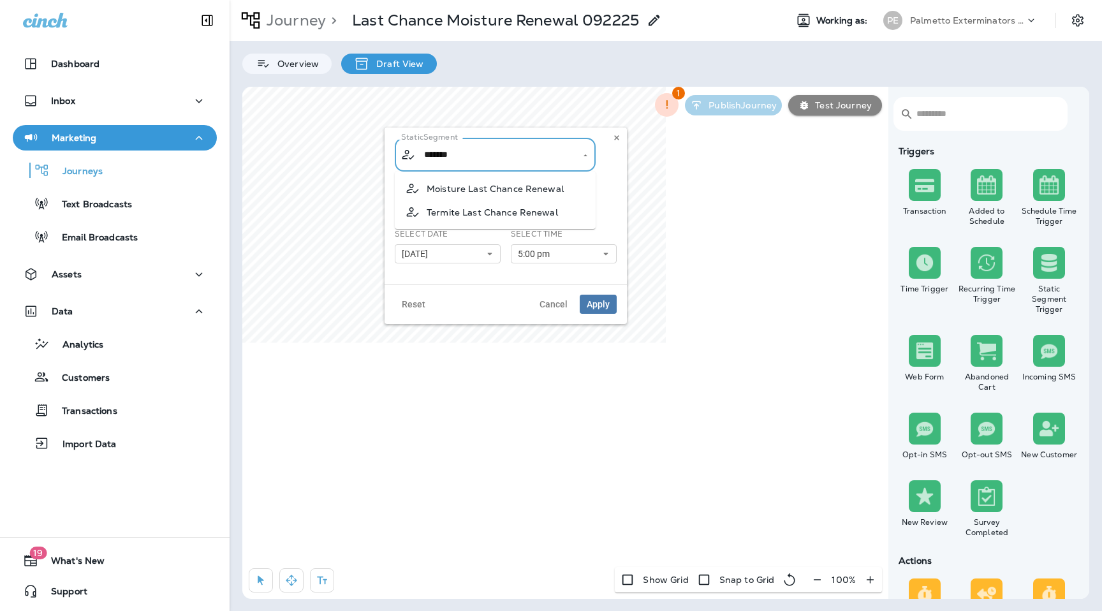
type input "********"
click at [504, 195] on li "Moisture Last Chance Renewal" at bounding box center [495, 189] width 201 height 24
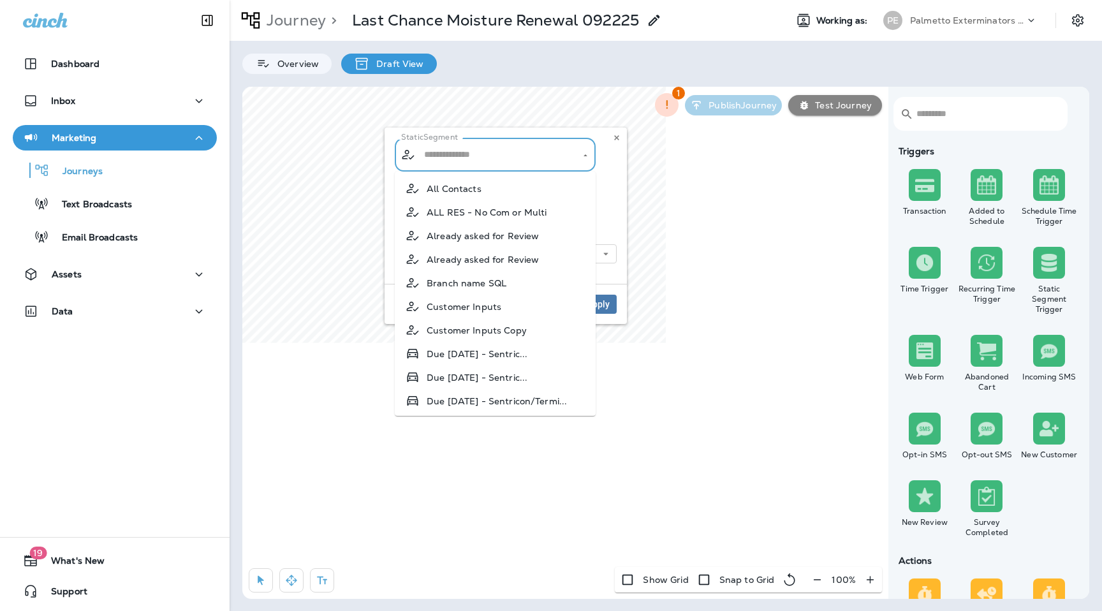
click at [541, 153] on input "text" at bounding box center [496, 155] width 150 height 22
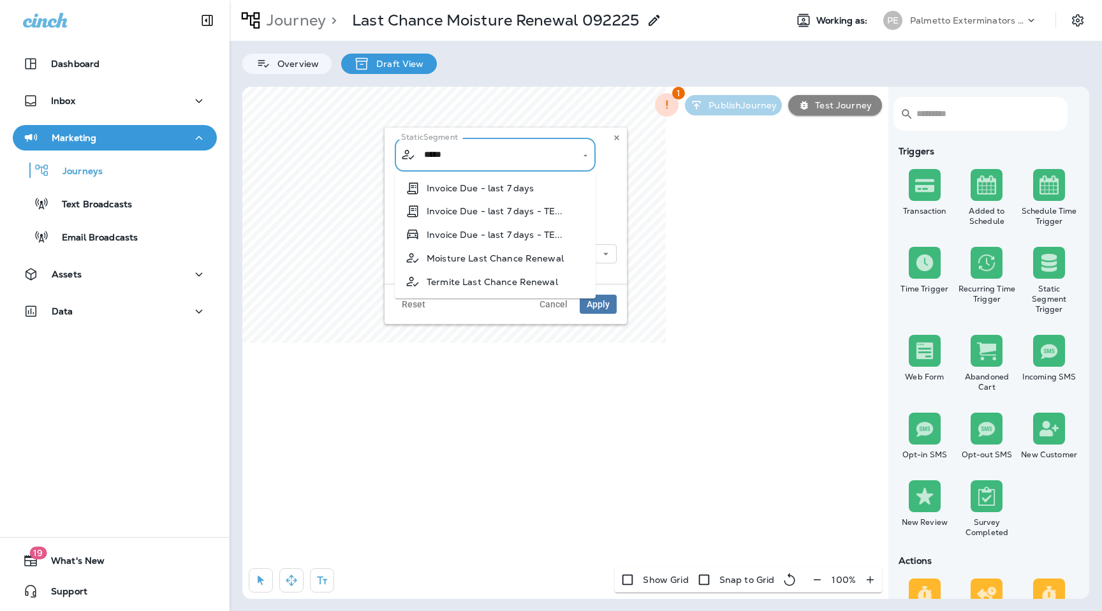
click at [515, 261] on span "Moisture Last Chance Renewal" at bounding box center [495, 258] width 137 height 10
type input "**********"
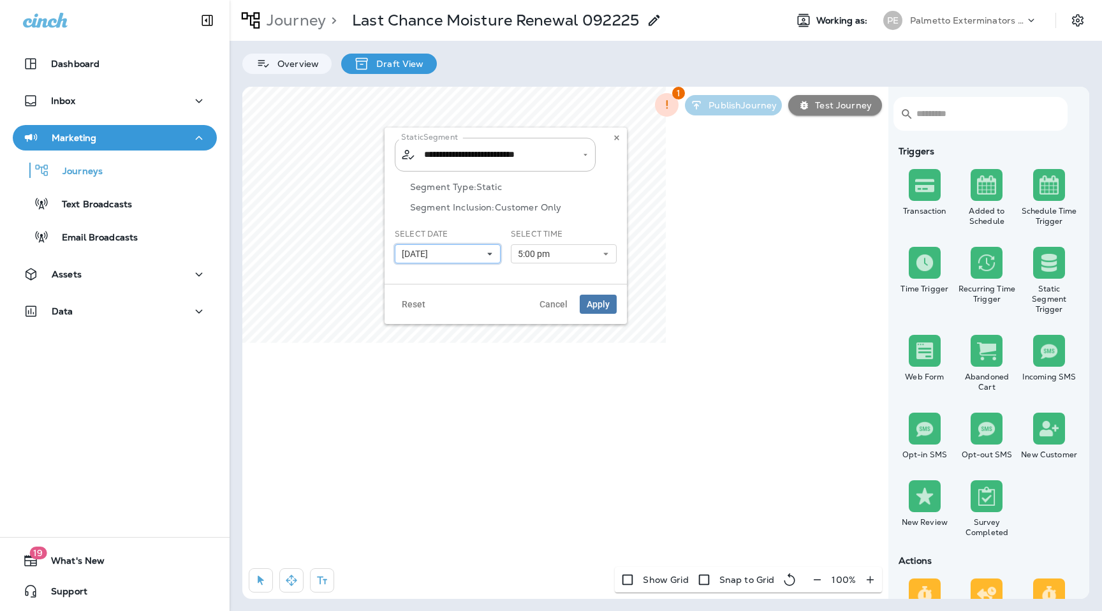
click at [477, 253] on button "09/22/25" at bounding box center [448, 253] width 106 height 19
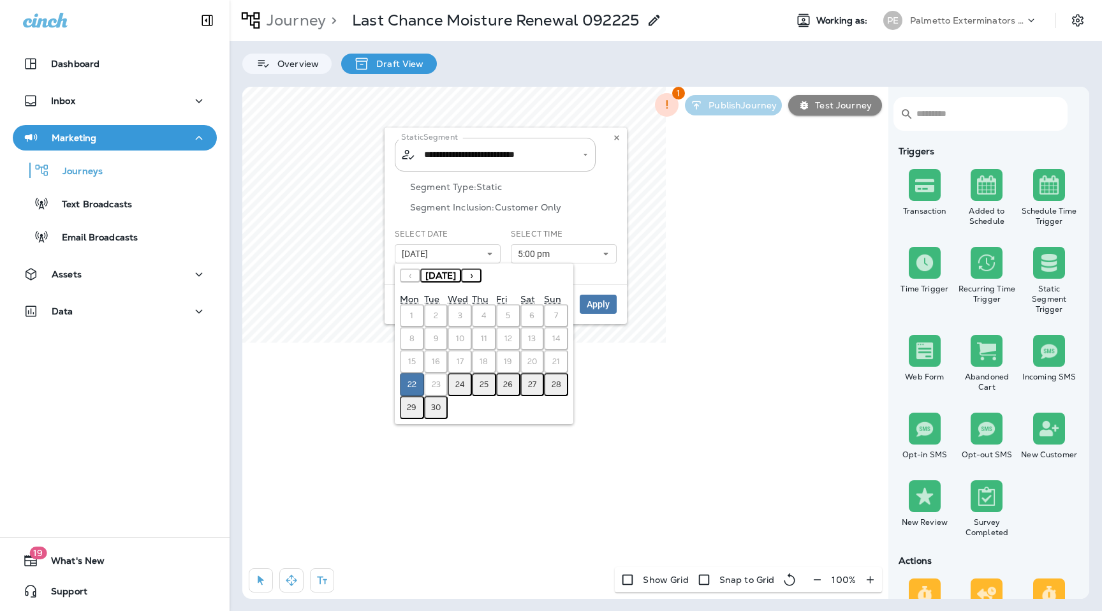
click at [482, 384] on abbr "25" at bounding box center [484, 385] width 9 height 10
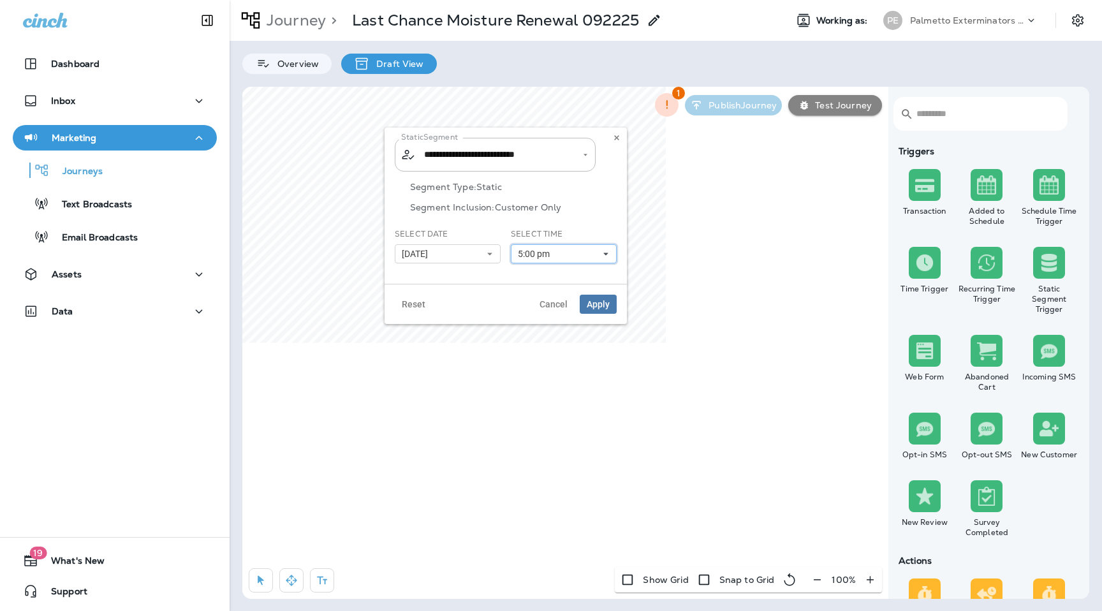
click at [572, 261] on button "5:00 pm" at bounding box center [564, 253] width 106 height 19
click at [452, 250] on button "09/25/25" at bounding box center [448, 253] width 106 height 19
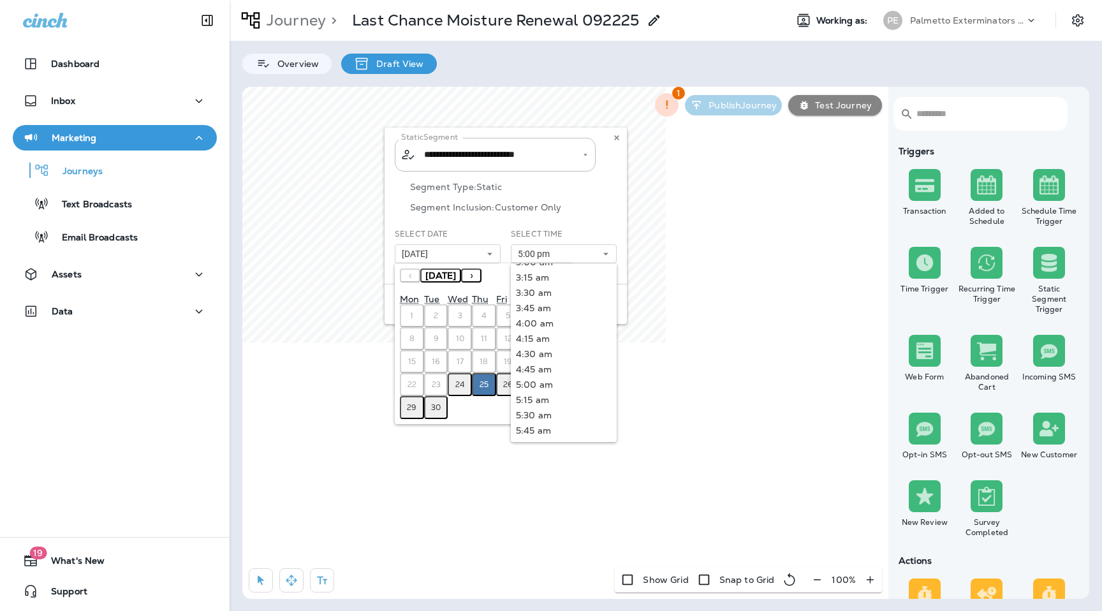
click at [458, 390] on button "24" at bounding box center [460, 384] width 24 height 23
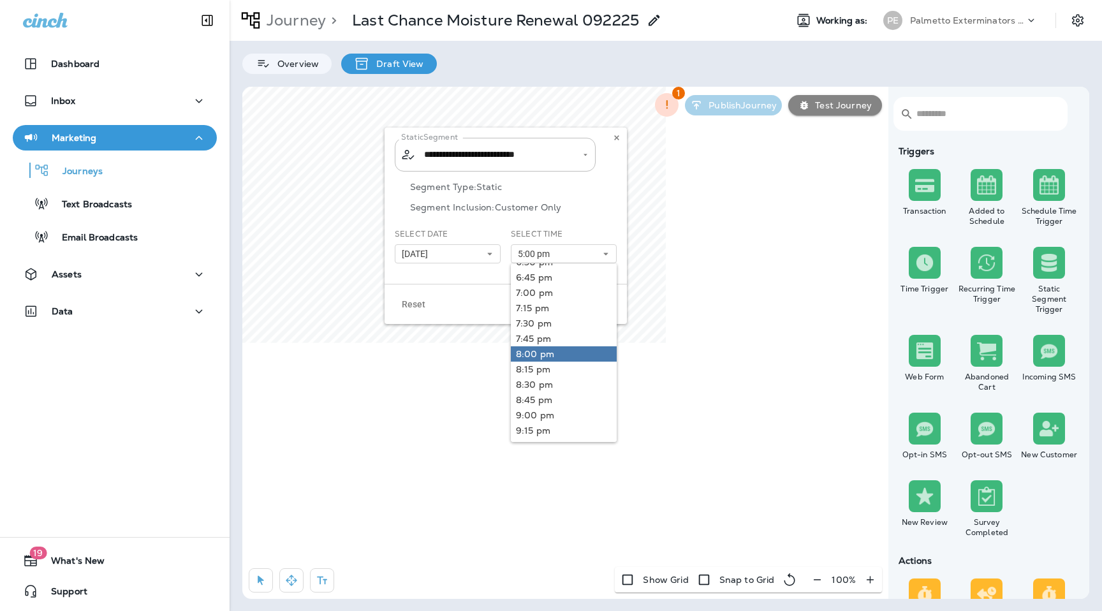
scroll to position [0, 0]
click at [551, 288] on link "3:45 pm" at bounding box center [564, 289] width 106 height 15
click at [599, 202] on p "Segment Inclusion: Customer Only" at bounding box center [513, 207] width 207 height 10
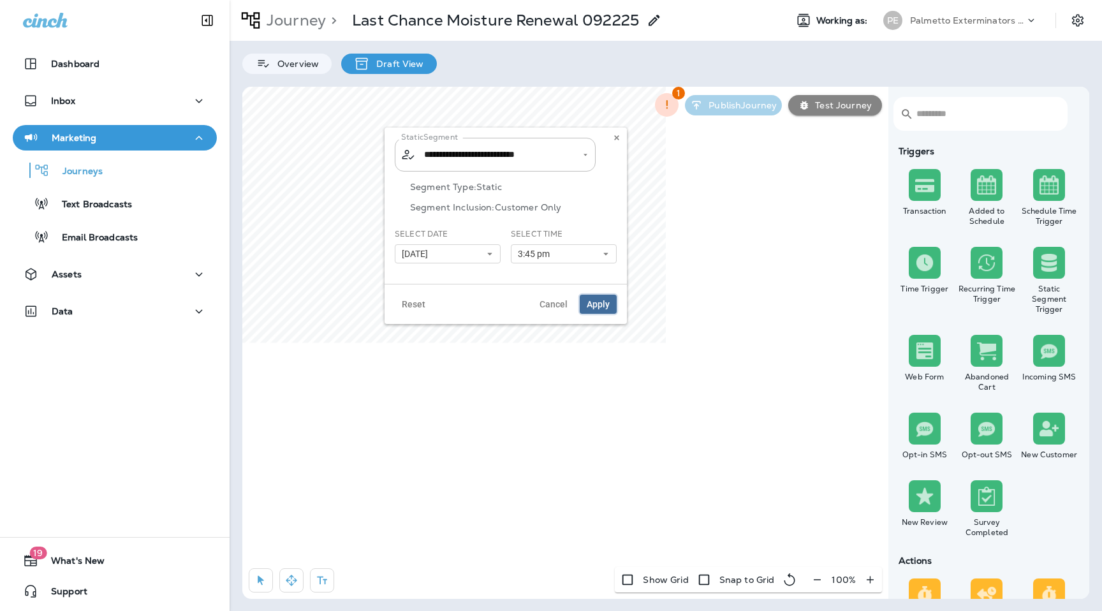
click at [599, 304] on span "Apply" at bounding box center [598, 304] width 23 height 9
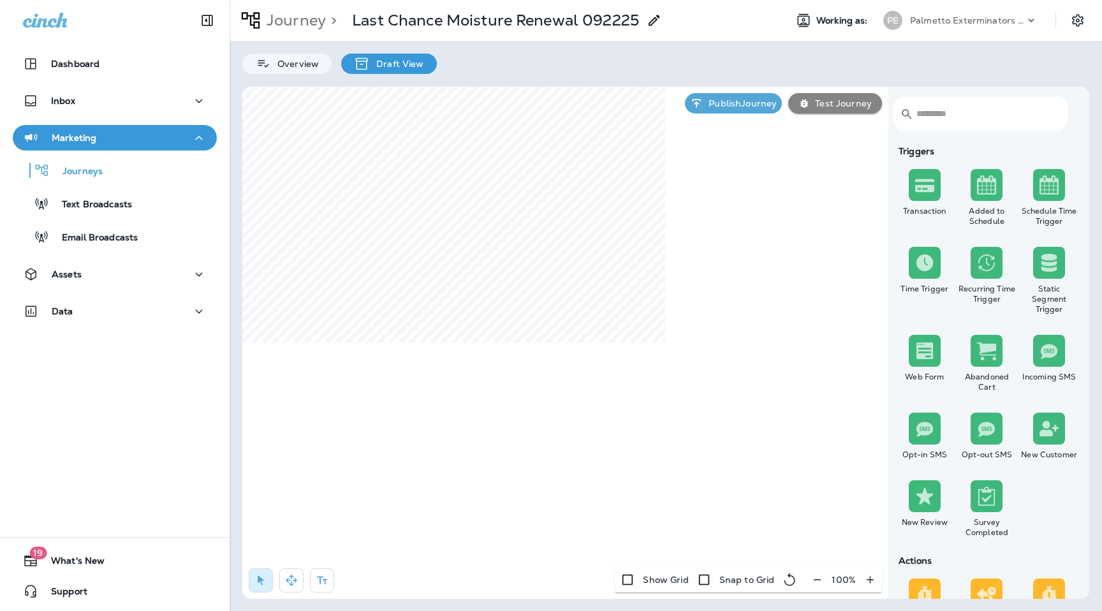
click at [931, 27] on div "Palmetto Exterminators LLC" at bounding box center [967, 20] width 115 height 19
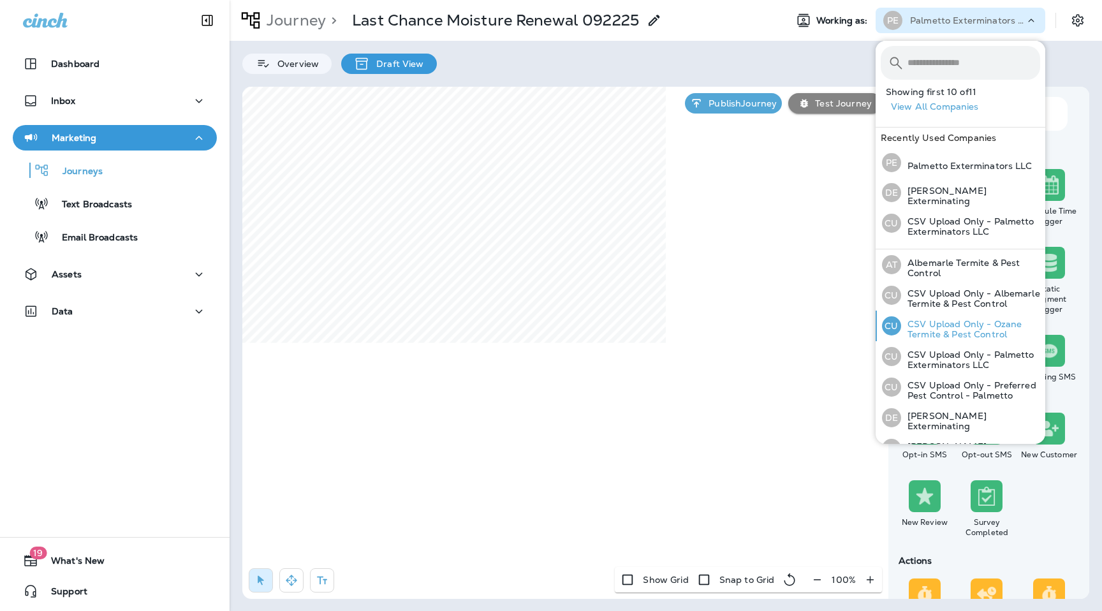
scroll to position [139, 0]
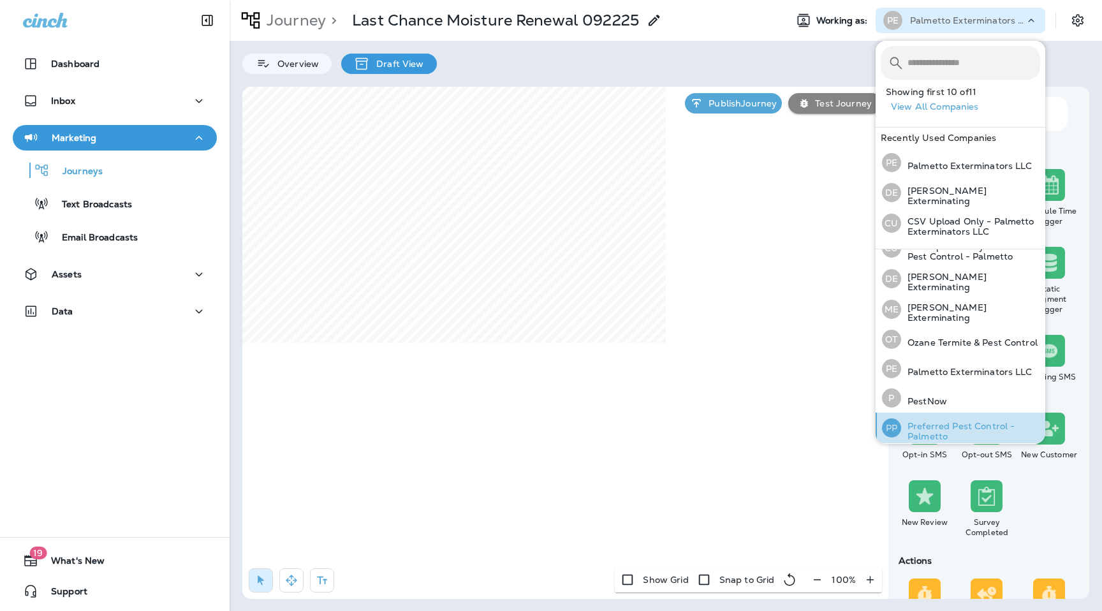
click at [949, 429] on p "Preferred Pest Control - Palmetto" at bounding box center [970, 431] width 139 height 20
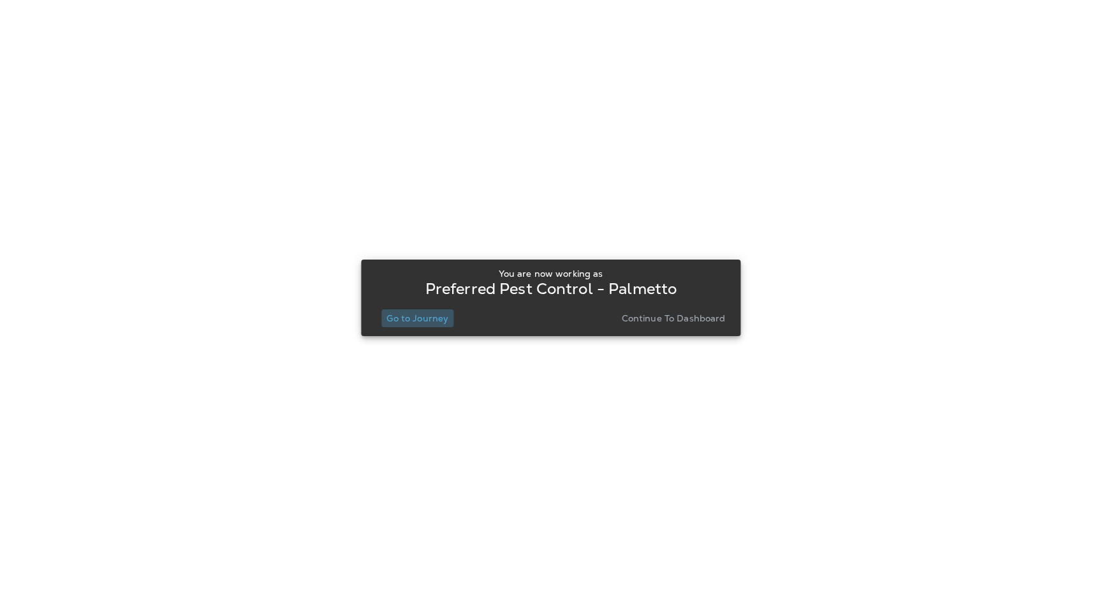
click at [424, 316] on p "Go to Journey" at bounding box center [418, 318] width 62 height 10
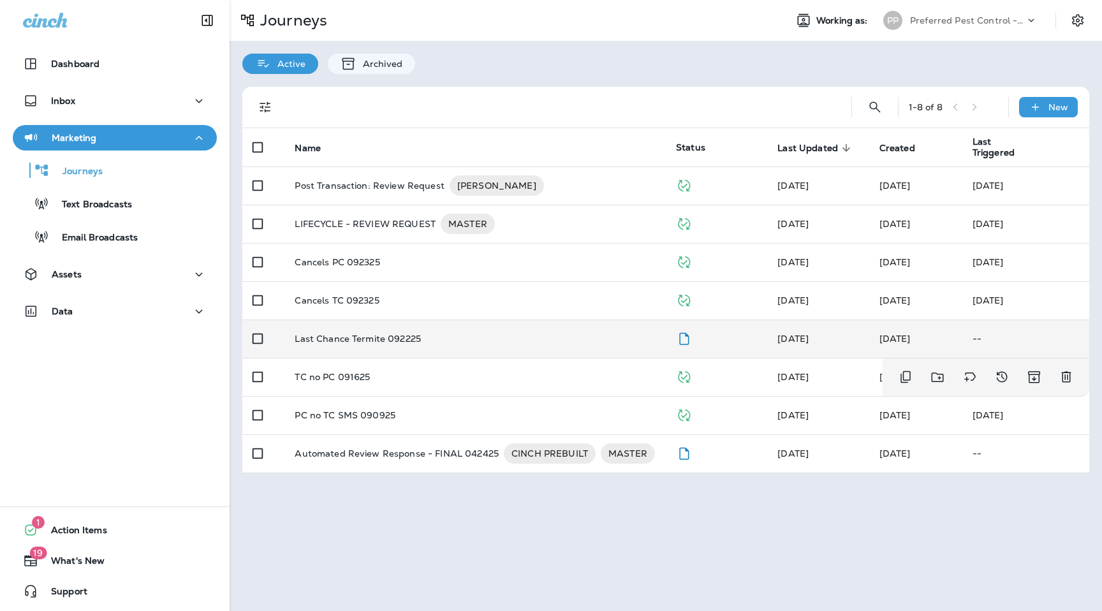
click at [390, 337] on p "Last Chance Termite 092225" at bounding box center [358, 339] width 126 height 10
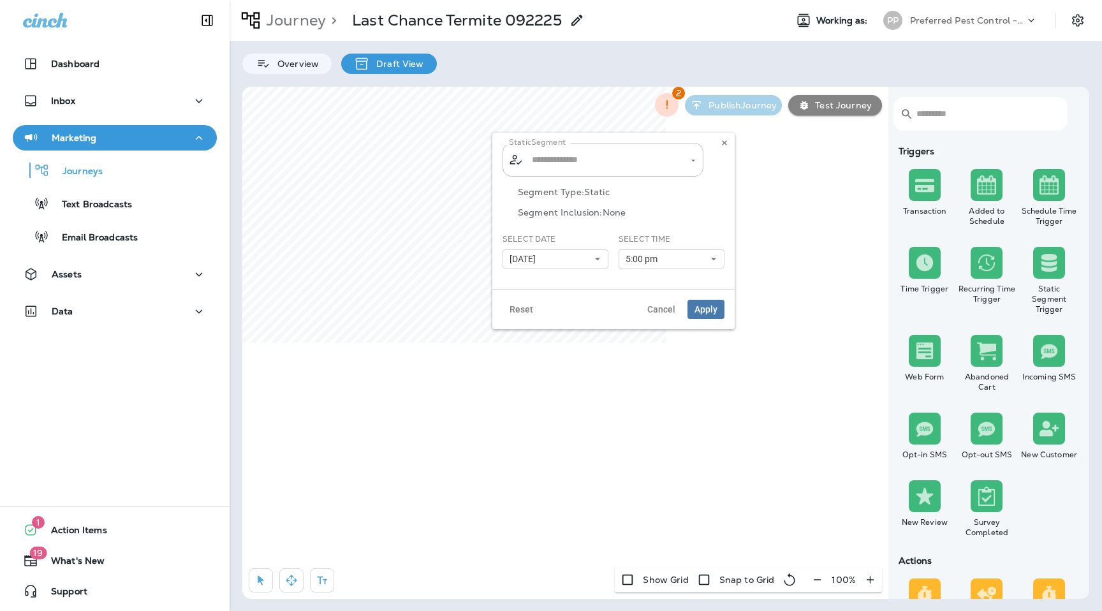
click at [574, 165] on input "text" at bounding box center [604, 160] width 150 height 22
type input "*******"
click at [611, 191] on span "Termite Last Chance Renewal" at bounding box center [600, 194] width 131 height 10
click at [627, 148] on div "​ ​" at bounding box center [603, 160] width 201 height 34
type input "*"
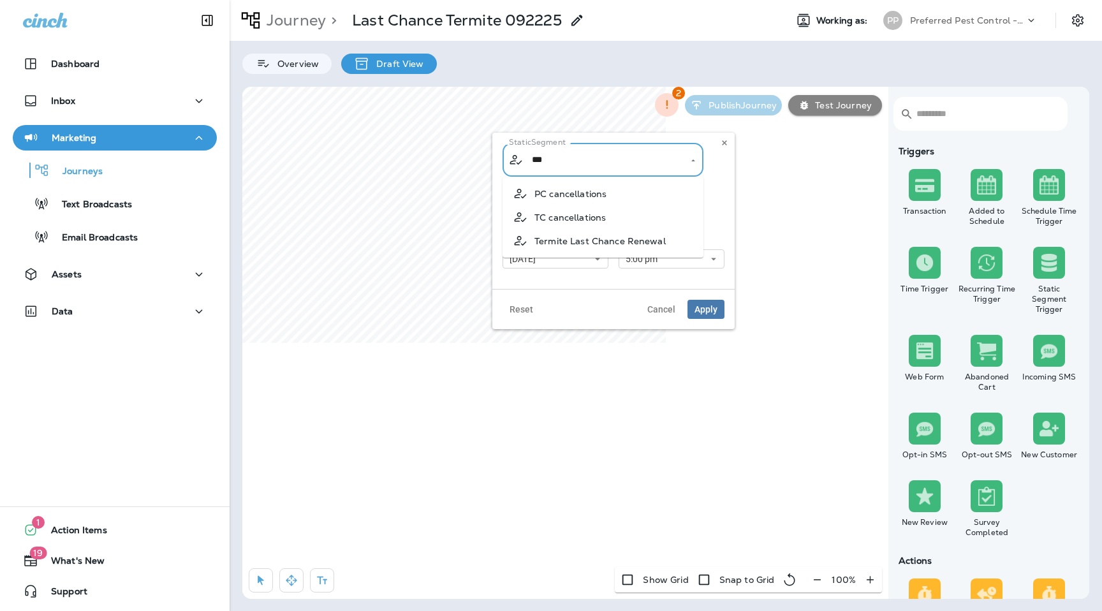
type input "****"
click at [660, 193] on span "Termite Last Chance Renewal" at bounding box center [600, 194] width 131 height 10
click at [636, 177] on div "Static Segment ​ ​ Segment Type: Static Segment Inclusion: None Select Date [DA…" at bounding box center [614, 211] width 222 height 136
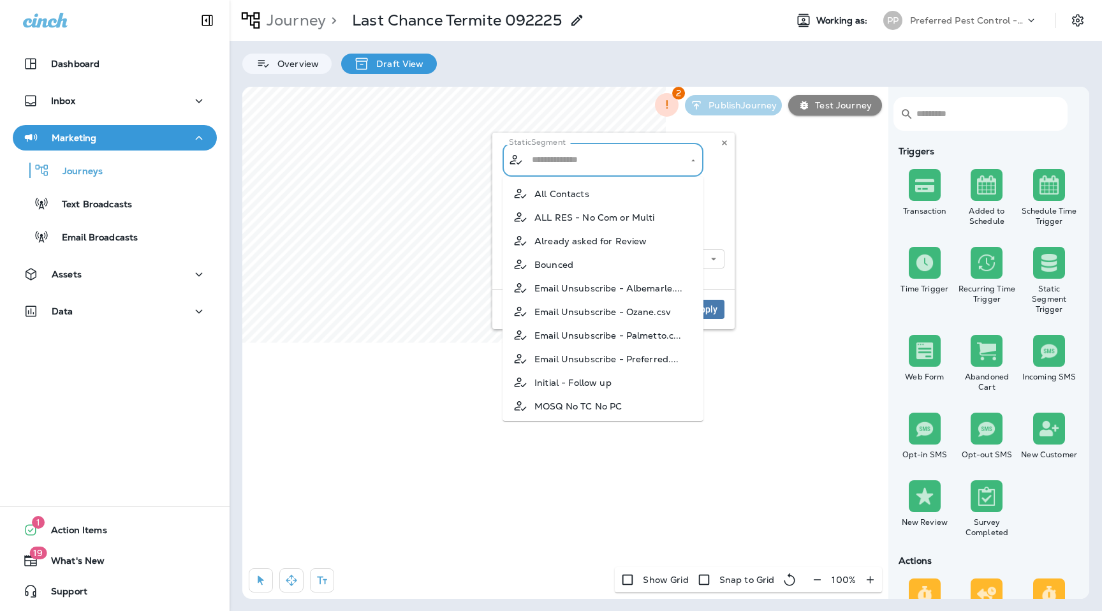
click at [632, 158] on input "text" at bounding box center [604, 160] width 150 height 22
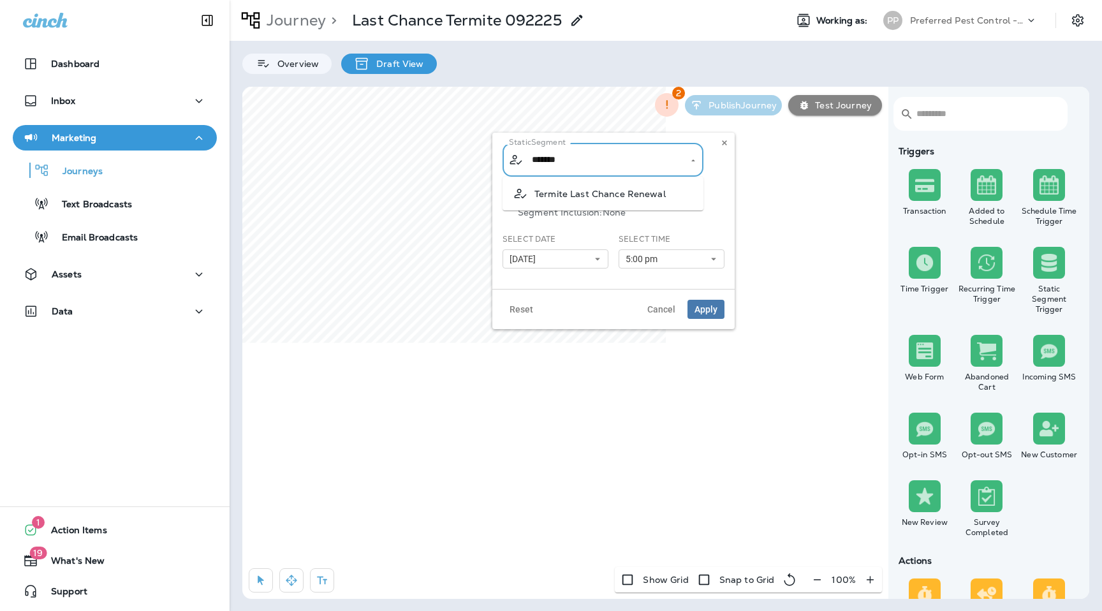
click at [637, 194] on span "Termite Last Chance Renewal" at bounding box center [600, 194] width 131 height 10
type input "**********"
click at [670, 260] on button "5:00 pm" at bounding box center [672, 258] width 106 height 19
click at [560, 255] on button "[DATE]" at bounding box center [556, 258] width 106 height 19
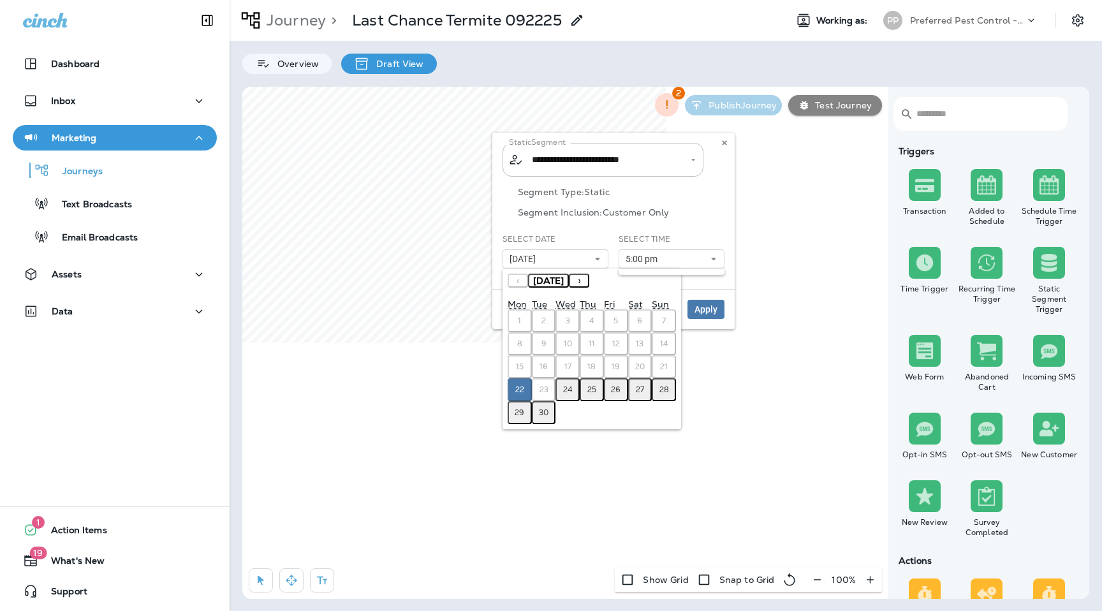
click at [565, 392] on abbr "24" at bounding box center [568, 390] width 10 height 10
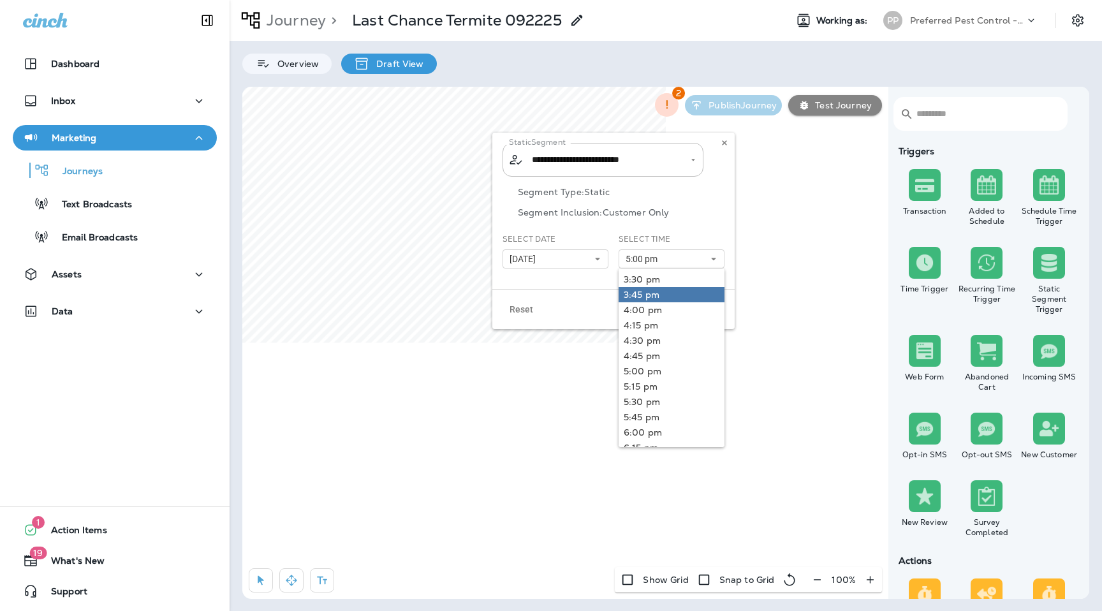
click at [664, 294] on link "3:45 pm" at bounding box center [672, 294] width 106 height 15
click at [705, 220] on div "Segment Type: Static Segment Inclusion: Customer Only" at bounding box center [614, 210] width 222 height 47
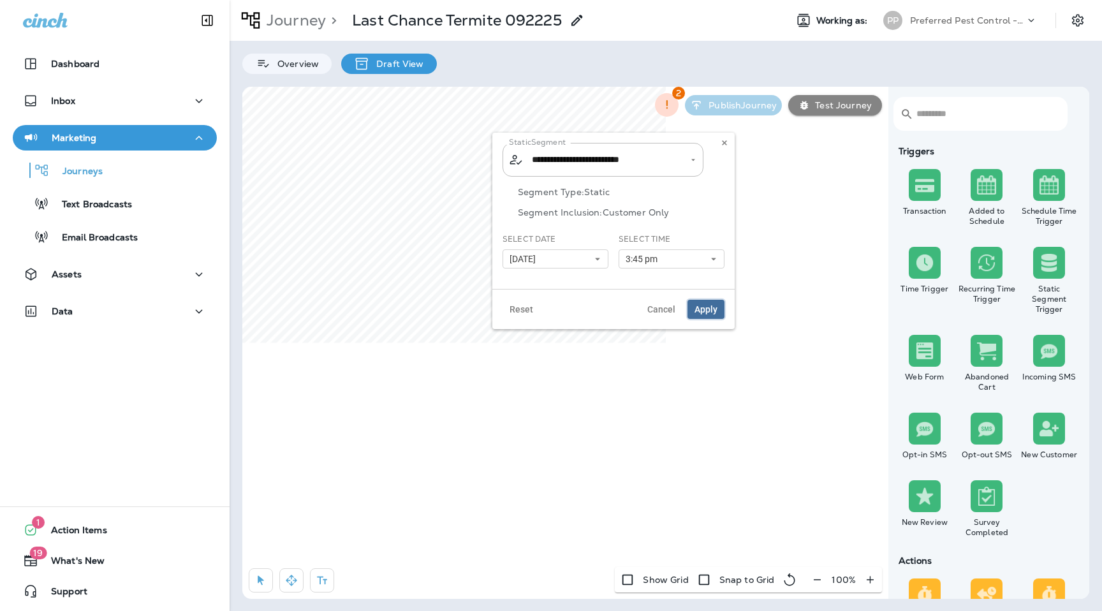
click at [701, 312] on span "Apply" at bounding box center [706, 309] width 23 height 9
type input "**********"
click at [727, 142] on icon at bounding box center [725, 143] width 8 height 8
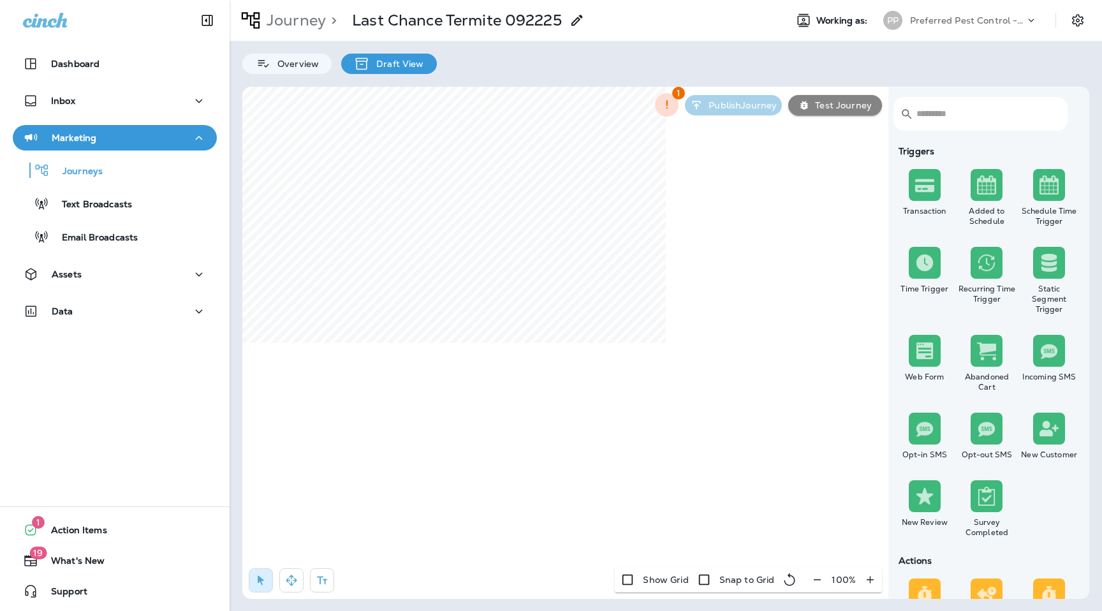
click at [969, 13] on div "Preferred Pest Control - Palmetto" at bounding box center [967, 20] width 115 height 19
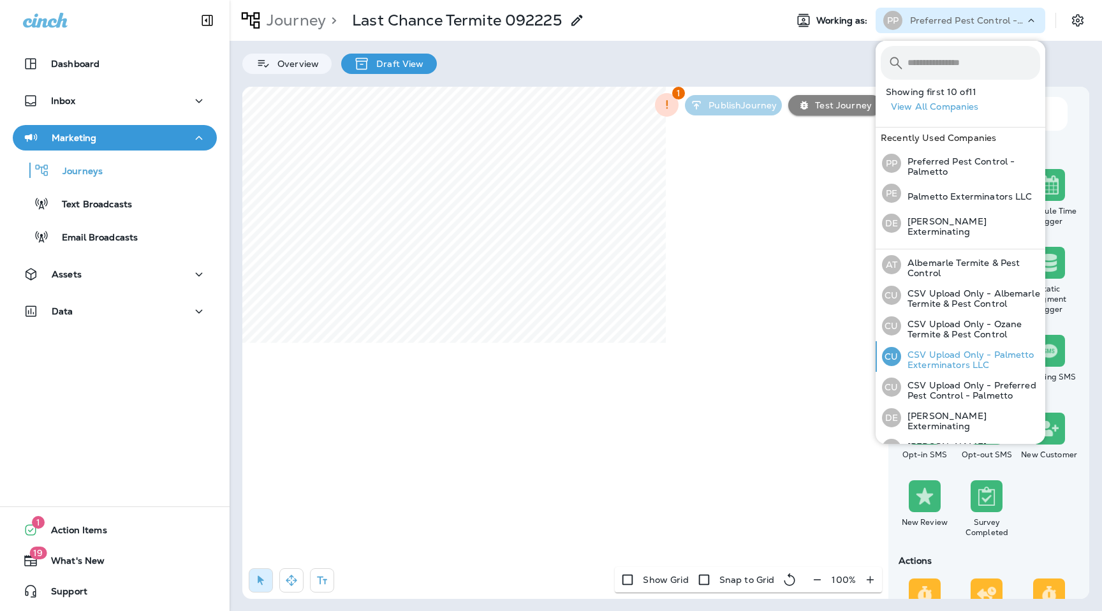
scroll to position [139, 0]
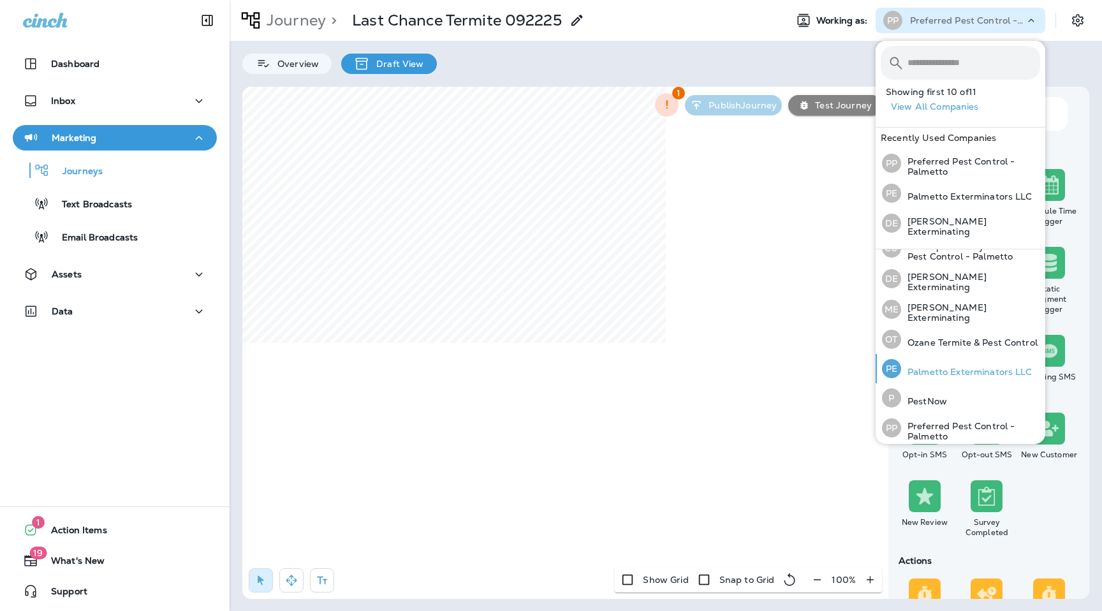
click at [928, 367] on p "Palmetto Exterminators LLC" at bounding box center [966, 372] width 131 height 10
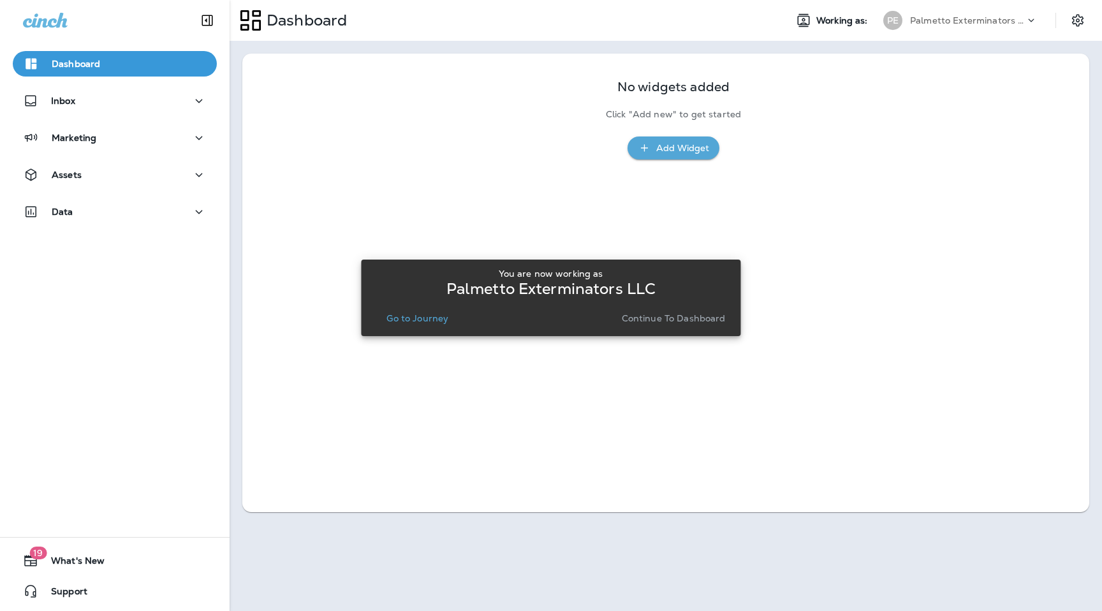
click at [422, 322] on p "Go to Journey" at bounding box center [418, 318] width 62 height 10
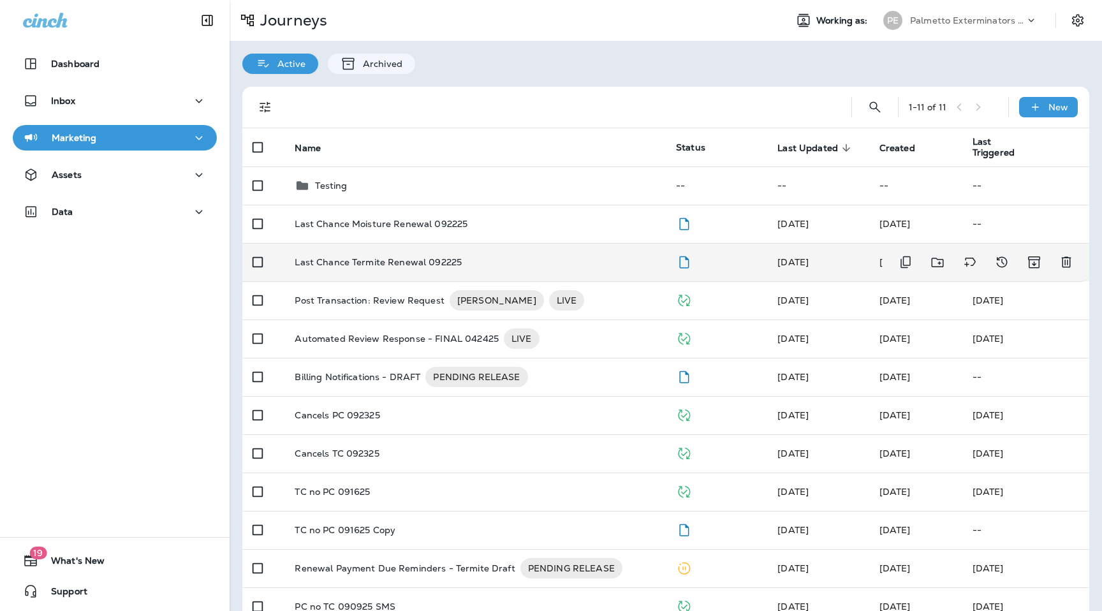
click at [416, 257] on p "Last Chance Termite Renewal 092225" at bounding box center [378, 262] width 167 height 10
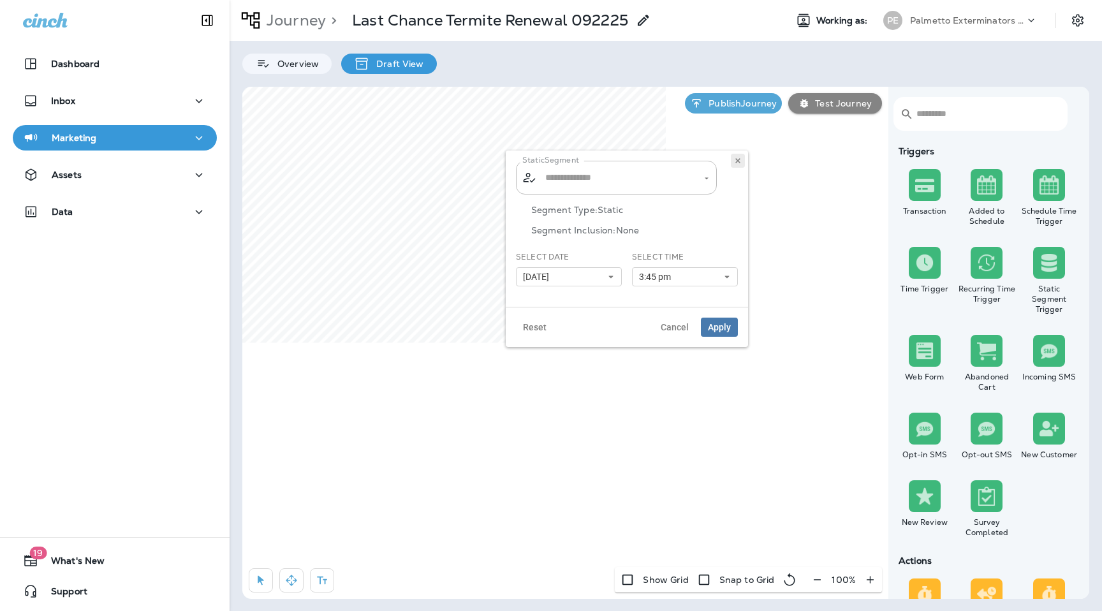
type input "**********"
click at [737, 163] on icon at bounding box center [738, 161] width 8 height 8
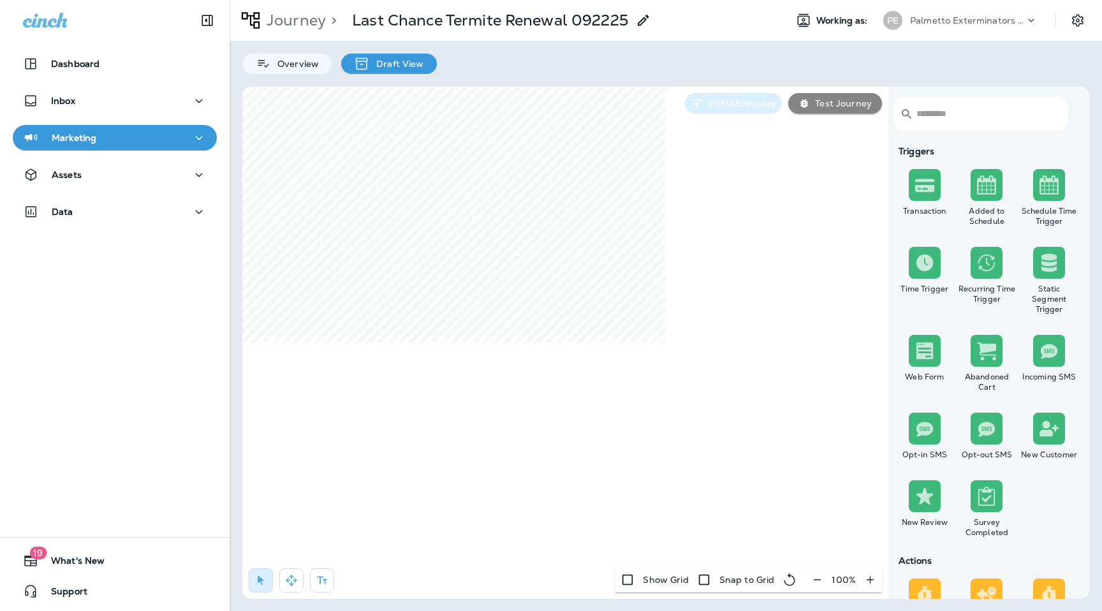
click at [743, 95] on button "Publish Journey" at bounding box center [733, 103] width 97 height 20
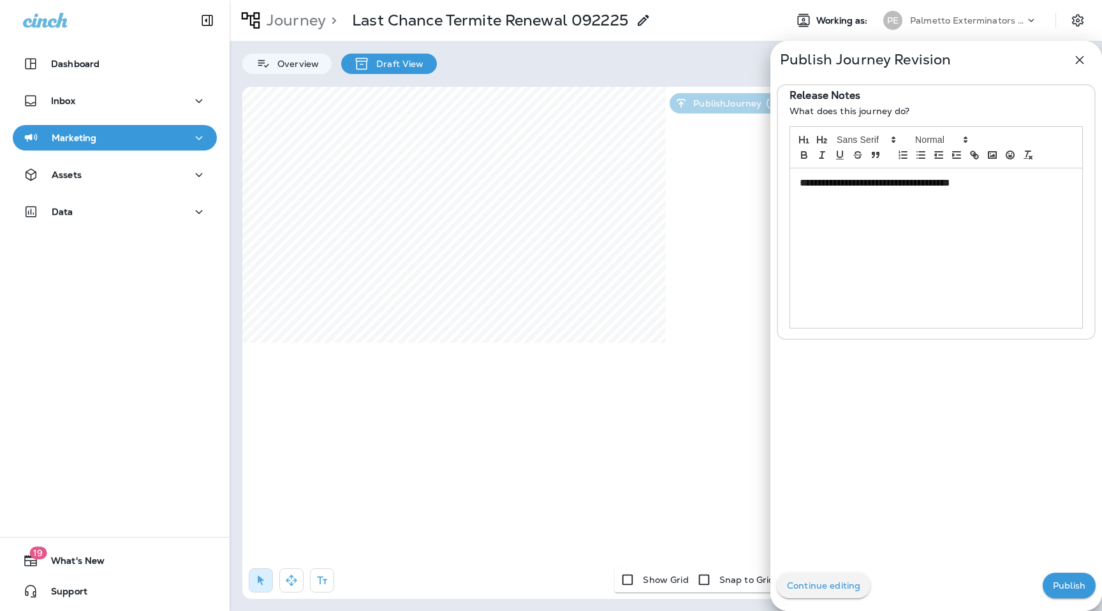
click at [1060, 582] on p "Publish" at bounding box center [1069, 586] width 33 height 10
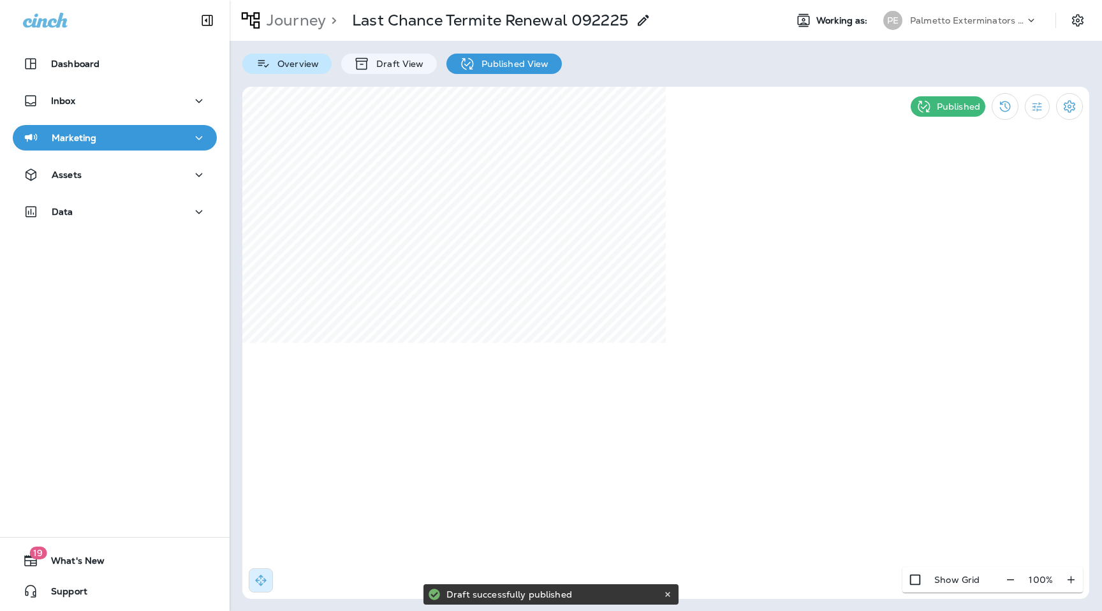
click at [307, 55] on div "Overview" at bounding box center [286, 64] width 89 height 20
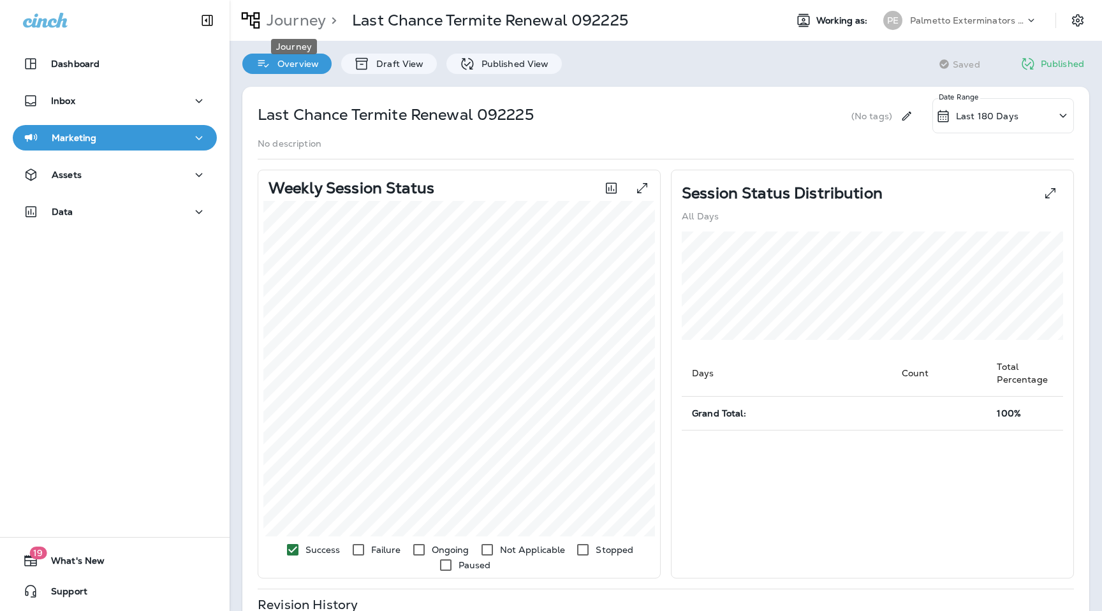
click at [311, 19] on p "Journey" at bounding box center [294, 20] width 64 height 19
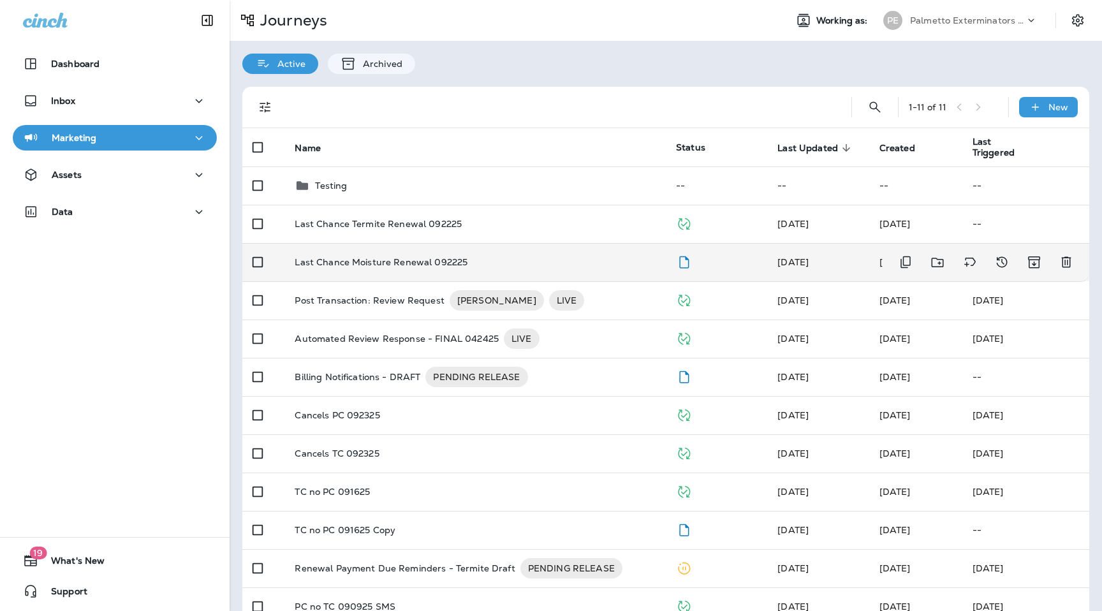
click at [427, 260] on p "Last Chance Moisture Renewal 092225" at bounding box center [381, 262] width 173 height 10
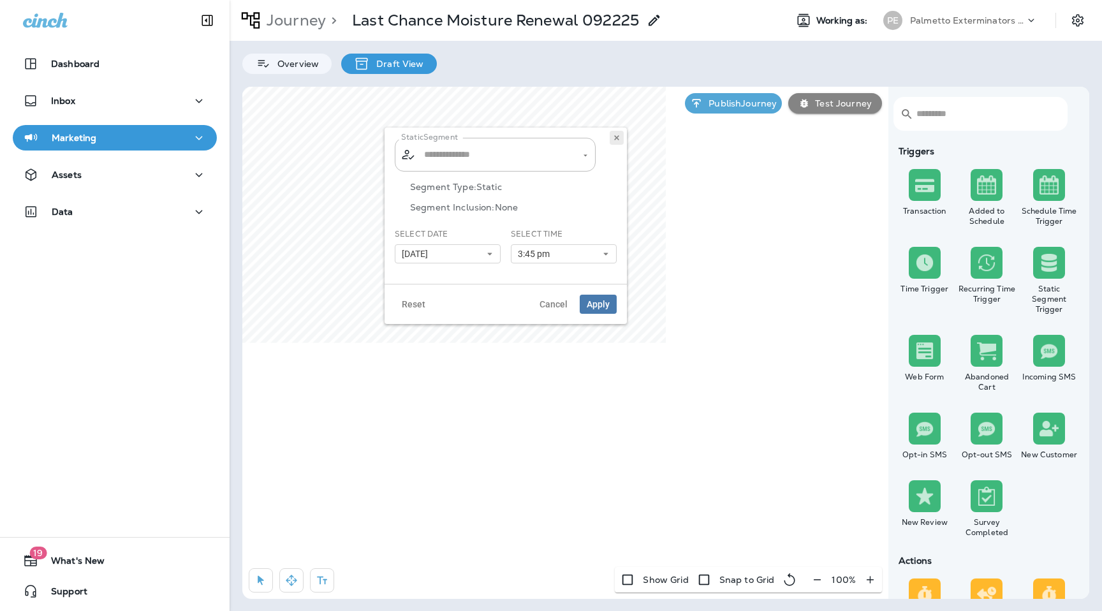
type input "**********"
click at [619, 138] on icon at bounding box center [617, 138] width 8 height 8
click at [734, 92] on div "Publish Journey Test Journey" at bounding box center [784, 103] width 210 height 33
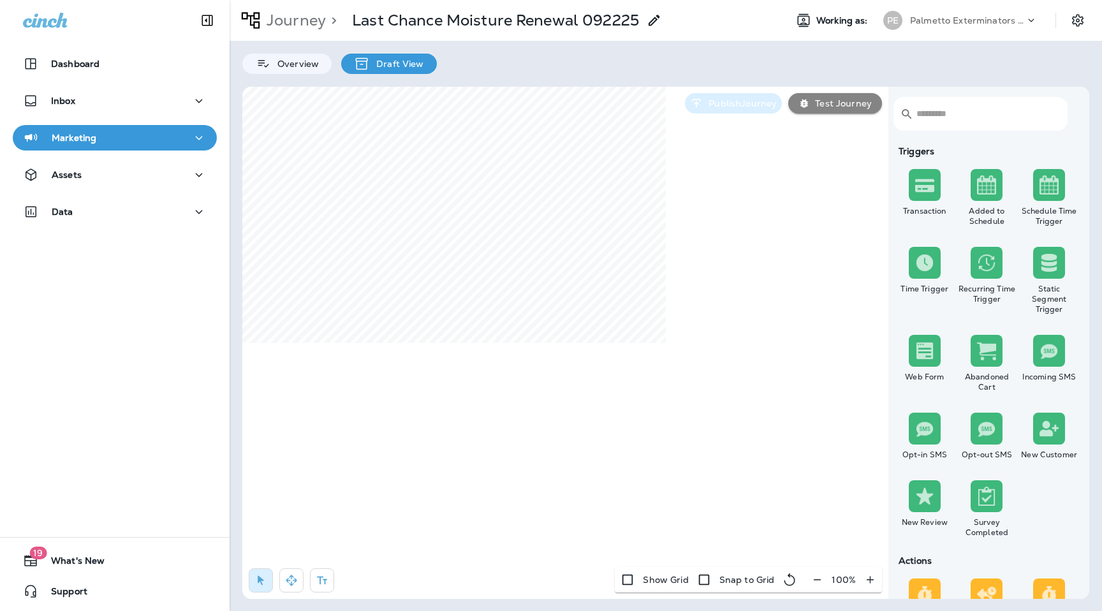
click at [734, 98] on p "Publish Journey" at bounding box center [740, 103] width 73 height 10
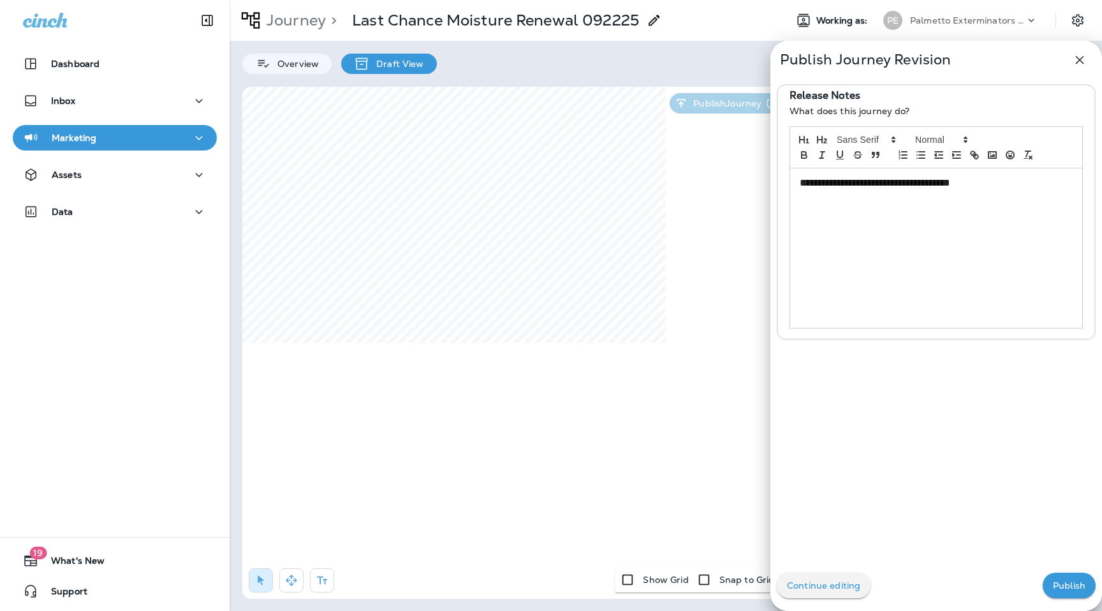
click at [1074, 588] on p "Publish" at bounding box center [1069, 586] width 33 height 10
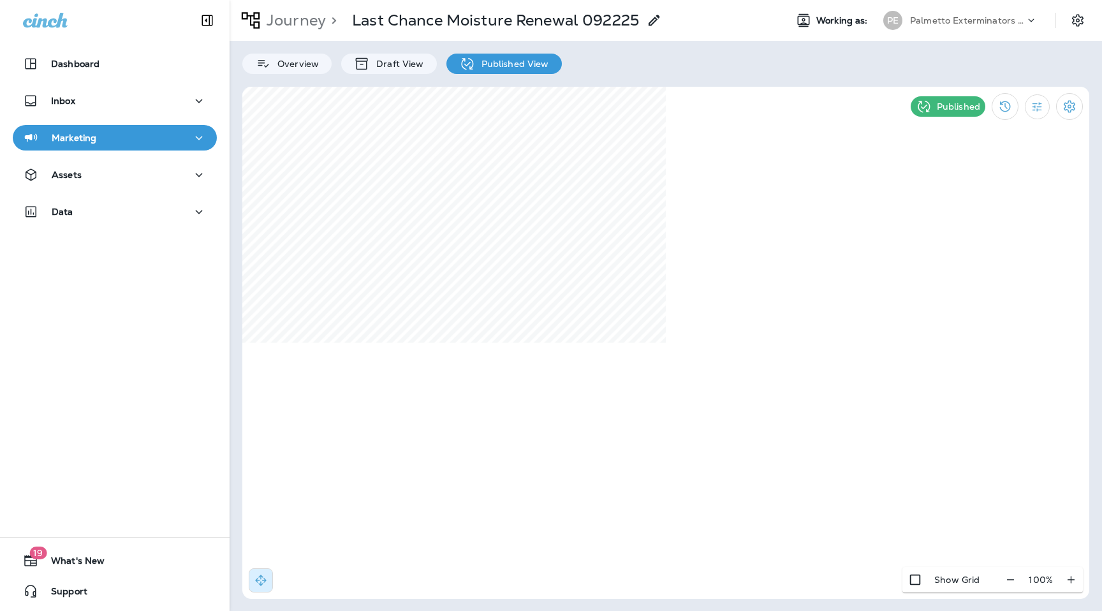
click at [988, 38] on div "Journey > Last Chance Moisture Renewal 092225 Working as: PE Palmetto Extermina…" at bounding box center [666, 20] width 873 height 41
click at [996, 22] on p "Palmetto Exterminators LLC" at bounding box center [967, 20] width 115 height 10
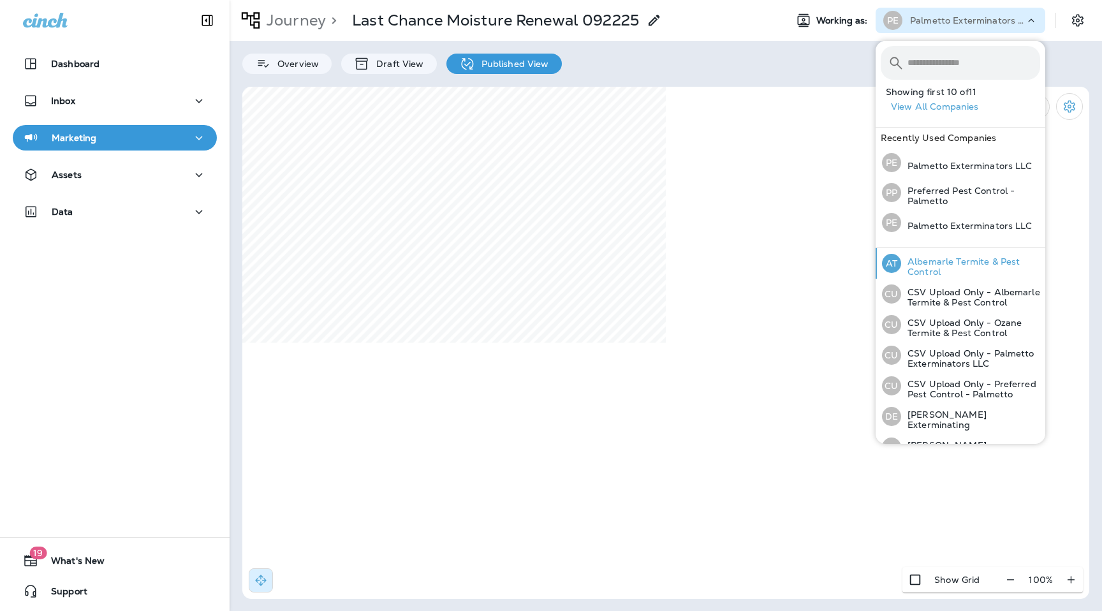
scroll to position [139, 0]
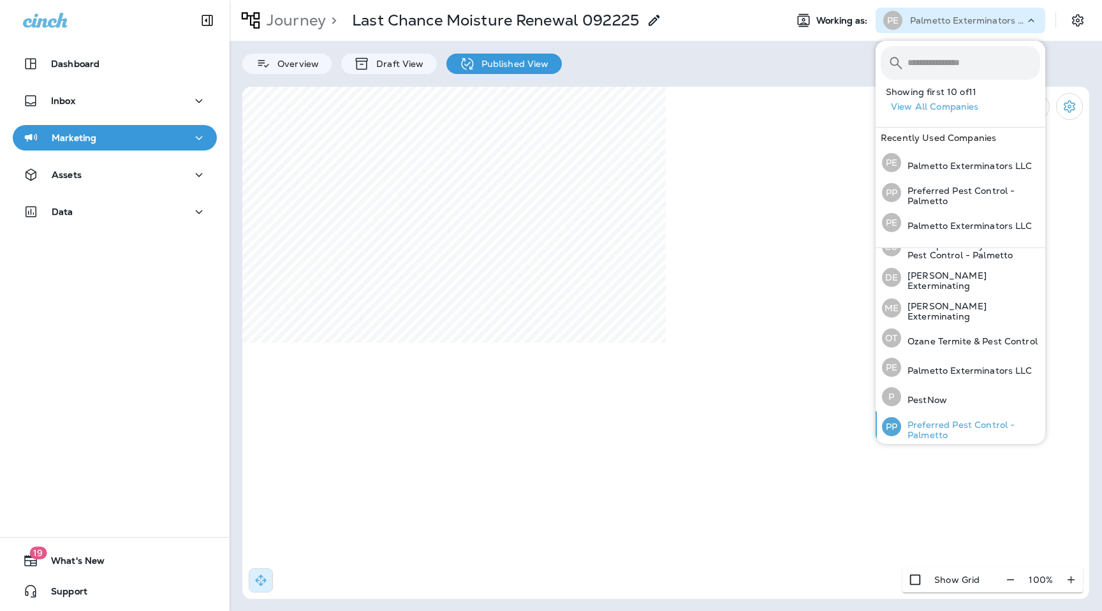
click at [931, 433] on p "Preferred Pest Control - Palmetto" at bounding box center [970, 430] width 139 height 20
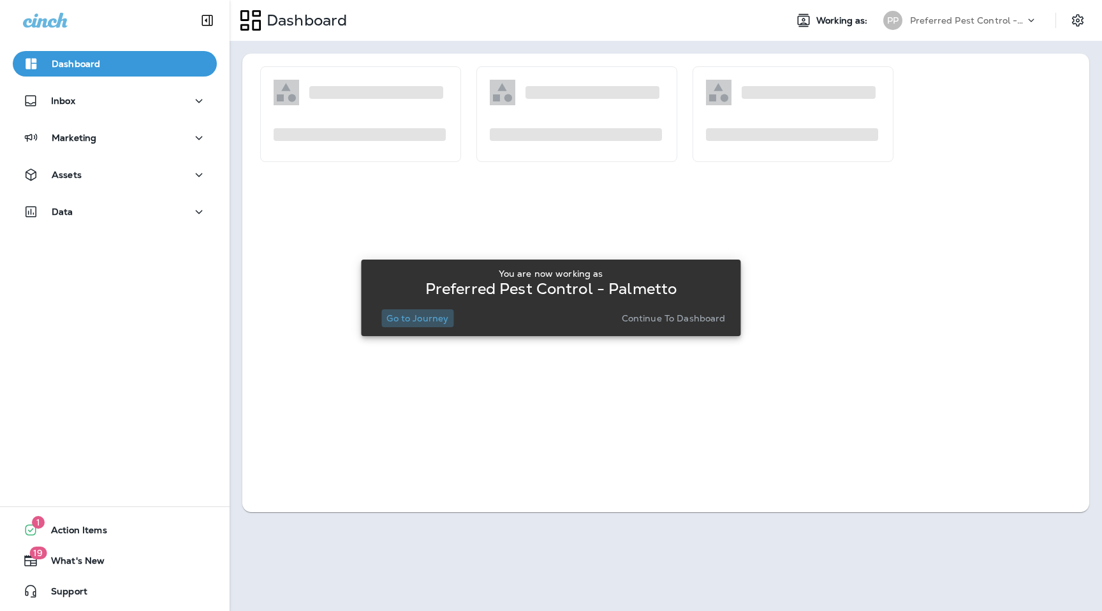
click at [414, 316] on p "Go to Journey" at bounding box center [418, 318] width 62 height 10
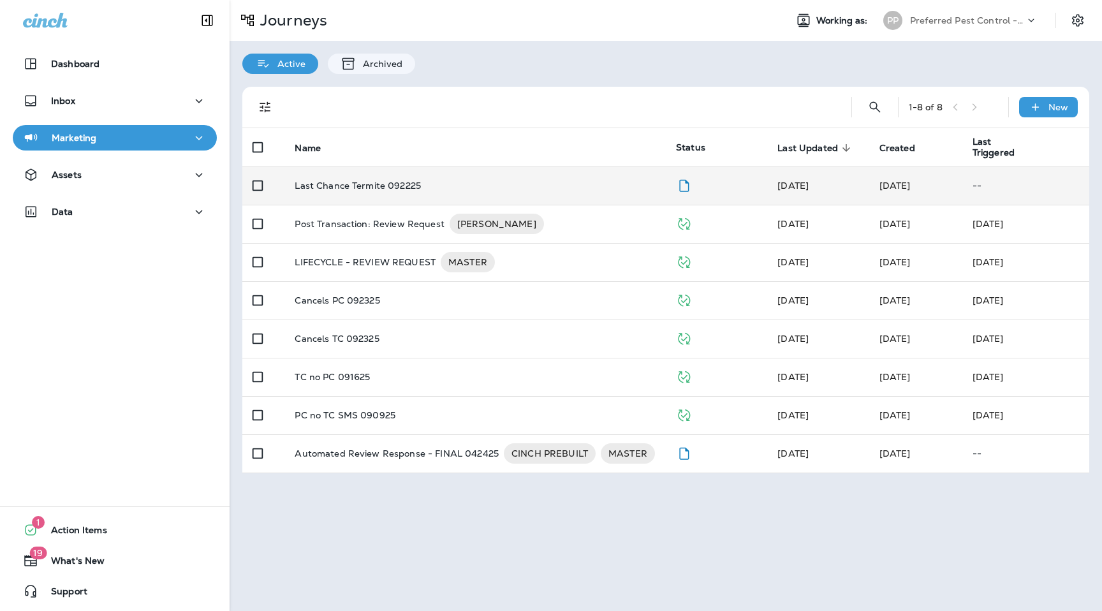
click at [391, 188] on p "Last Chance Termite 092225" at bounding box center [358, 186] width 126 height 10
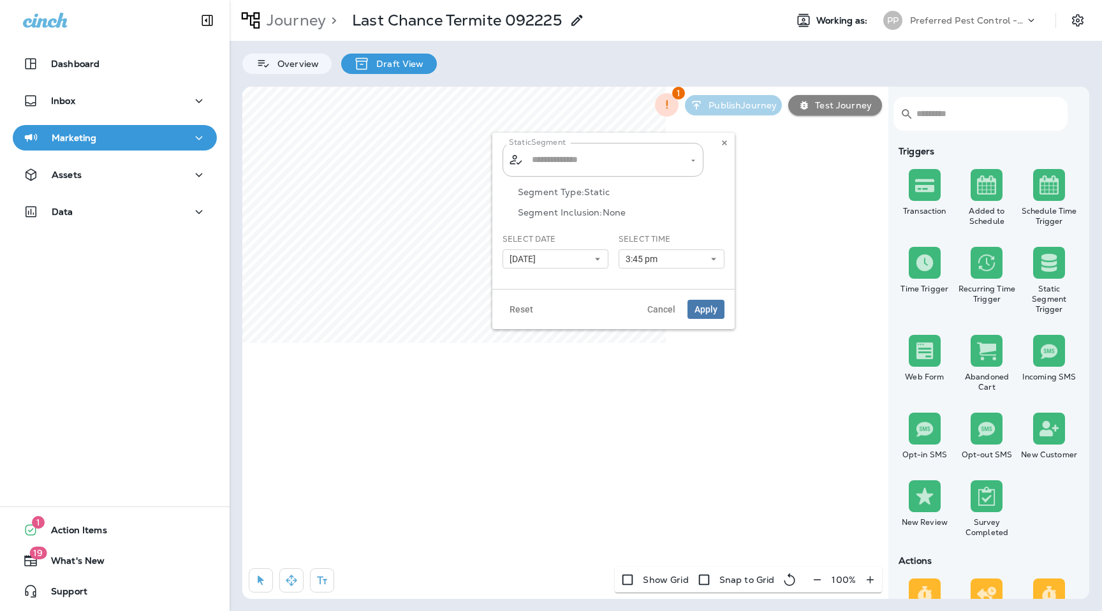
type input "**********"
click at [706, 305] on span "Apply" at bounding box center [706, 309] width 23 height 9
click at [667, 107] on icon "button" at bounding box center [666, 104] width 13 height 13
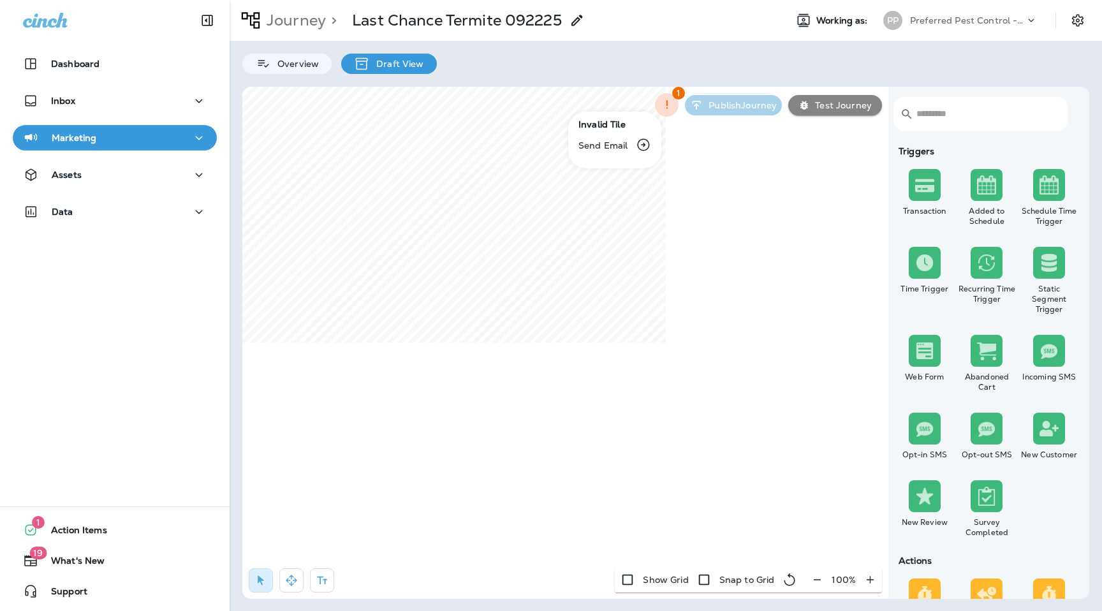
click at [696, 189] on div at bounding box center [551, 305] width 1102 height 611
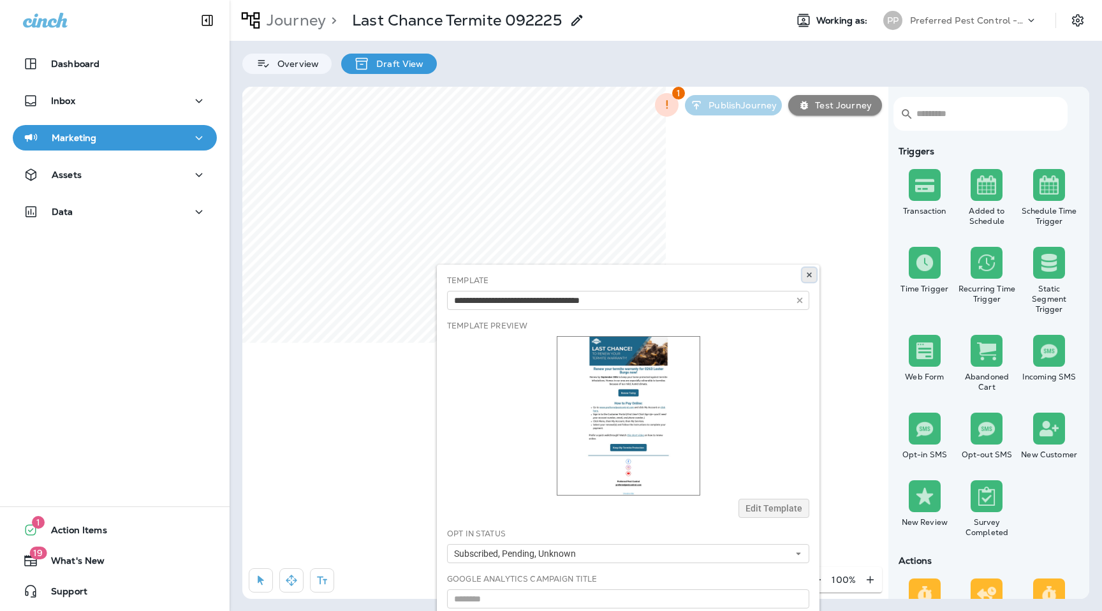
click at [812, 272] on icon at bounding box center [810, 275] width 8 height 8
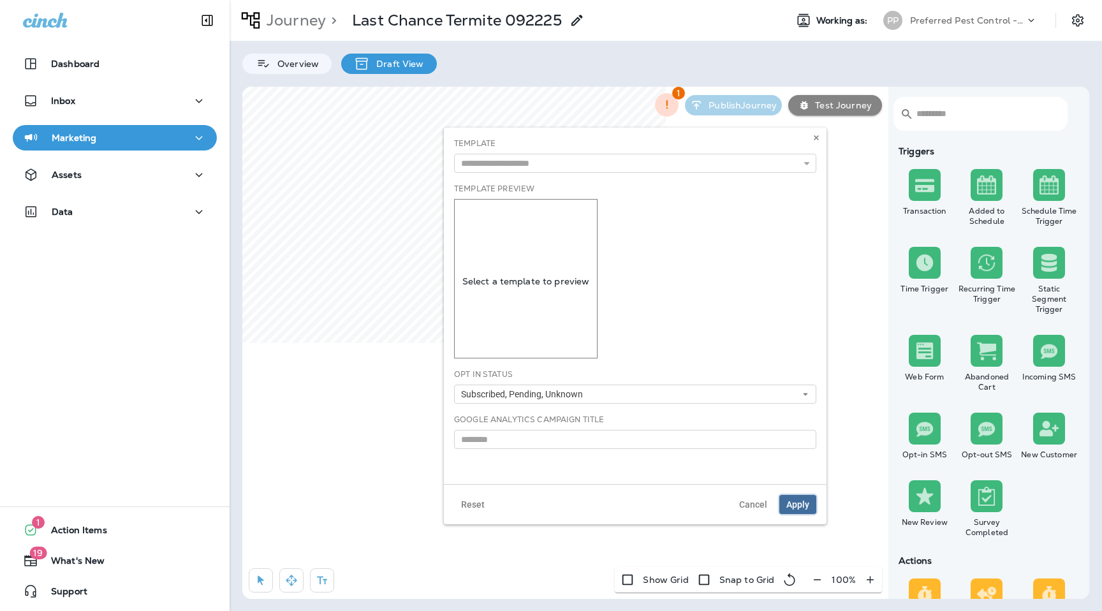
click at [802, 503] on span "Apply" at bounding box center [798, 504] width 23 height 9
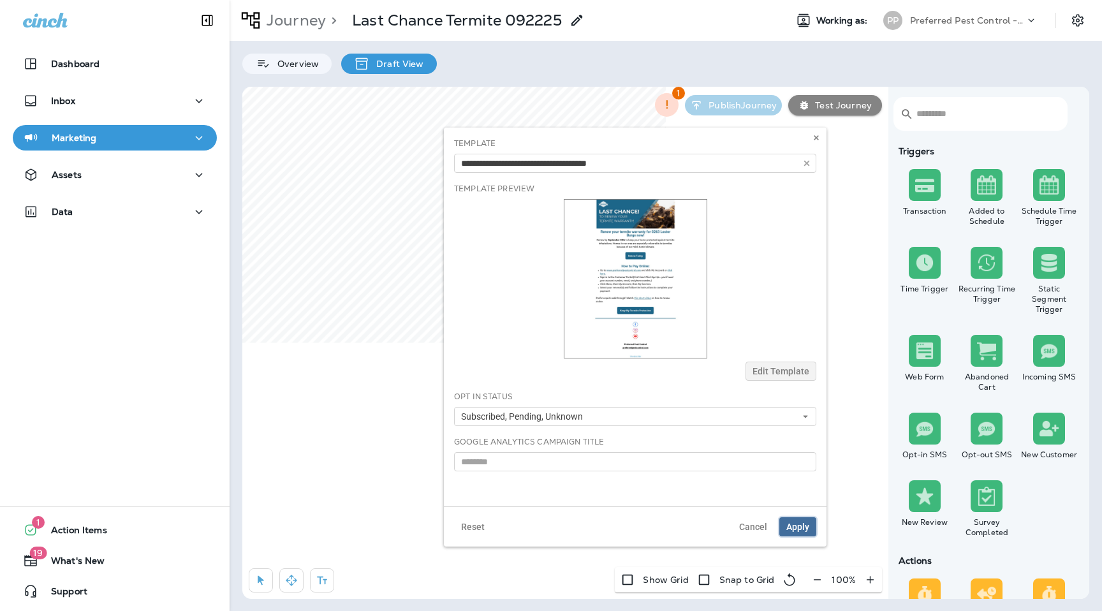
click at [802, 531] on span "Apply" at bounding box center [798, 526] width 23 height 9
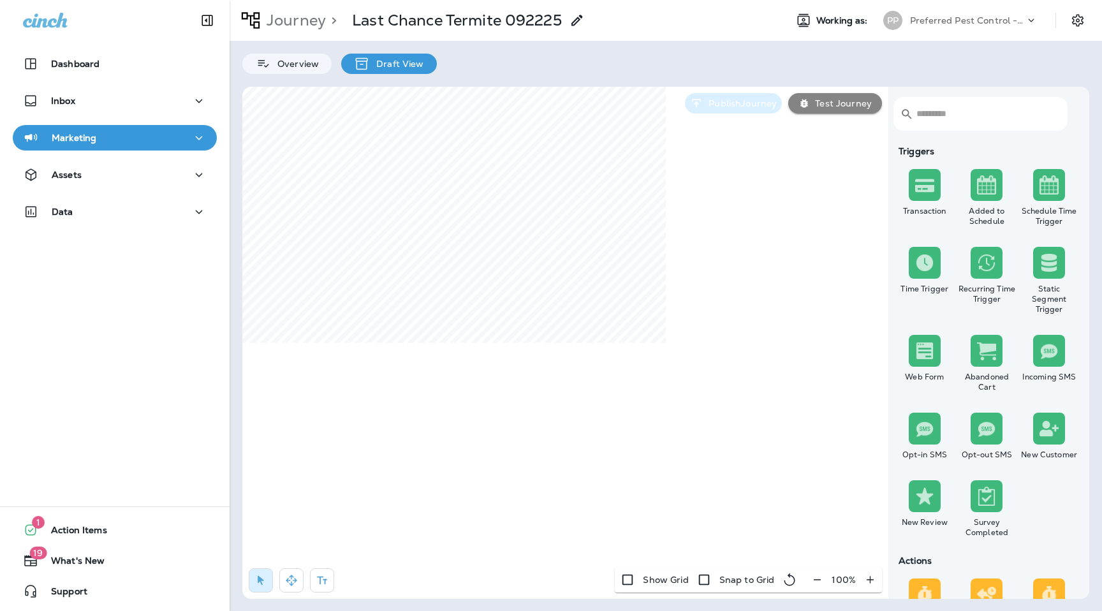
click at [740, 113] on button "Publish Journey" at bounding box center [733, 103] width 97 height 20
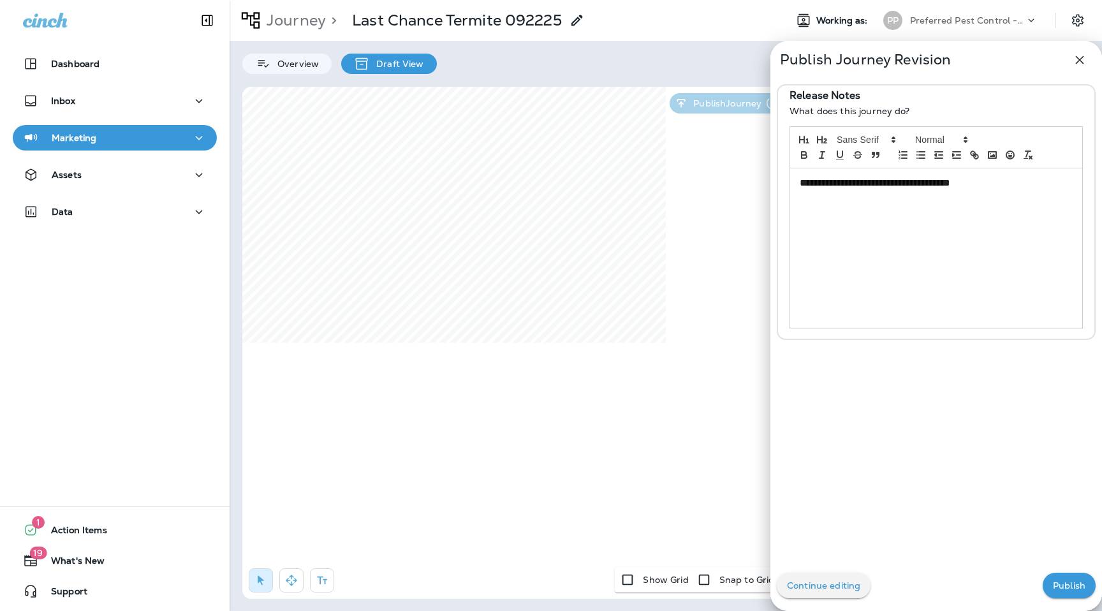
click at [1060, 581] on p "Publish" at bounding box center [1069, 586] width 33 height 10
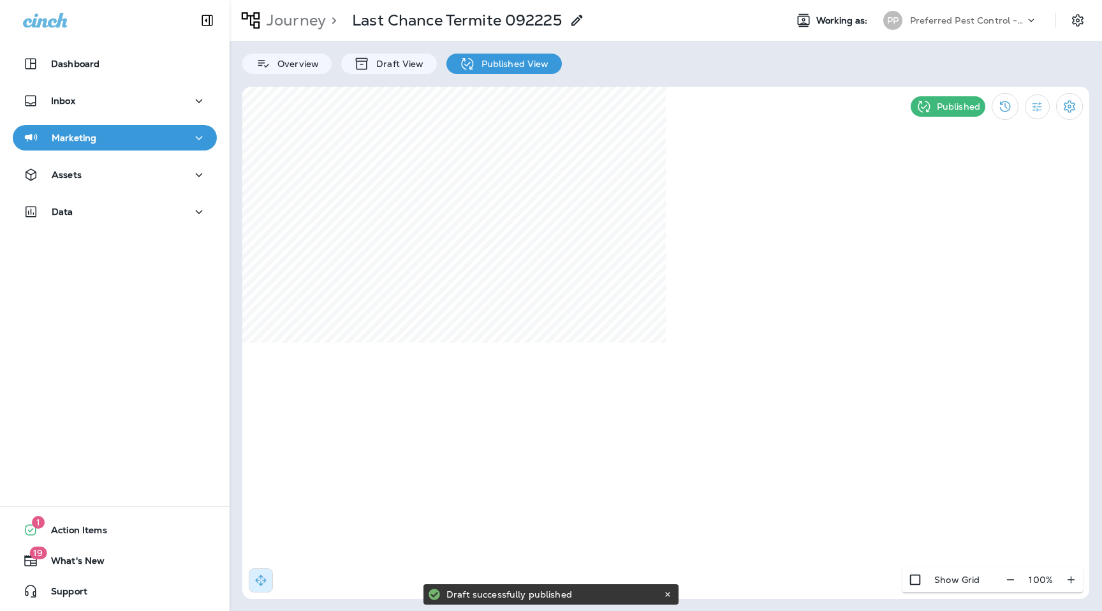
click at [970, 17] on p "Preferred Pest Control - Palmetto" at bounding box center [967, 20] width 115 height 10
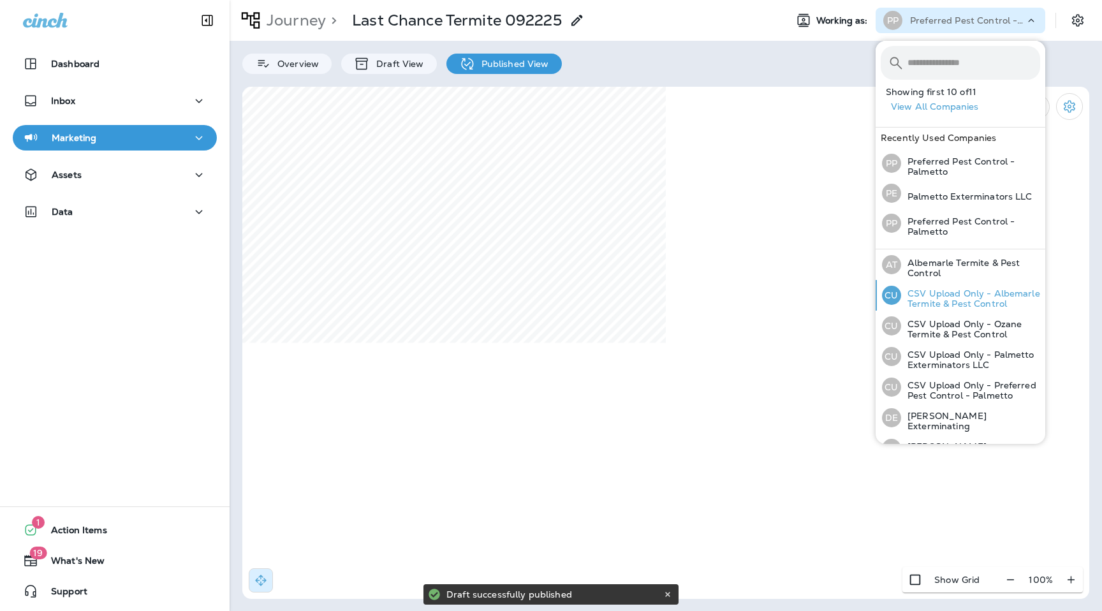
scroll to position [140, 0]
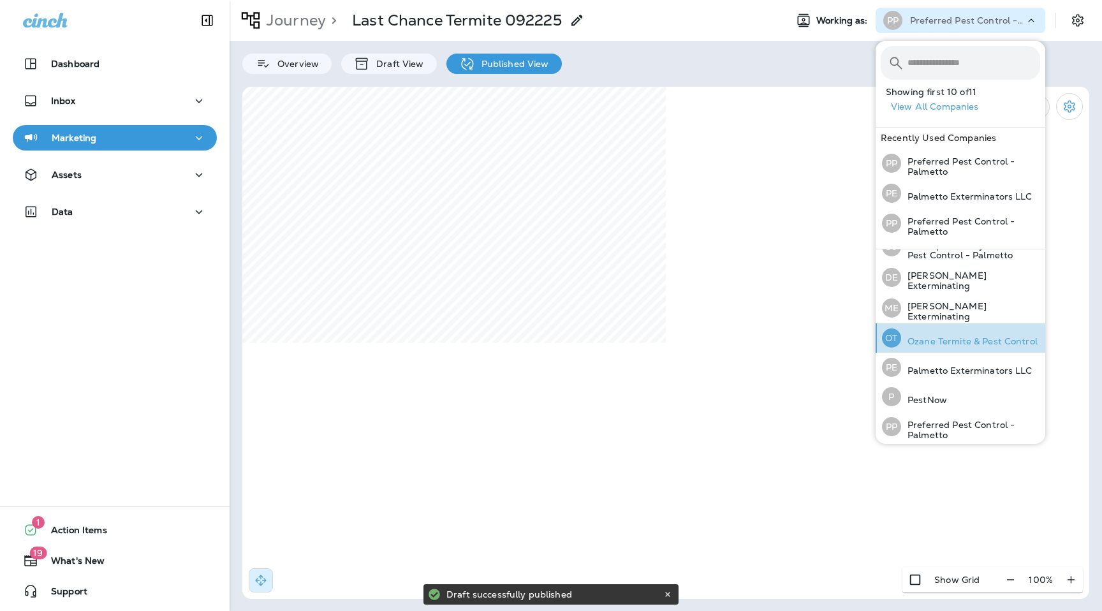
click at [942, 332] on div "OT Ozane Termite & Pest Control" at bounding box center [960, 337] width 166 height 29
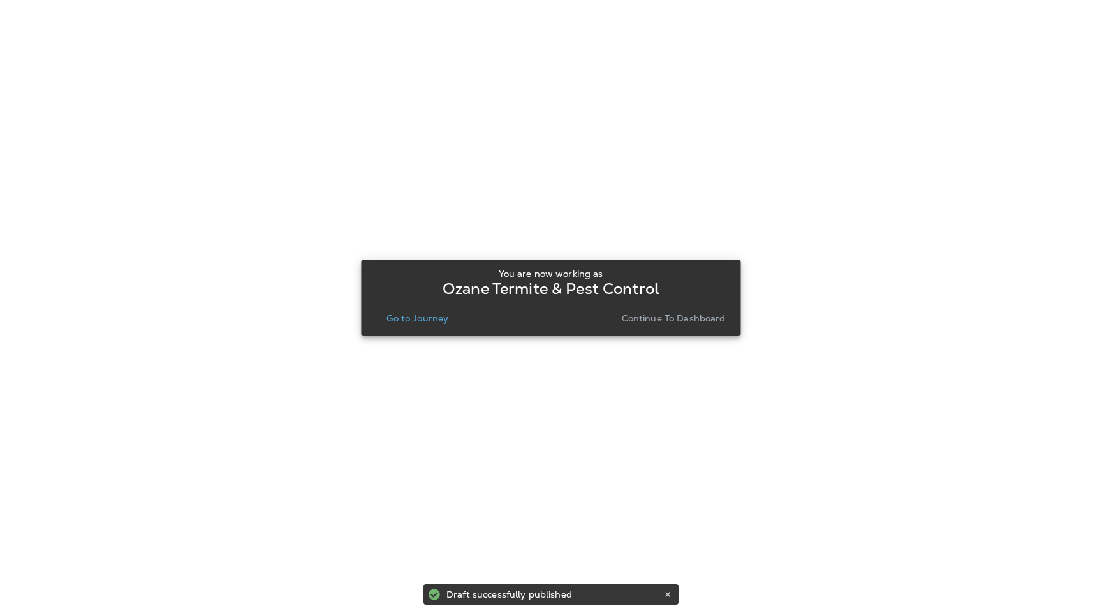
click at [418, 319] on p "Go to Journey" at bounding box center [418, 318] width 62 height 10
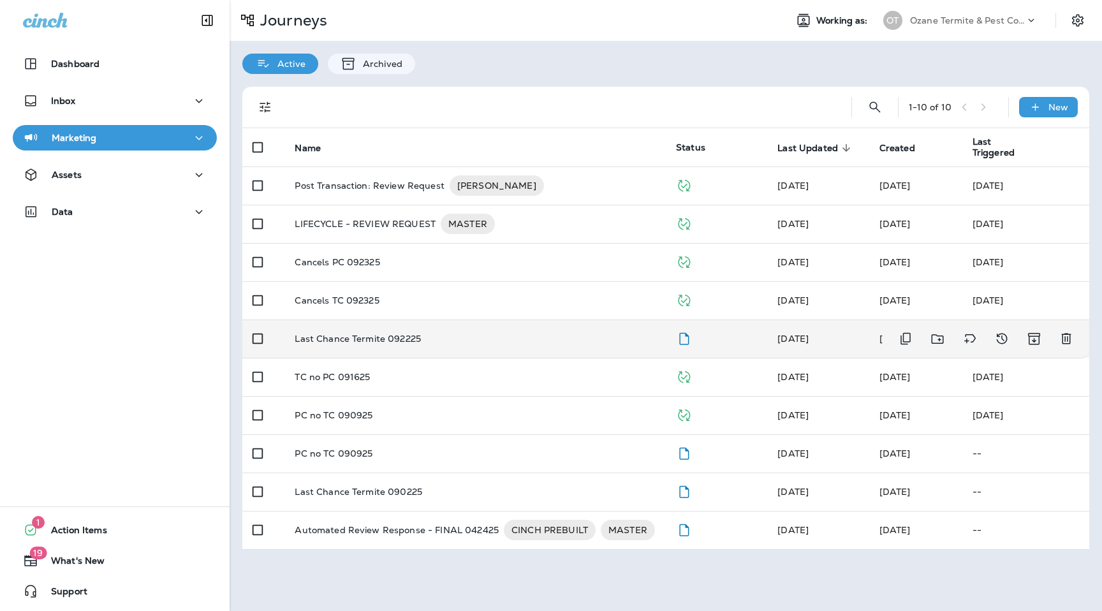
click at [447, 355] on td "Last Chance Termite 092225" at bounding box center [476, 339] width 382 height 38
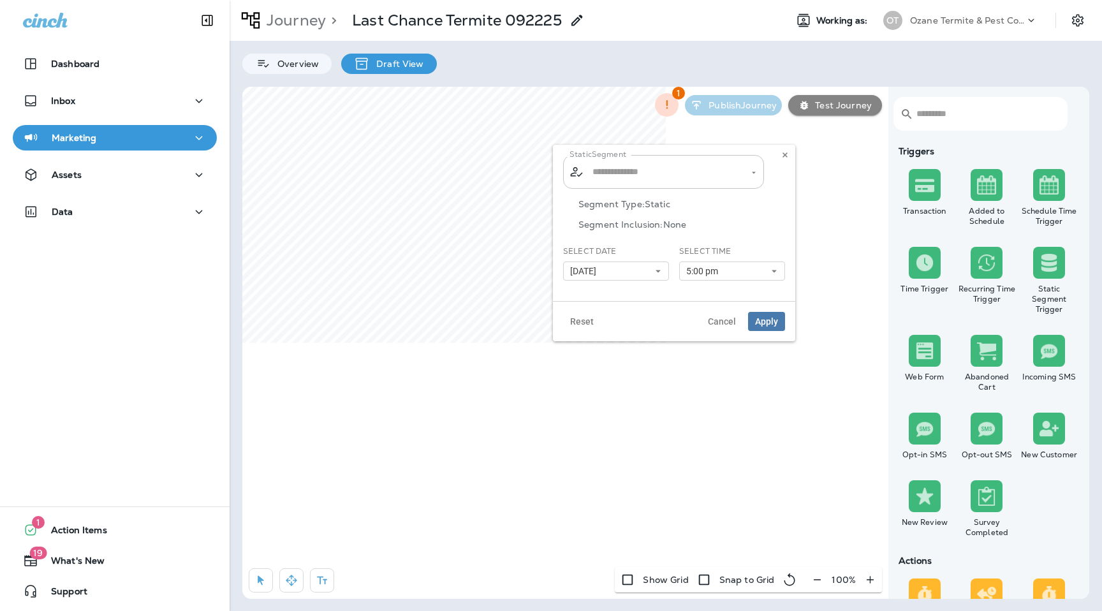
click at [678, 168] on input "text" at bounding box center [664, 172] width 150 height 22
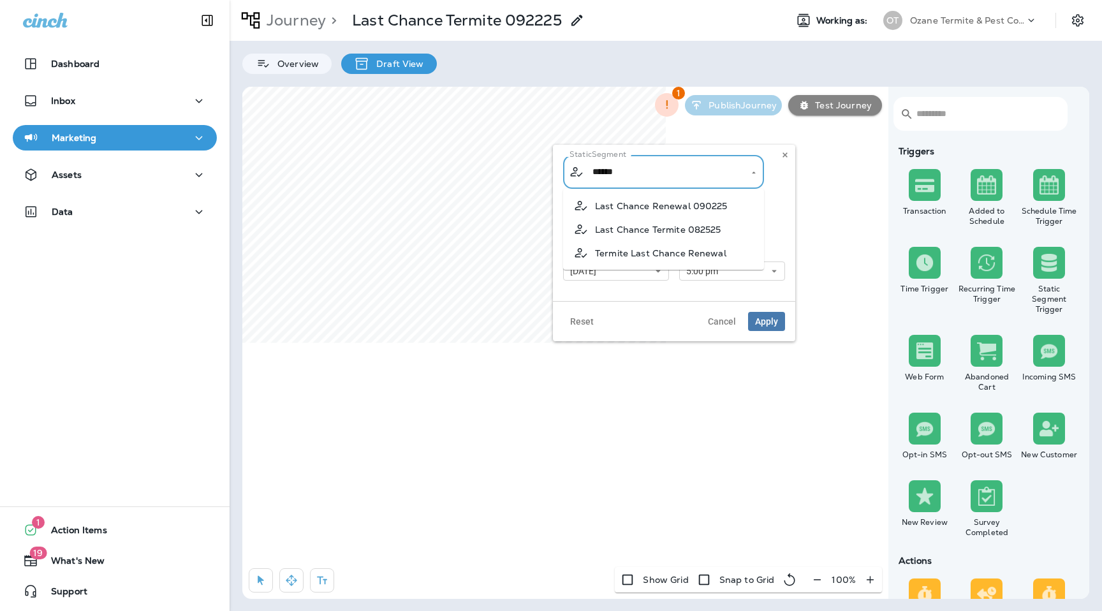
type input "*******"
click at [709, 260] on li "Termite Last Chance Renewal" at bounding box center [663, 253] width 201 height 24
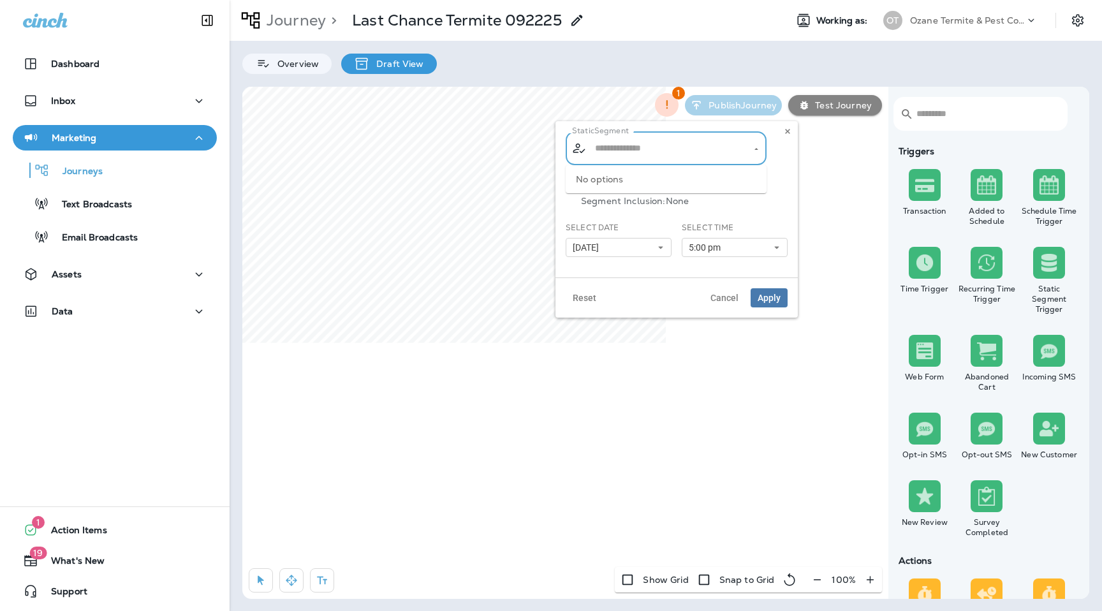
click at [678, 148] on input "text" at bounding box center [667, 148] width 150 height 22
click at [745, 224] on li "Termite Last Chance Renewal" at bounding box center [666, 230] width 201 height 24
type input "**********"
click at [631, 248] on button "[DATE]" at bounding box center [619, 247] width 106 height 19
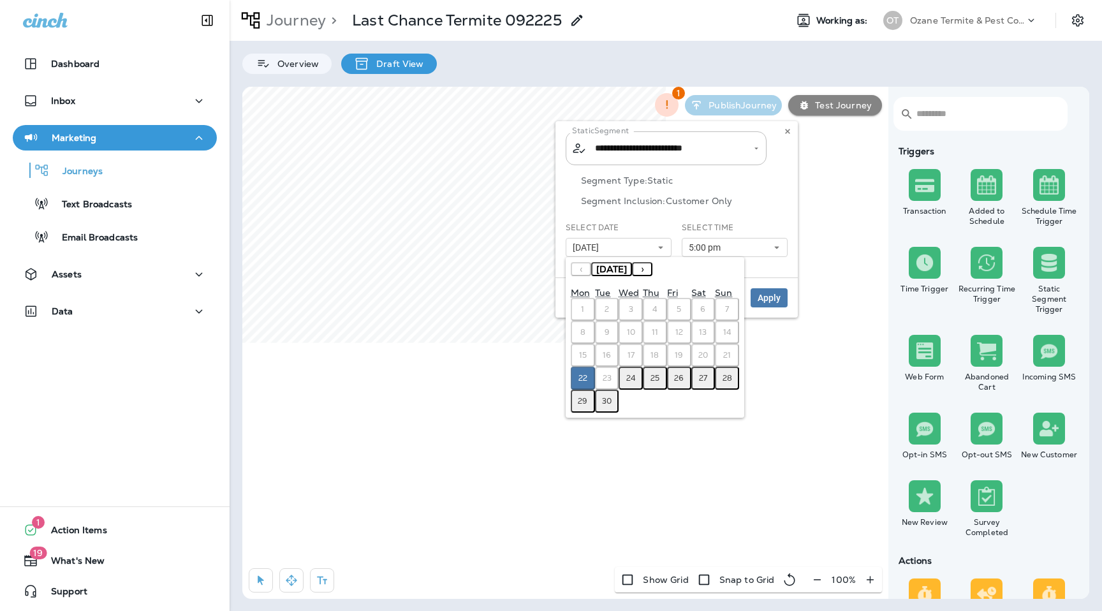
click at [631, 374] on abbr "24" at bounding box center [631, 378] width 10 height 10
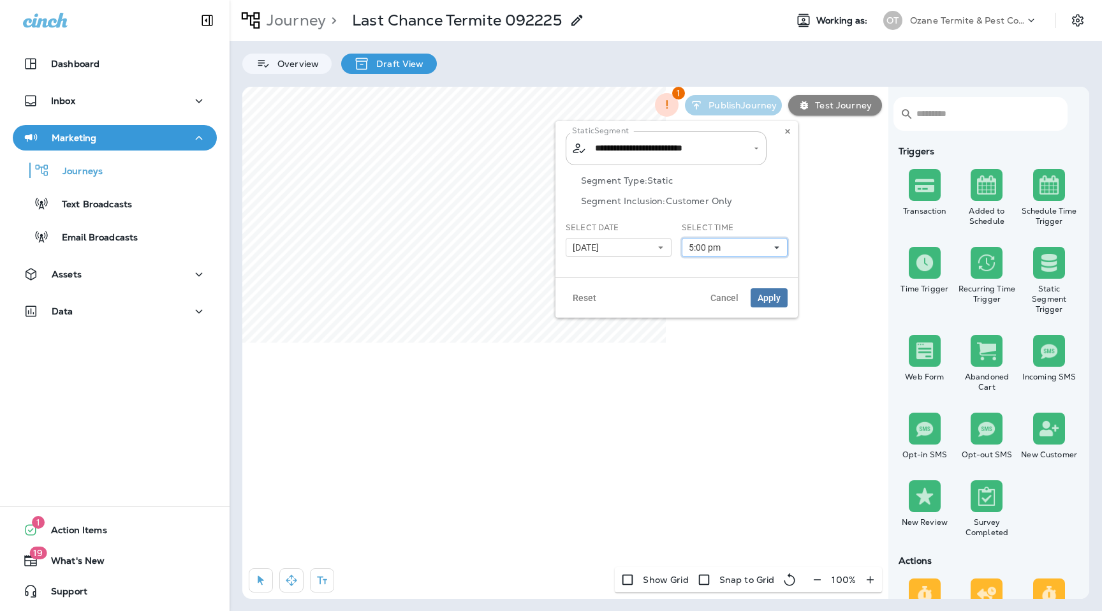
click at [743, 246] on button "5:00 pm" at bounding box center [735, 247] width 106 height 19
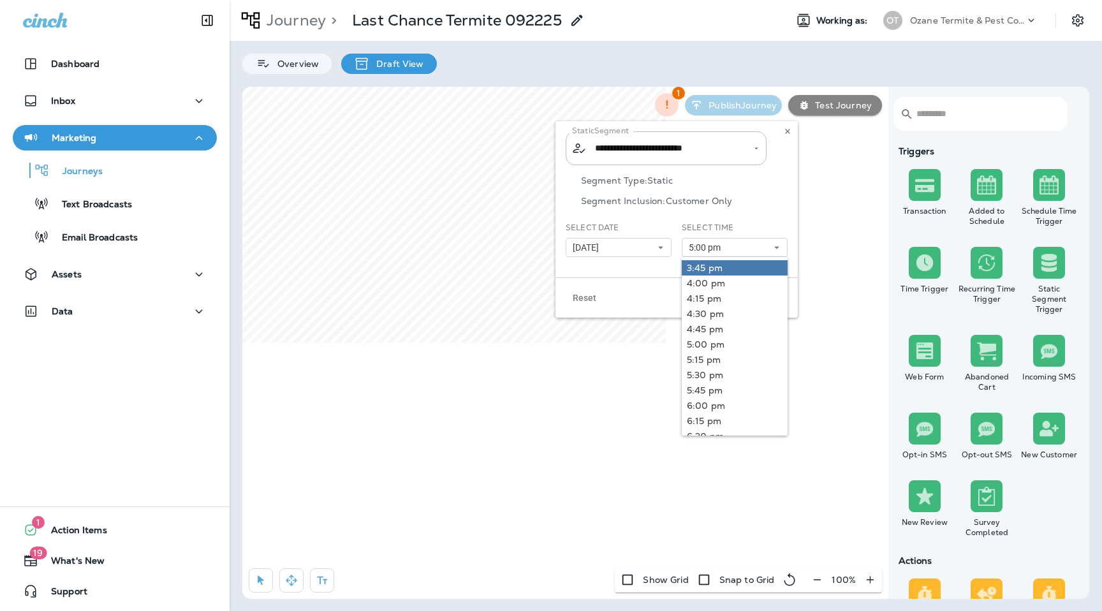
click at [737, 267] on link "3:45 pm" at bounding box center [735, 267] width 106 height 15
click at [763, 216] on div "Segment Type: Static Segment Inclusion: Customer Only" at bounding box center [677, 198] width 222 height 47
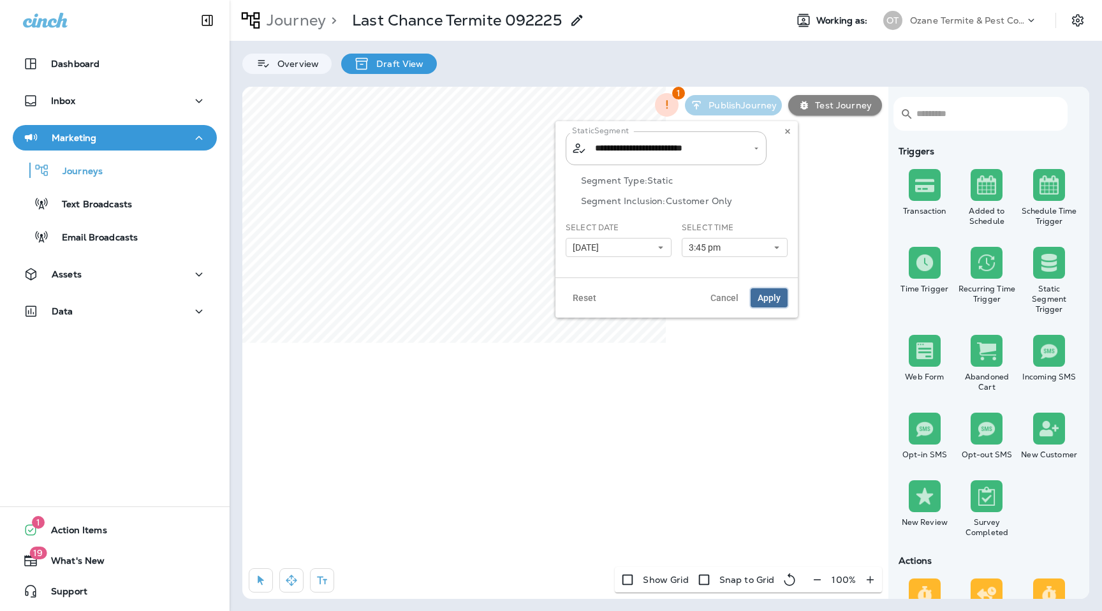
click at [777, 304] on button "Apply" at bounding box center [769, 297] width 37 height 19
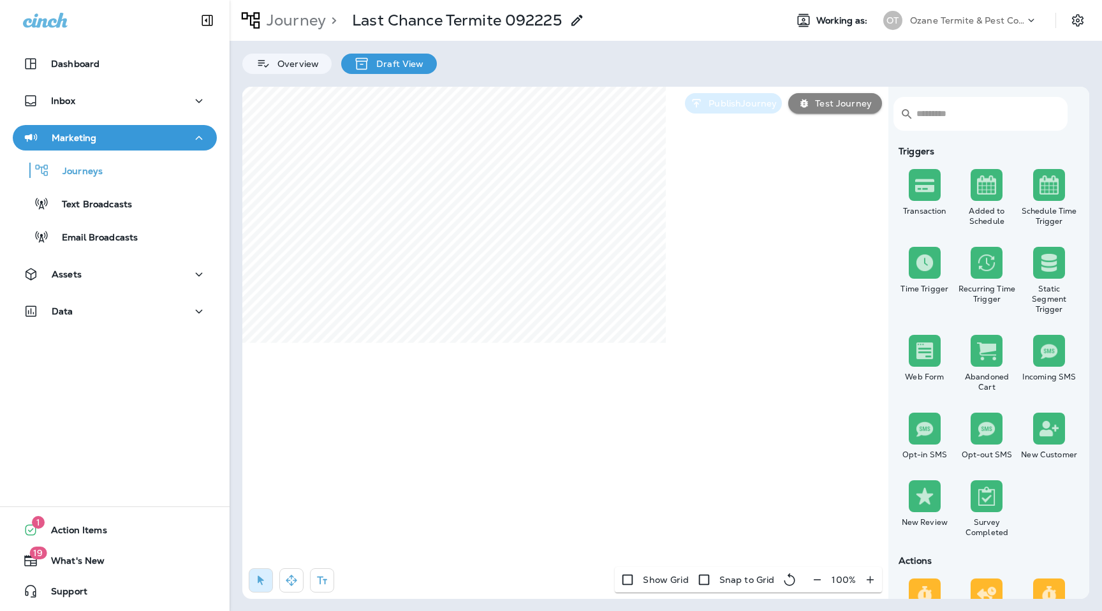
click at [727, 94] on button "Publish Journey" at bounding box center [733, 103] width 97 height 20
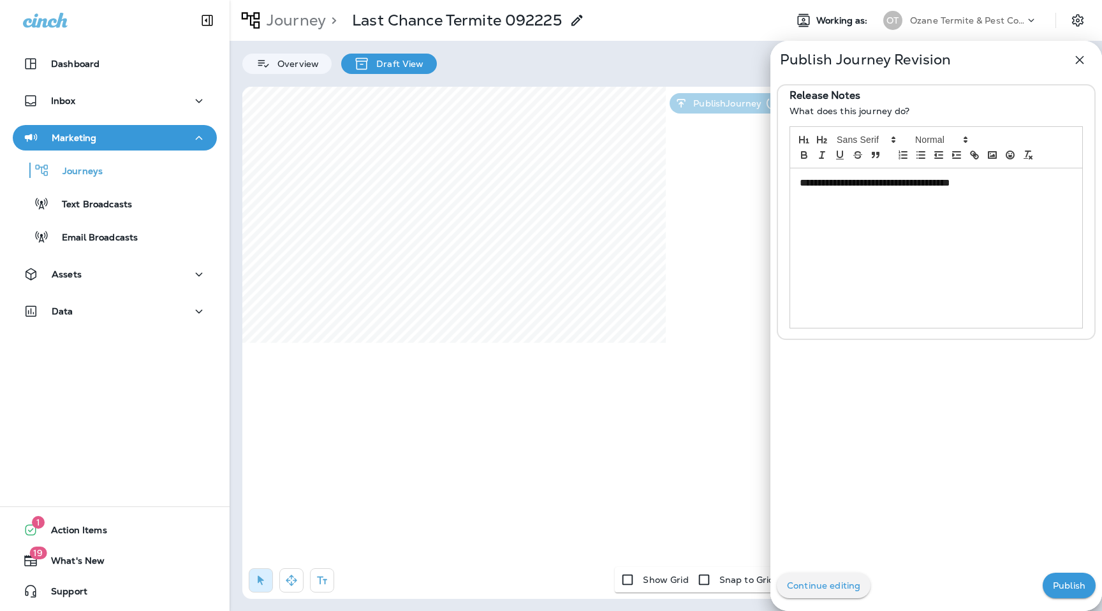
click at [1070, 586] on p "Publish" at bounding box center [1069, 586] width 33 height 10
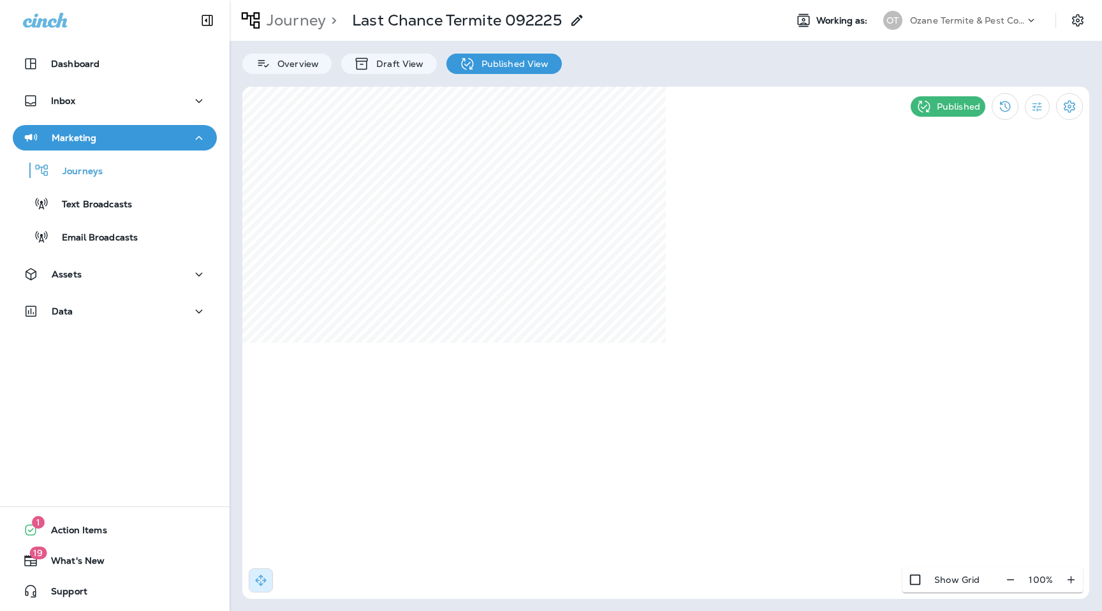
click at [961, 19] on p "Ozane Termite & Pest Control" at bounding box center [967, 20] width 115 height 10
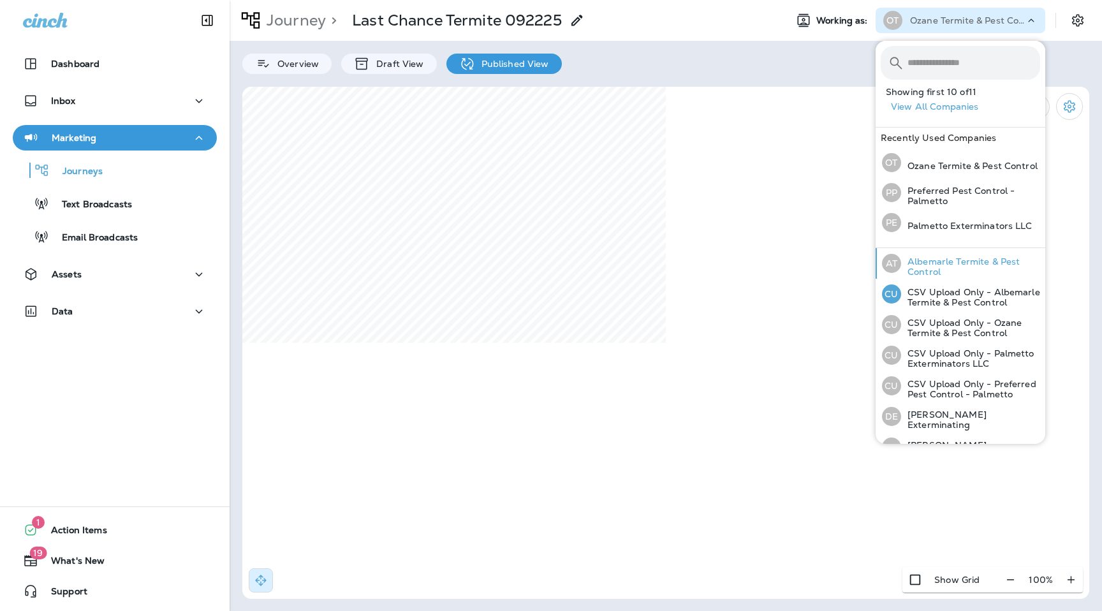
click at [939, 270] on p "Albemarle Termite & Pest Control" at bounding box center [970, 266] width 139 height 20
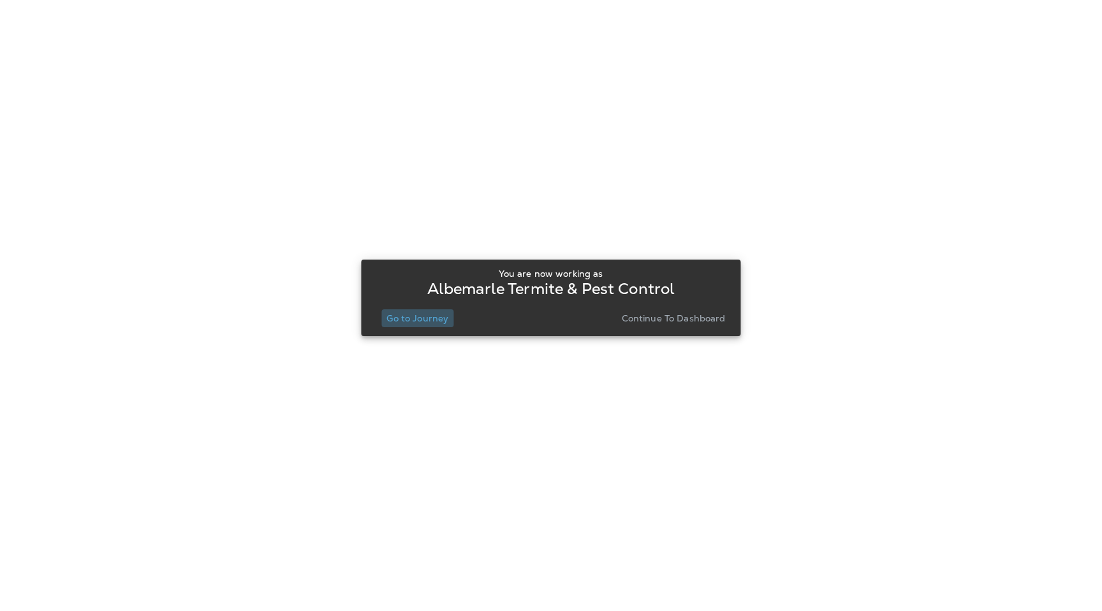
click at [439, 317] on p "Go to Journey" at bounding box center [418, 318] width 62 height 10
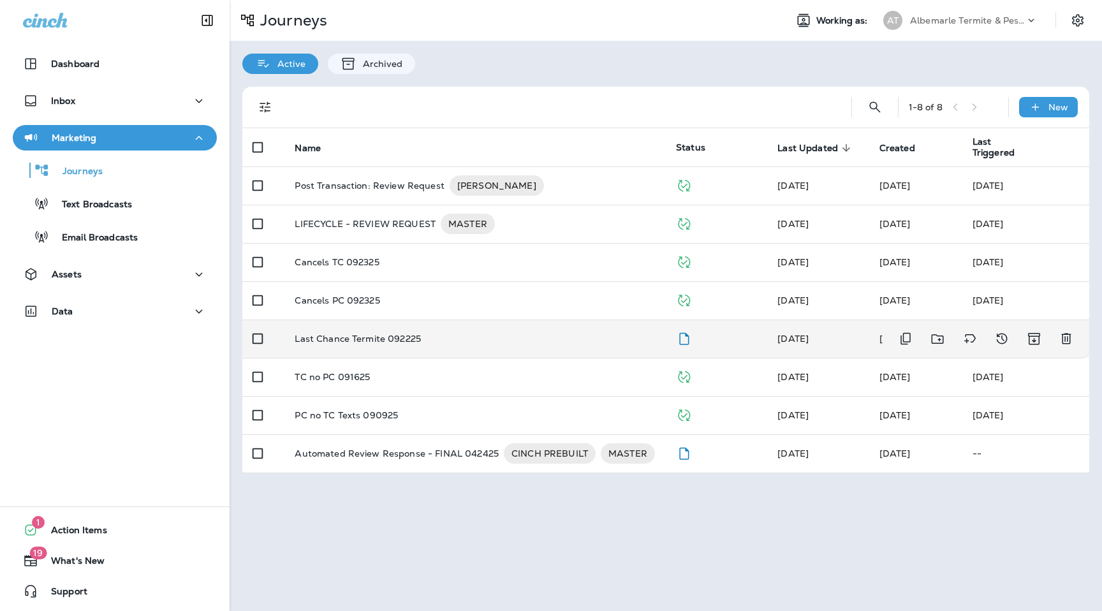
click at [376, 343] on p "Last Chance Termite 092225" at bounding box center [358, 339] width 126 height 10
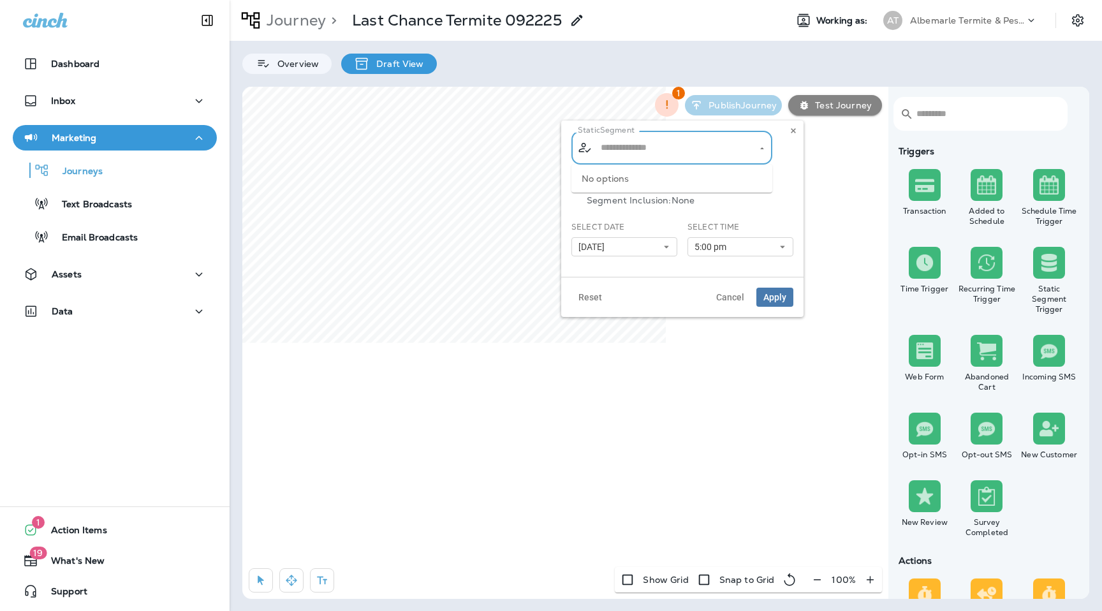
click at [642, 145] on input "text" at bounding box center [673, 148] width 150 height 22
type input "****"
click at [679, 185] on span "Termite Last Chance Renewal" at bounding box center [669, 182] width 131 height 10
click at [713, 145] on input "text" at bounding box center [673, 148] width 150 height 22
click at [743, 188] on li "Termite Last Chance Renewal" at bounding box center [672, 182] width 201 height 24
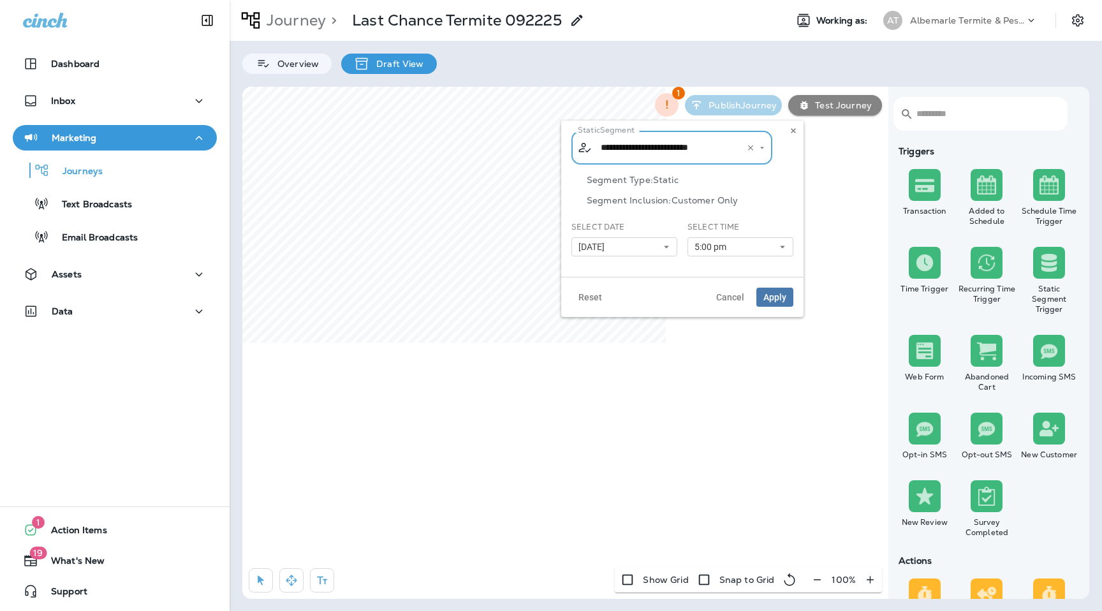
type input "**********"
click at [662, 250] on button "[DATE]" at bounding box center [625, 246] width 106 height 19
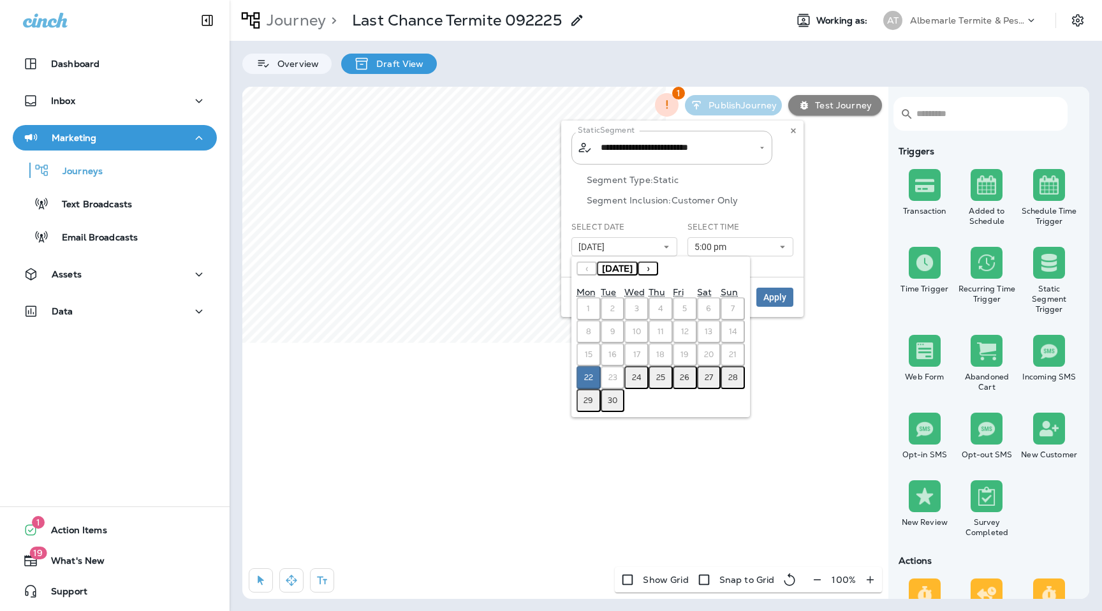
click at [632, 375] on abbr "24" at bounding box center [637, 378] width 10 height 10
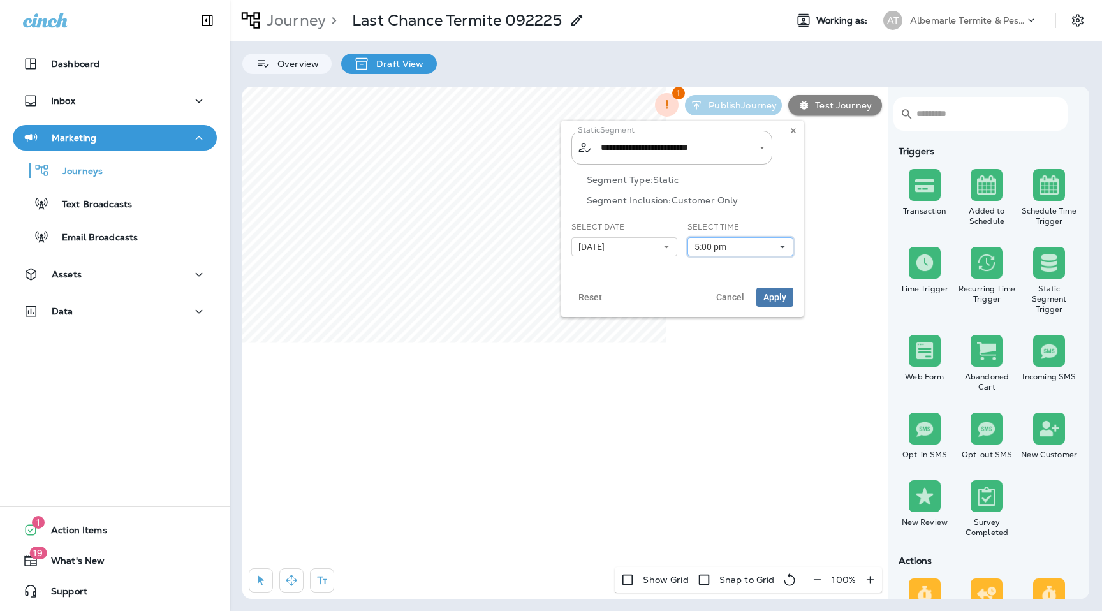
click at [727, 245] on span "5:00 pm" at bounding box center [713, 247] width 37 height 11
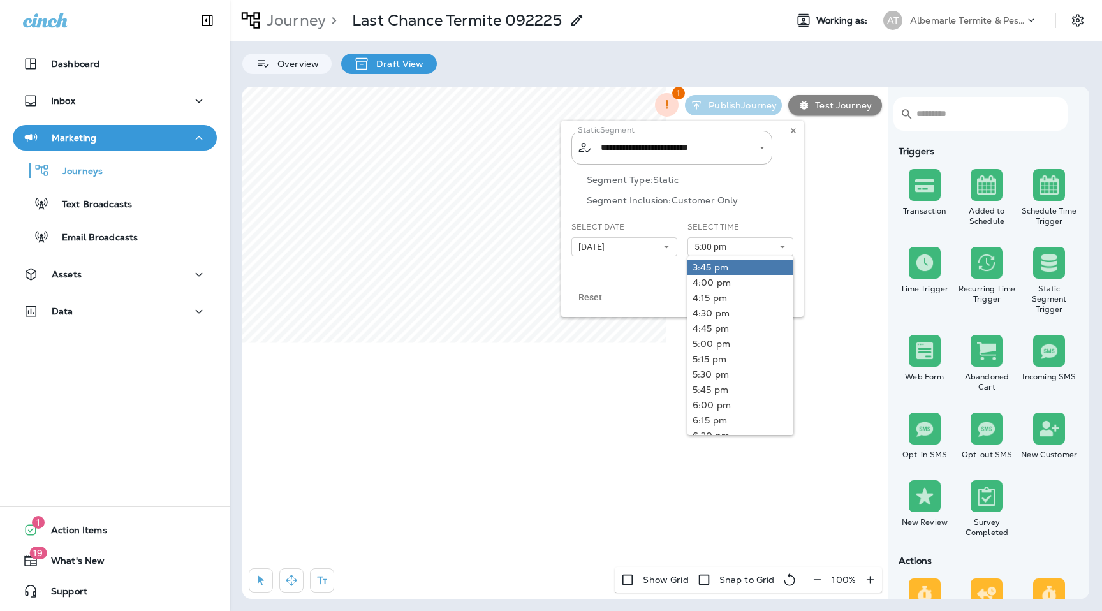
click at [729, 267] on link "3:45 pm" at bounding box center [741, 267] width 106 height 15
click at [771, 210] on div "Segment Type: Static Segment Inclusion: Customer Only" at bounding box center [683, 198] width 222 height 47
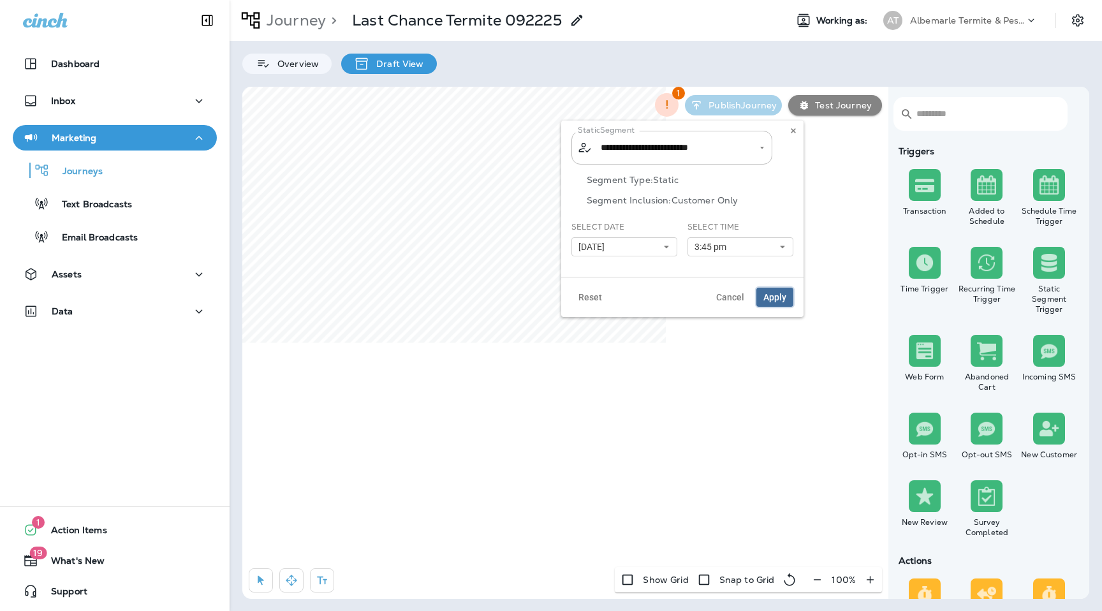
click at [780, 297] on span "Apply" at bounding box center [775, 297] width 23 height 9
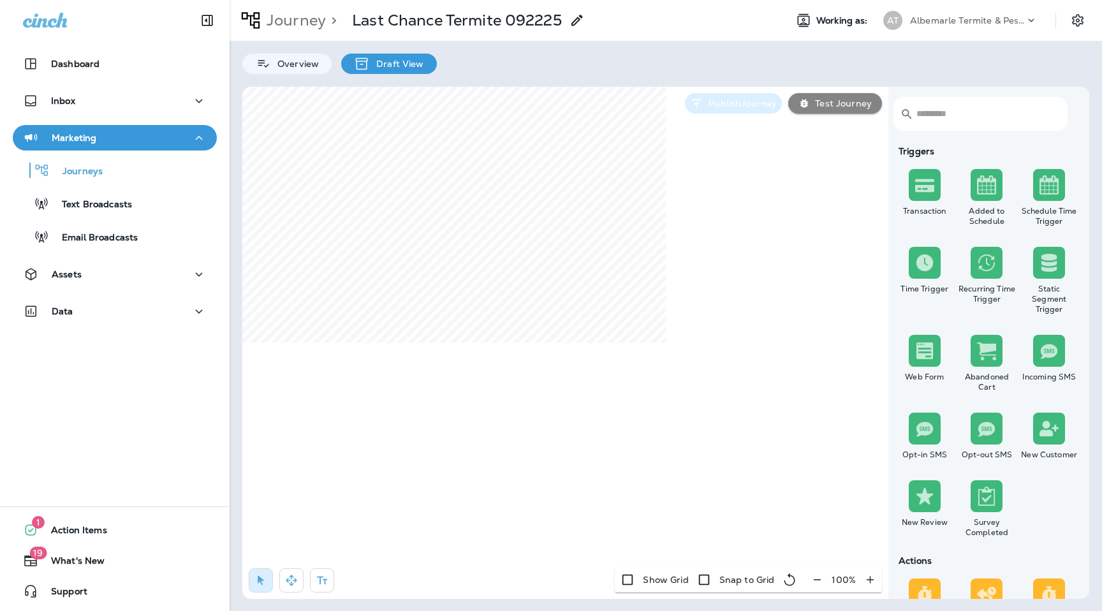
click at [745, 105] on p "Publish Journey" at bounding box center [740, 103] width 73 height 10
